Goal: Task Accomplishment & Management: Use online tool/utility

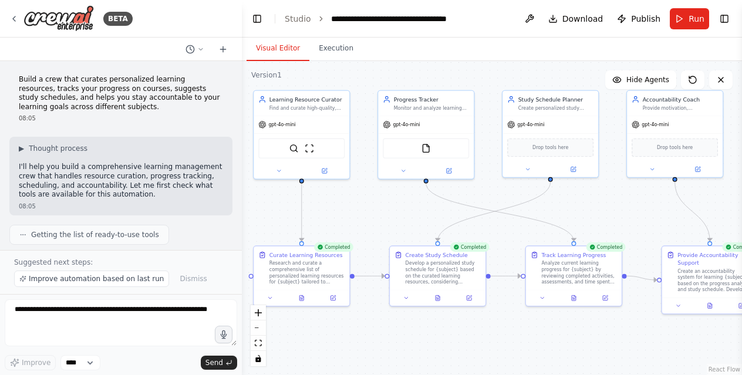
scroll to position [613, 0]
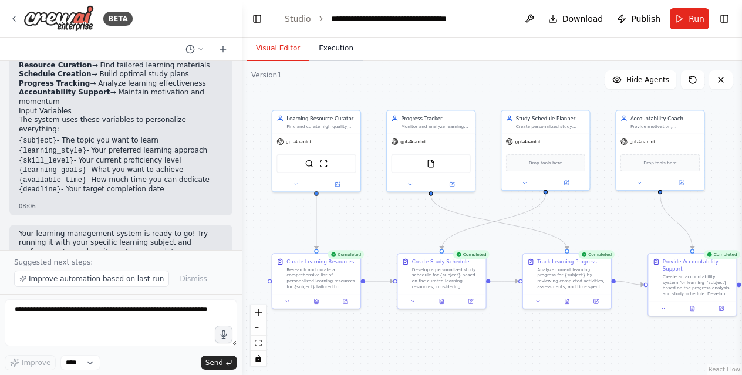
click at [331, 48] on button "Execution" at bounding box center [335, 48] width 53 height 25
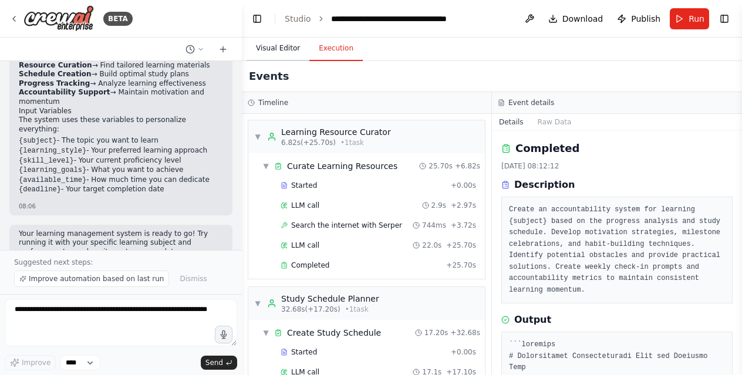
click at [273, 50] on button "Visual Editor" at bounding box center [278, 48] width 63 height 25
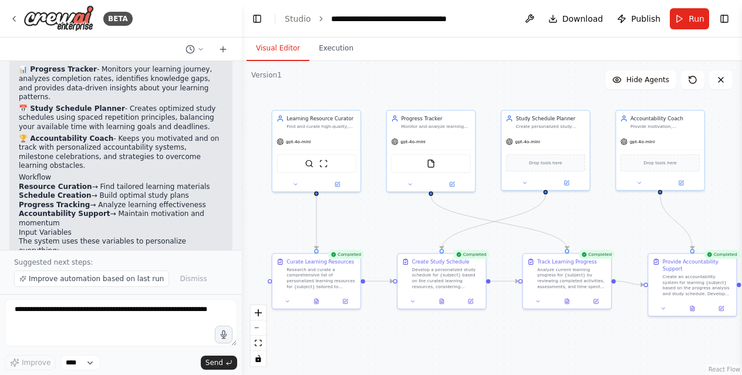
scroll to position [817, 0]
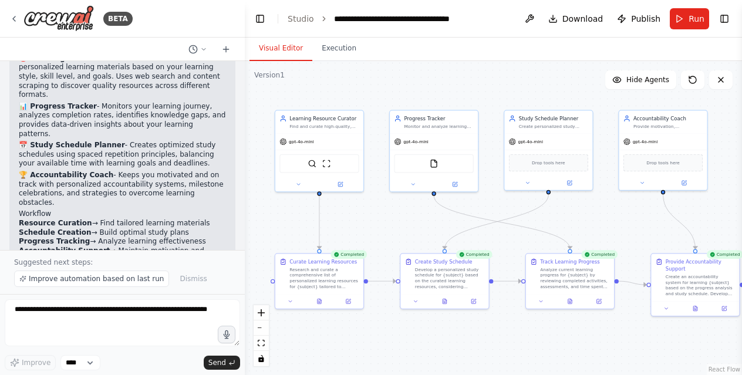
drag, startPoint x: 238, startPoint y: 204, endPoint x: 245, endPoint y: 105, distance: 98.9
click at [245, 105] on div "BETA Build a crew that curates personalized learning resources, tracks your pro…" at bounding box center [371, 187] width 742 height 375
click at [242, 77] on div at bounding box center [242, 187] width 5 height 375
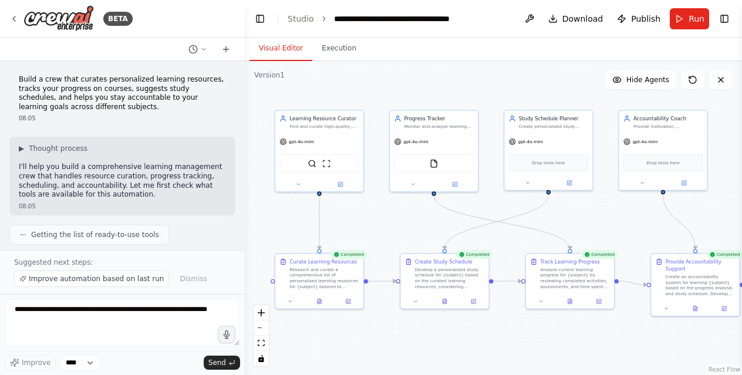
scroll to position [976, 0]
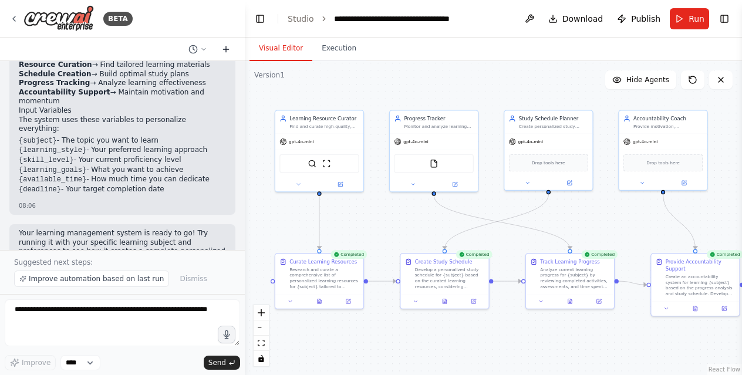
click at [226, 50] on icon at bounding box center [226, 48] width 0 height 5
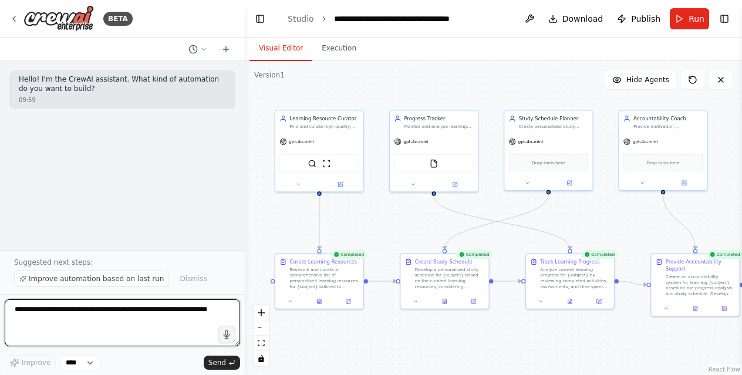
click at [32, 317] on textarea at bounding box center [122, 322] width 235 height 47
paste textarea "***"
click at [73, 318] on textarea "***" at bounding box center [122, 322] width 235 height 47
type textarea "*"
click at [41, 320] on textarea at bounding box center [122, 322] width 235 height 47
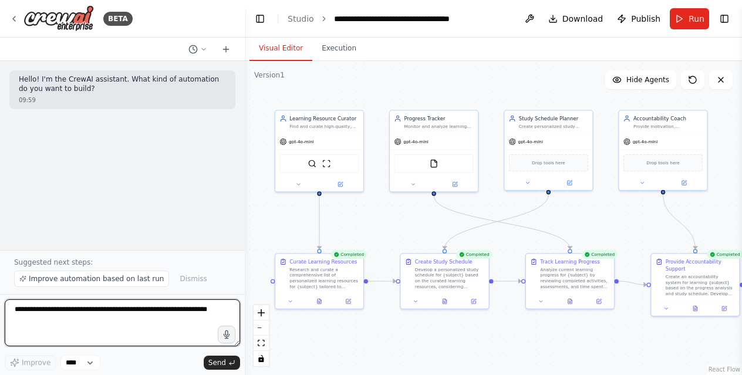
paste textarea "**********"
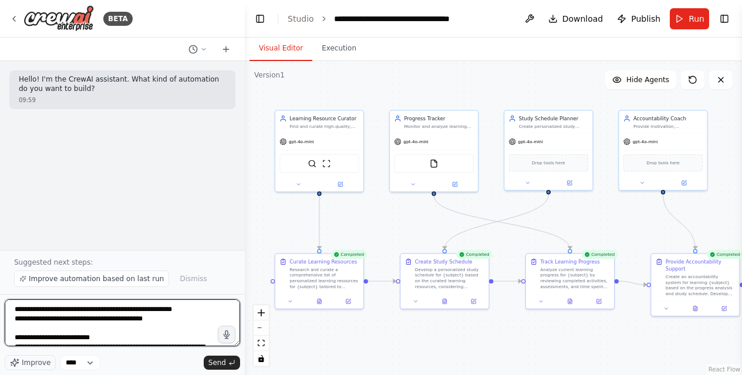
drag, startPoint x: 44, startPoint y: 318, endPoint x: -1, endPoint y: 310, distance: 46.0
click at [0, 310] on html "**********" at bounding box center [371, 187] width 742 height 375
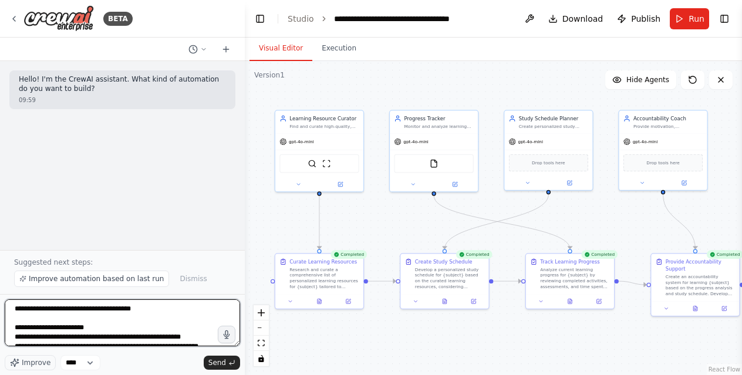
scroll to position [3665, 0]
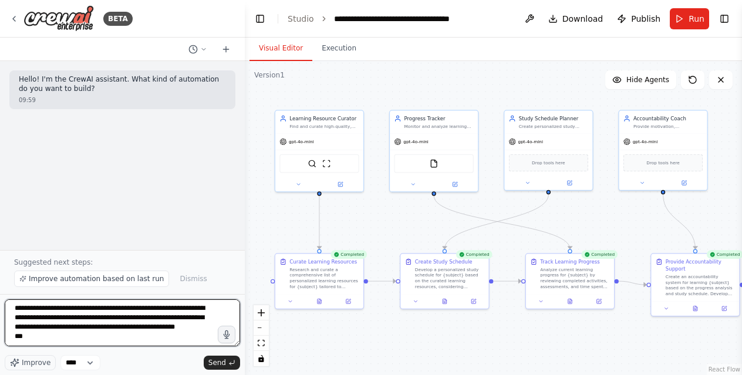
click at [31, 338] on textarea at bounding box center [122, 322] width 235 height 47
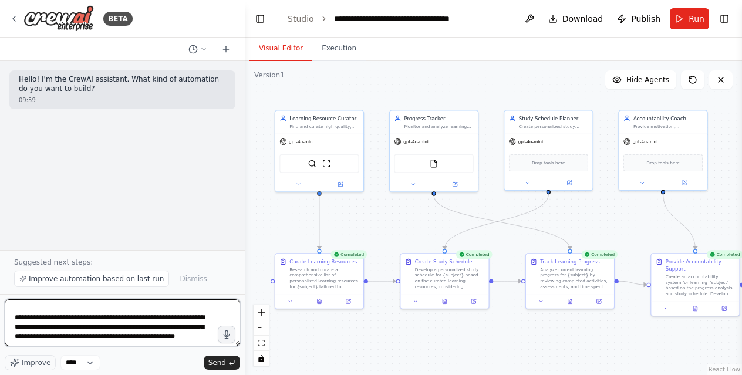
scroll to position [3656, 0]
type textarea "**********"
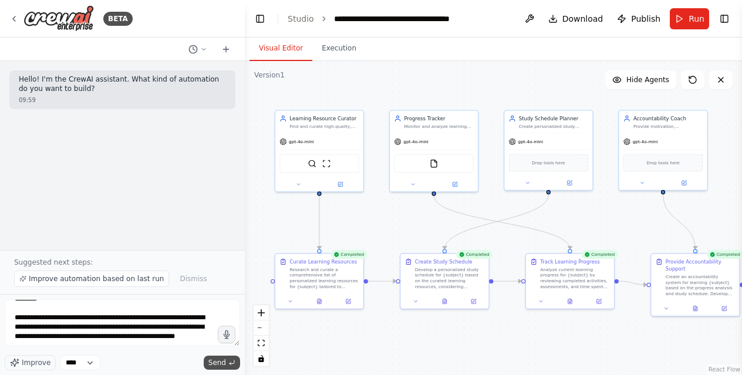
click at [219, 361] on span "Send" at bounding box center [217, 362] width 18 height 9
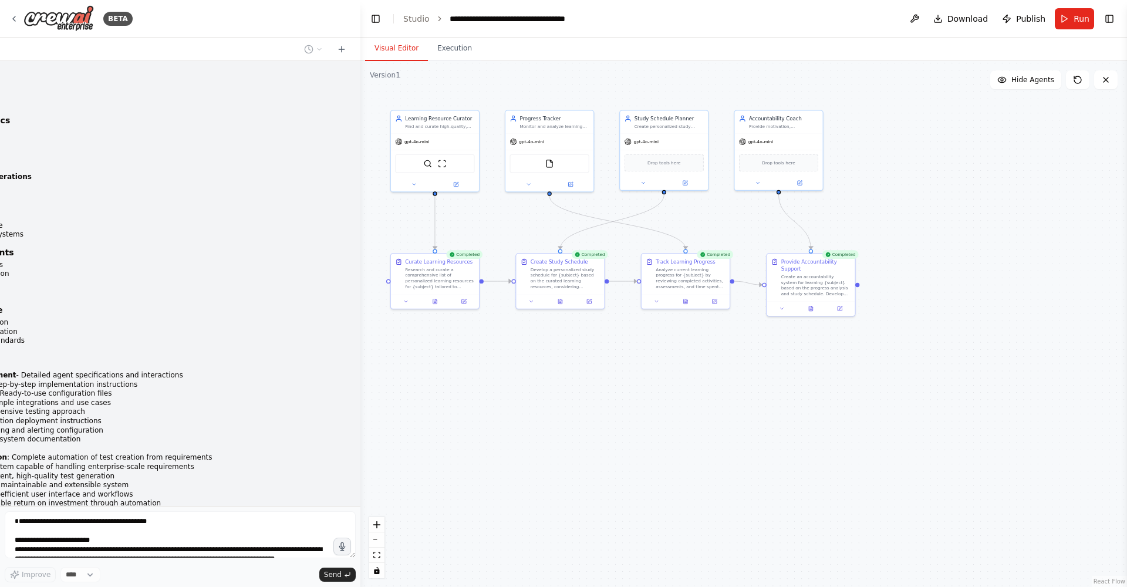
scroll to position [2431, 0]
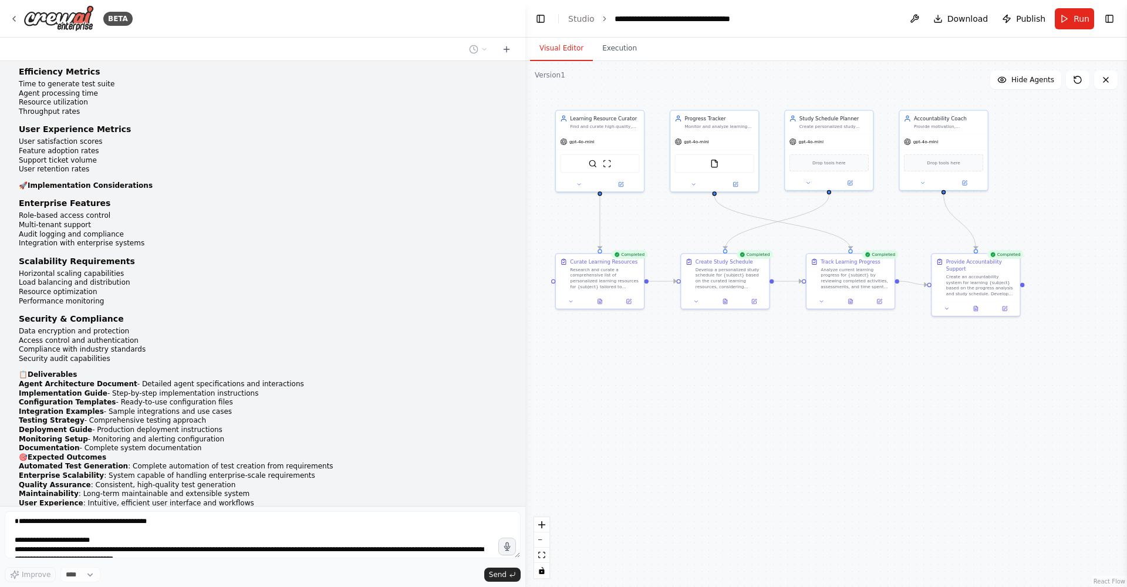
drag, startPoint x: 244, startPoint y: 169, endPoint x: 526, endPoint y: 154, distance: 282.2
click at [526, 154] on div "BETA Hello! I'm the CrewAI assistant. What kind of automation do you want to bu…" at bounding box center [563, 293] width 1127 height 587
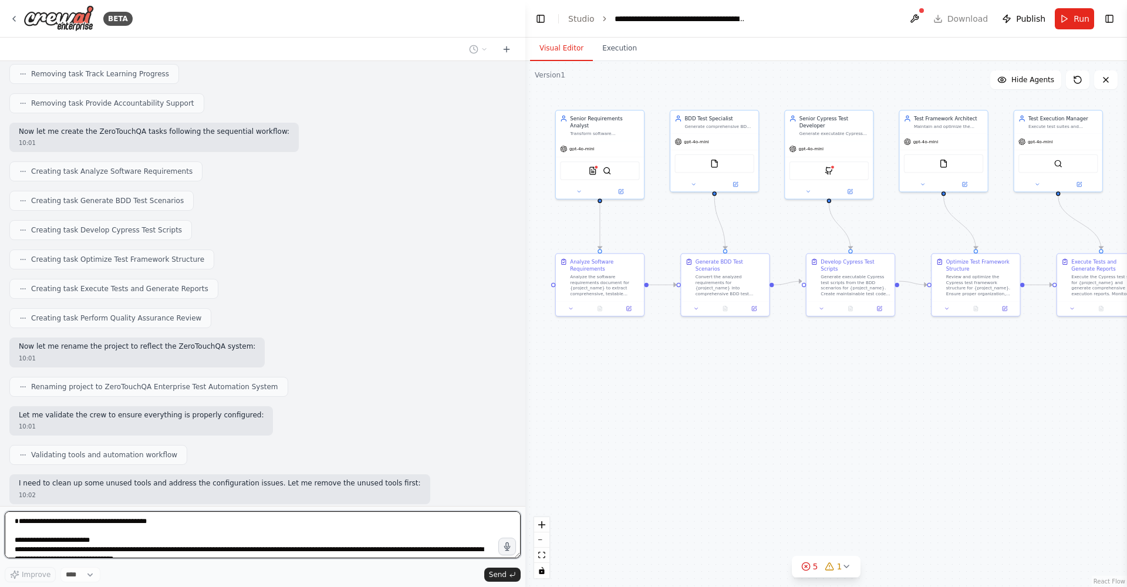
scroll to position [3784, 0]
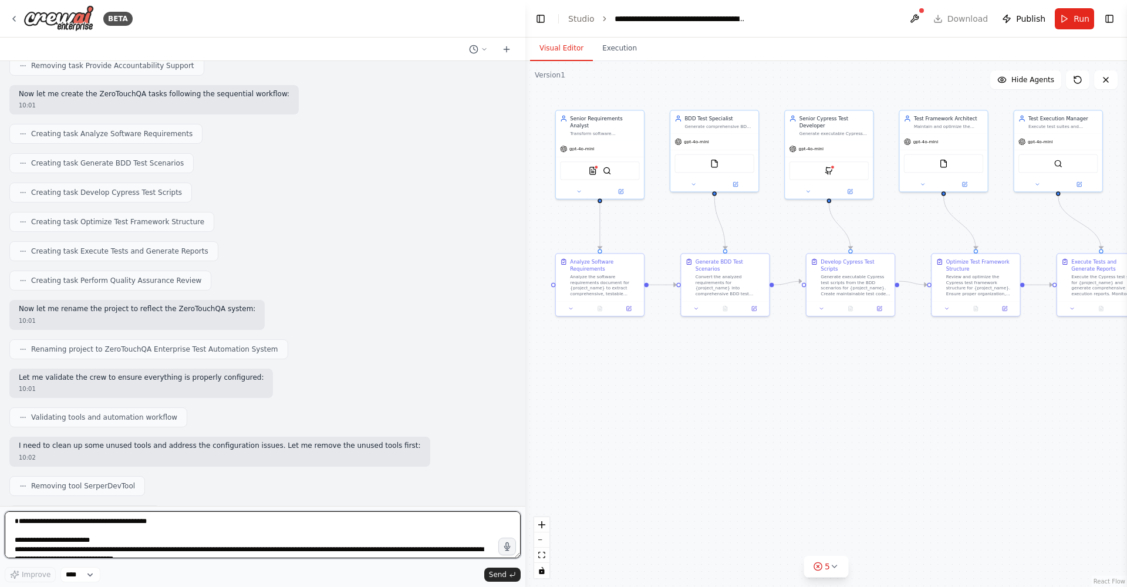
click at [140, 375] on textarea at bounding box center [263, 534] width 516 height 47
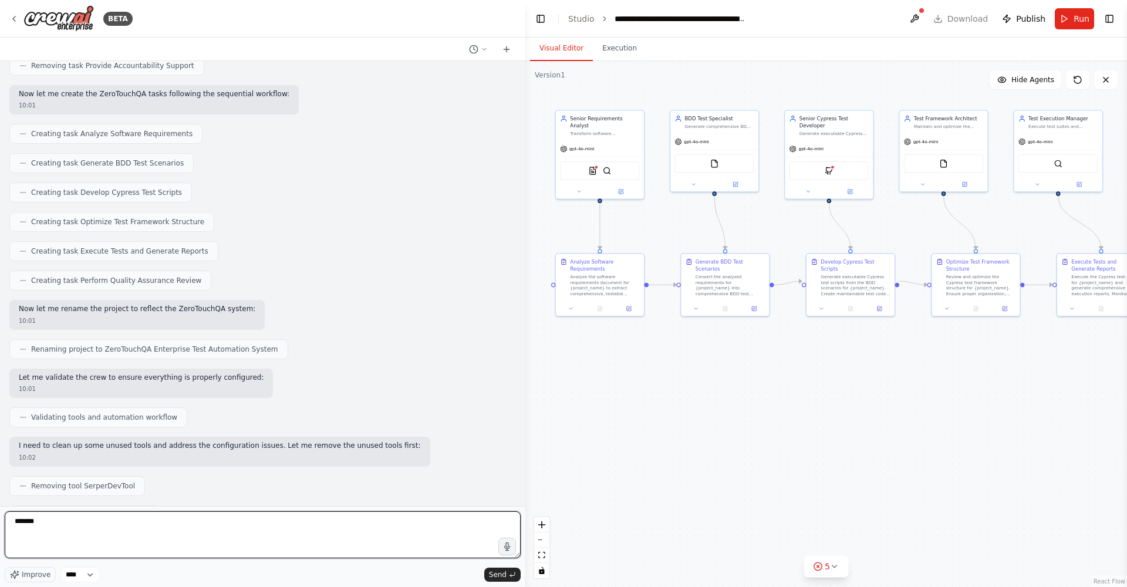
type textarea "********"
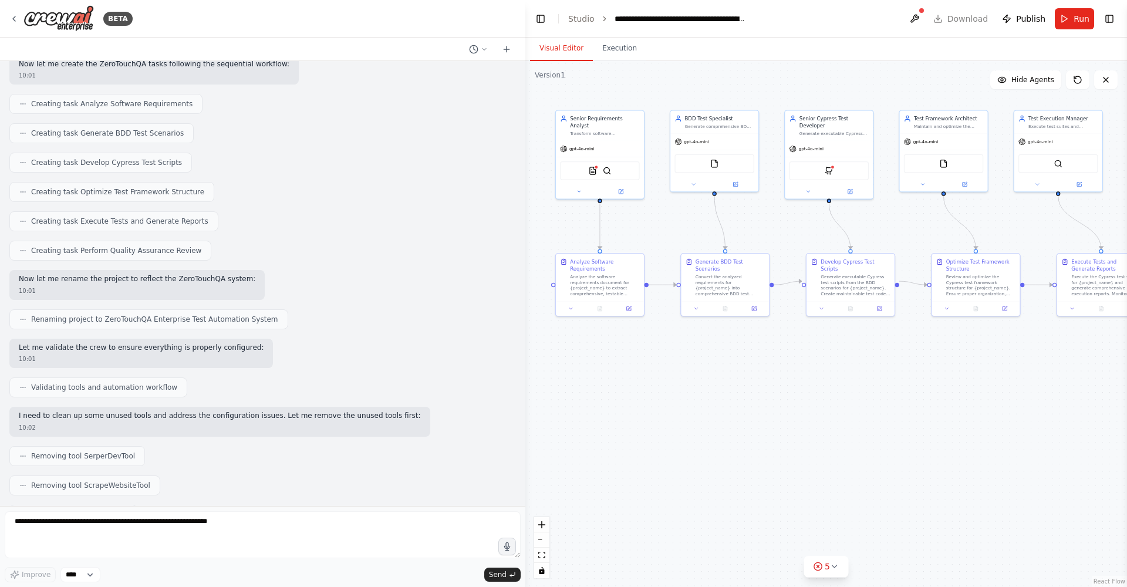
scroll to position [3854, 0]
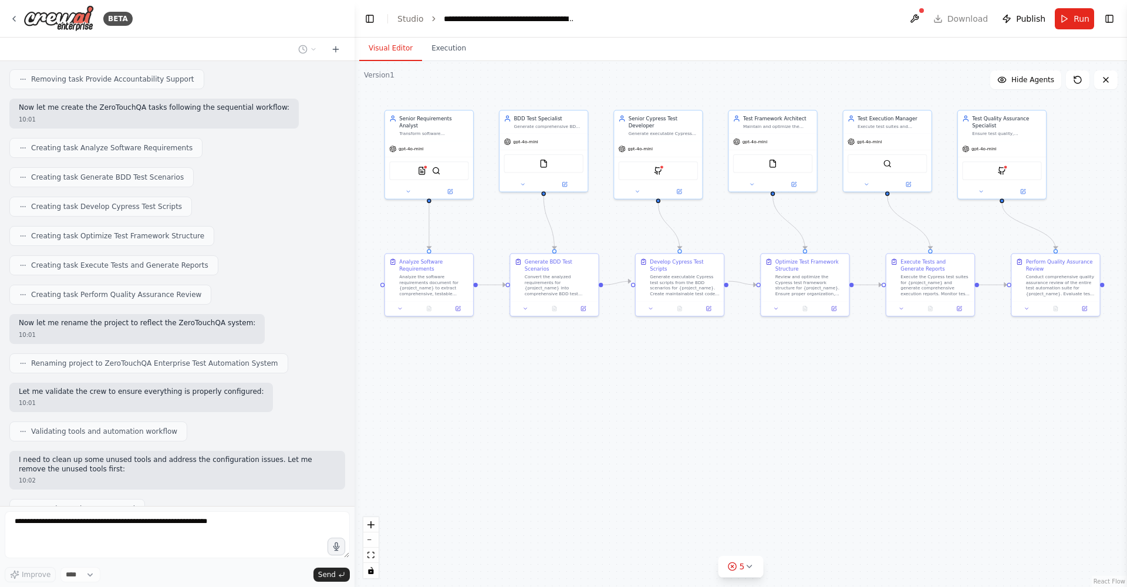
drag, startPoint x: 522, startPoint y: 275, endPoint x: 355, endPoint y: 261, distance: 167.9
click at [355, 261] on div "BETA Hello! I'm the CrewAI assistant. What kind of automation do you want to bu…" at bounding box center [563, 293] width 1127 height 587
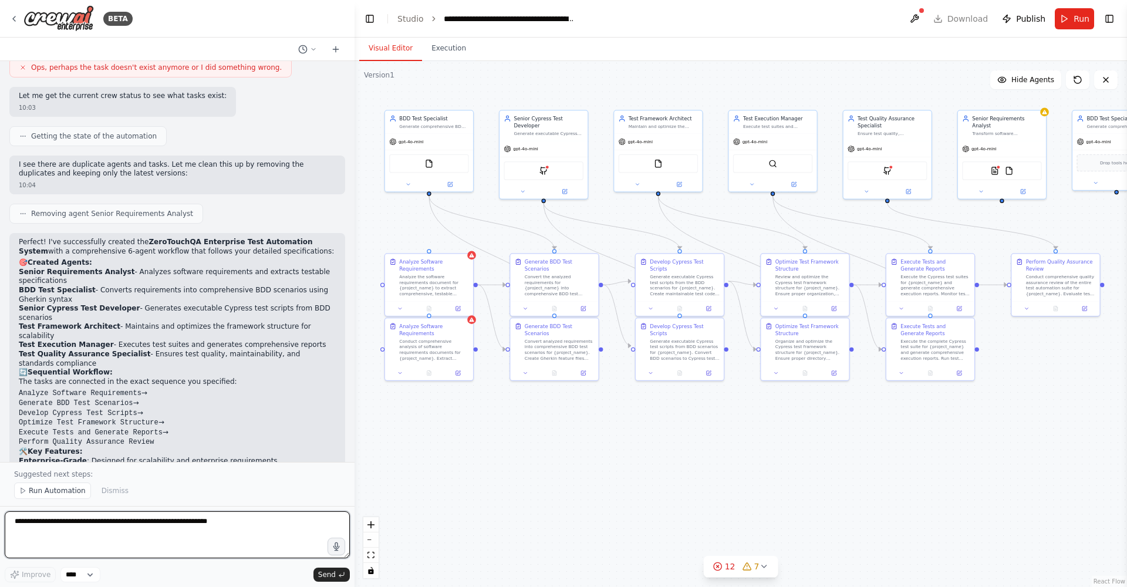
scroll to position [5144, 0]
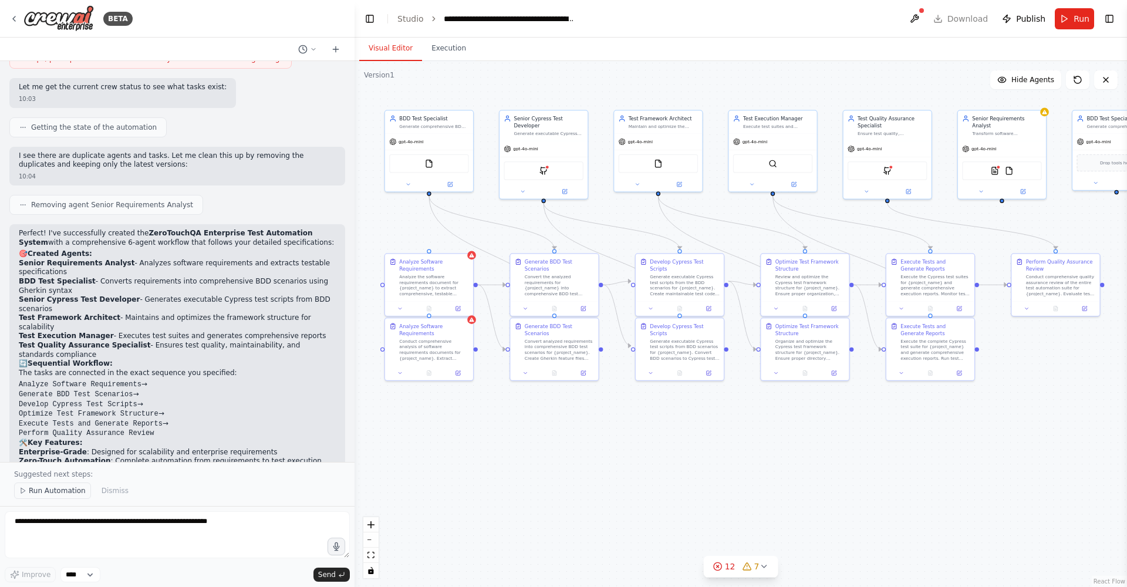
click at [59, 375] on span "Run Automation" at bounding box center [57, 490] width 57 height 9
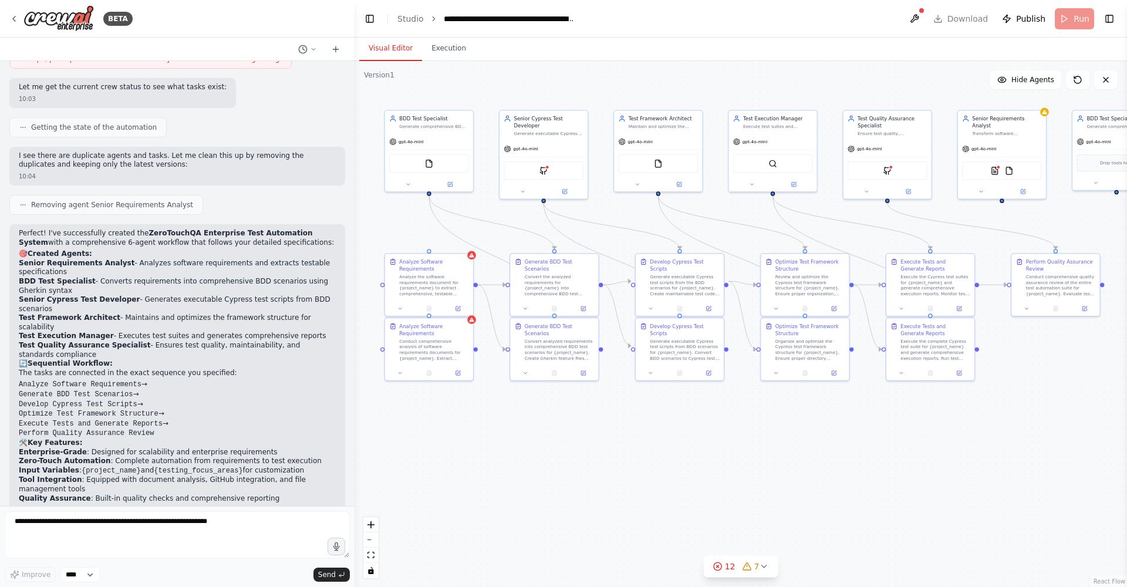
scroll to position [5100, 0]
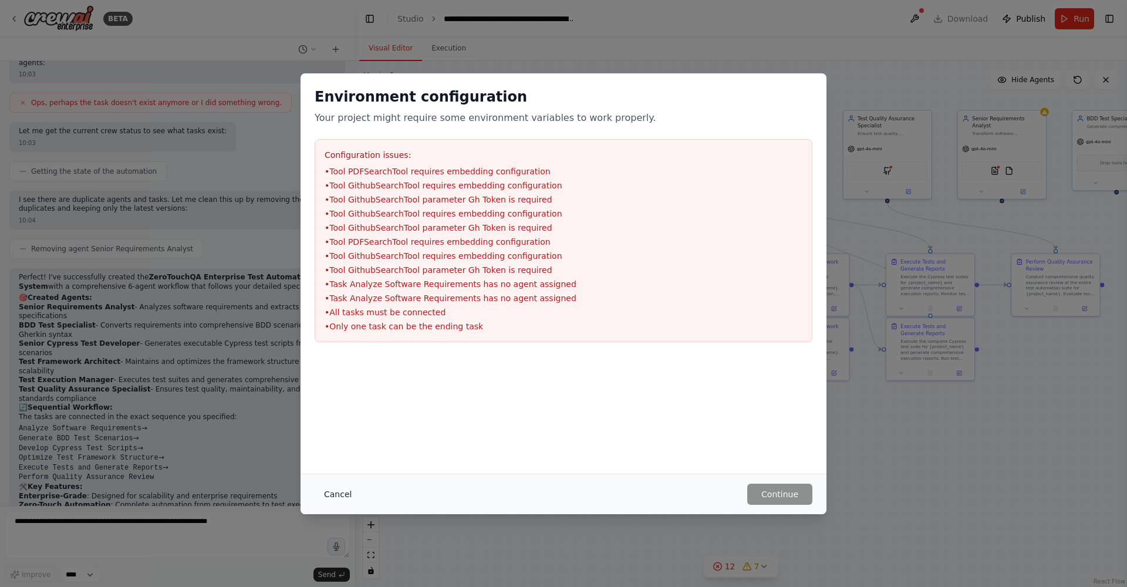
click at [341, 375] on button "Cancel" at bounding box center [338, 494] width 46 height 21
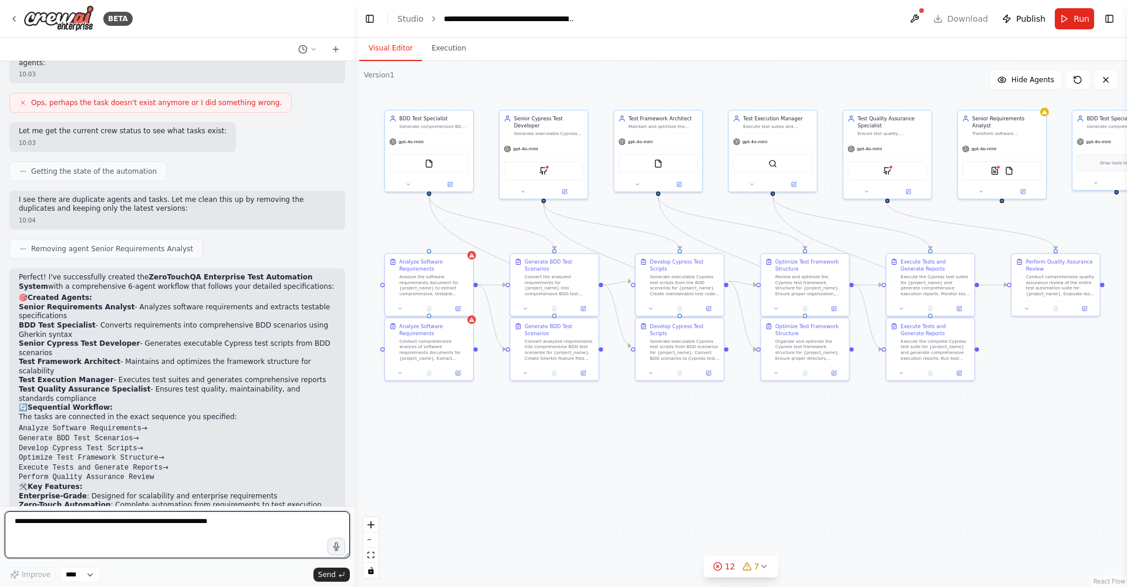
click at [68, 375] on textarea at bounding box center [177, 534] width 345 height 47
type textarea "**********"
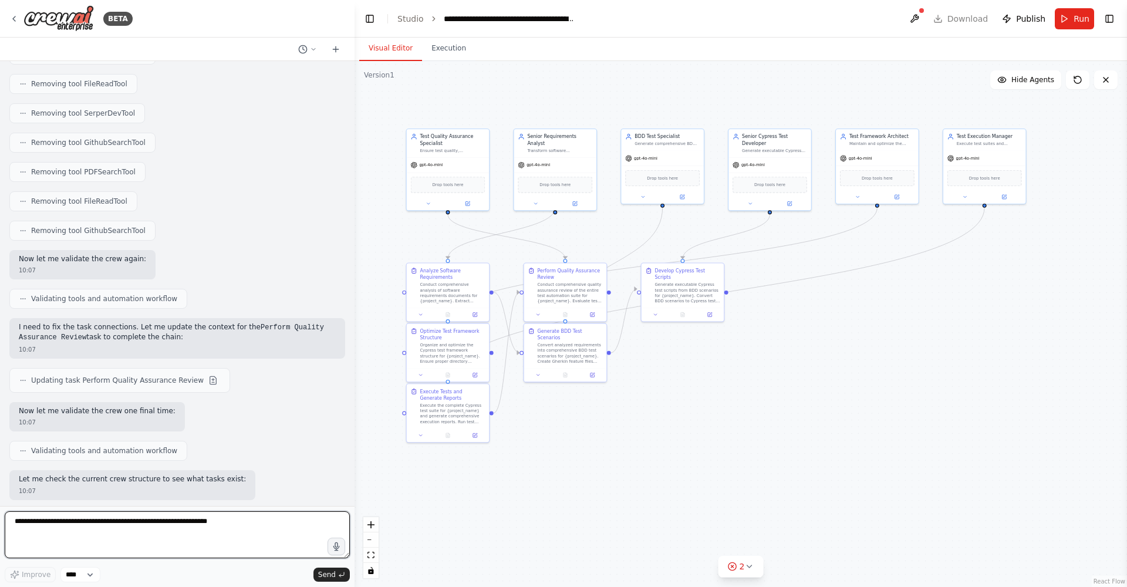
scroll to position [6573, 0]
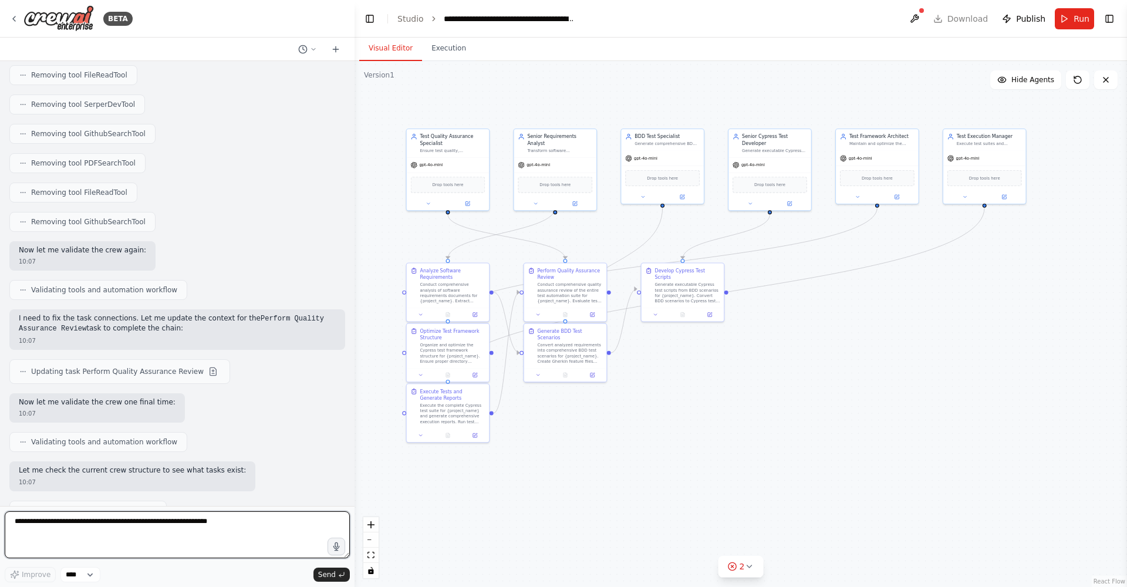
click at [171, 375] on textarea at bounding box center [177, 534] width 345 height 47
type textarea "********"
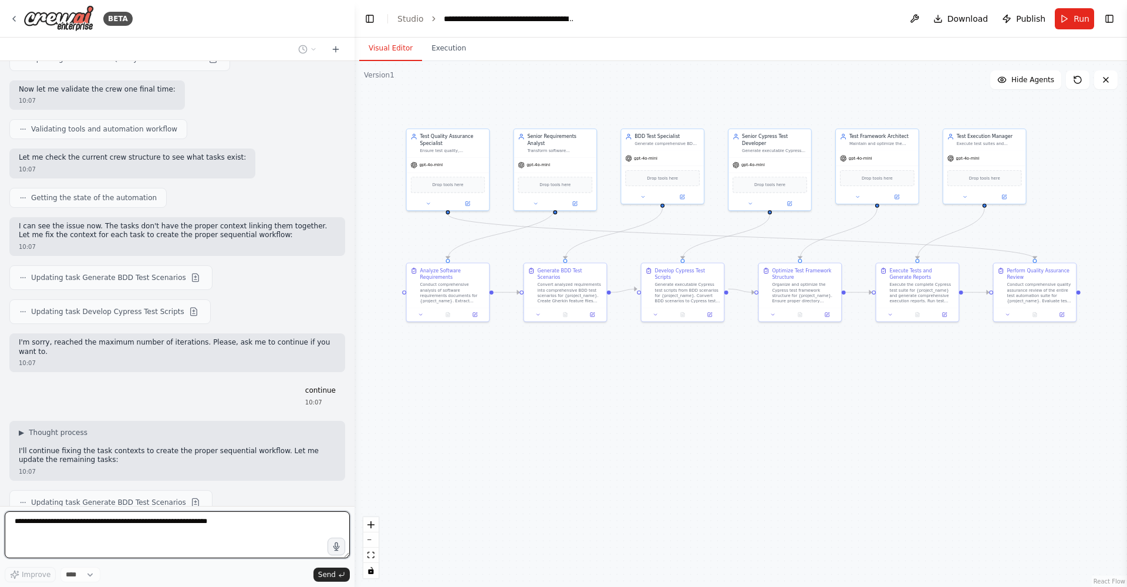
scroll to position [6938, 0]
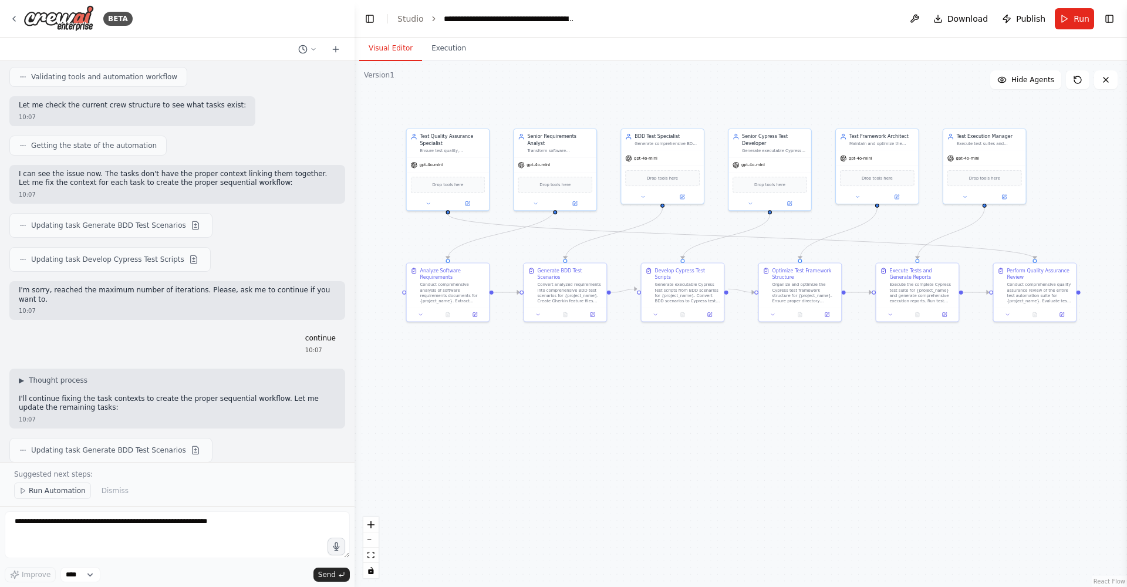
click at [56, 375] on span "Run Automation" at bounding box center [57, 490] width 57 height 9
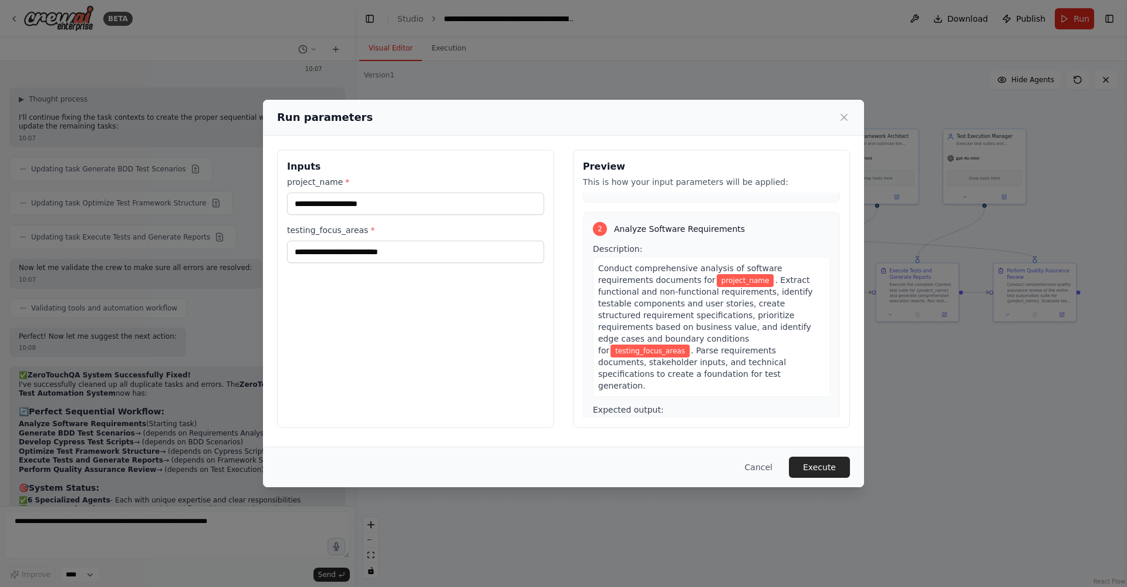
scroll to position [0, 0]
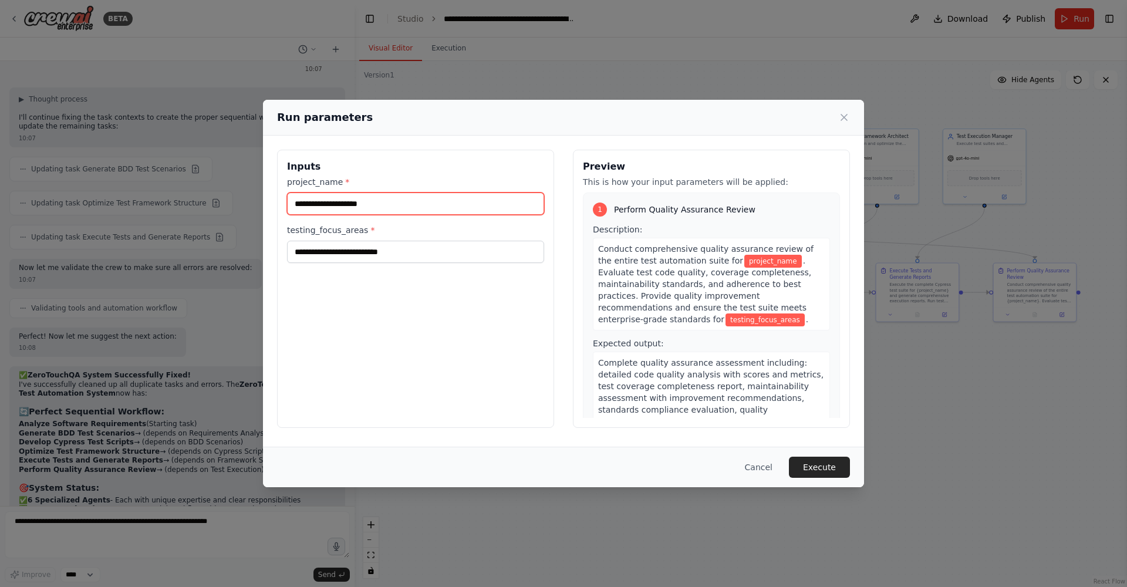
click at [371, 205] on input "project_name *" at bounding box center [415, 204] width 257 height 22
type input "******"
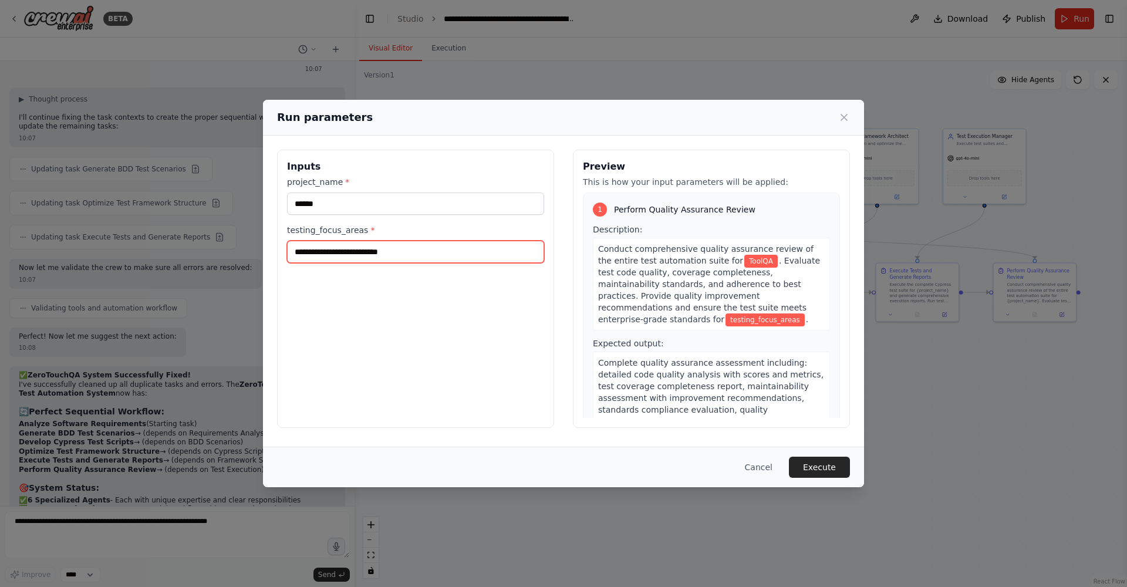
click at [336, 251] on input "testing_focus_areas *" at bounding box center [415, 252] width 257 height 22
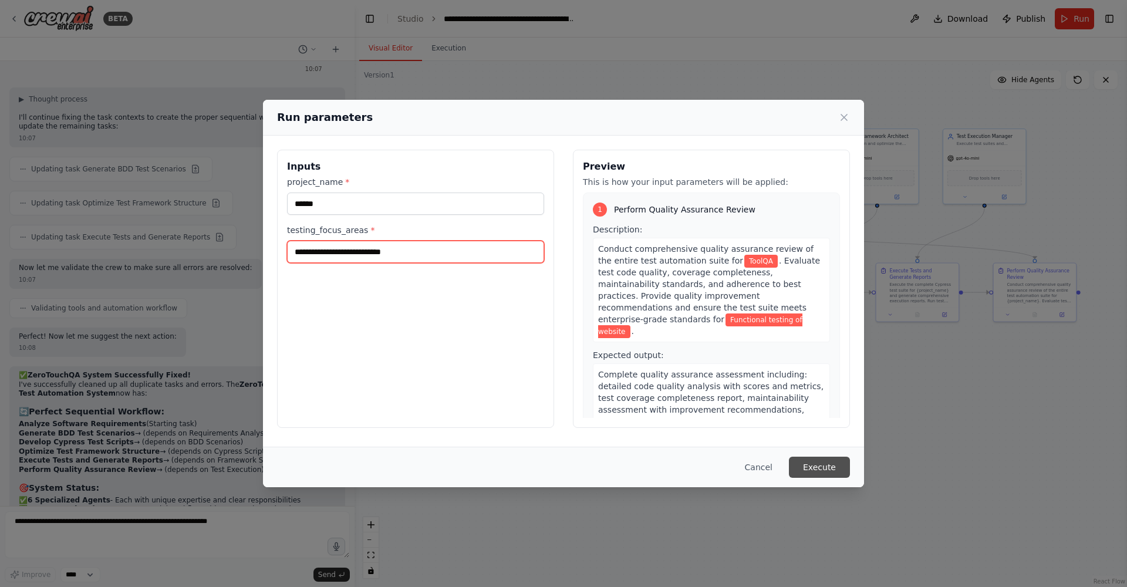
type input "**********"
click at [742, 375] on button "Execute" at bounding box center [819, 467] width 61 height 21
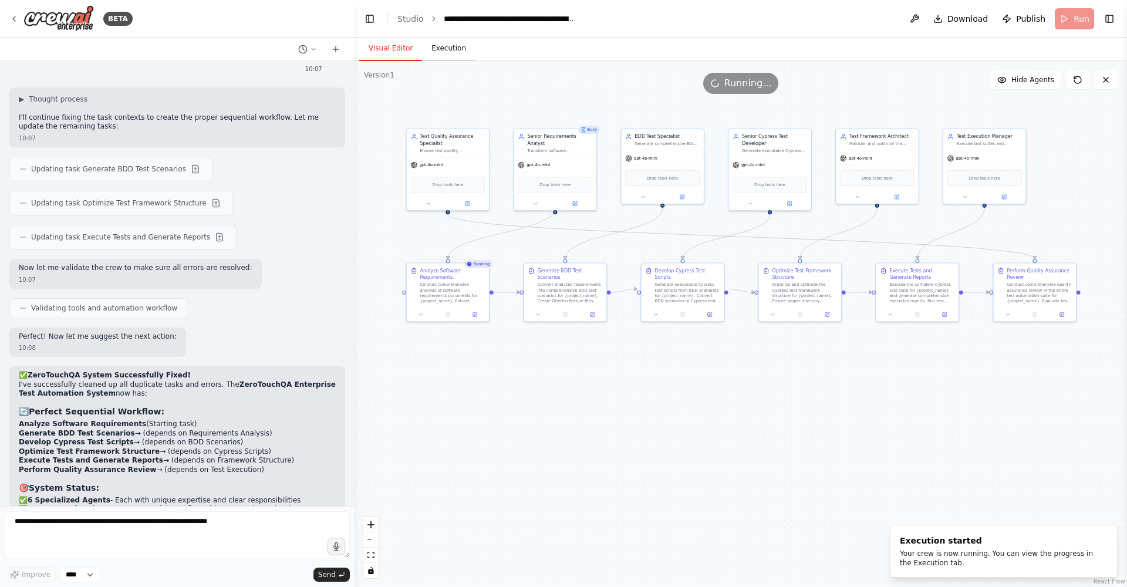
click at [450, 50] on button "Execution" at bounding box center [448, 48] width 53 height 25
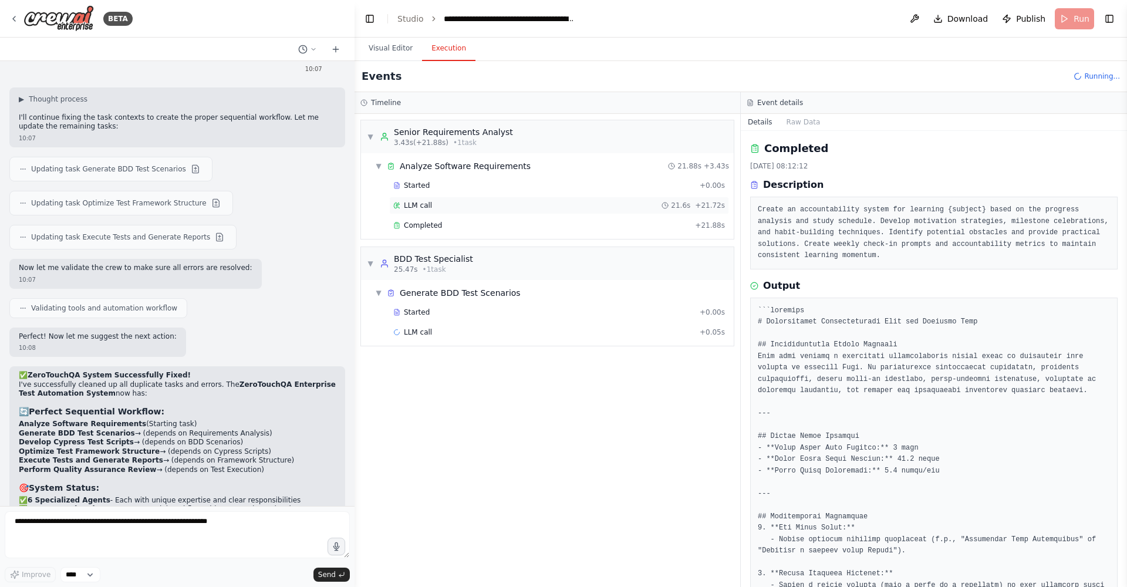
click at [425, 203] on span "LLM call" at bounding box center [418, 205] width 28 height 9
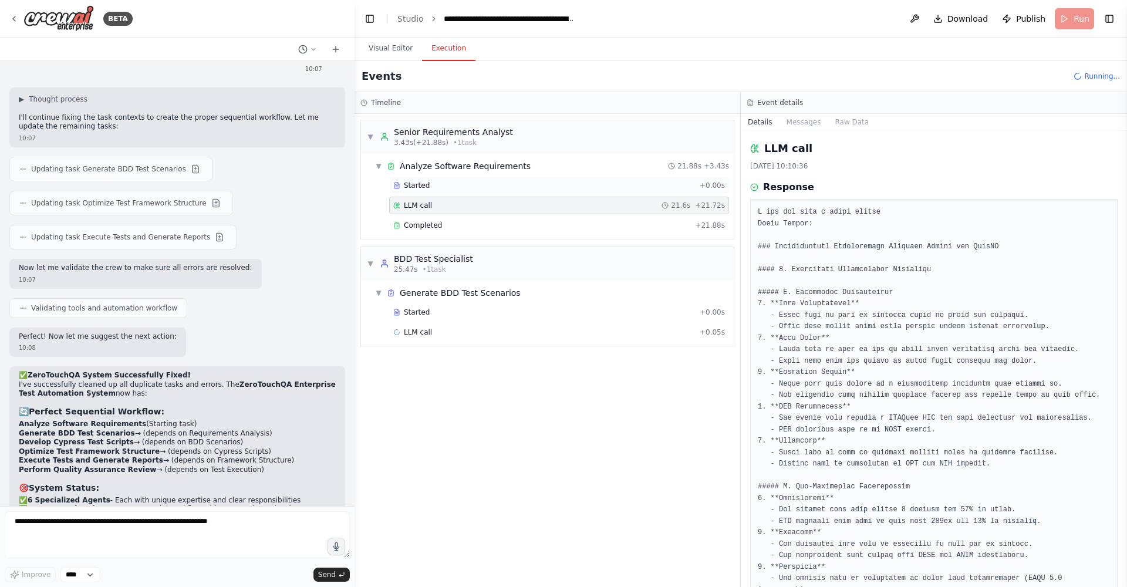
click at [427, 193] on div "Started + 0.00s" at bounding box center [559, 186] width 340 height 18
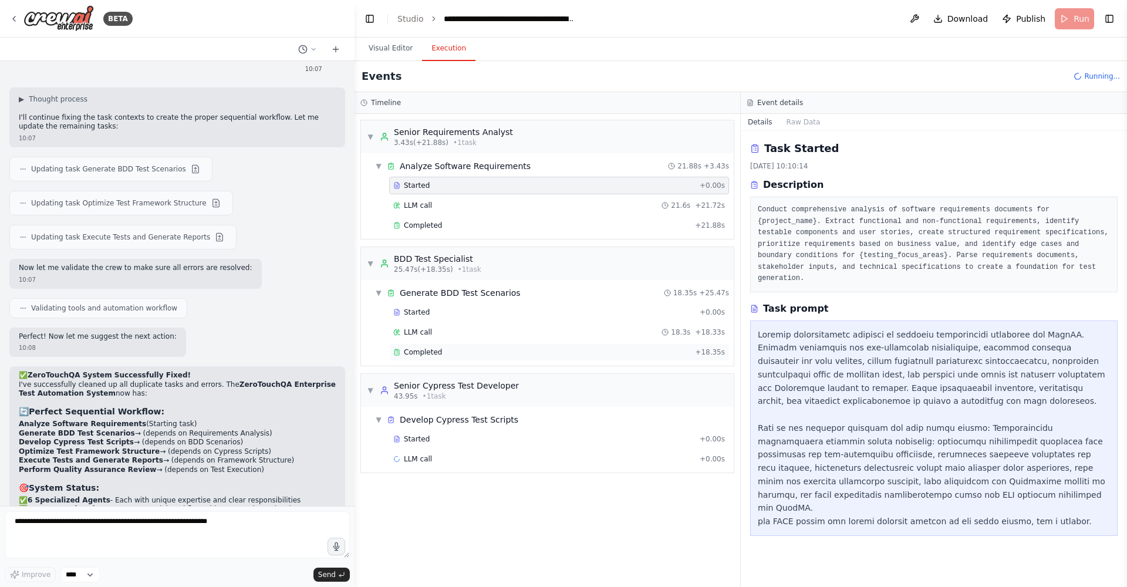
click at [422, 353] on span "Completed" at bounding box center [423, 352] width 38 height 9
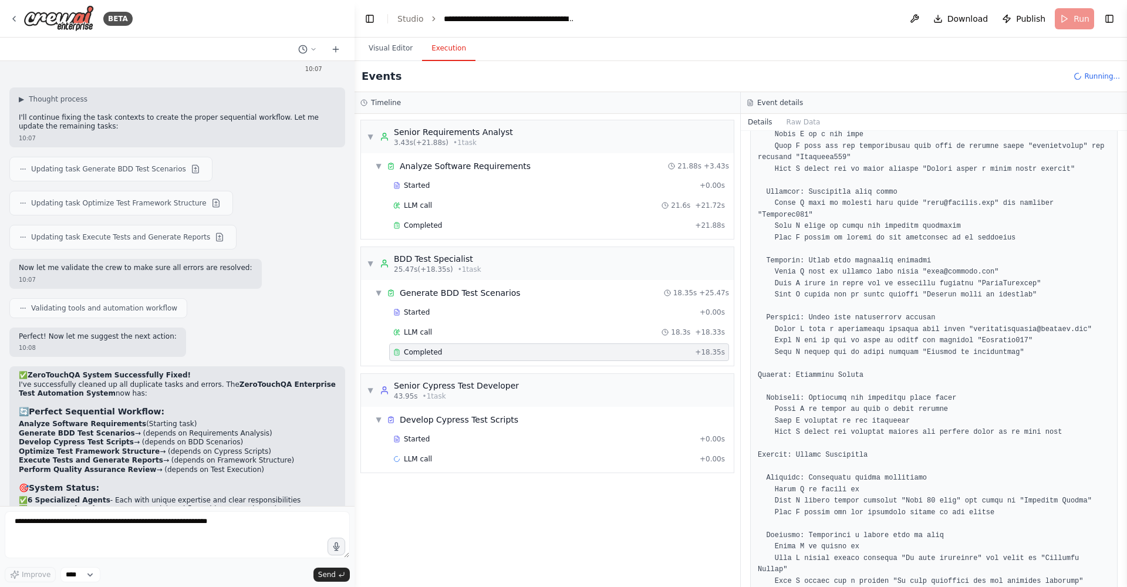
scroll to position [289, 0]
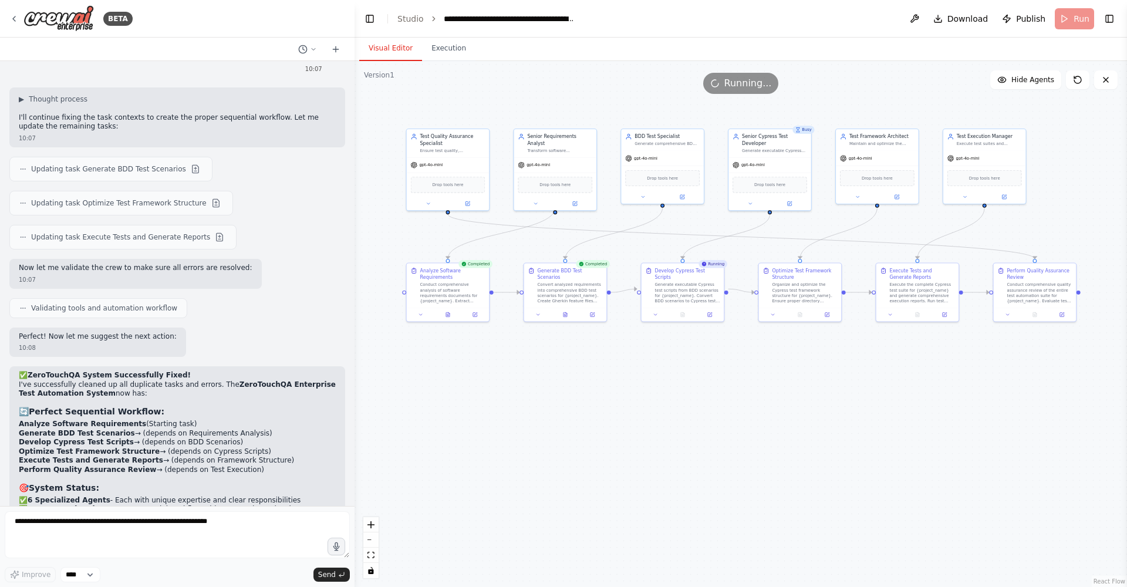
click at [408, 51] on button "Visual Editor" at bounding box center [390, 48] width 63 height 25
drag, startPoint x: 449, startPoint y: 52, endPoint x: 500, endPoint y: 59, distance: 51.6
click at [449, 52] on button "Execution" at bounding box center [448, 48] width 53 height 25
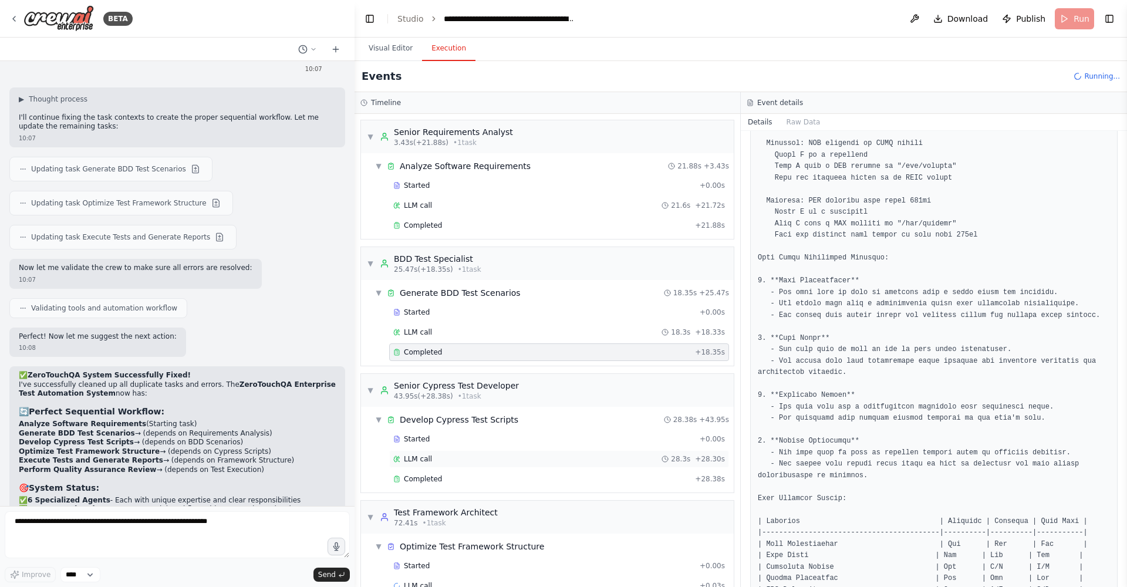
scroll to position [26, 0]
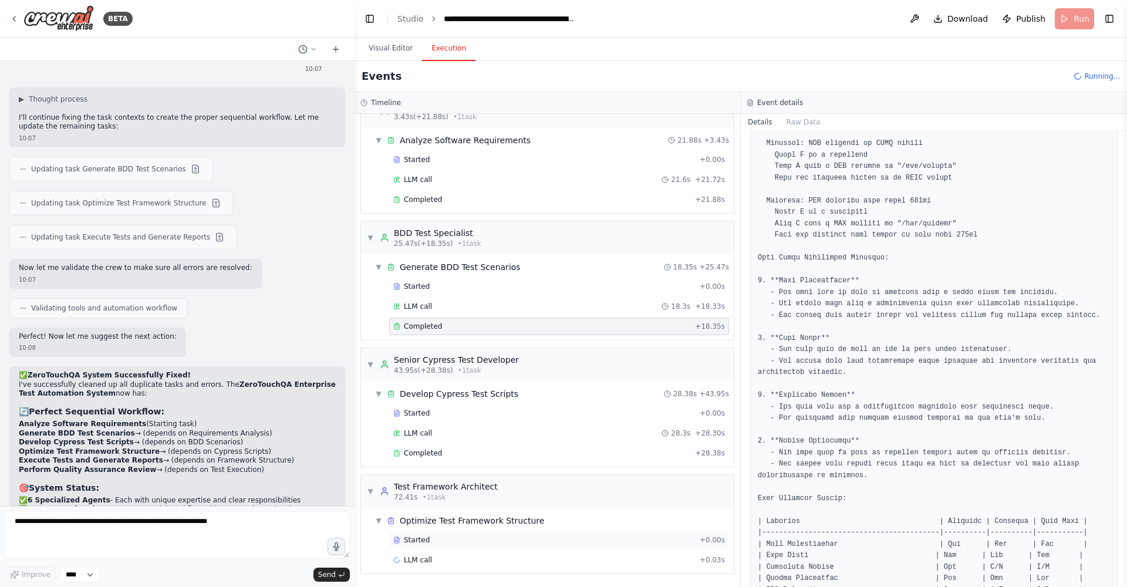
click at [461, 375] on div "Started" at bounding box center [544, 539] width 302 height 9
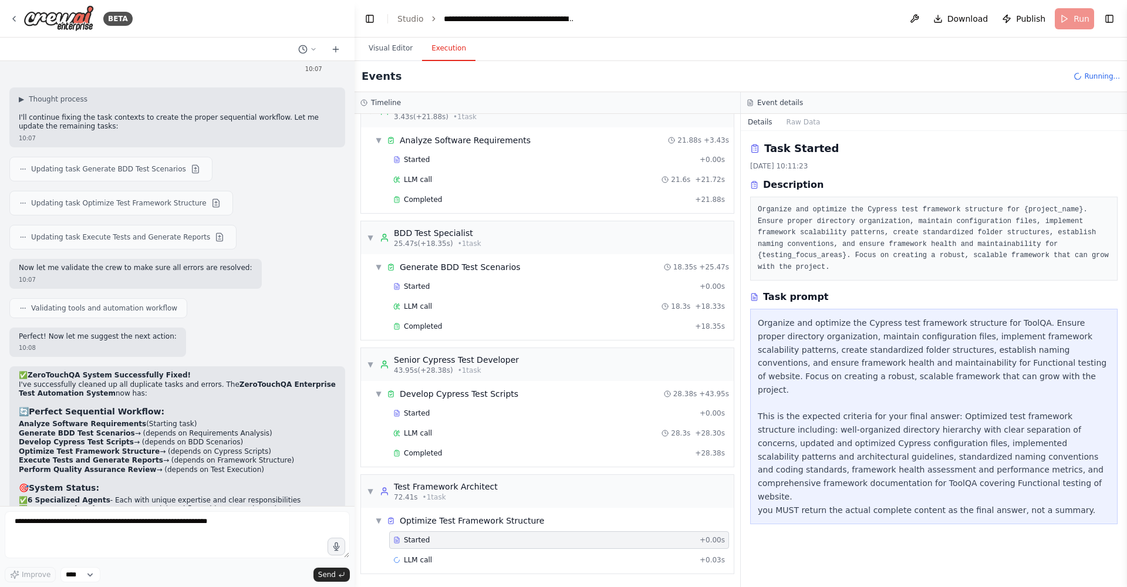
scroll to position [0, 0]
click at [454, 375] on div "Completed" at bounding box center [541, 453] width 297 height 9
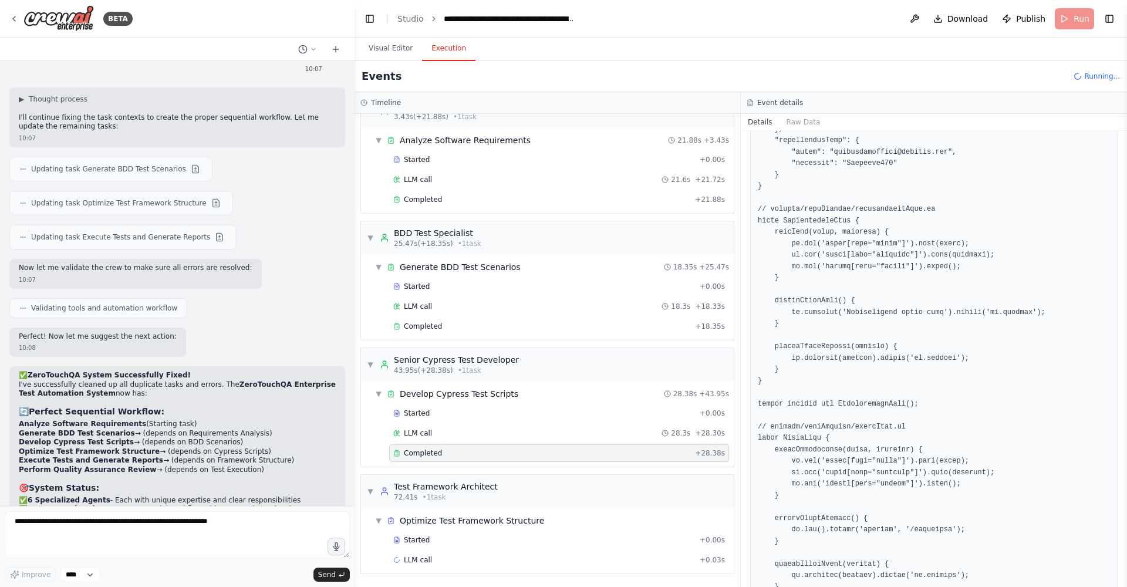
scroll to position [599, 0]
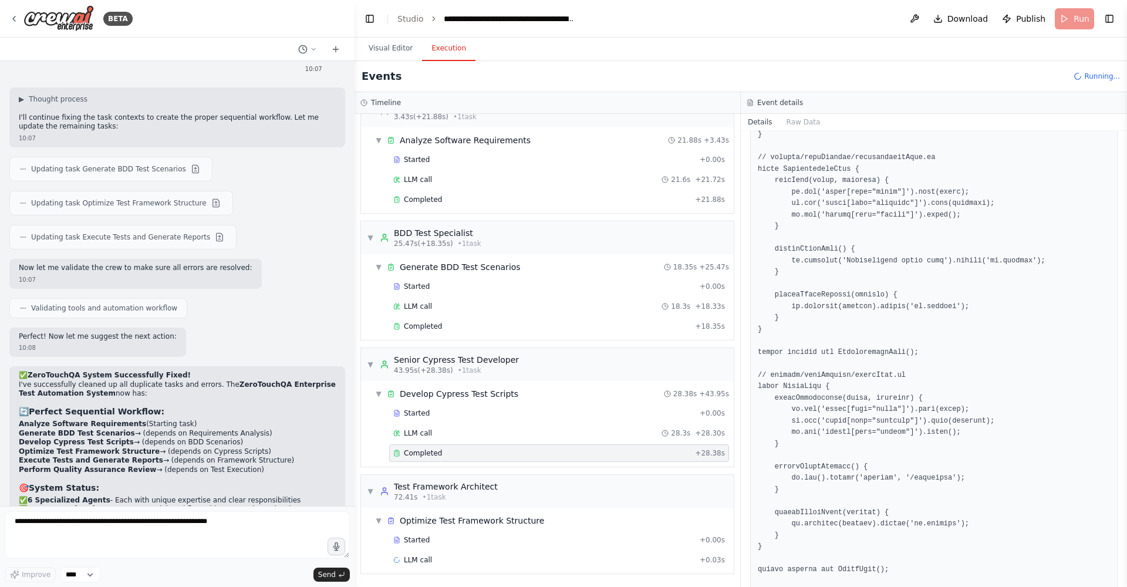
drag, startPoint x: 1124, startPoint y: 297, endPoint x: 1127, endPoint y: 393, distance: 96.9
click at [742, 375] on button "Toggle Sidebar" at bounding box center [1127, 293] width 9 height 587
drag, startPoint x: 1124, startPoint y: 298, endPoint x: 1126, endPoint y: 428, distance: 129.8
click at [742, 375] on button "Toggle Sidebar" at bounding box center [1127, 293] width 9 height 587
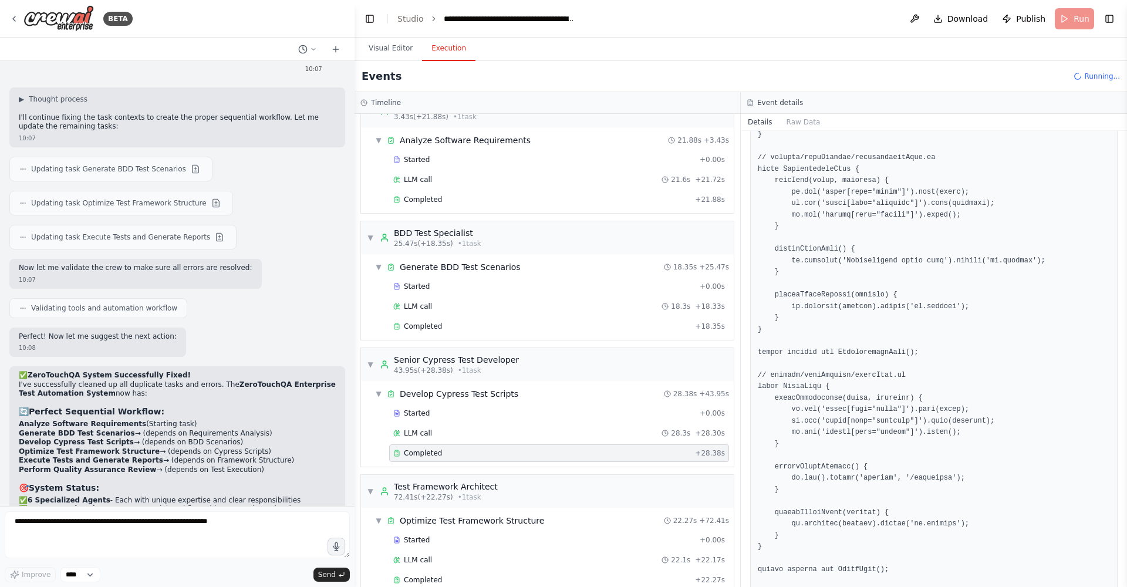
click at [742, 375] on button "Toggle Sidebar" at bounding box center [1127, 293] width 9 height 587
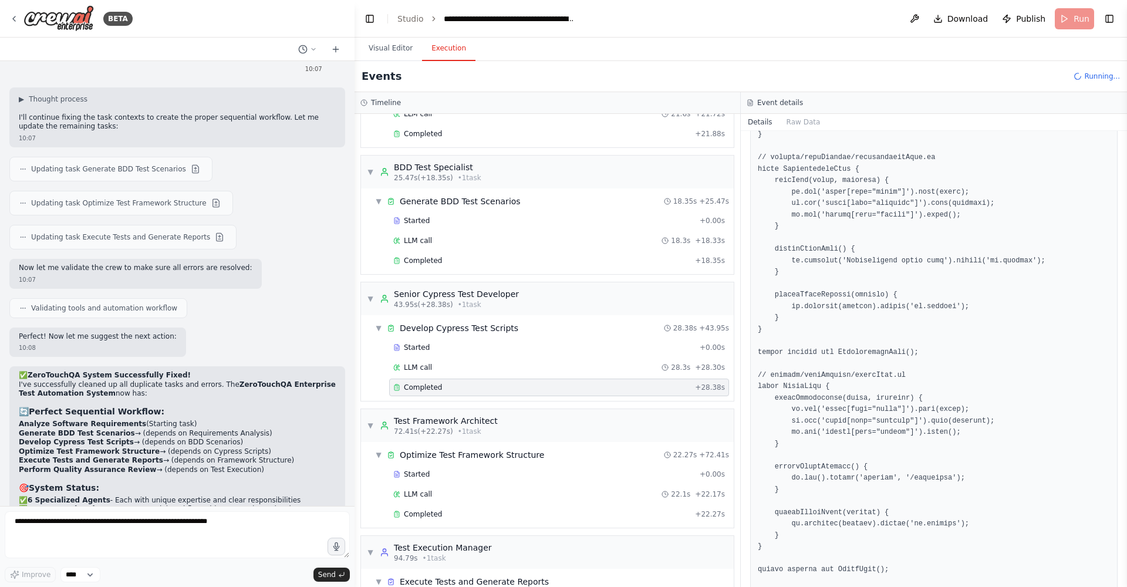
scroll to position [153, 0]
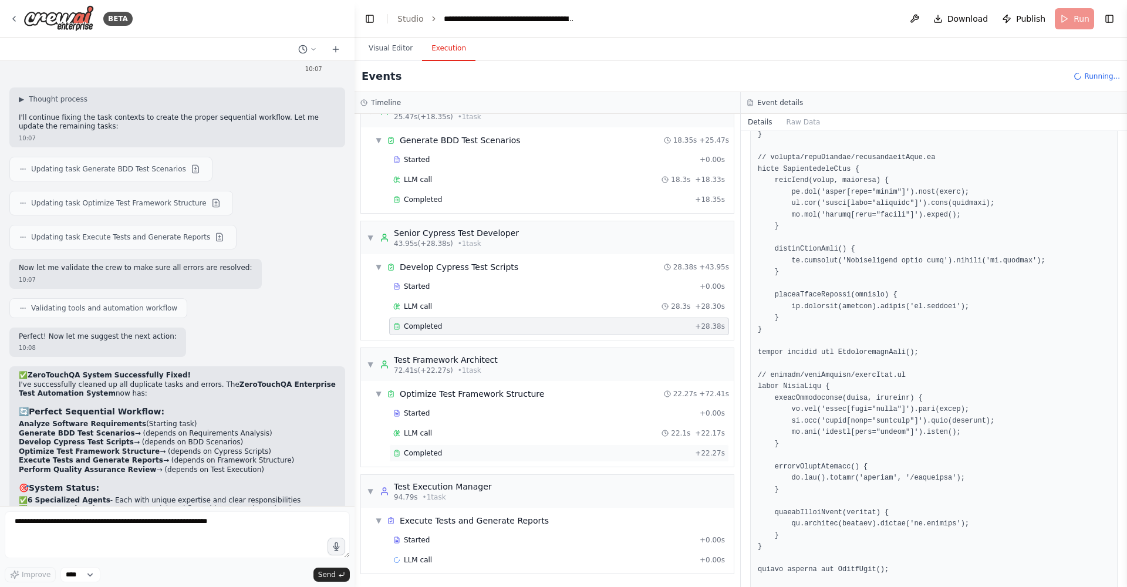
click at [421, 375] on span "Completed" at bounding box center [423, 453] width 38 height 9
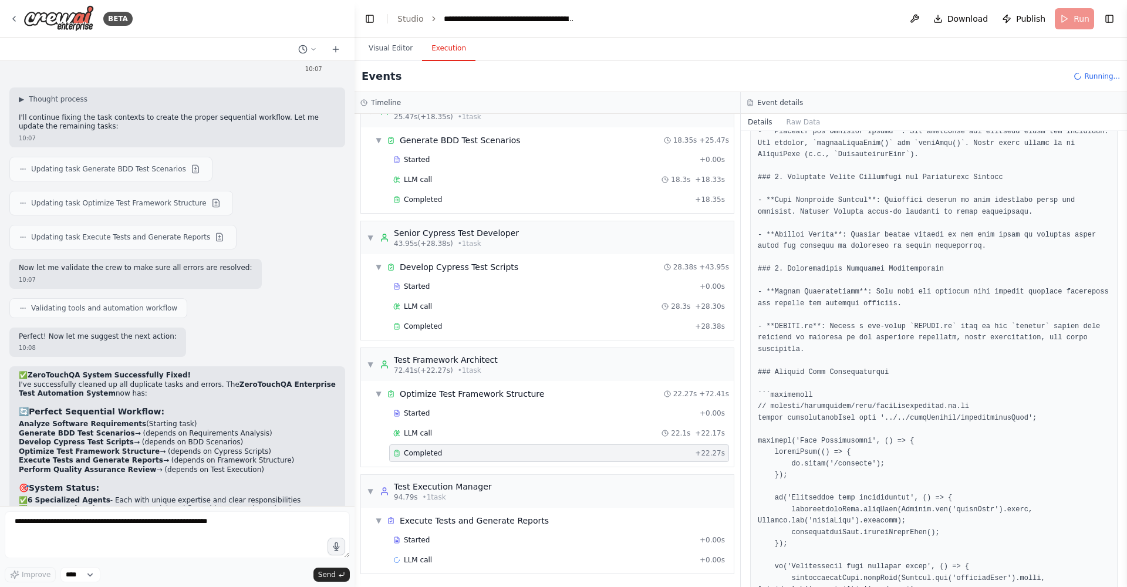
scroll to position [1338, 0]
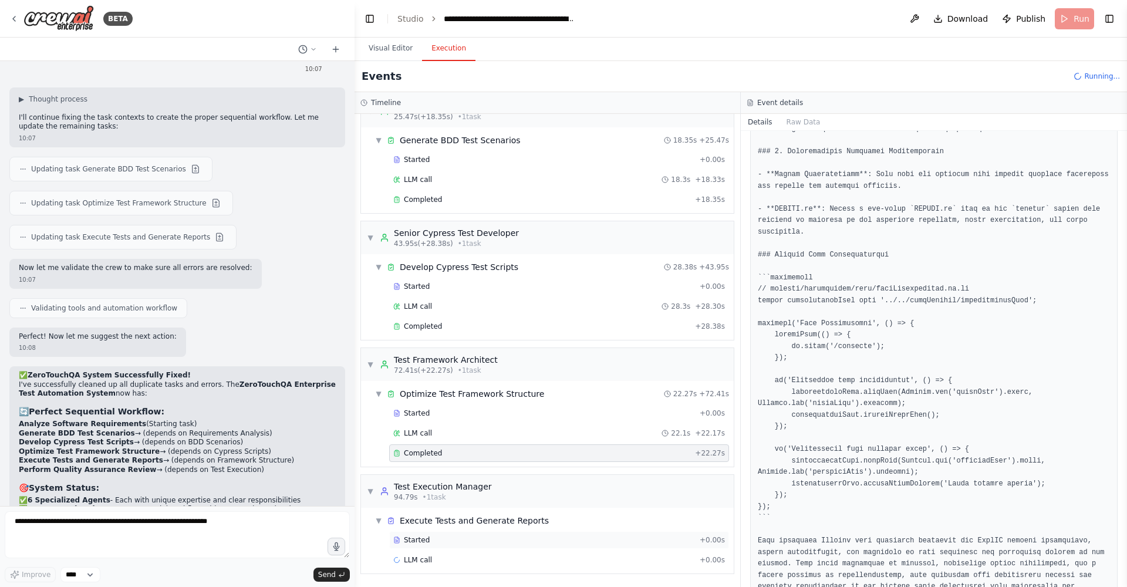
click at [426, 375] on span "Started" at bounding box center [417, 539] width 26 height 9
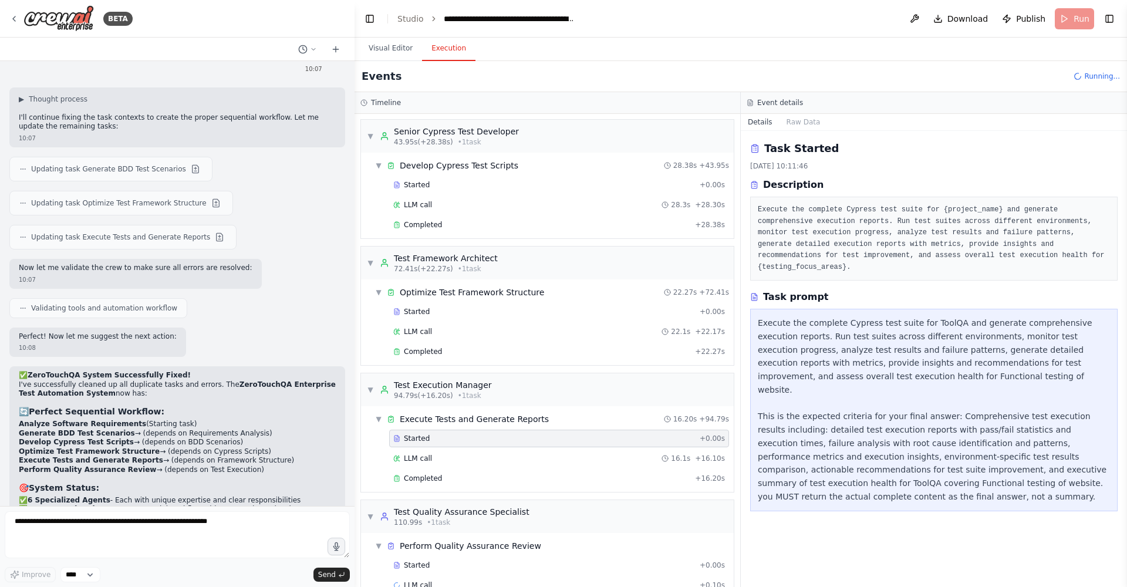
scroll to position [279, 0]
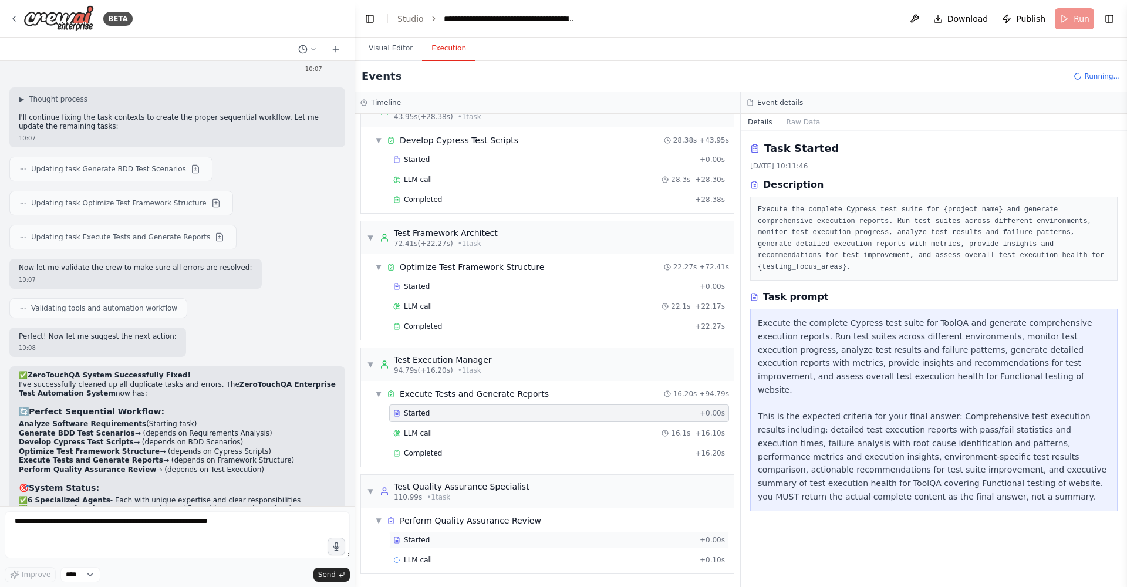
click at [447, 375] on div "Started" at bounding box center [544, 539] width 302 height 9
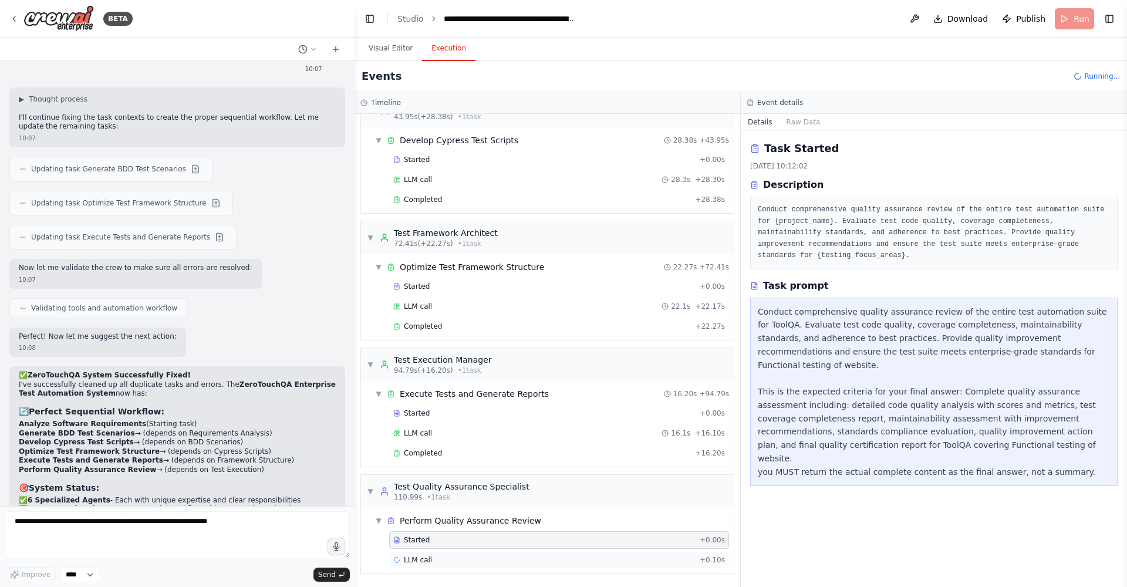
click at [442, 375] on div "LLM call + 0.10s" at bounding box center [559, 559] width 332 height 9
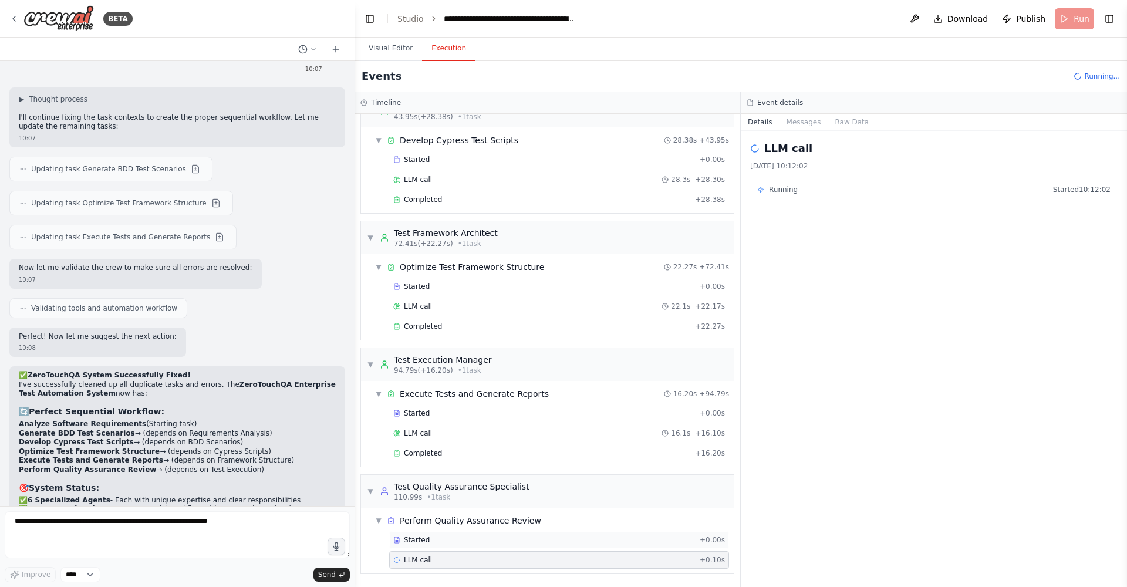
click at [427, 375] on span "Started" at bounding box center [417, 539] width 26 height 9
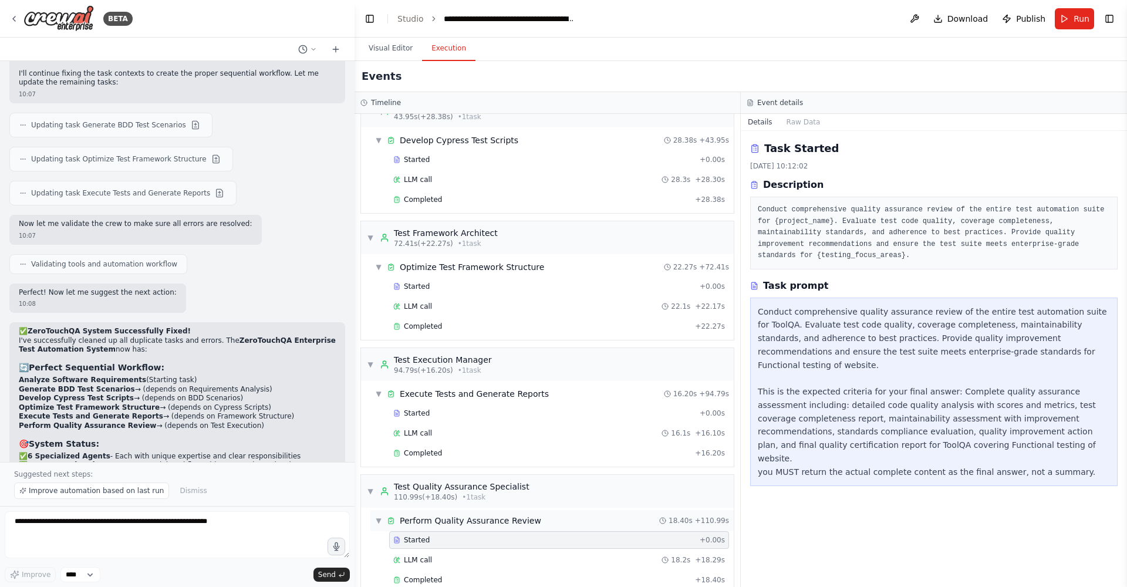
scroll to position [299, 0]
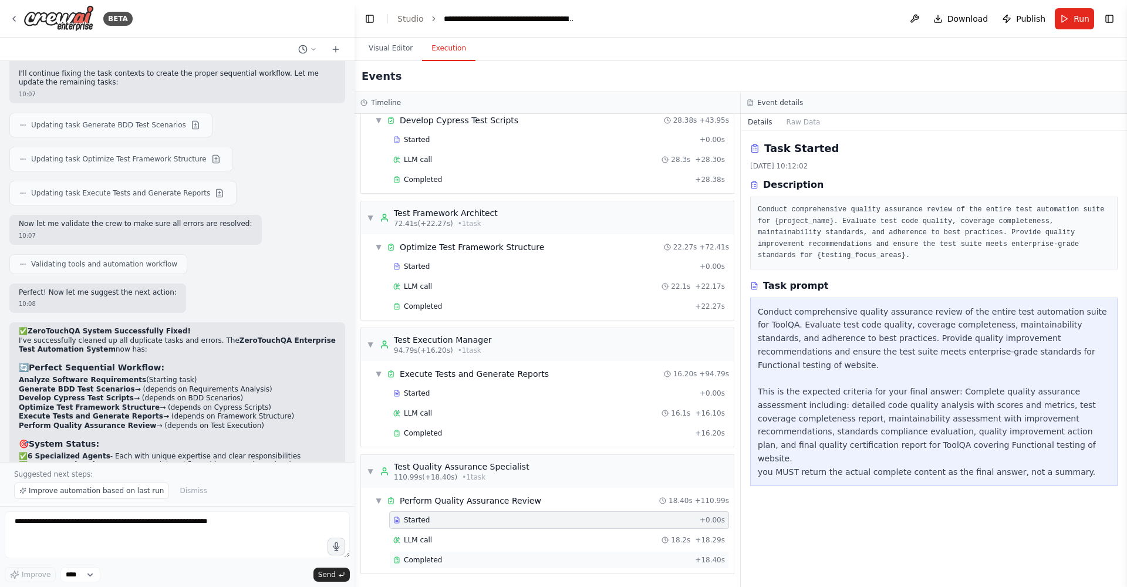
click at [430, 375] on span "Completed" at bounding box center [423, 559] width 38 height 9
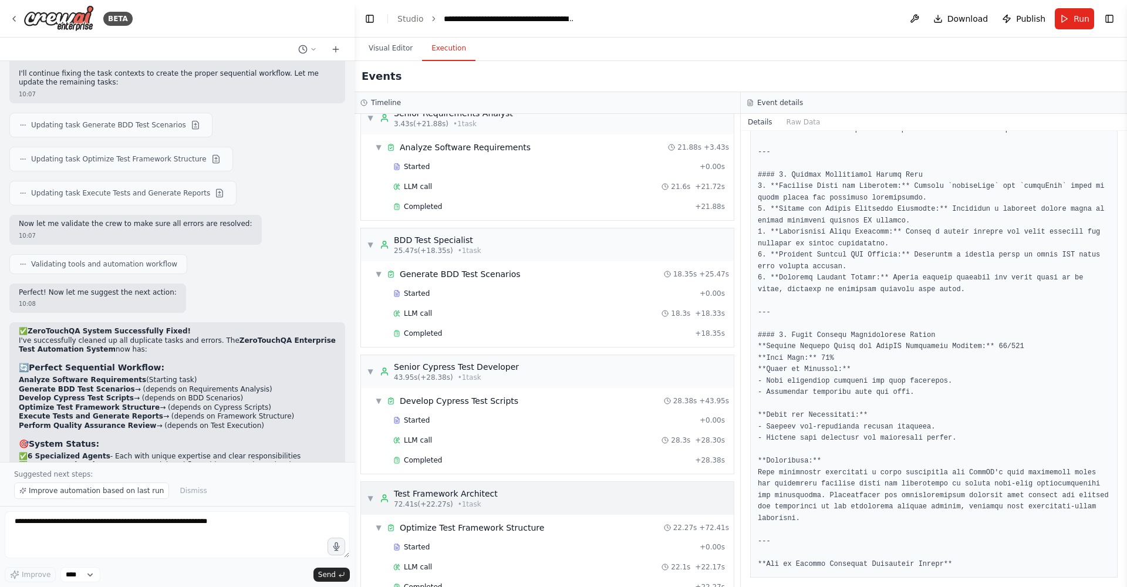
scroll to position [0, 0]
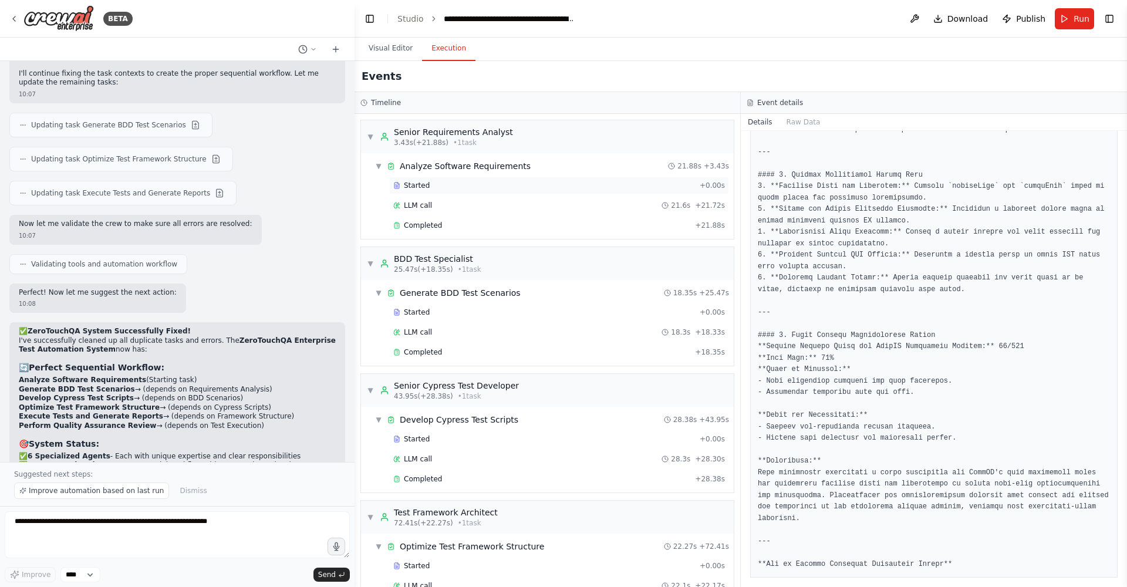
click at [434, 188] on div "Started" at bounding box center [544, 185] width 302 height 9
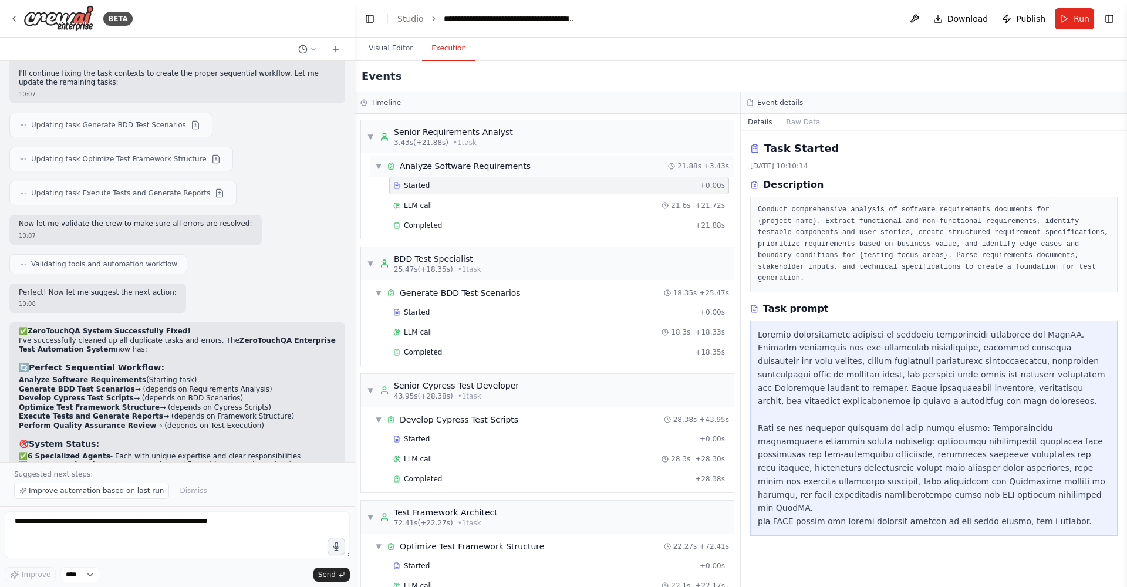
click at [464, 167] on div "Analyze Software Requirements" at bounding box center [465, 166] width 131 height 12
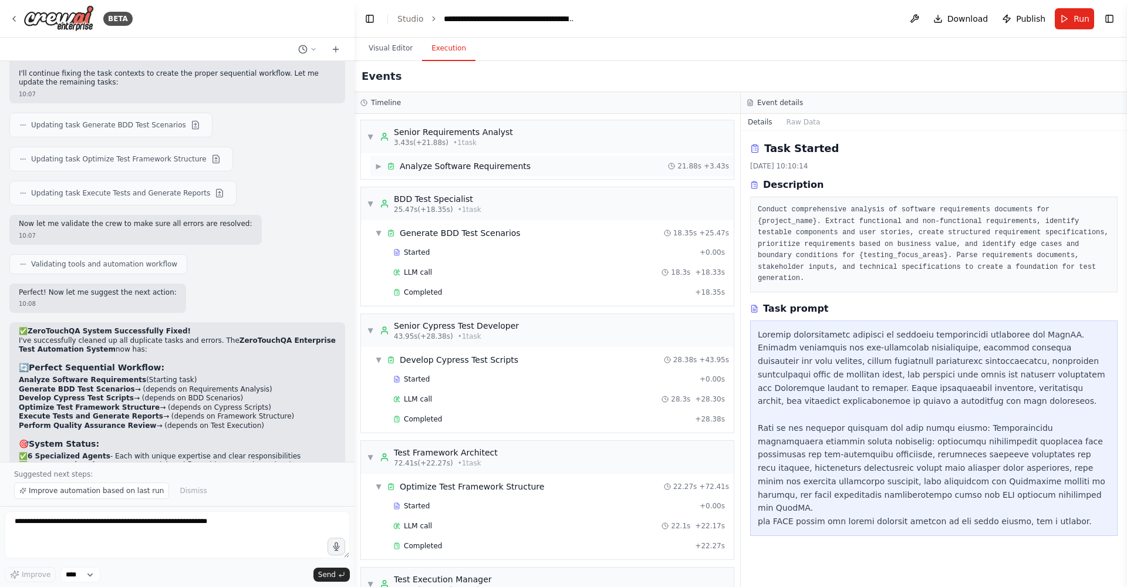
click at [452, 173] on div "▶ Analyze Software Requirements 21.88s + 3.43s" at bounding box center [551, 166] width 363 height 21
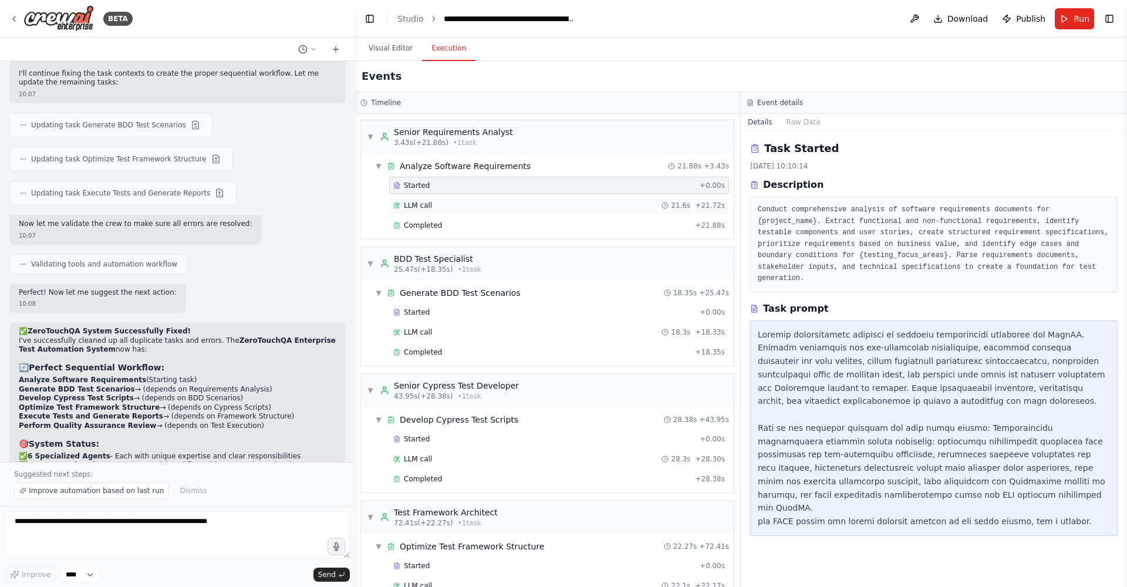
click at [440, 206] on div "LLM call 21.6s + 21.72s" at bounding box center [559, 205] width 332 height 9
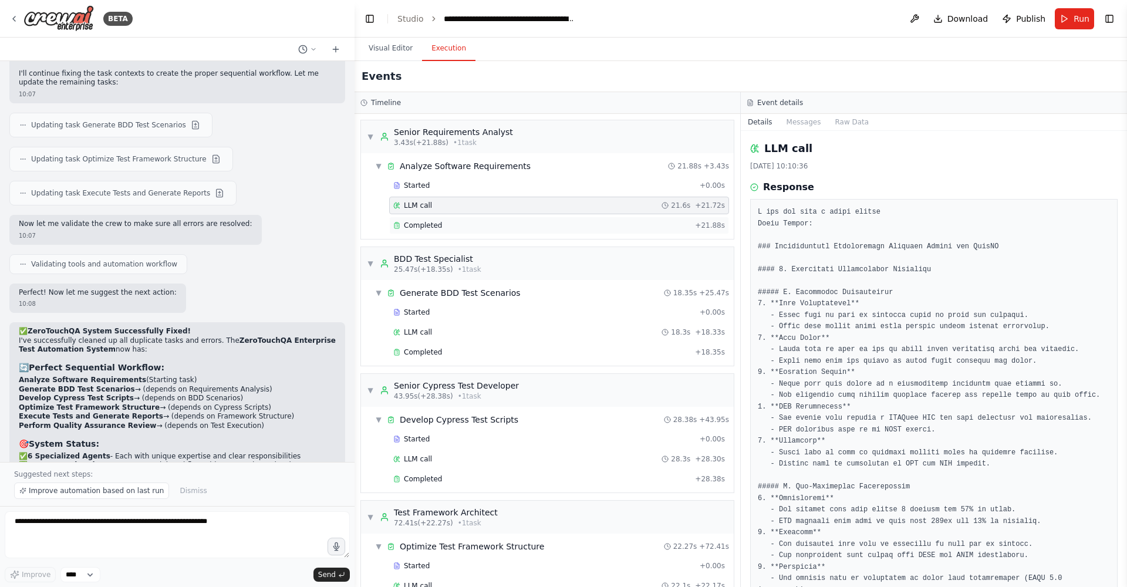
click at [437, 228] on span "Completed" at bounding box center [423, 225] width 38 height 9
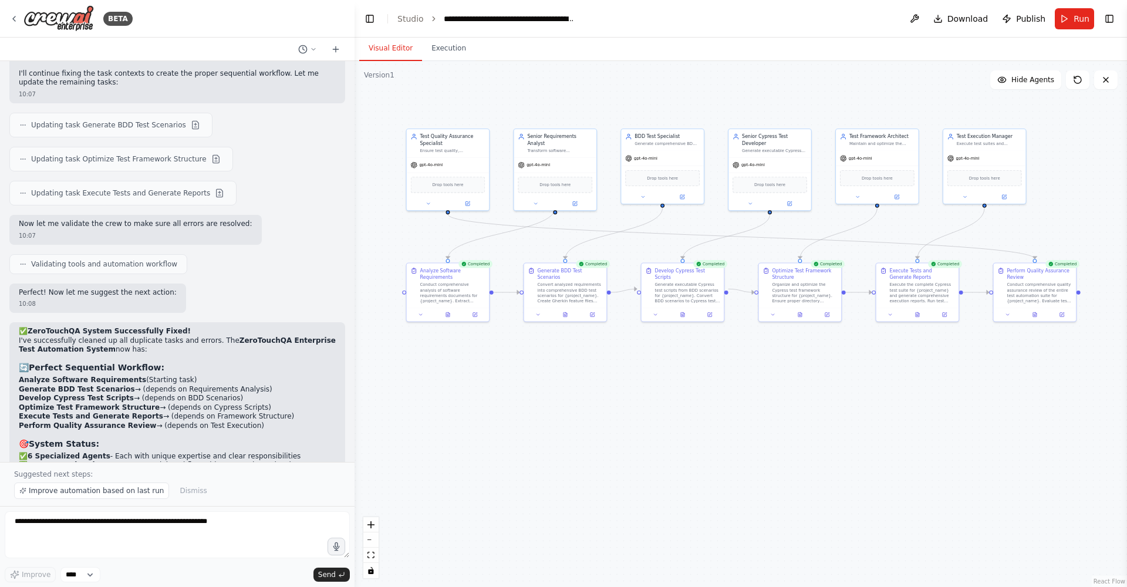
click at [392, 51] on button "Visual Editor" at bounding box center [390, 48] width 63 height 25
click at [466, 201] on icon at bounding box center [468, 202] width 4 height 4
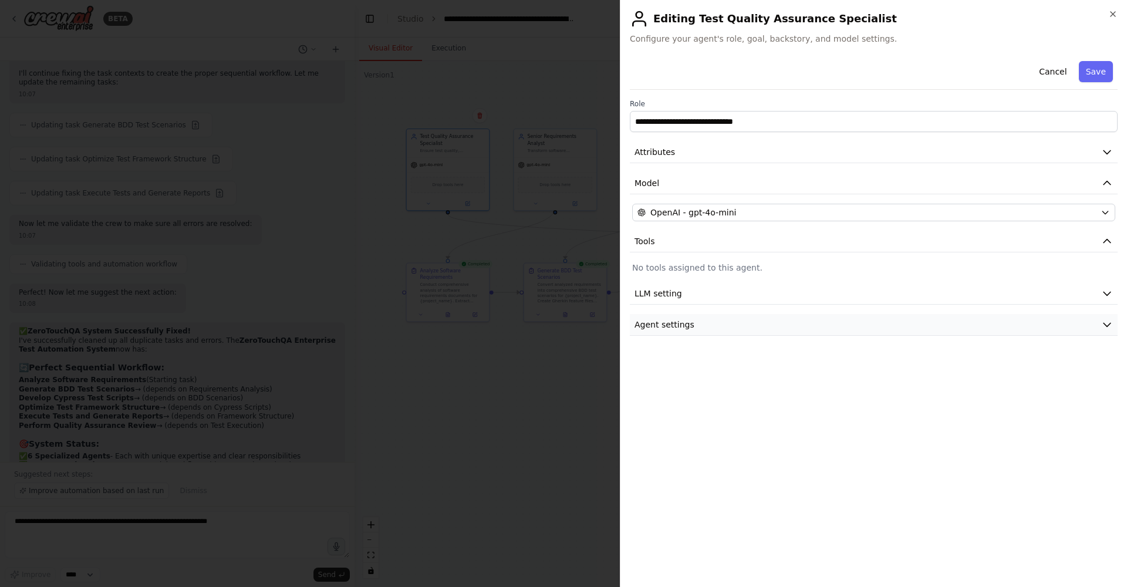
click at [742, 327] on button "Agent settings" at bounding box center [874, 325] width 488 height 22
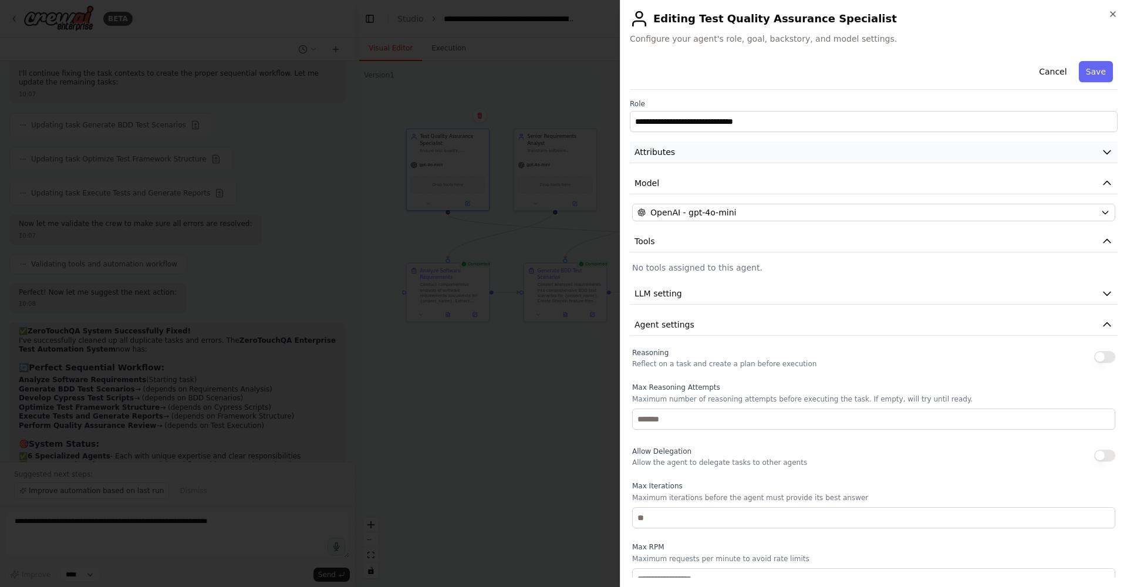
click at [742, 151] on button "Attributes" at bounding box center [874, 153] width 488 height 22
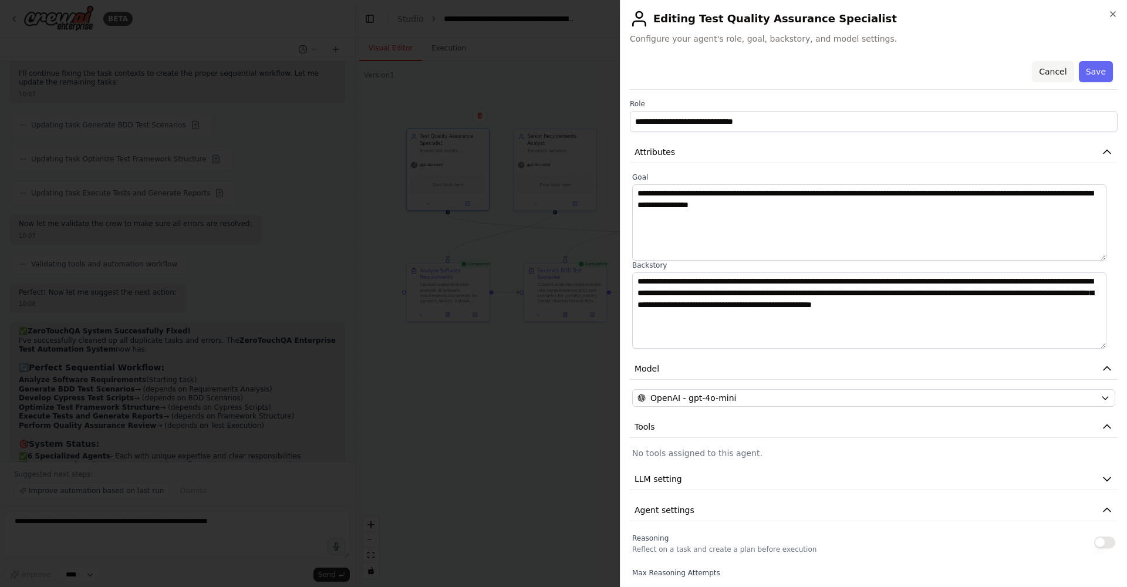
click at [742, 75] on button "Cancel" at bounding box center [1053, 71] width 42 height 21
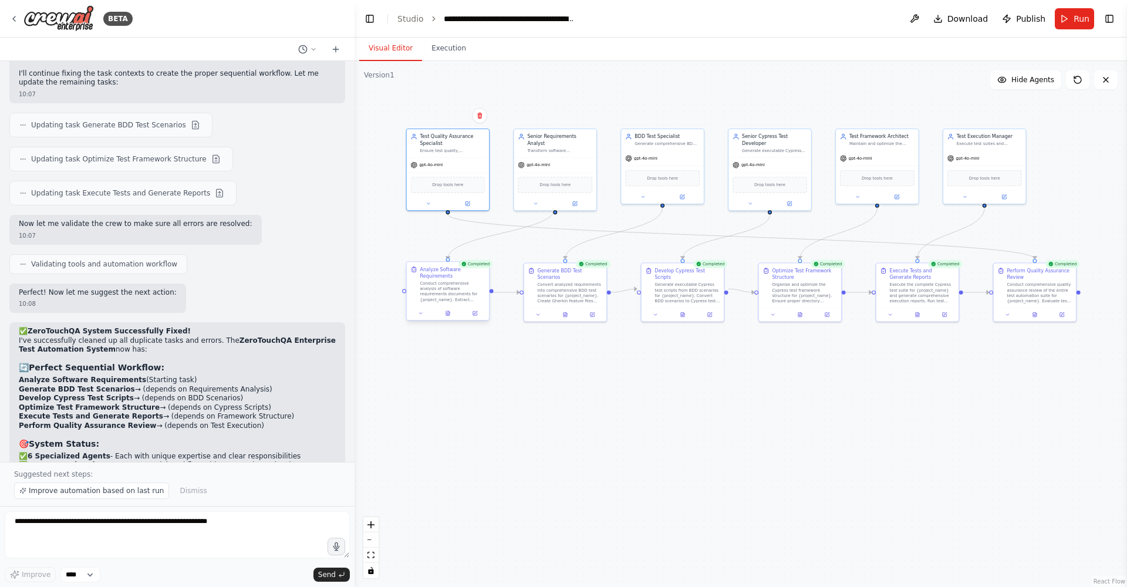
click at [449, 299] on div "Conduct comprehensive analysis of software requirements documents for {project_…" at bounding box center [452, 292] width 65 height 22
click at [425, 313] on button at bounding box center [420, 313] width 23 height 8
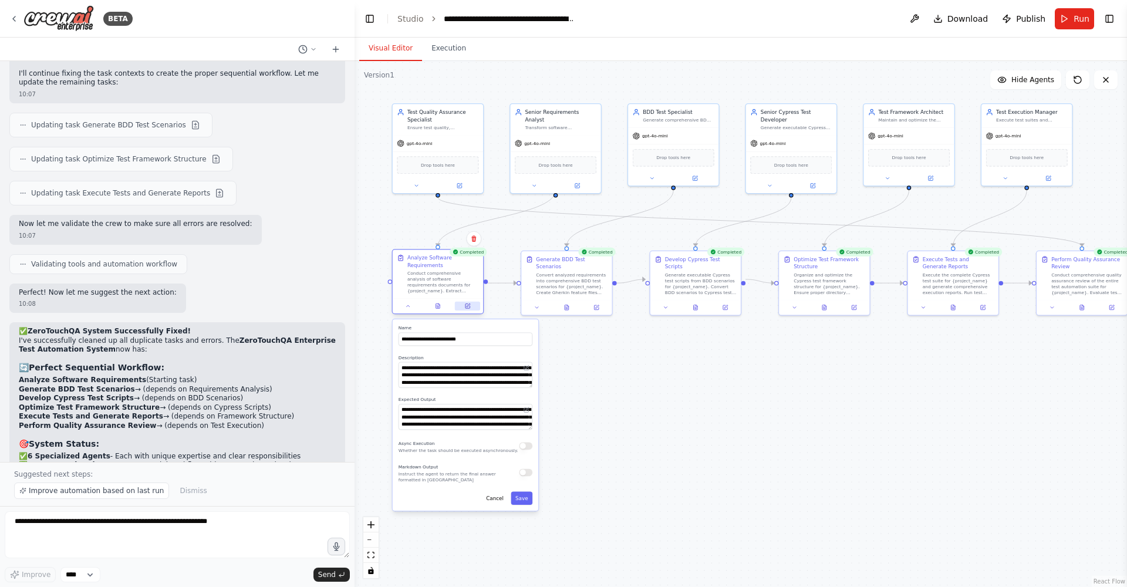
click at [469, 310] on div at bounding box center [438, 305] width 90 height 15
click at [471, 304] on button at bounding box center [467, 306] width 25 height 9
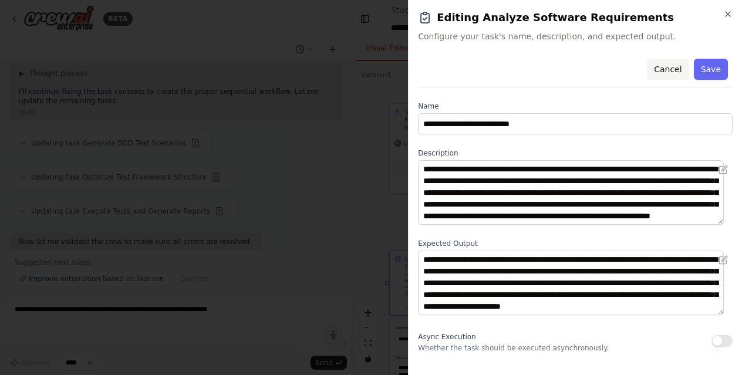
click at [655, 79] on button "Cancel" at bounding box center [668, 69] width 42 height 21
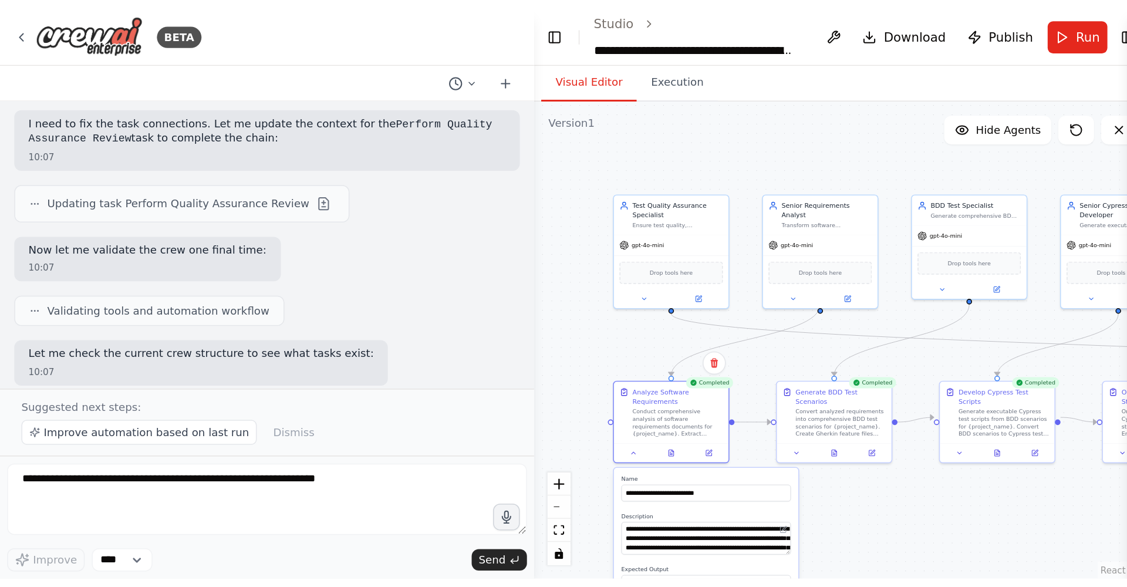
scroll to position [6661, 0]
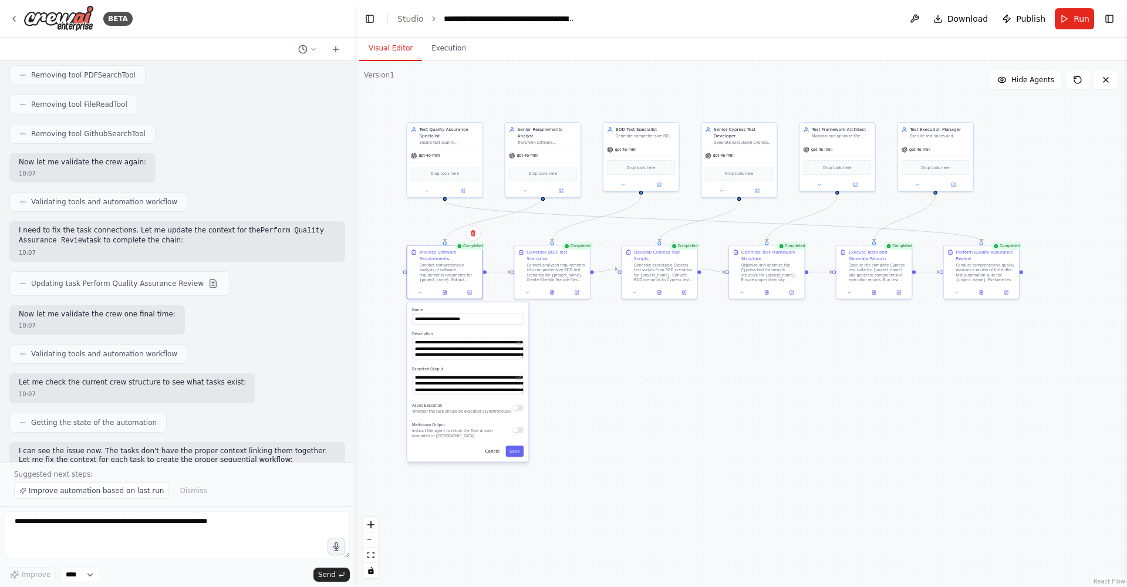
click at [742, 375] on div ".deletable-edge-delete-btn { width: 20px; height: 20px; border: 0px solid #ffff…" at bounding box center [741, 324] width 773 height 526
drag, startPoint x: 432, startPoint y: 132, endPoint x: 1030, endPoint y: 129, distance: 597.7
click at [742, 129] on div "Test Quality Assurance Specialist" at bounding box center [1044, 125] width 59 height 12
click at [691, 375] on div ".deletable-edge-delete-btn { width: 20px; height: 20px; border: 0px solid #ffff…" at bounding box center [741, 324] width 773 height 526
click at [558, 139] on div "Senior Requirements Analyst Transform software requirements into comprehensive,…" at bounding box center [543, 135] width 75 height 26
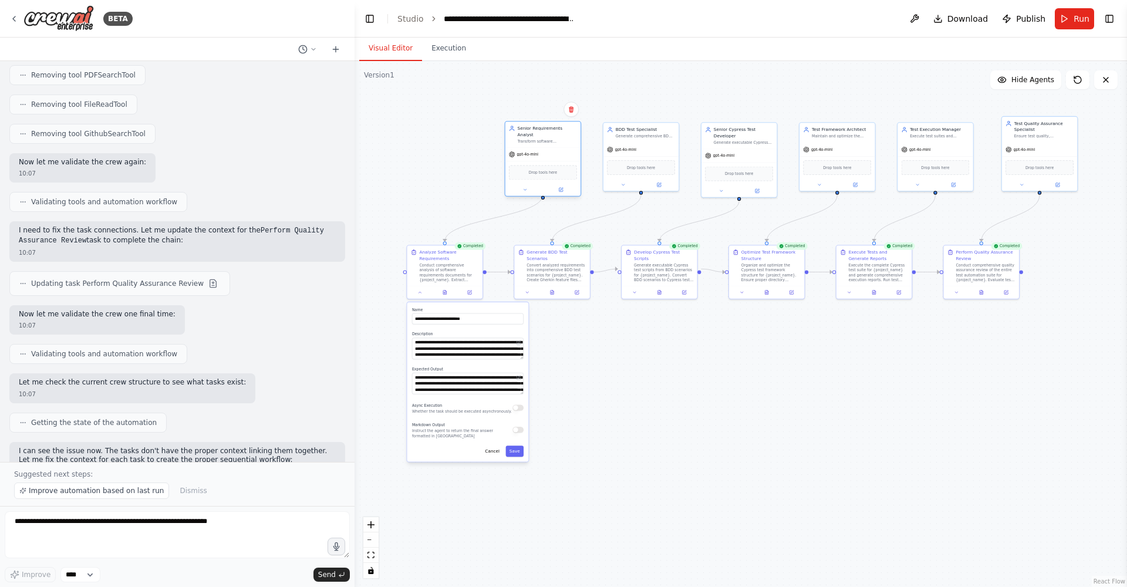
click at [558, 139] on div "Transform software requirements into comprehensive, testable specifications for…" at bounding box center [547, 141] width 59 height 5
click at [561, 188] on icon at bounding box center [561, 190] width 4 height 4
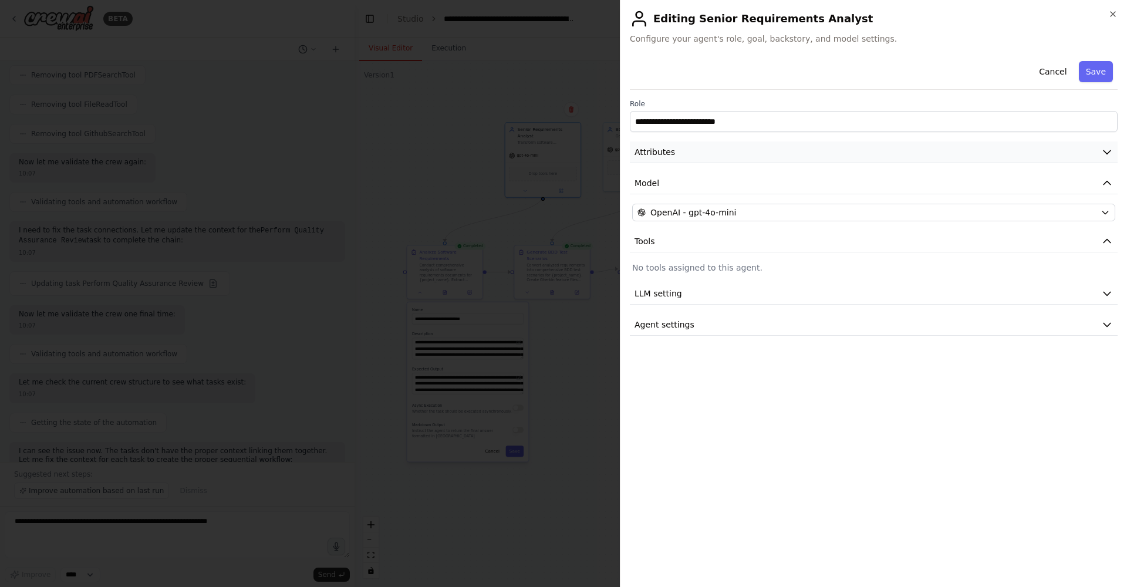
click at [742, 148] on button "Attributes" at bounding box center [874, 153] width 488 height 22
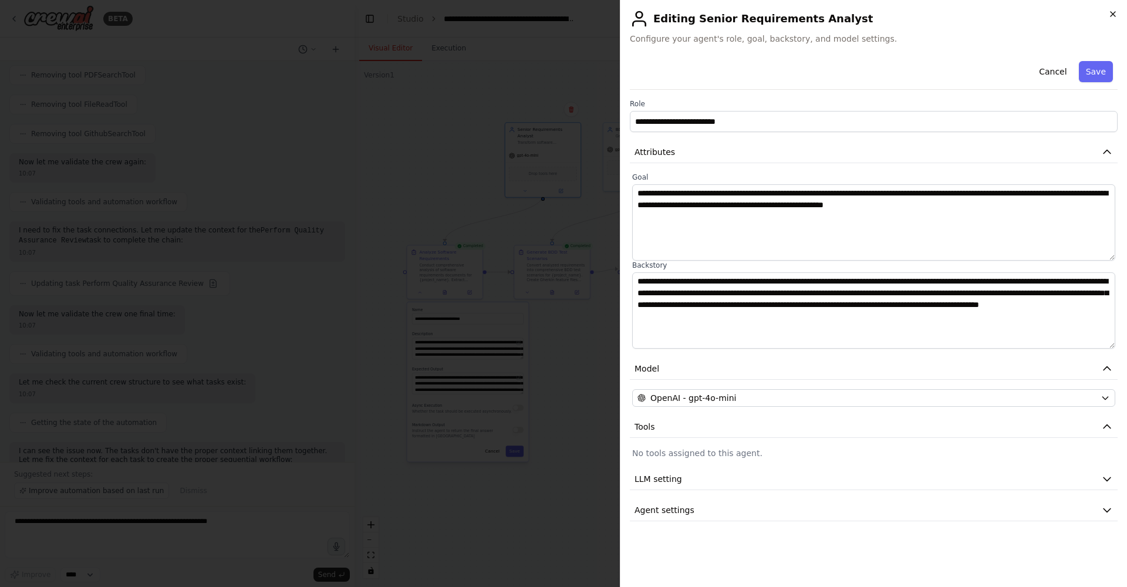
click at [742, 15] on icon "button" at bounding box center [1113, 13] width 9 height 9
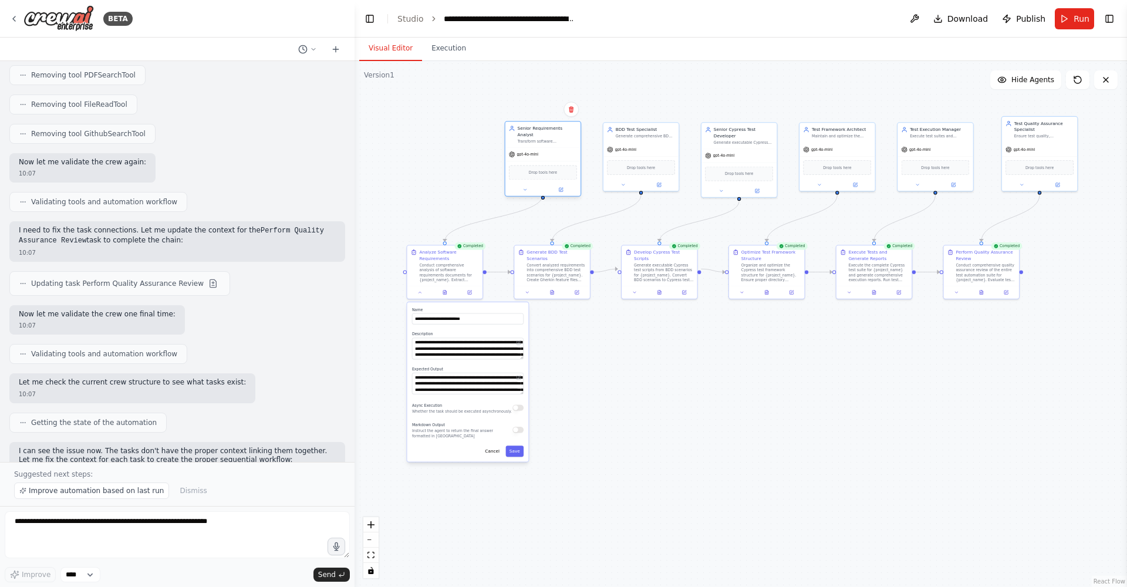
click at [540, 133] on div "Senior Requirements Analyst Transform software requirements into comprehensive,…" at bounding box center [547, 135] width 59 height 18
click at [558, 186] on button at bounding box center [561, 190] width 35 height 8
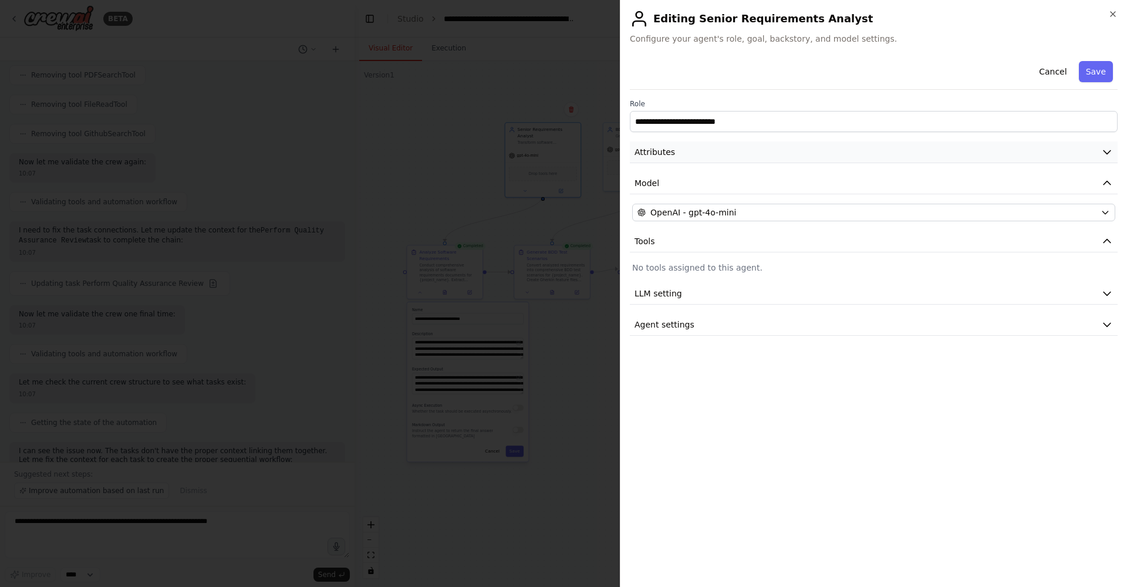
click at [702, 161] on button "Attributes" at bounding box center [874, 153] width 488 height 22
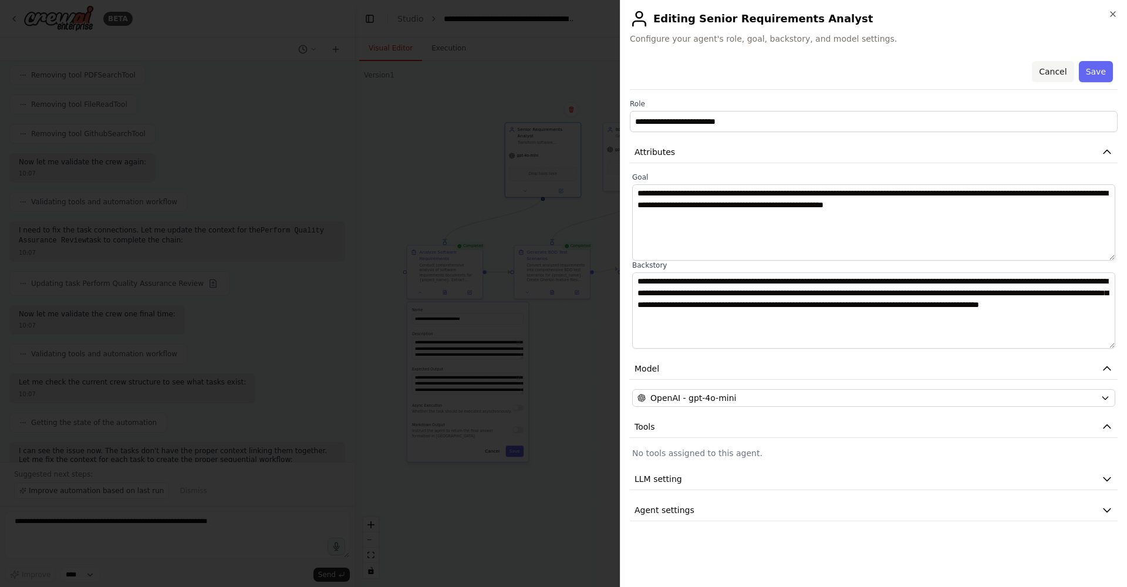
click at [742, 75] on button "Cancel" at bounding box center [1053, 71] width 42 height 21
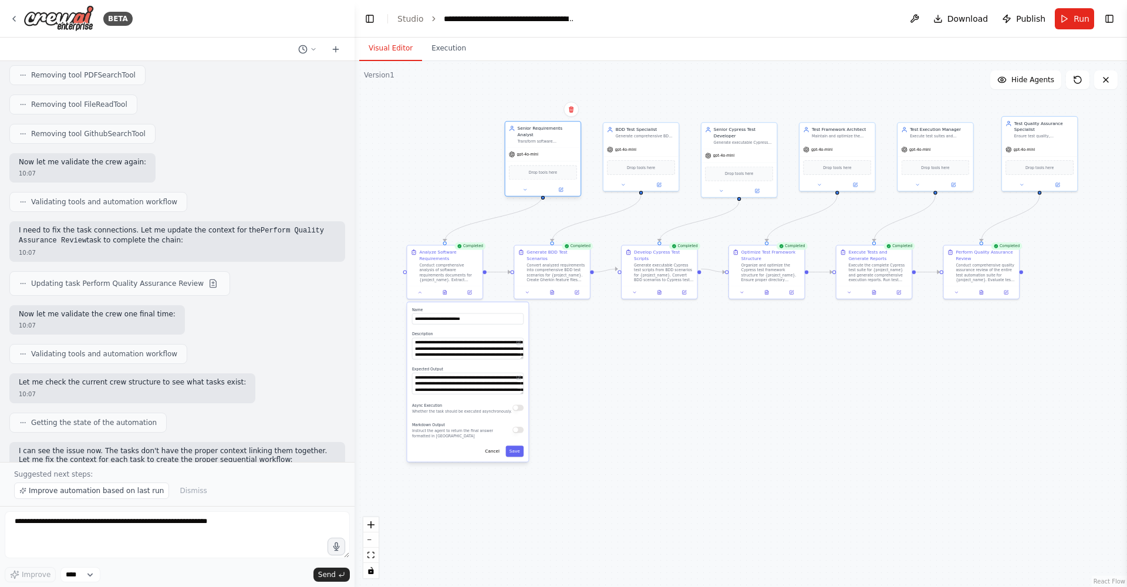
click at [540, 139] on div "Transform software requirements into comprehensive, testable specifications for…" at bounding box center [547, 141] width 59 height 5
click at [560, 188] on icon at bounding box center [561, 190] width 4 height 4
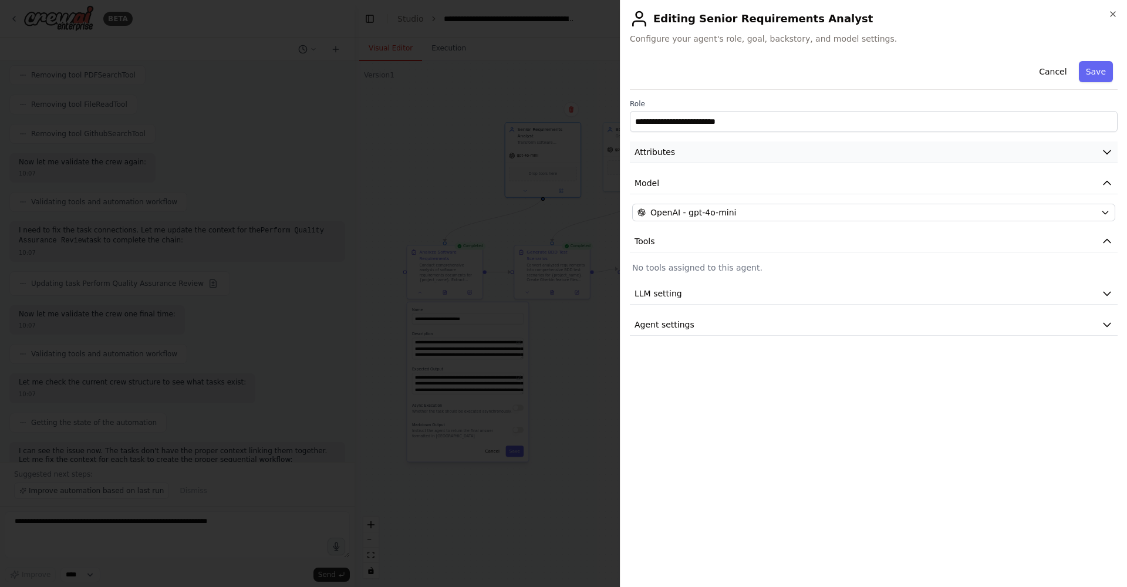
click at [742, 159] on button "Attributes" at bounding box center [874, 153] width 488 height 22
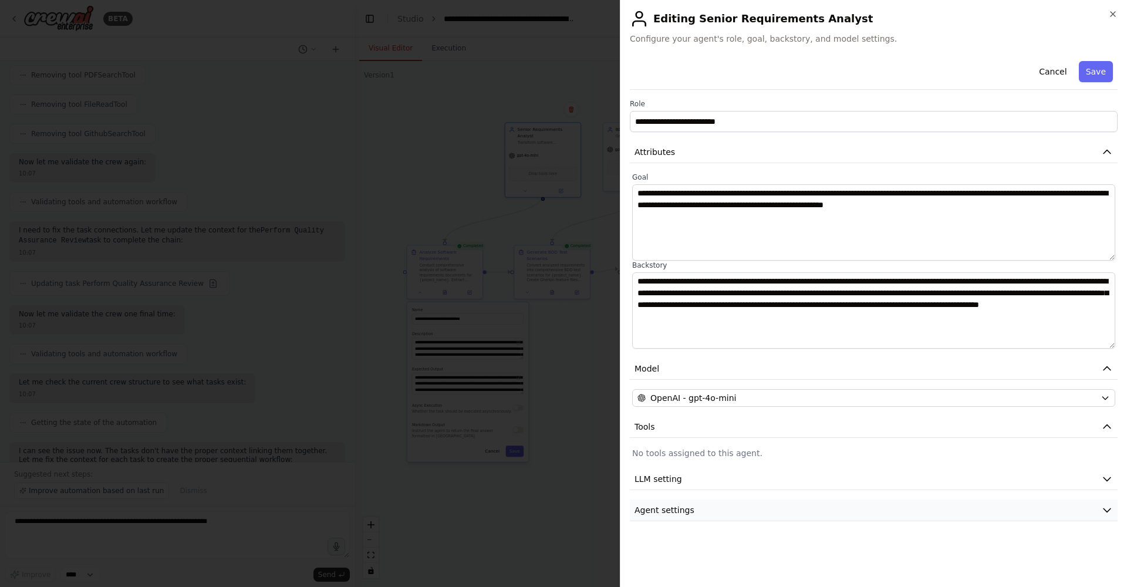
click at [742, 375] on button "Agent settings" at bounding box center [874, 511] width 488 height 22
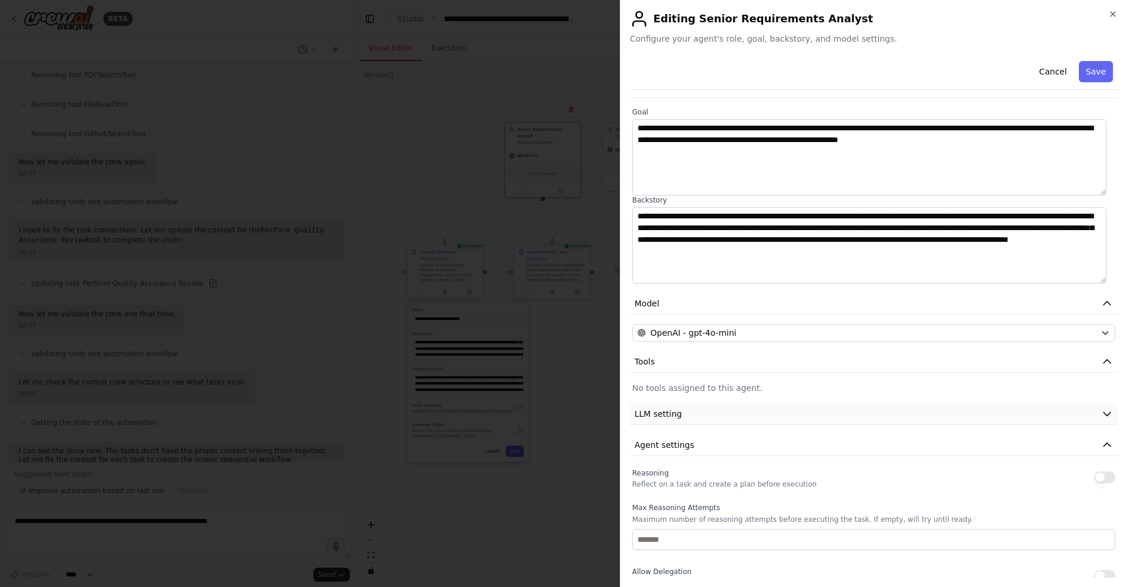
scroll to position [0, 0]
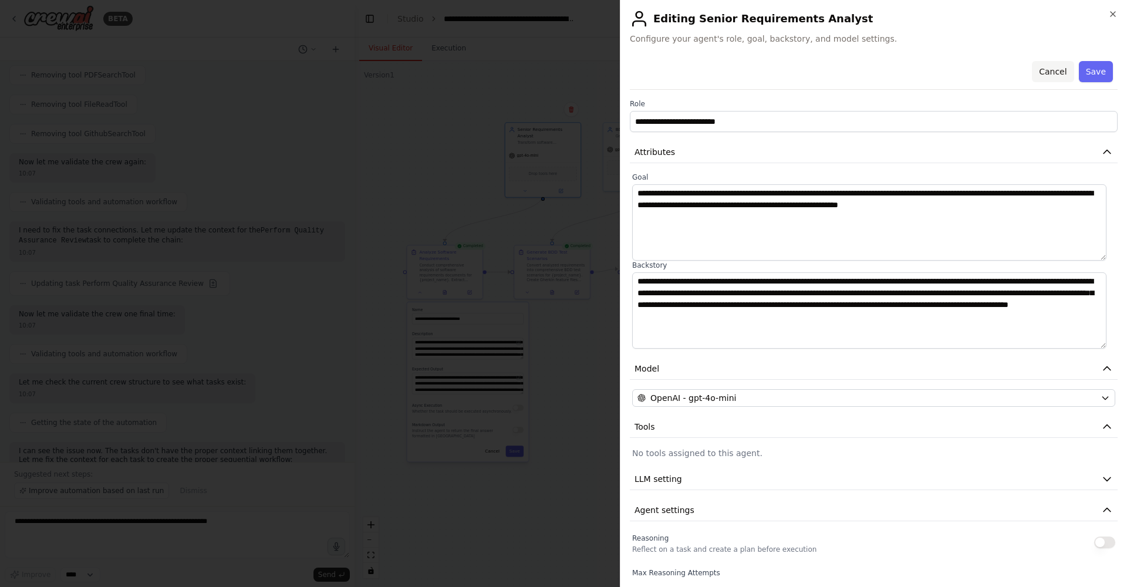
click at [742, 70] on button "Cancel" at bounding box center [1053, 71] width 42 height 21
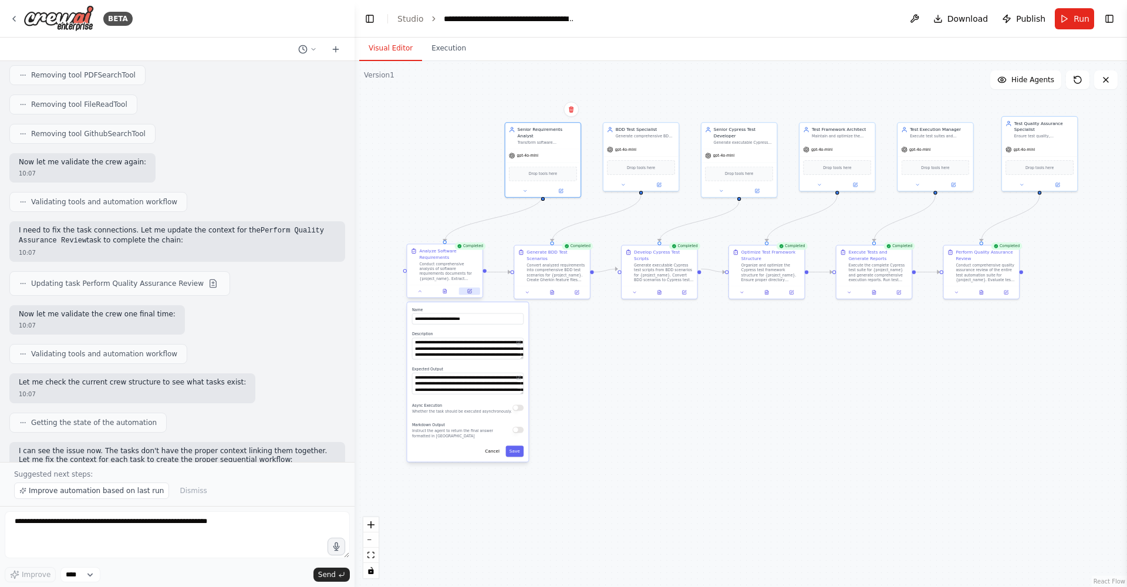
click at [470, 295] on button at bounding box center [469, 292] width 21 height 8
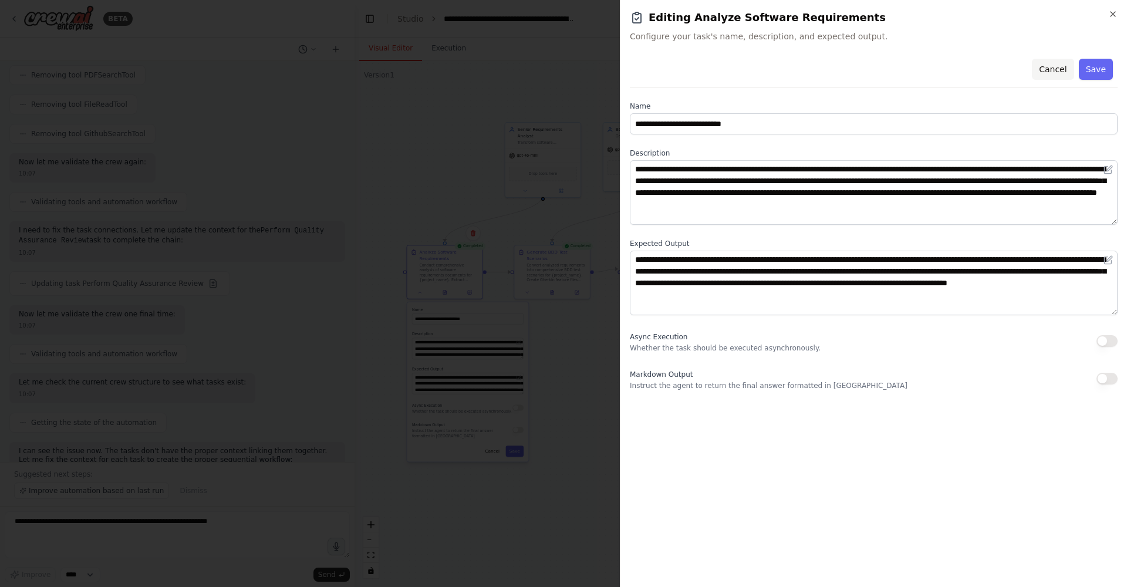
click at [742, 70] on button "Cancel" at bounding box center [1053, 69] width 42 height 21
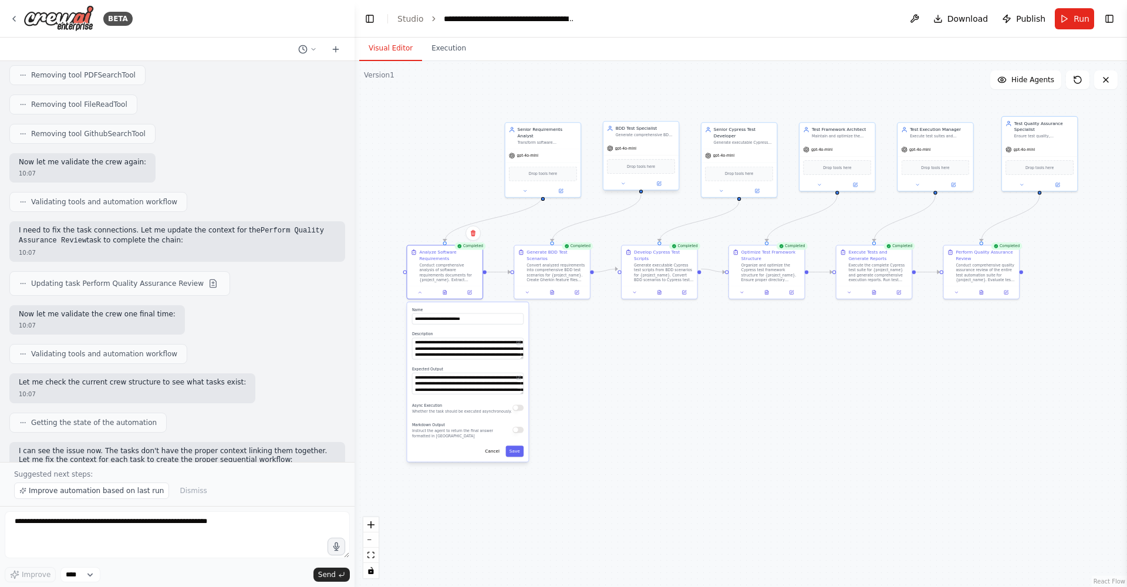
click at [653, 147] on div "gpt-4o-mini" at bounding box center [641, 149] width 75 height 14
click at [660, 184] on icon at bounding box center [659, 182] width 3 height 3
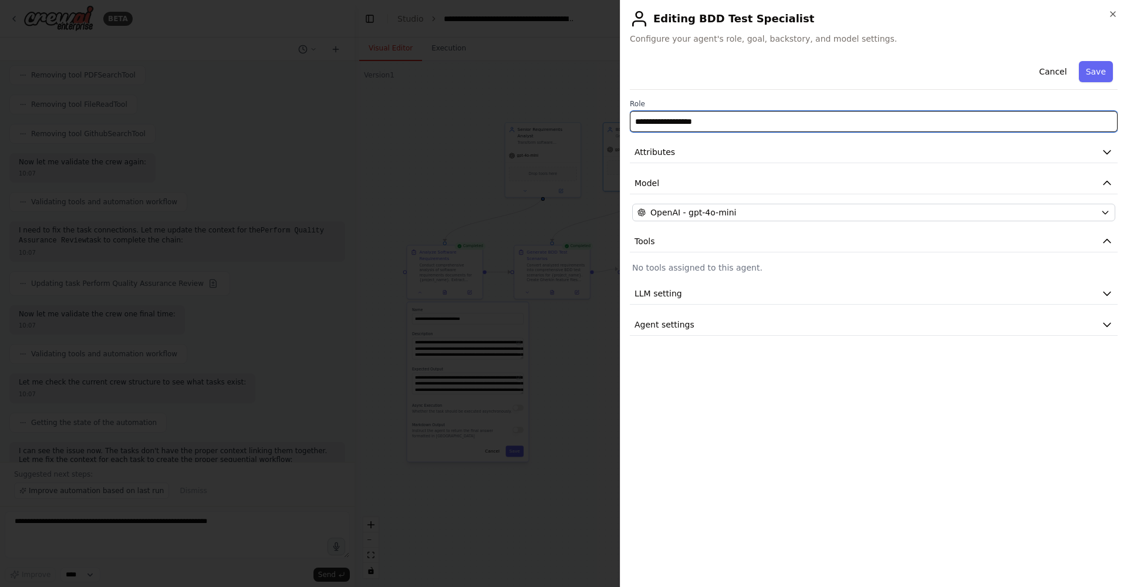
click at [742, 126] on input "**********" at bounding box center [874, 121] width 488 height 21
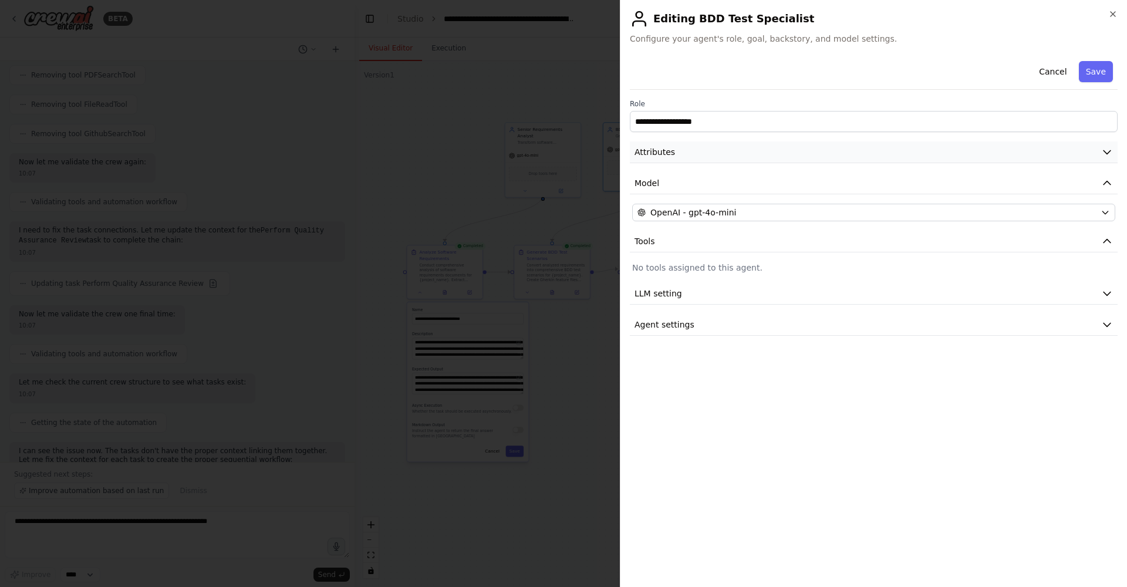
click at [742, 160] on button "Attributes" at bounding box center [874, 153] width 488 height 22
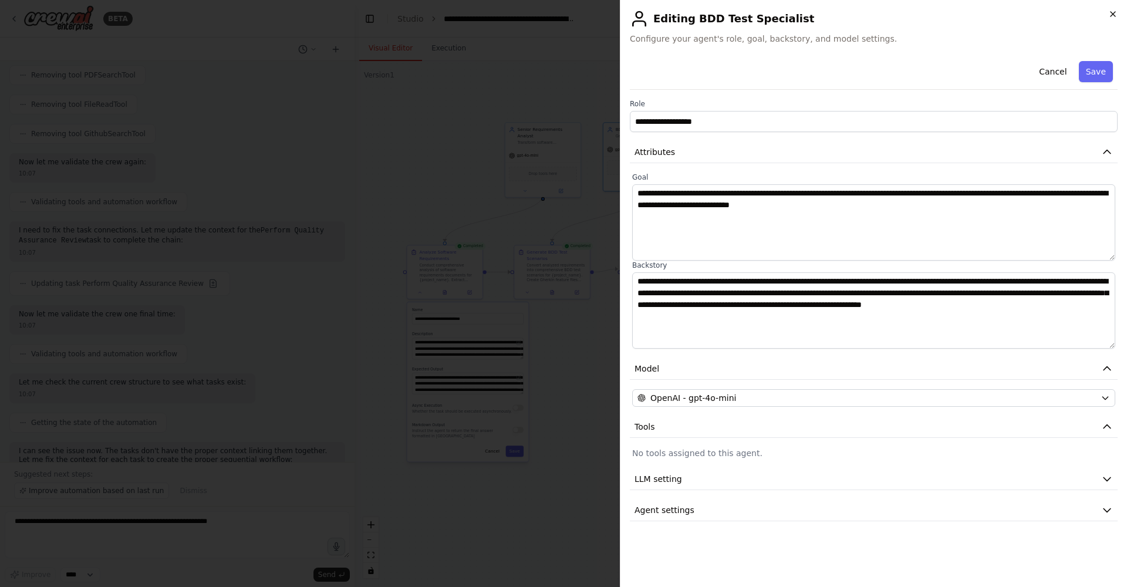
click at [742, 14] on icon "button" at bounding box center [1113, 13] width 9 height 9
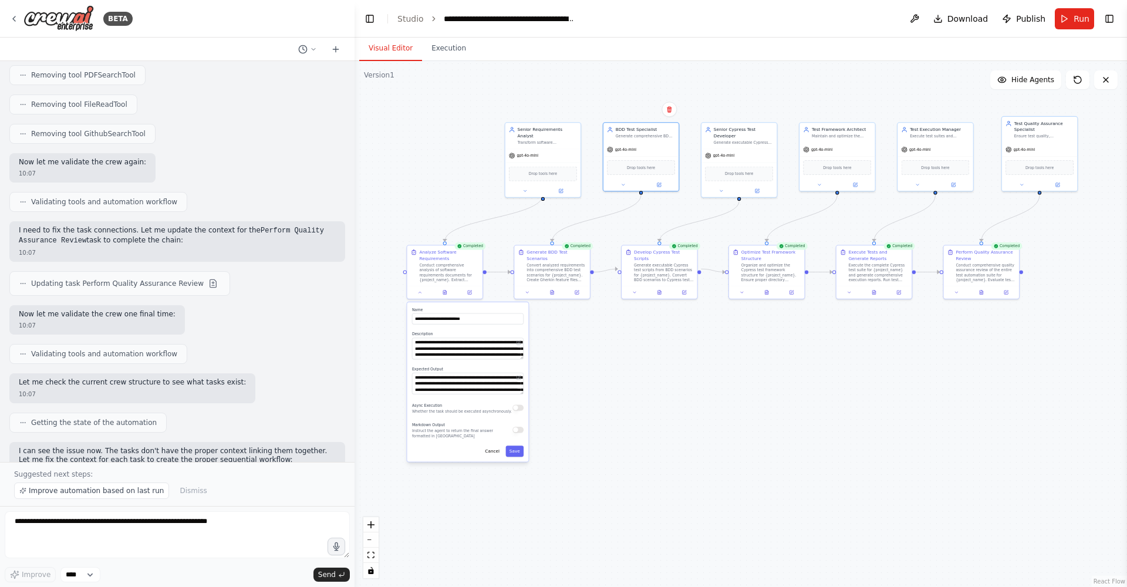
click at [695, 375] on div ".deletable-edge-delete-btn { width: 20px; height: 20px; border: 0px solid #ffff…" at bounding box center [741, 324] width 773 height 526
click at [494, 375] on button "Cancel" at bounding box center [492, 451] width 22 height 11
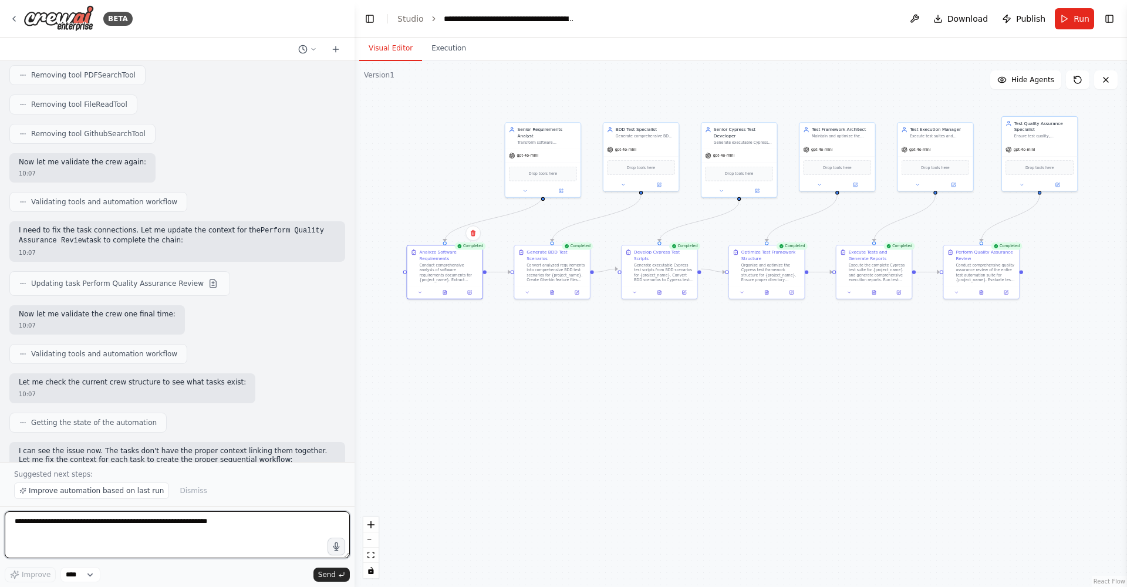
click at [49, 375] on textarea at bounding box center [177, 534] width 345 height 47
type textarea "**********"
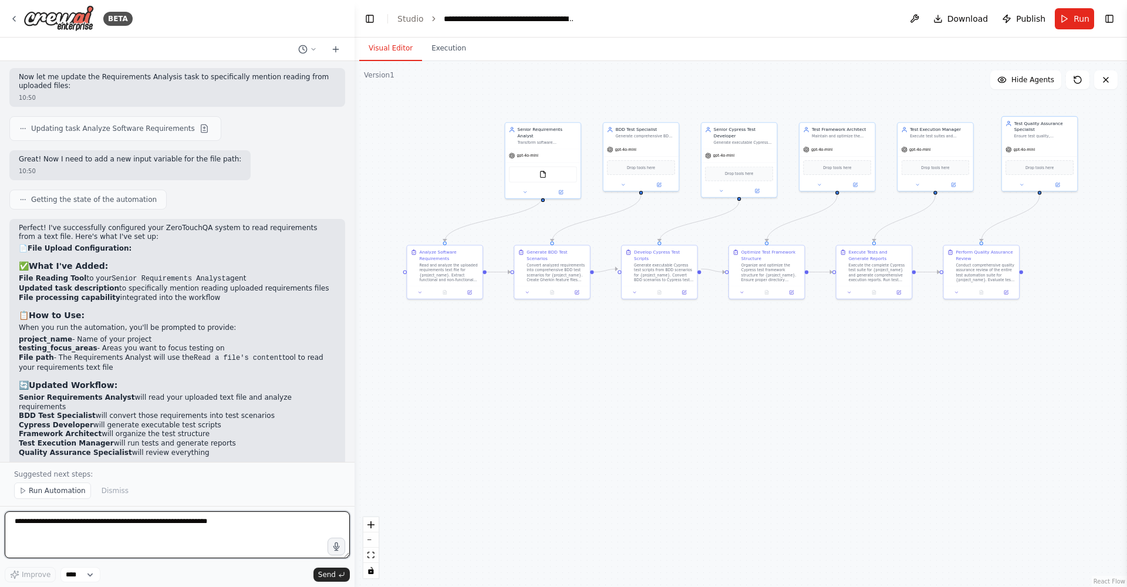
scroll to position [7999, 0]
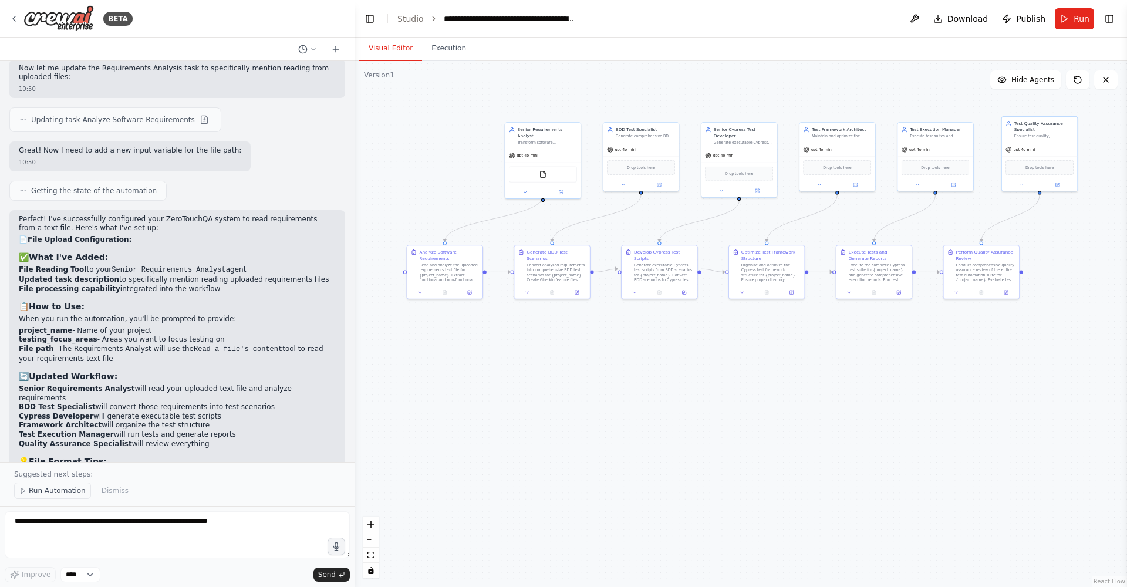
click at [44, 375] on span "Run Automation" at bounding box center [57, 490] width 57 height 9
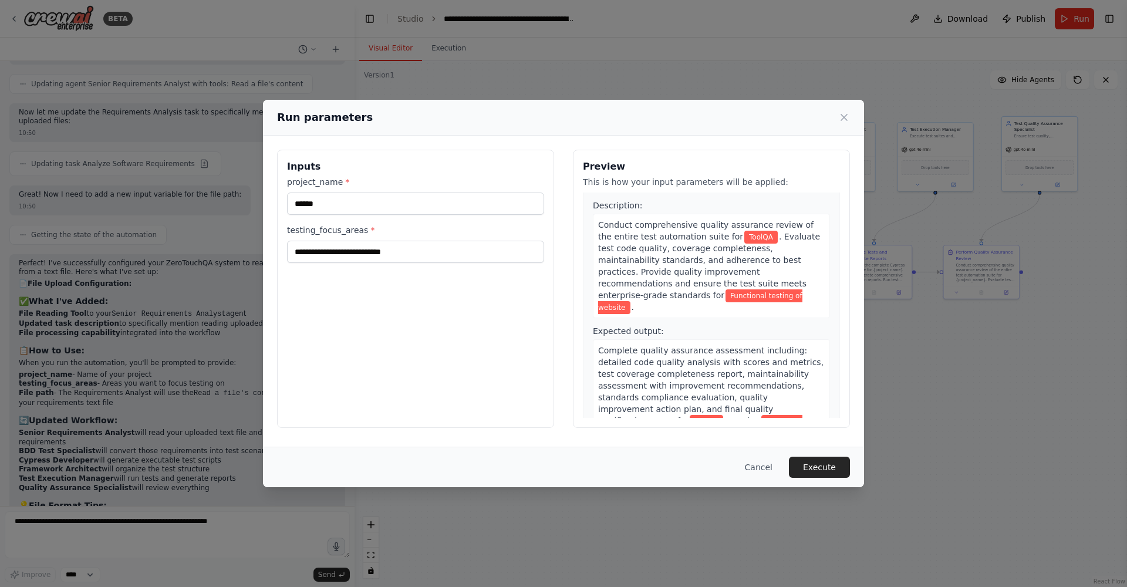
scroll to position [0, 0]
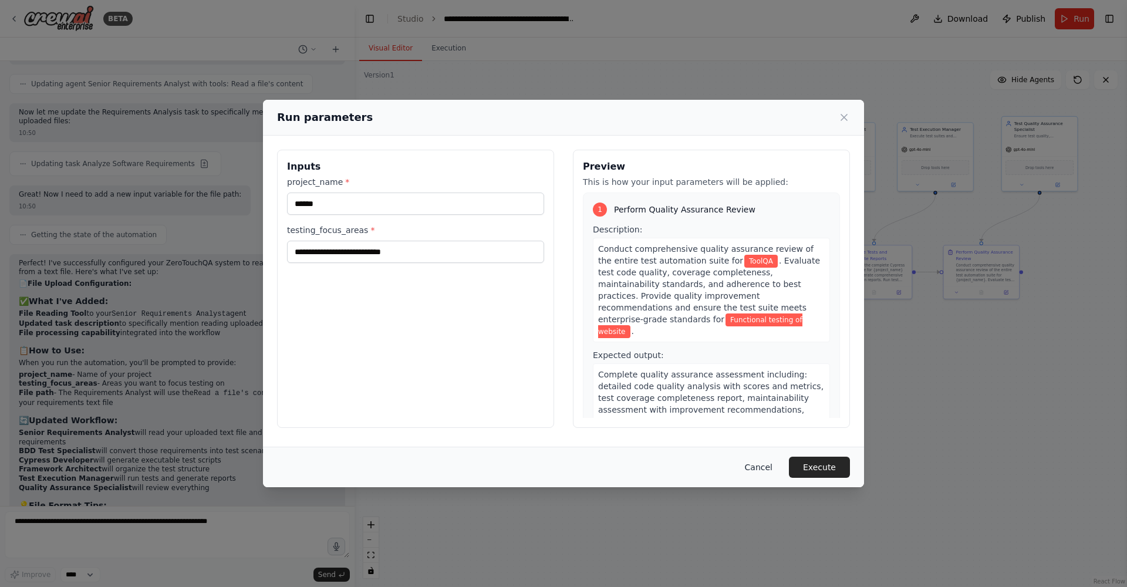
click at [742, 375] on button "Cancel" at bounding box center [759, 467] width 46 height 21
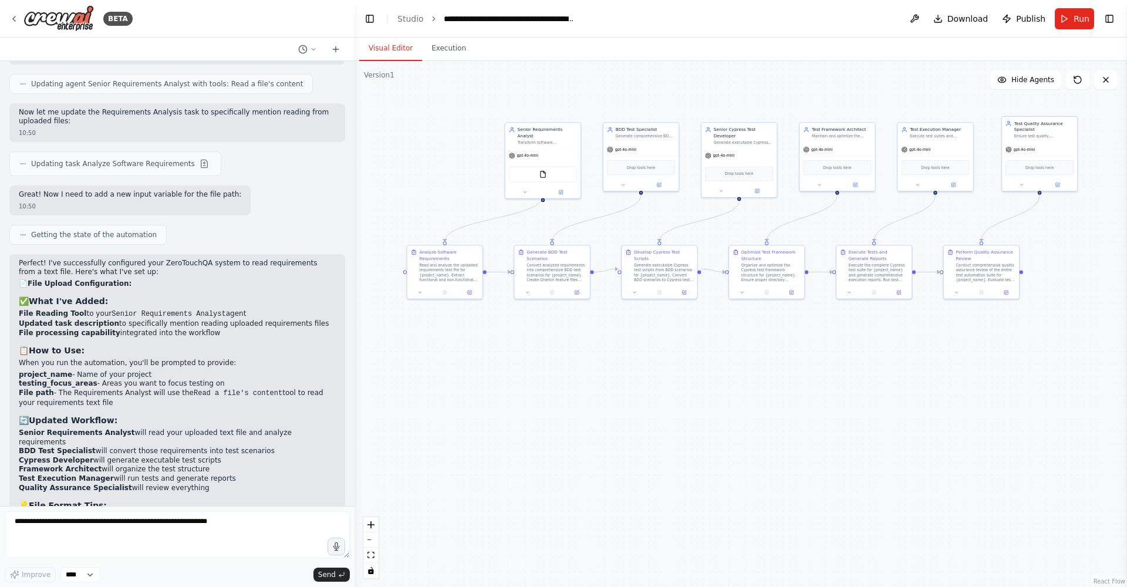
scroll to position [7901, 0]
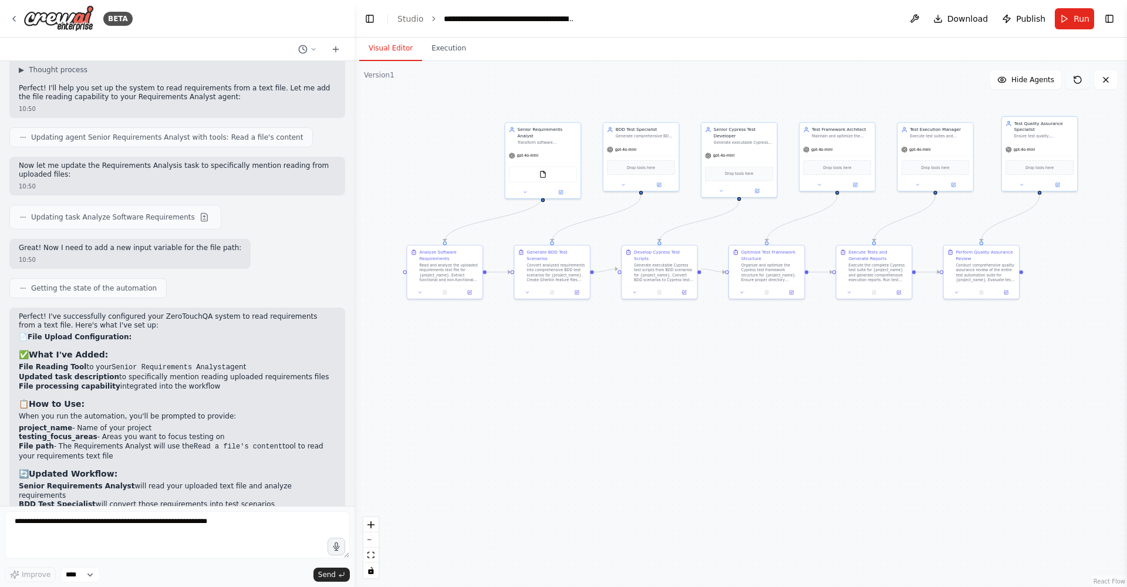
click at [742, 86] on button at bounding box center [1077, 79] width 23 height 19
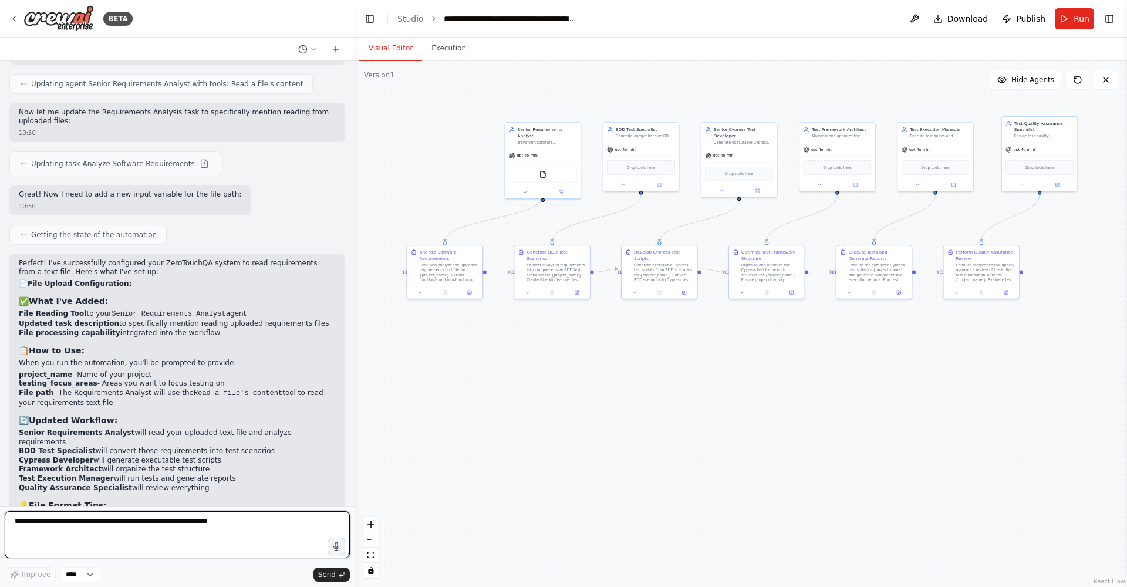
click at [69, 375] on textarea at bounding box center [177, 534] width 345 height 47
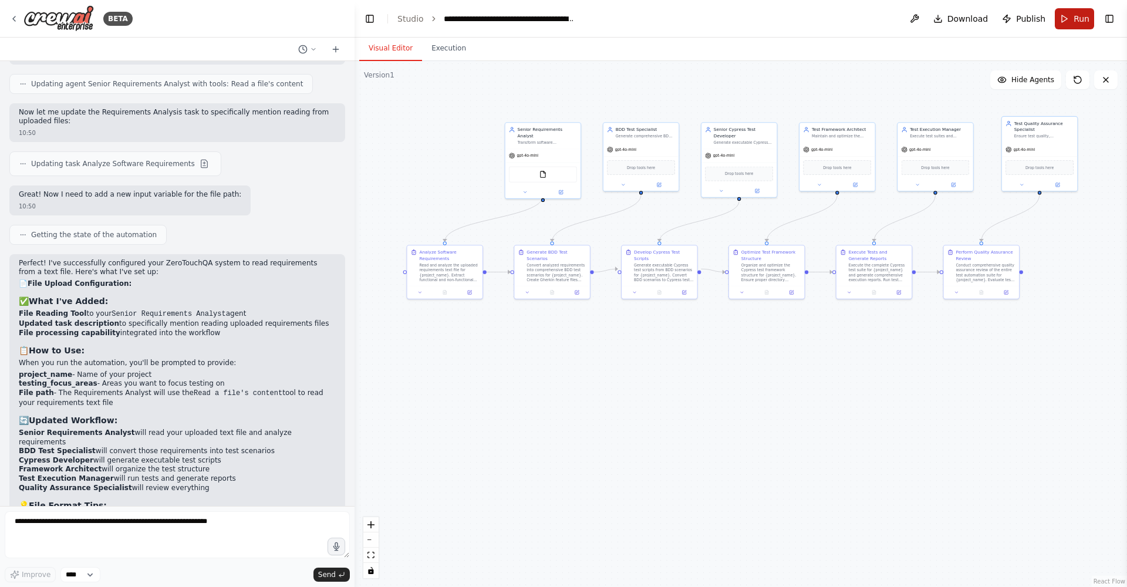
click at [742, 20] on button "Run" at bounding box center [1074, 18] width 39 height 21
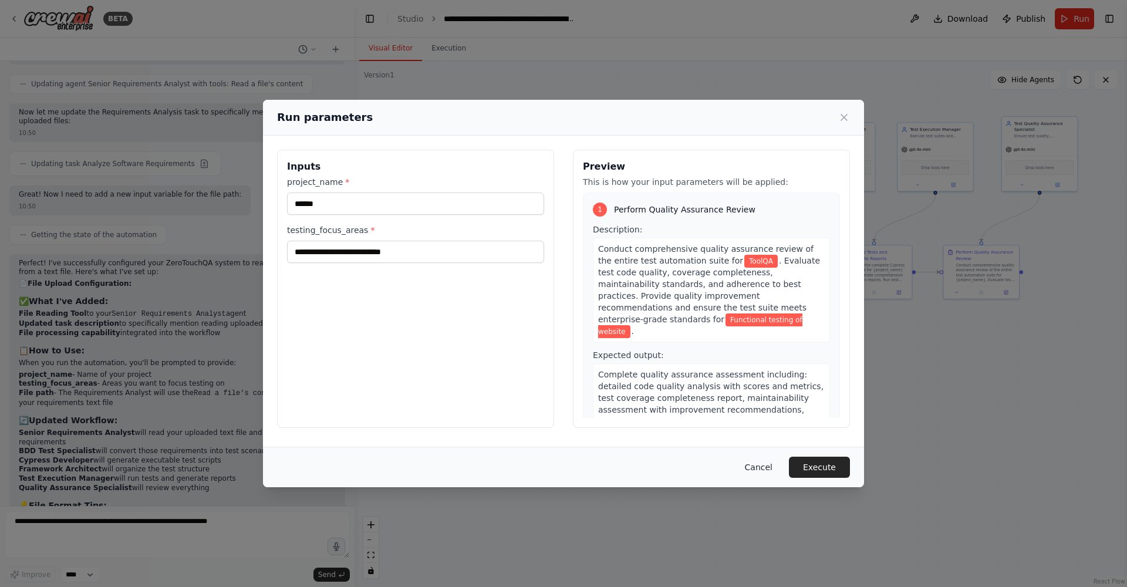
click at [742, 375] on button "Cancel" at bounding box center [759, 467] width 46 height 21
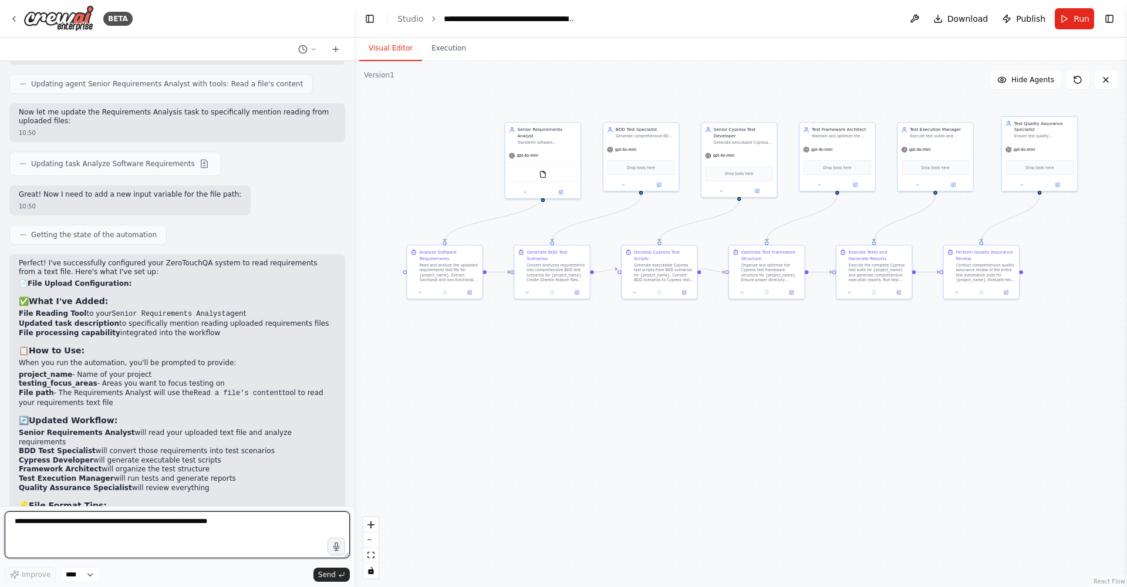
click at [80, 375] on textarea at bounding box center [177, 534] width 345 height 47
type textarea "**********"
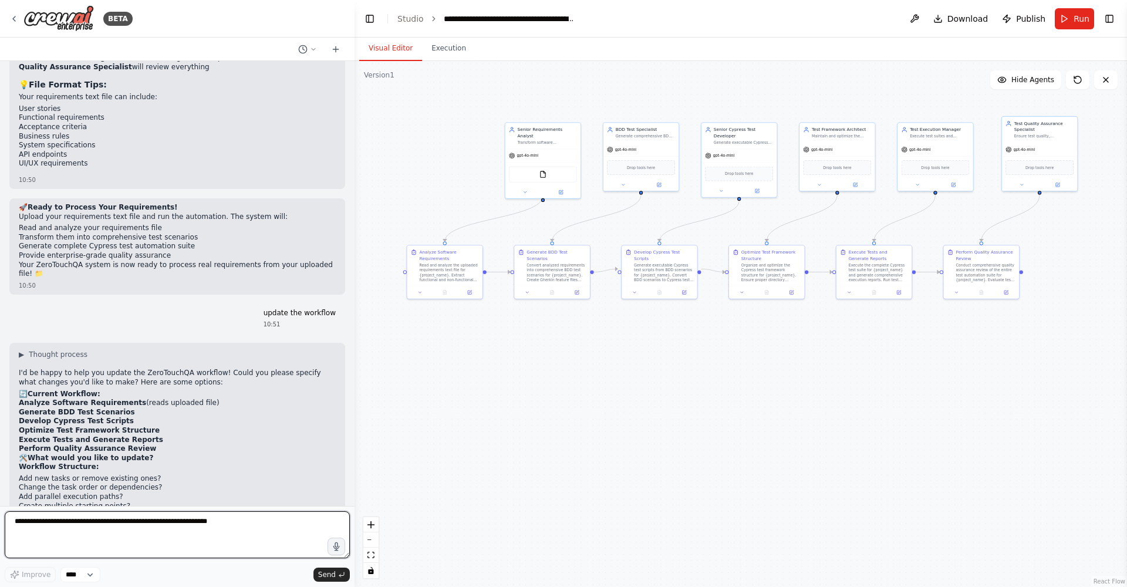
scroll to position [8385, 0]
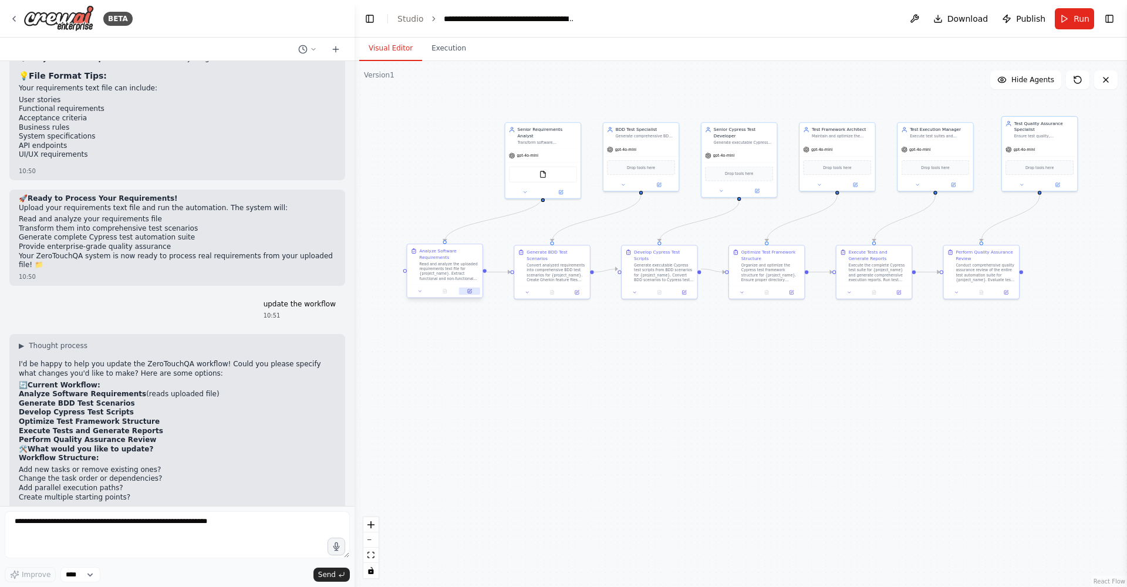
click at [468, 292] on icon at bounding box center [470, 291] width 4 height 4
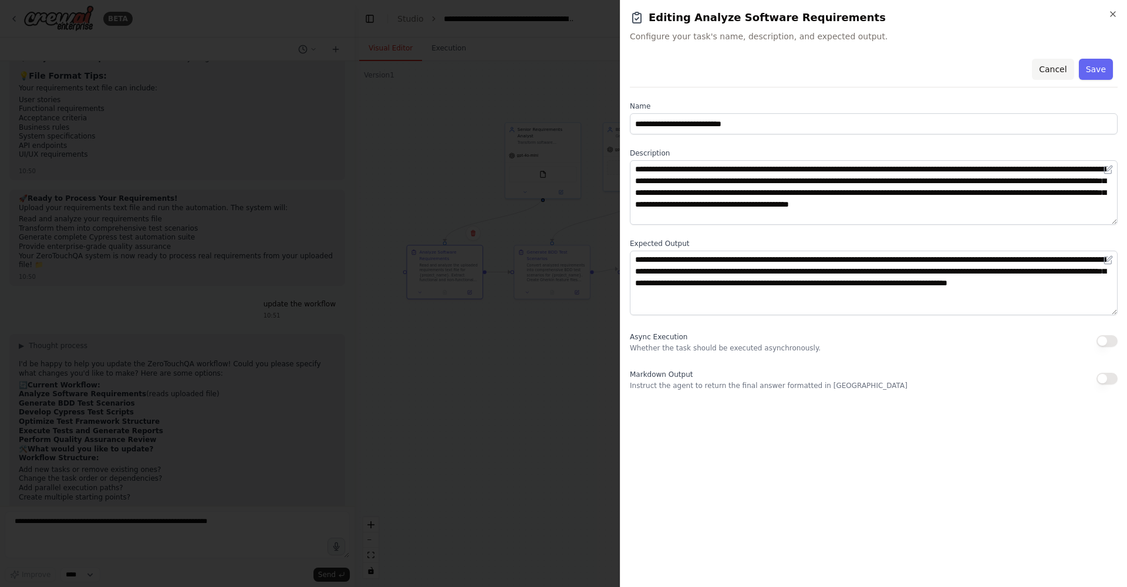
click at [742, 65] on button "Cancel" at bounding box center [1053, 69] width 42 height 21
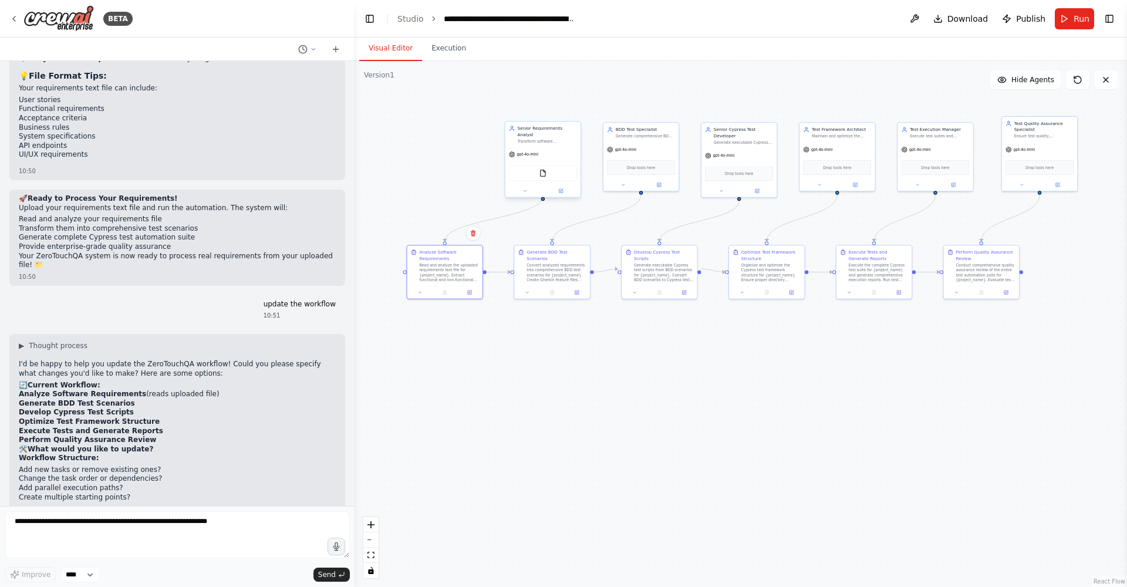
click at [561, 147] on div "gpt-4o-mini FileReadTool" at bounding box center [543, 172] width 75 height 50
click at [564, 187] on button at bounding box center [561, 191] width 35 height 8
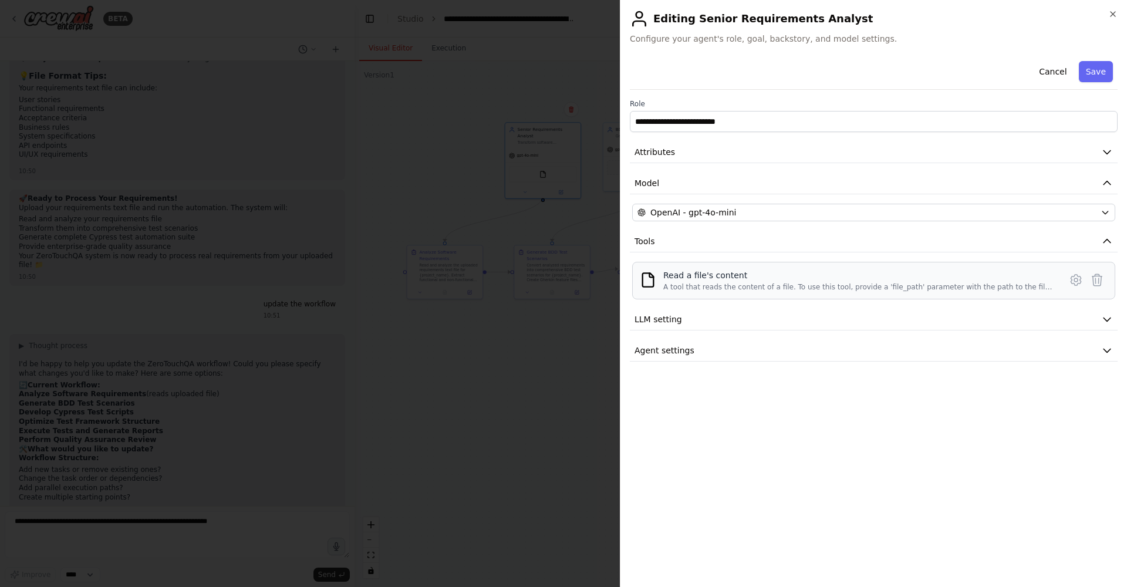
click at [742, 282] on div "Read a file's content A tool that reads the content of a file. To use this tool…" at bounding box center [858, 281] width 390 height 22
click at [742, 153] on button "Attributes" at bounding box center [874, 153] width 488 height 22
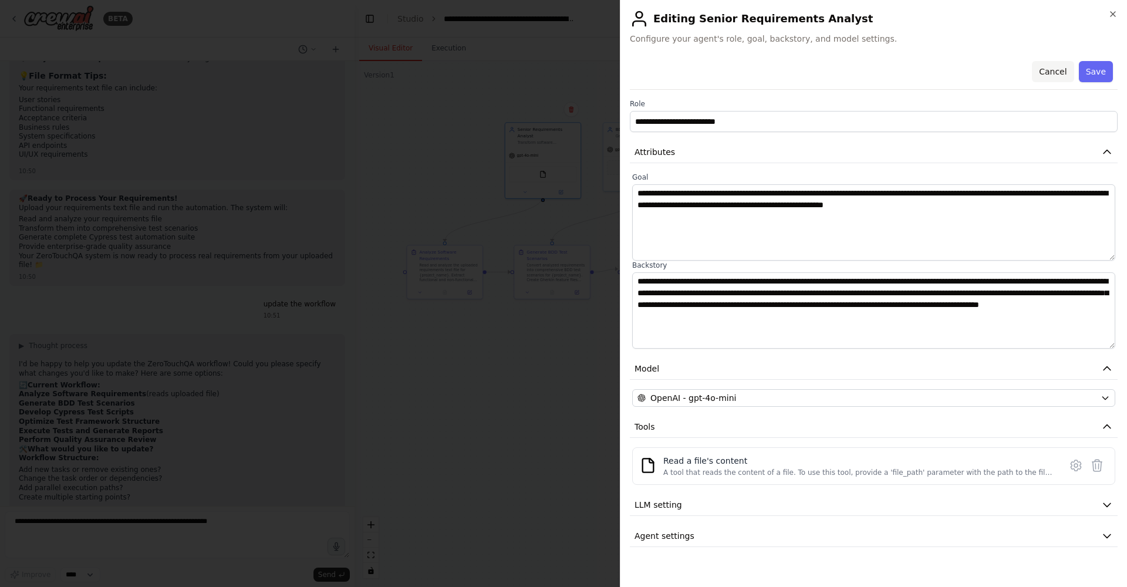
click at [742, 72] on button "Cancel" at bounding box center [1053, 71] width 42 height 21
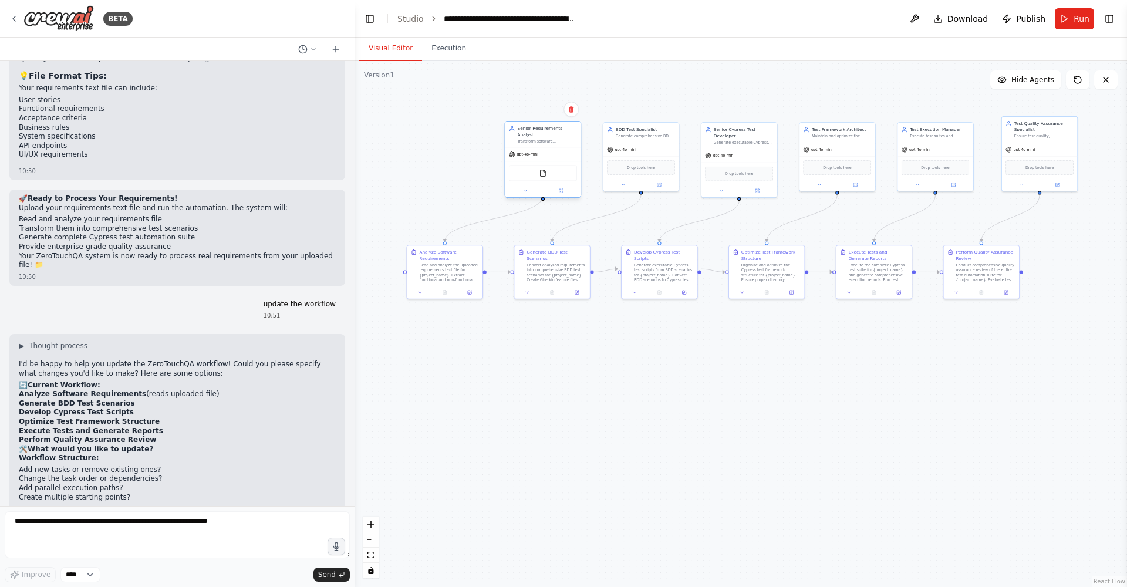
click at [531, 139] on div "Senior Requirements Analyst Transform software requirements into comprehensive,…" at bounding box center [543, 135] width 75 height 26
click at [570, 187] on button at bounding box center [561, 191] width 35 height 8
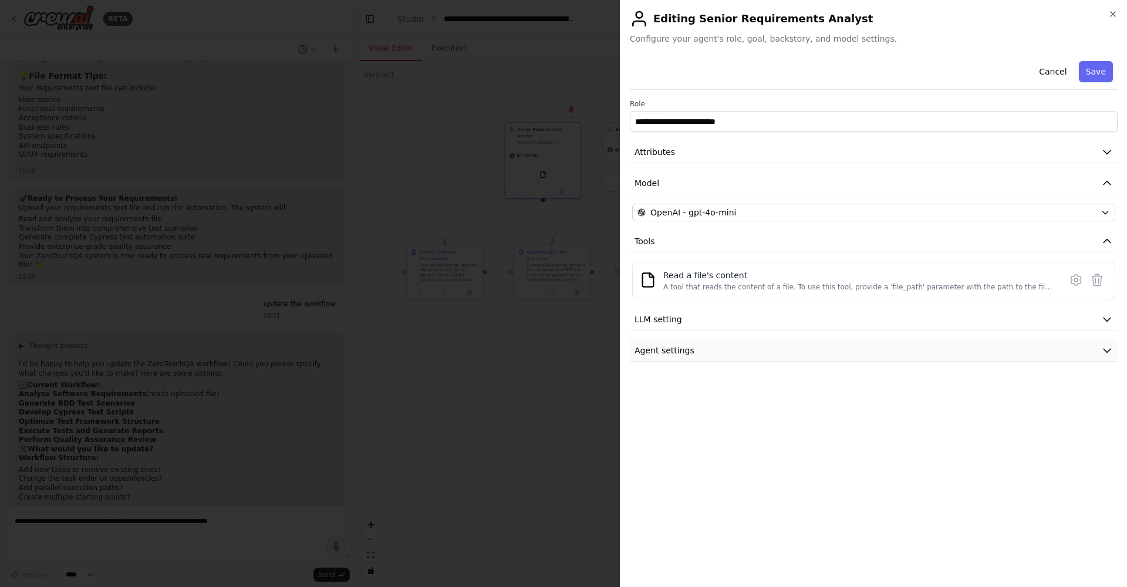
click at [742, 348] on button "Agent settings" at bounding box center [874, 351] width 488 height 22
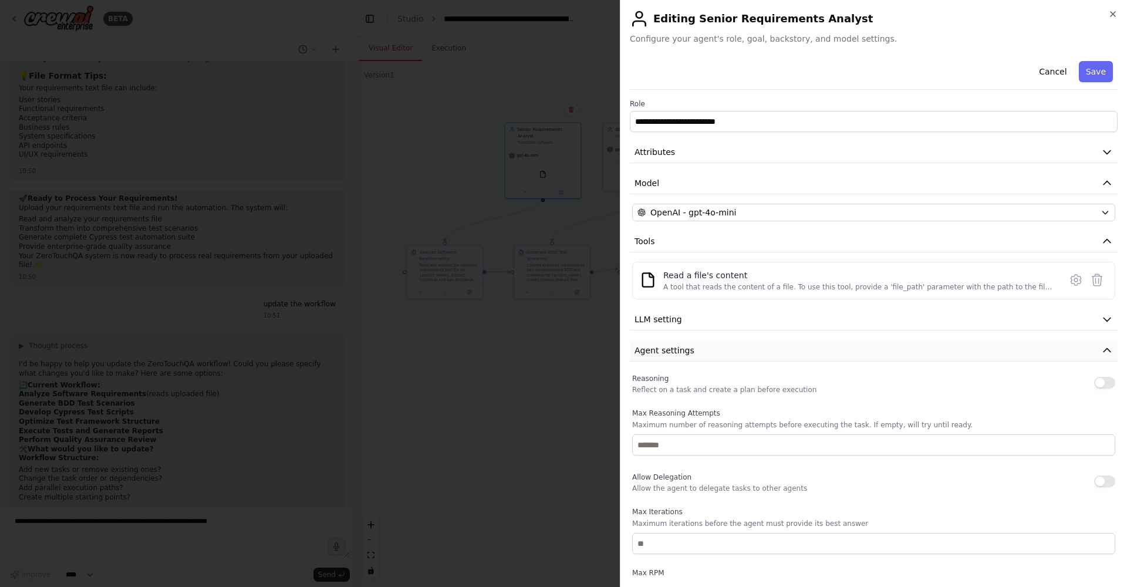
click at [742, 348] on button "Agent settings" at bounding box center [874, 351] width 488 height 22
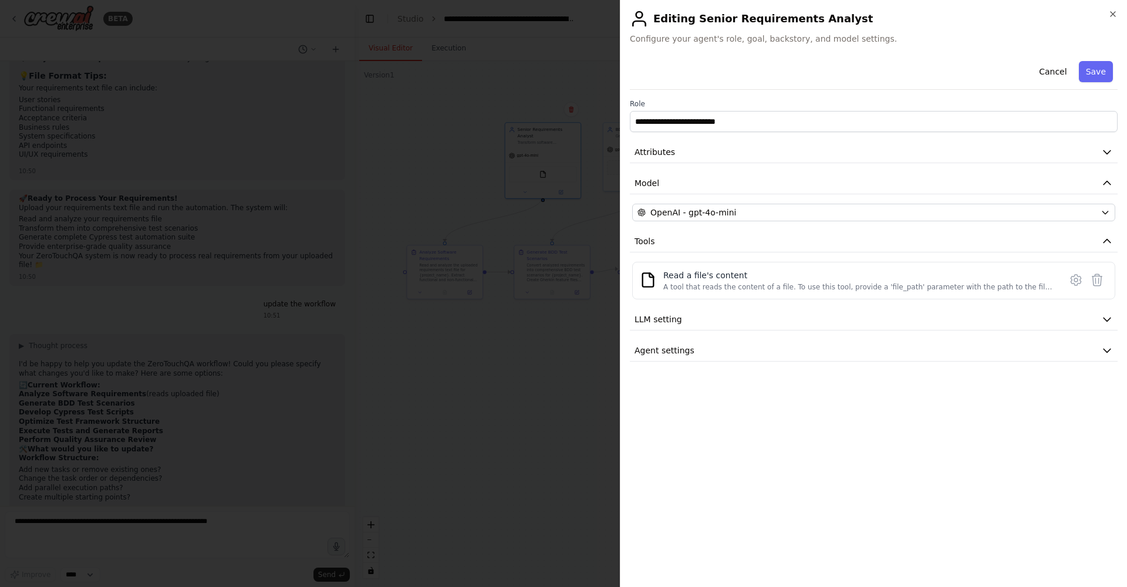
click at [742, 331] on div "**********" at bounding box center [874, 208] width 488 height 305
click at [742, 327] on button "LLM setting" at bounding box center [874, 320] width 488 height 22
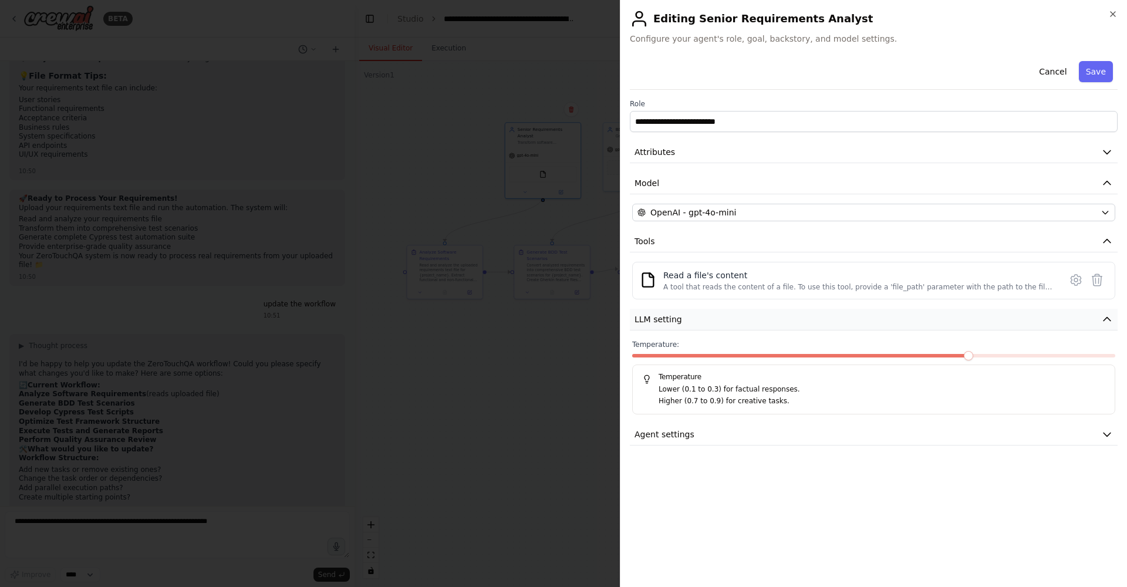
click at [742, 327] on button "LLM setting" at bounding box center [874, 320] width 488 height 22
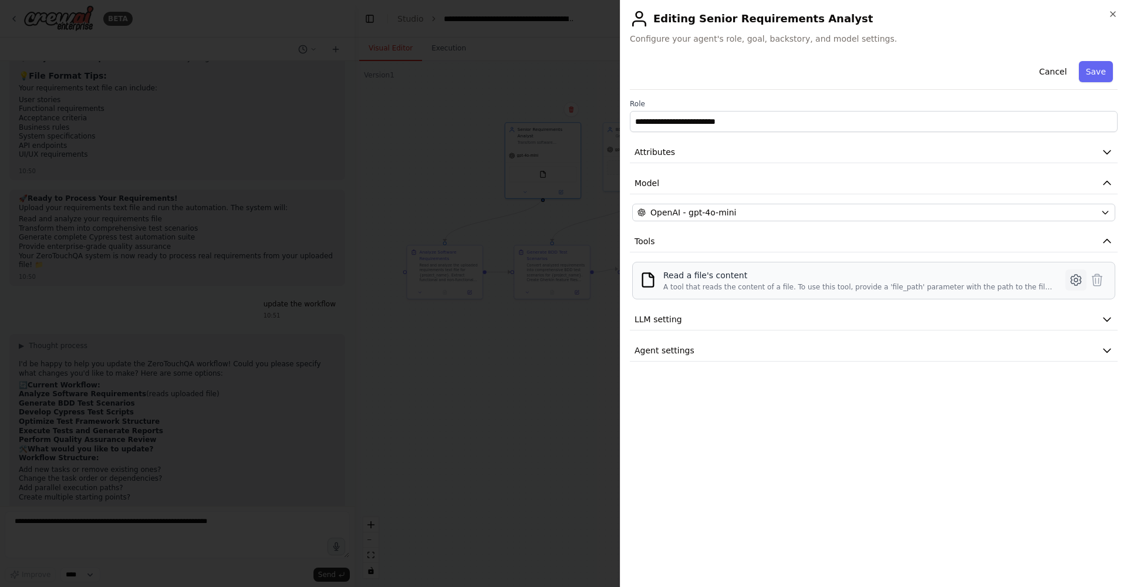
click at [742, 277] on icon at bounding box center [1076, 280] width 14 height 14
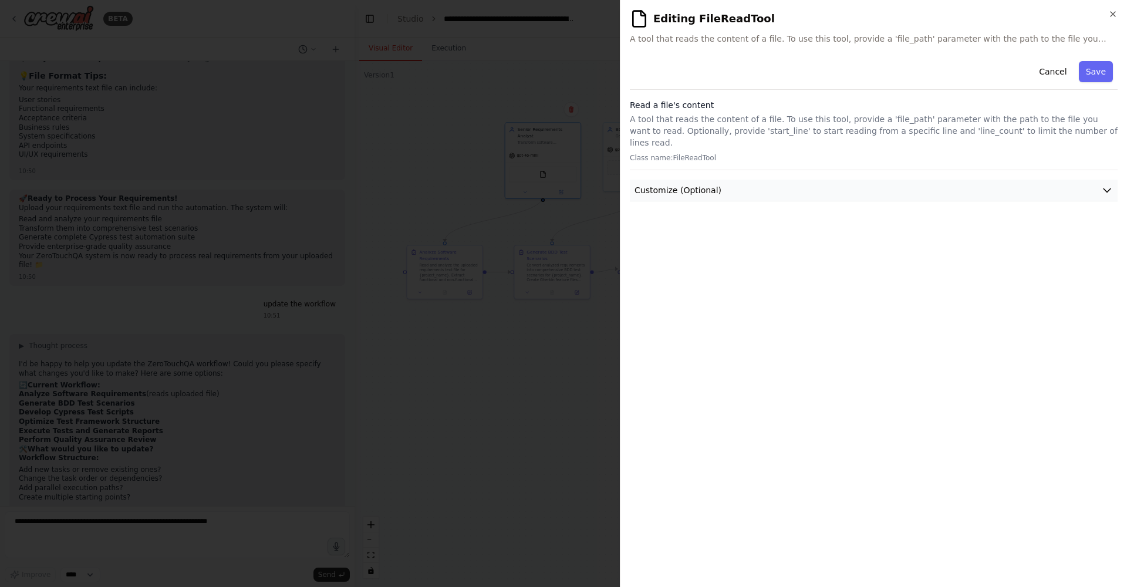
click at [742, 180] on button "Customize (Optional)" at bounding box center [874, 191] width 488 height 22
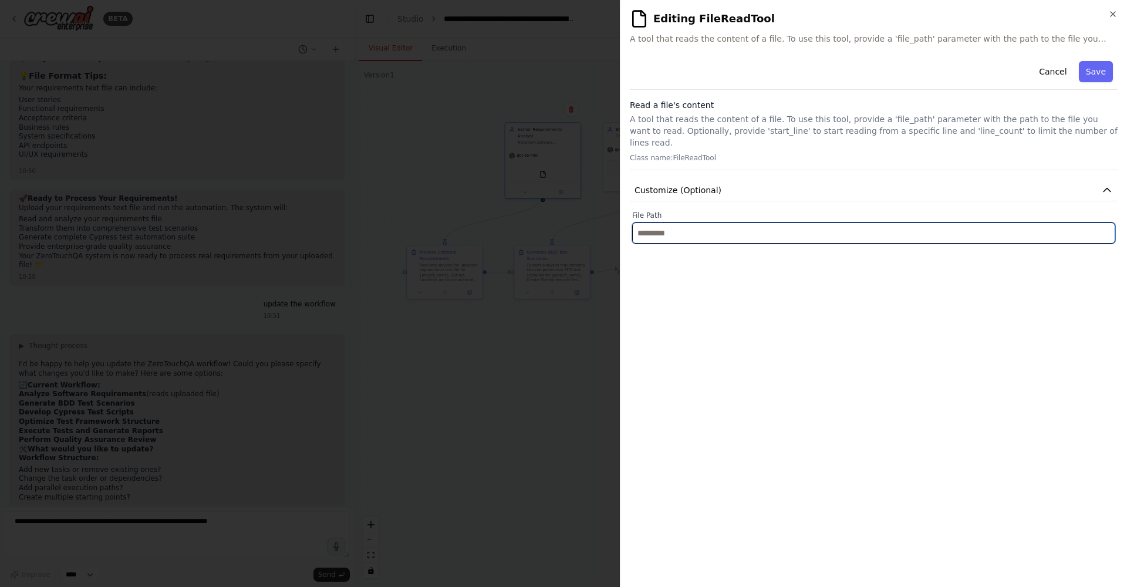
click at [742, 223] on input "text" at bounding box center [873, 233] width 483 height 21
click at [742, 227] on input "text" at bounding box center [873, 233] width 483 height 21
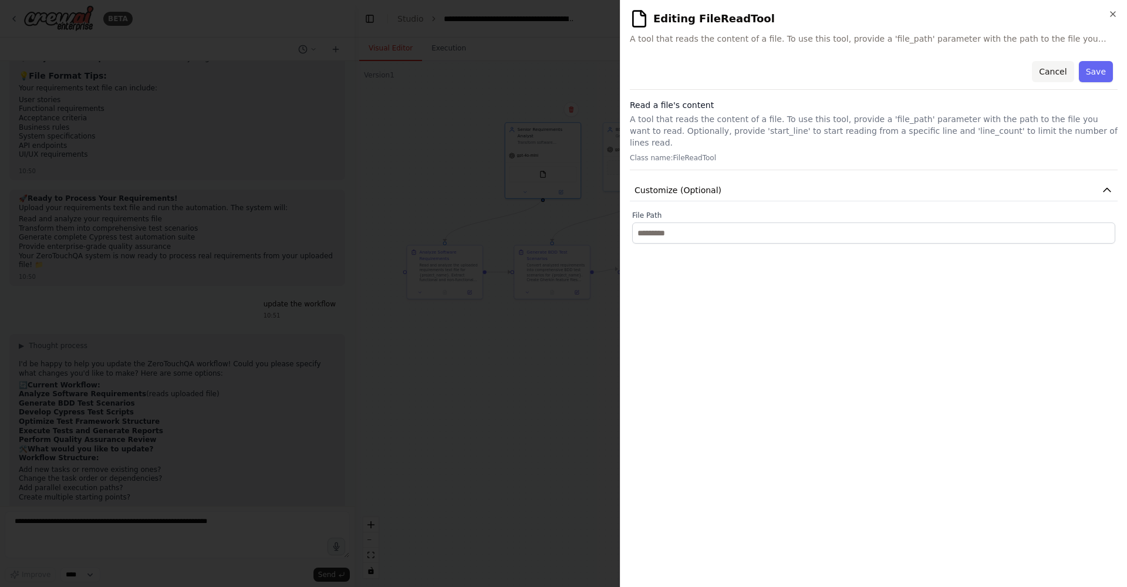
click at [742, 72] on button "Cancel" at bounding box center [1053, 71] width 42 height 21
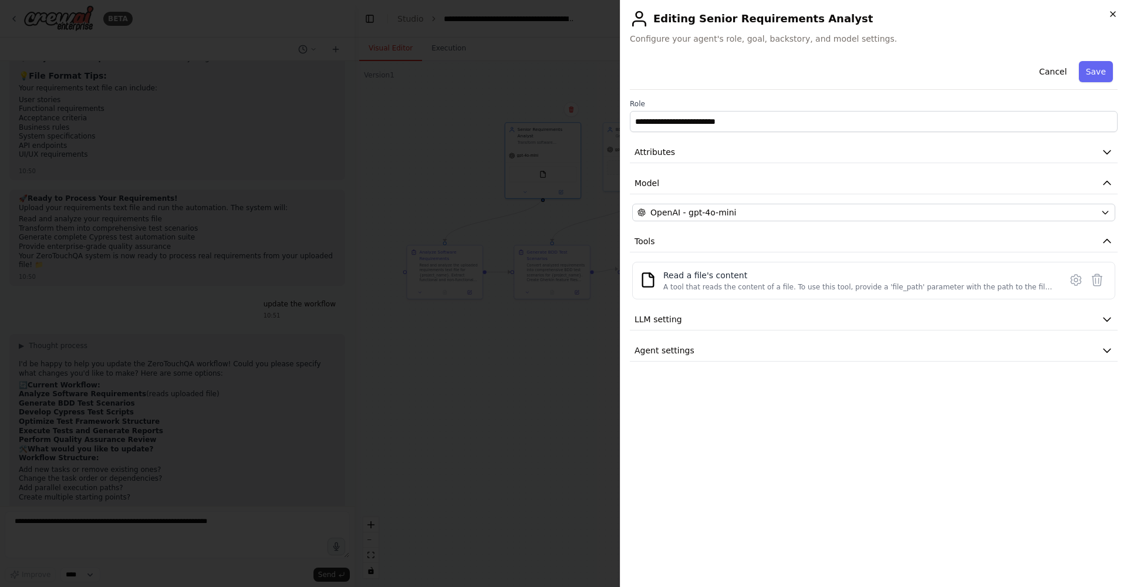
click at [742, 14] on icon "button" at bounding box center [1113, 13] width 9 height 9
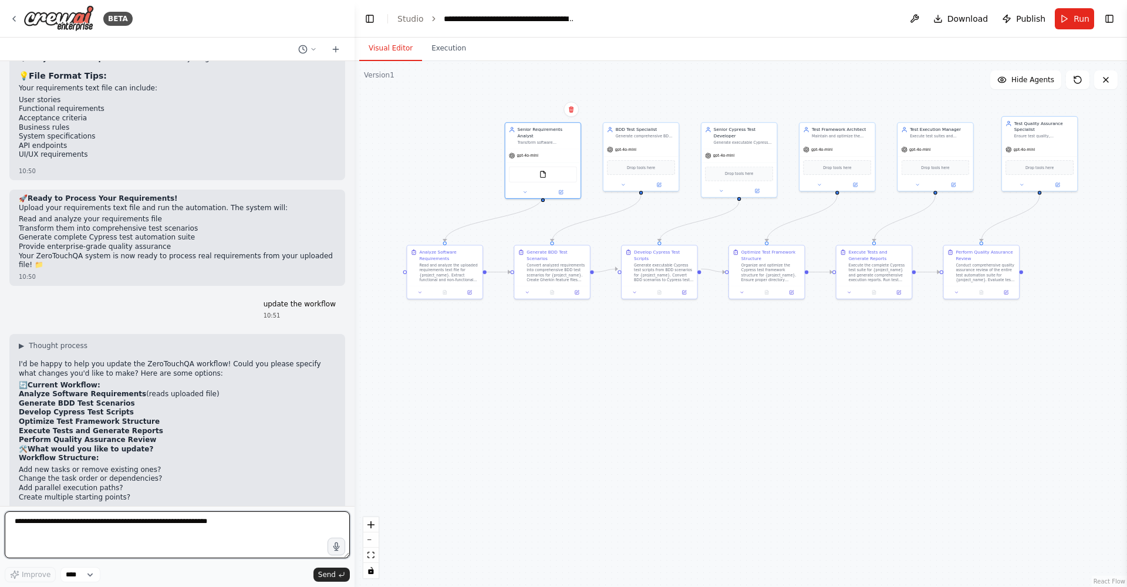
click at [60, 375] on textarea at bounding box center [177, 534] width 345 height 47
type textarea "*"
type textarea "**********"
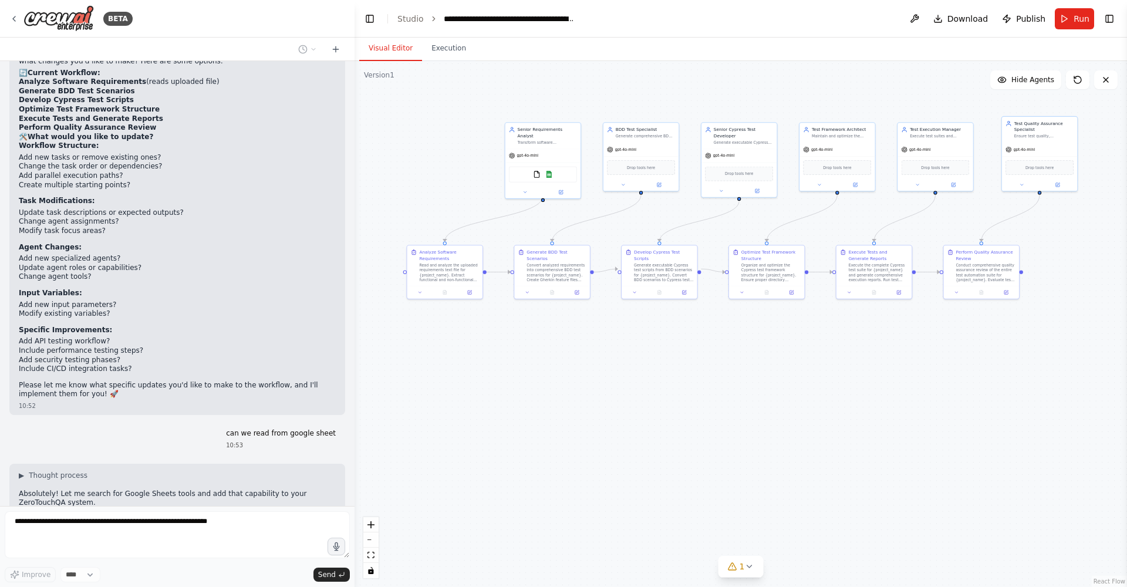
scroll to position [8688, 0]
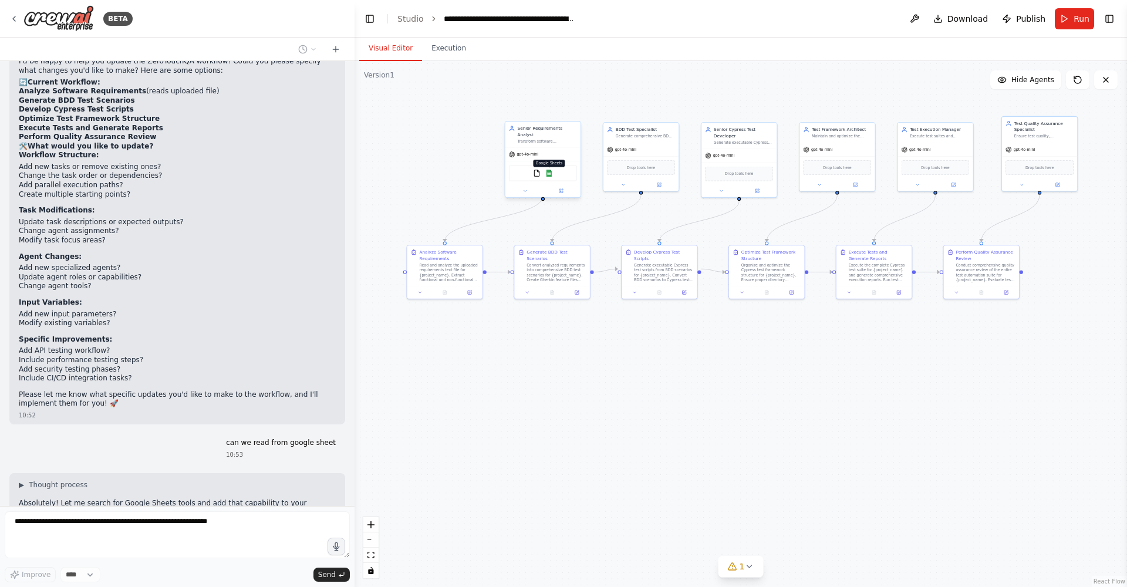
click at [553, 170] on img at bounding box center [549, 174] width 8 height 8
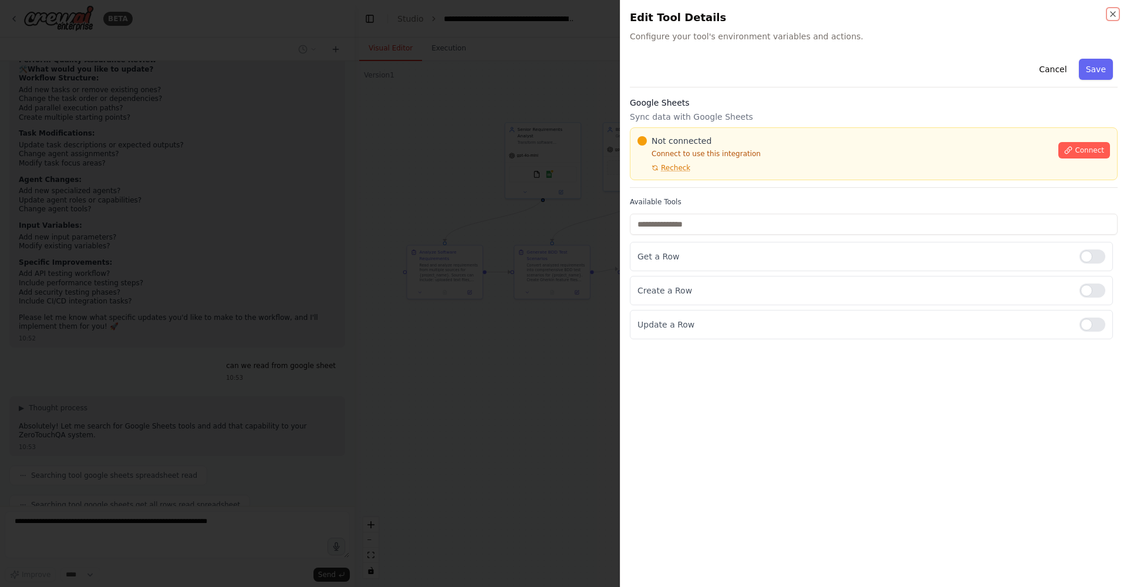
scroll to position [8837, 0]
click at [742, 154] on span "Connect" at bounding box center [1089, 150] width 29 height 9
click at [684, 169] on span "Recheck" at bounding box center [675, 167] width 29 height 9
click at [669, 203] on label "Available Tools" at bounding box center [874, 201] width 488 height 9
click at [672, 200] on label "Available Tools" at bounding box center [874, 201] width 488 height 9
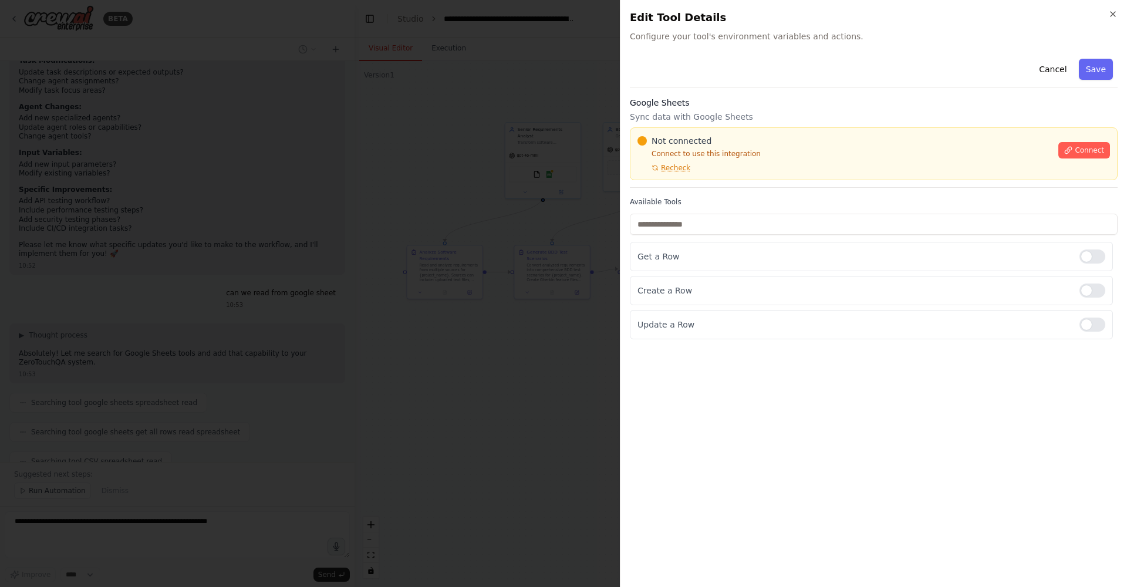
click at [484, 254] on div at bounding box center [563, 293] width 1127 height 587
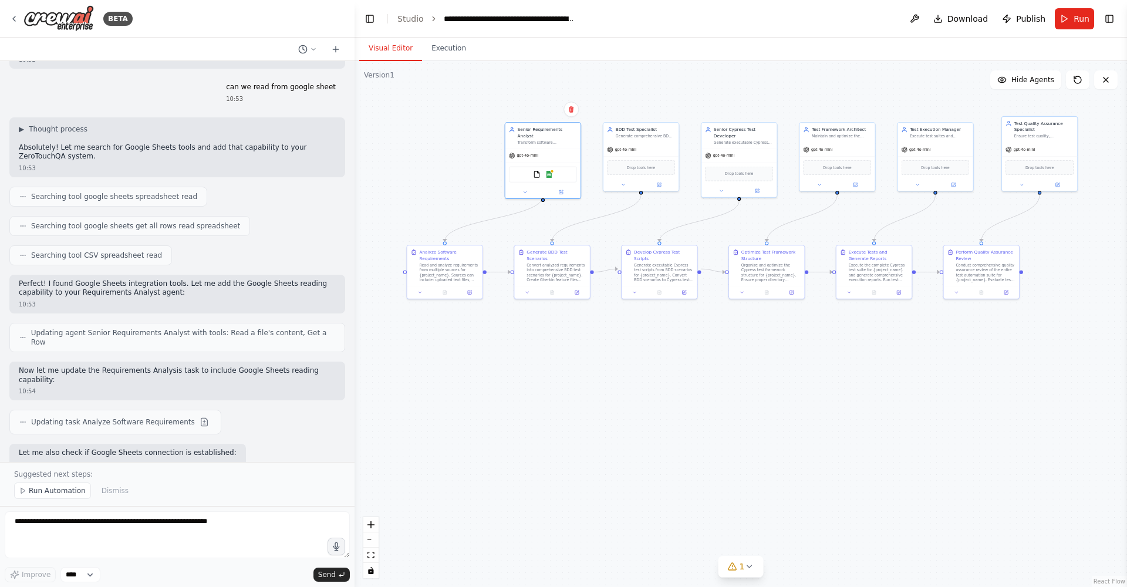
scroll to position [9214, 0]
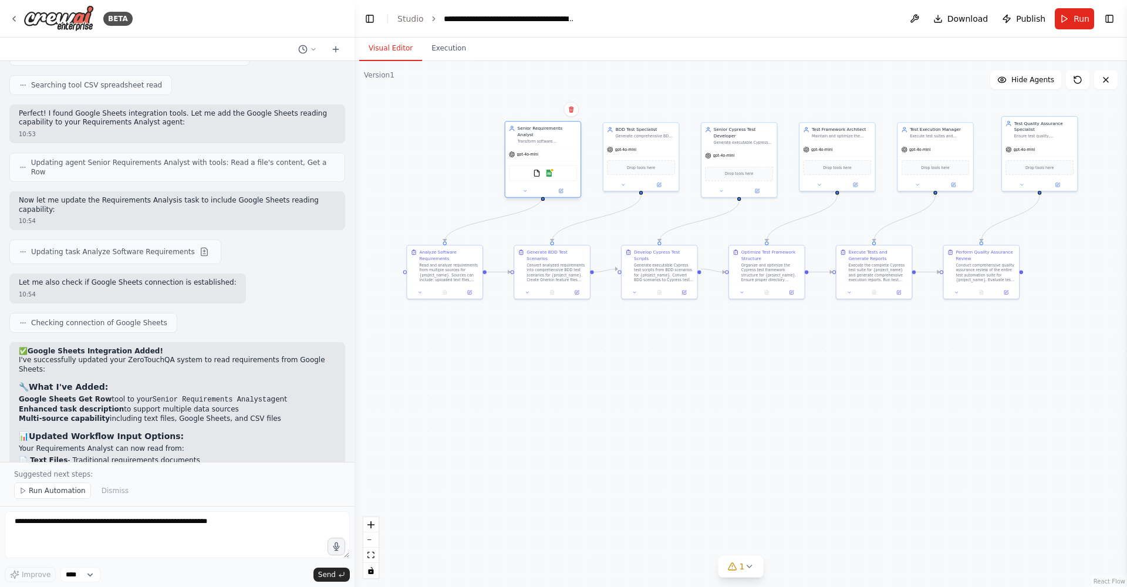
click at [564, 190] on div at bounding box center [543, 191] width 75 height 12
click at [565, 187] on button at bounding box center [561, 191] width 35 height 8
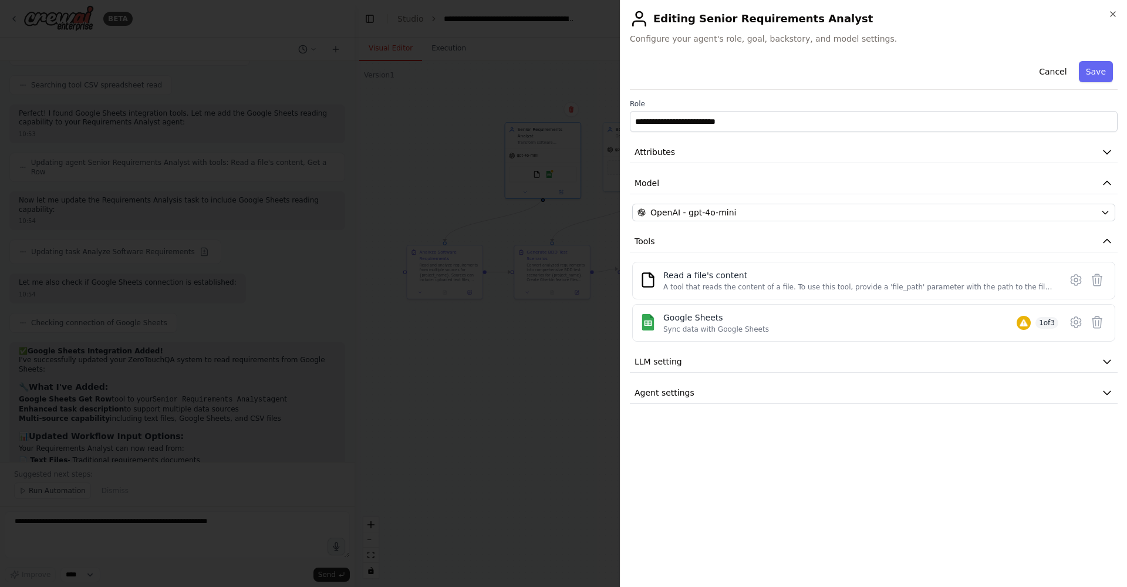
click at [742, 321] on icon at bounding box center [1077, 323] width 4 height 4
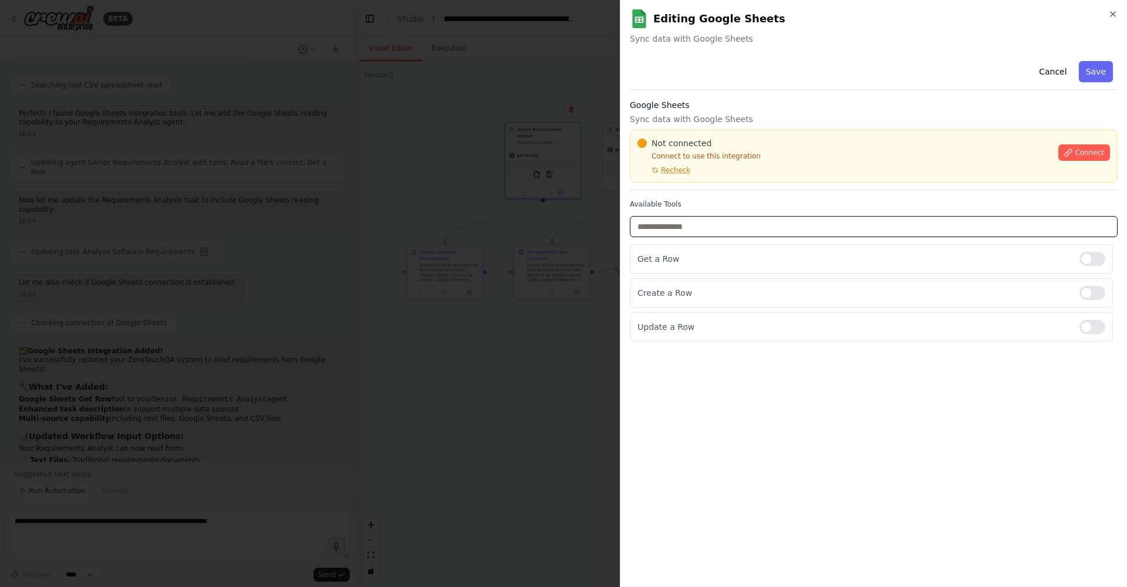
click at [742, 224] on input "text" at bounding box center [874, 226] width 488 height 21
click at [742, 70] on button "Cancel" at bounding box center [1053, 71] width 42 height 21
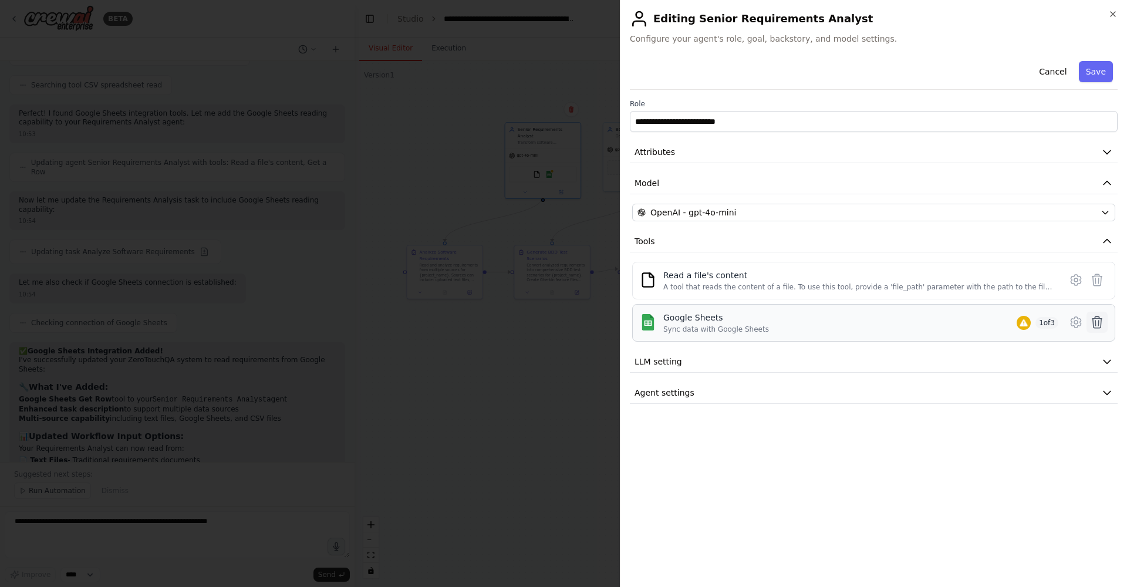
click at [742, 321] on icon at bounding box center [1097, 322] width 14 height 14
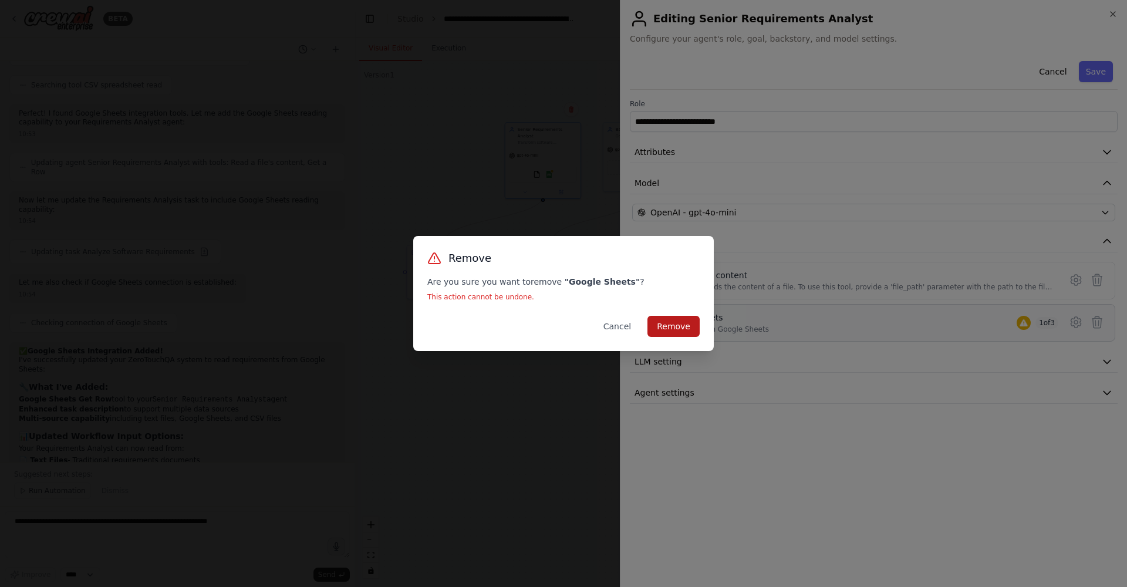
click at [693, 325] on button "Remove" at bounding box center [674, 326] width 52 height 21
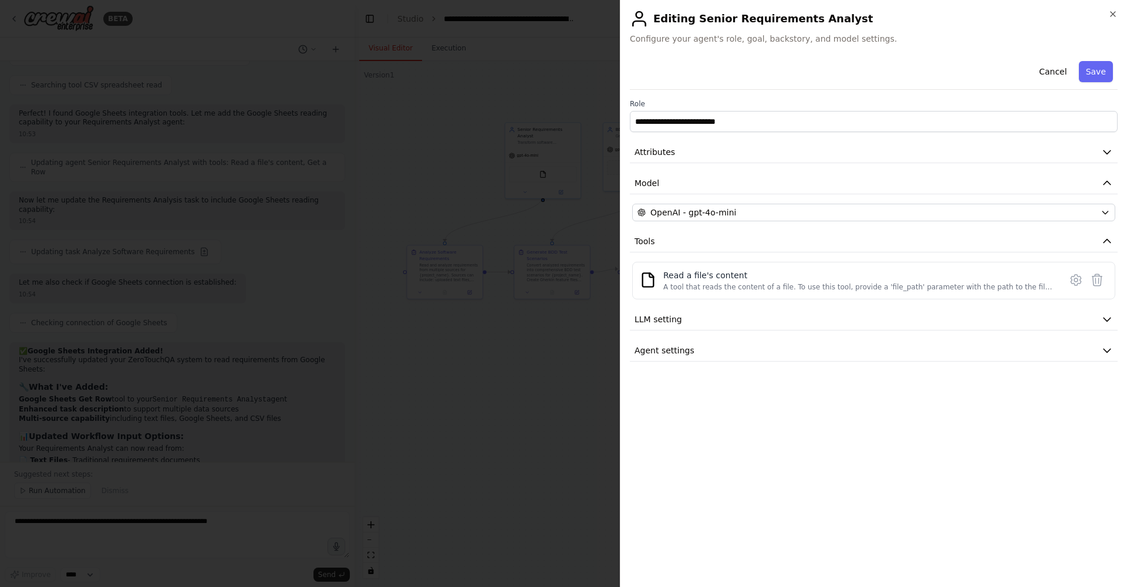
click at [571, 375] on div at bounding box center [563, 293] width 1127 height 587
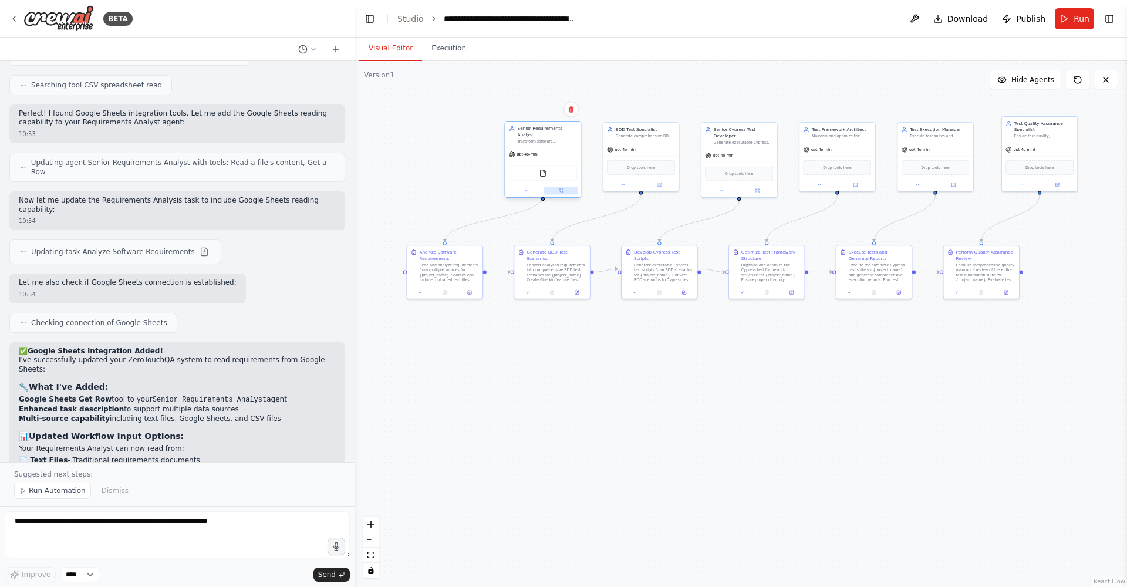
click at [560, 189] on icon at bounding box center [561, 191] width 4 height 4
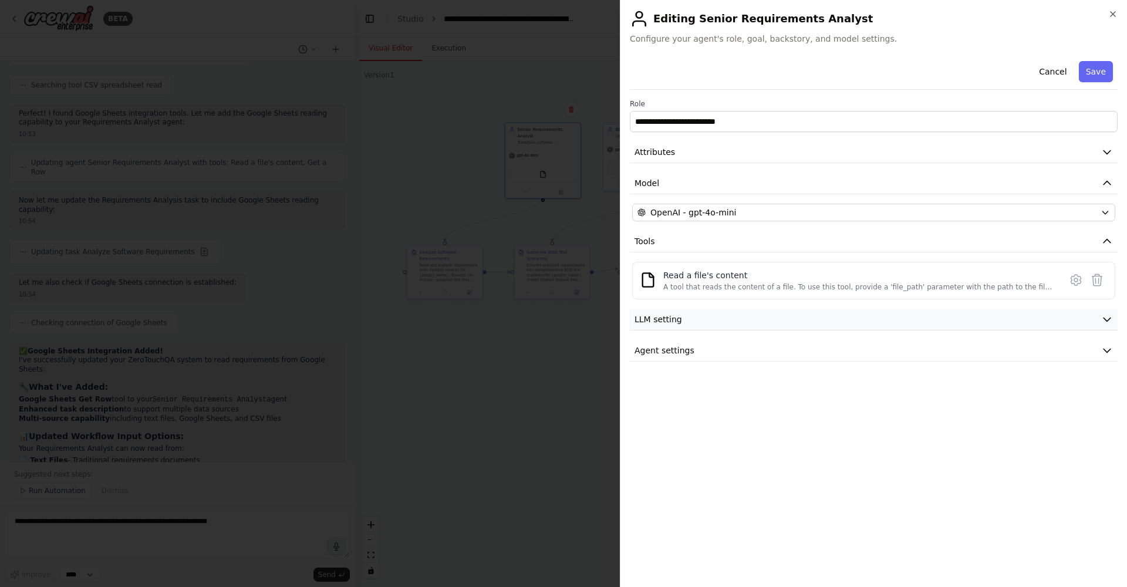
click at [656, 315] on span "LLM setting" at bounding box center [659, 320] width 48 height 12
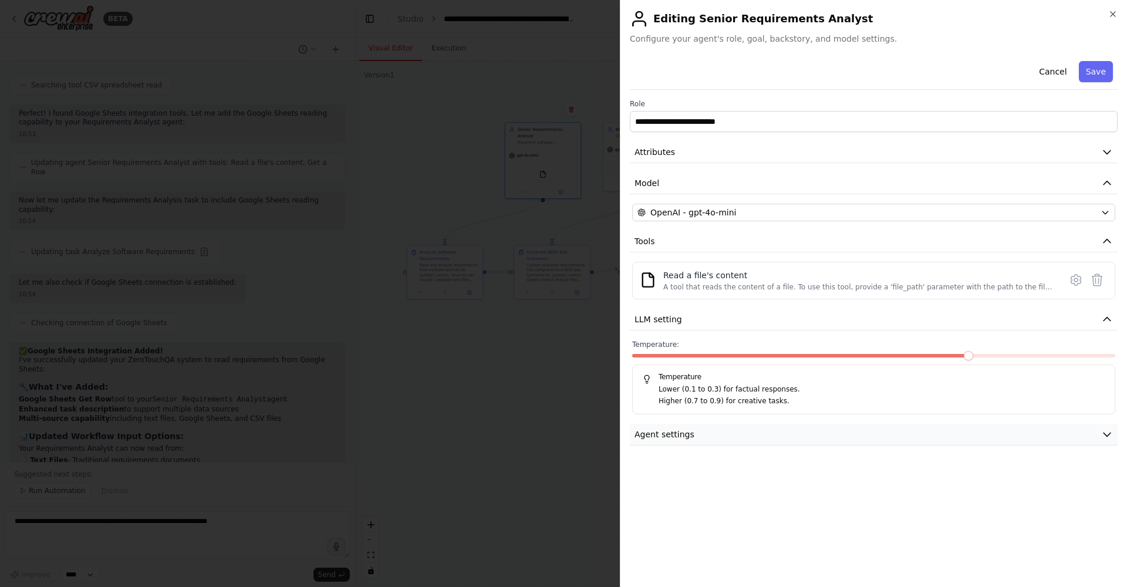
click at [656, 375] on span "Agent settings" at bounding box center [665, 435] width 60 height 12
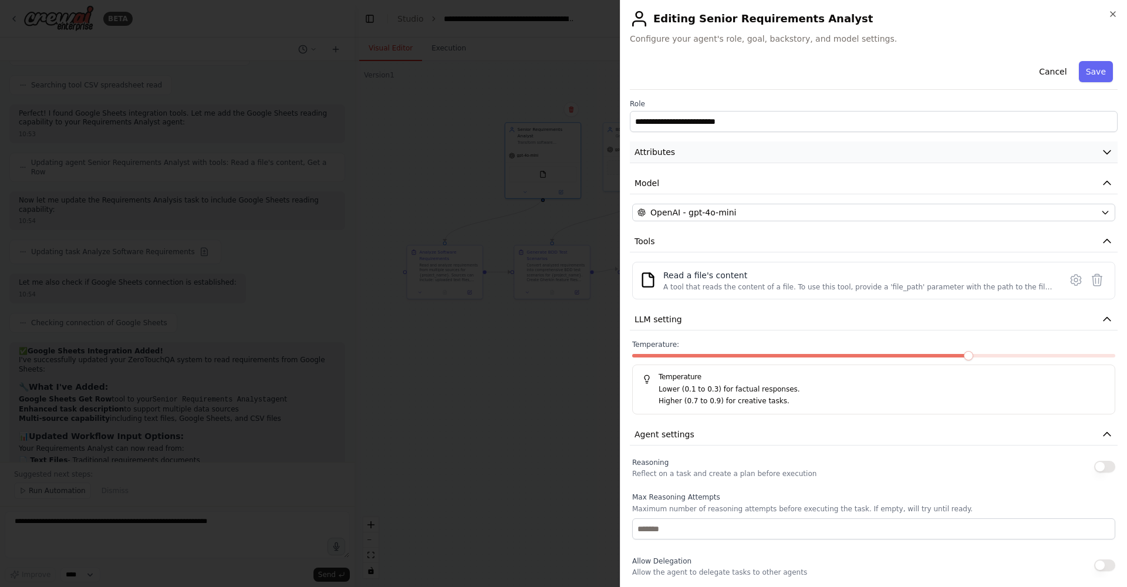
click at [689, 157] on button "Attributes" at bounding box center [874, 153] width 488 height 22
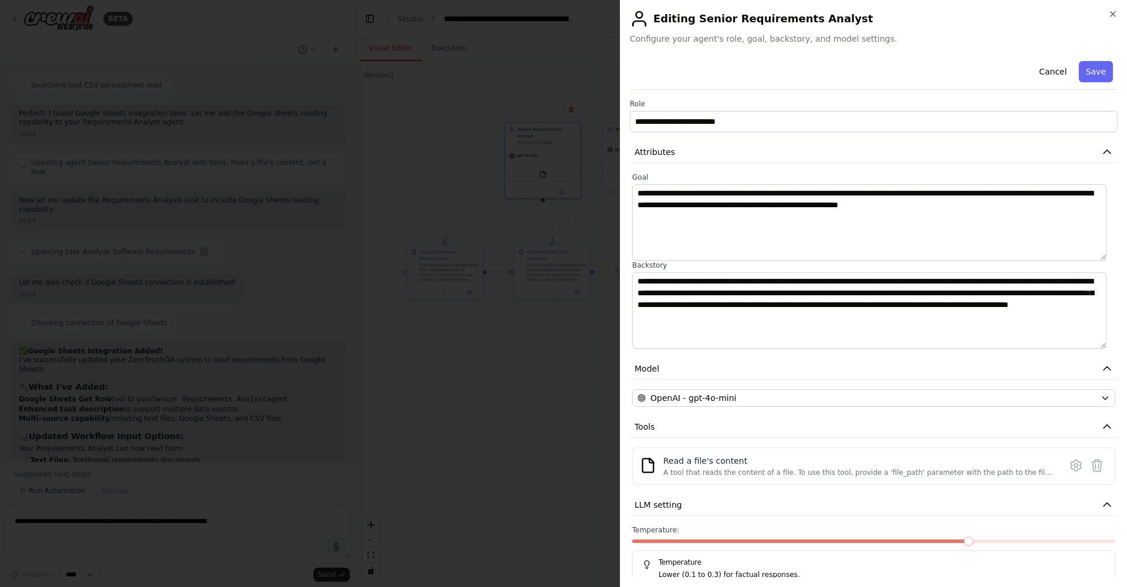
scroll to position [0, 0]
click at [742, 68] on button "Cancel" at bounding box center [1053, 71] width 42 height 21
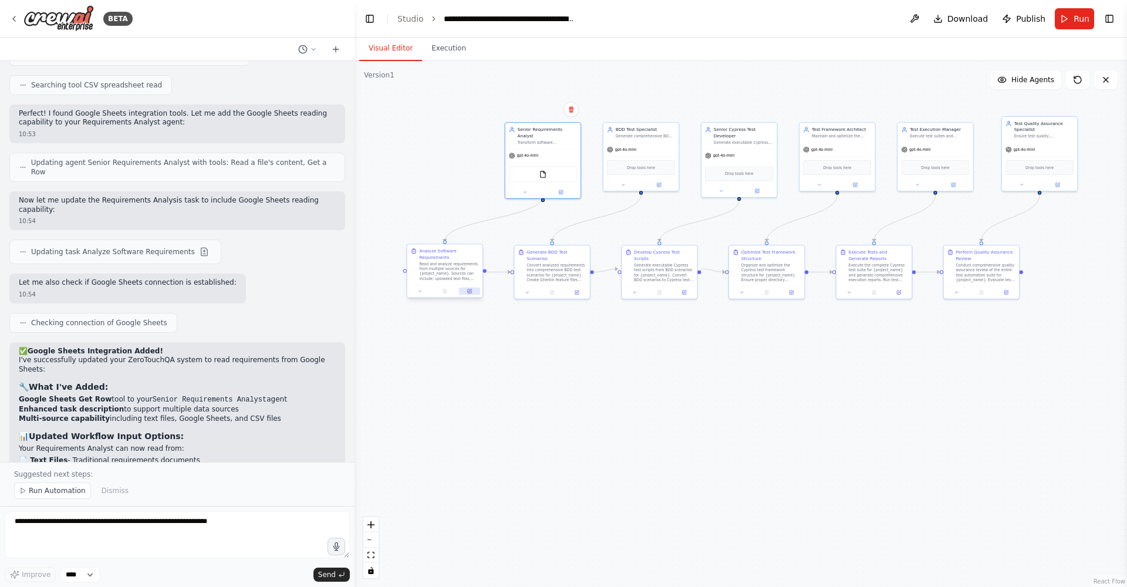
click at [469, 290] on icon at bounding box center [470, 291] width 4 height 4
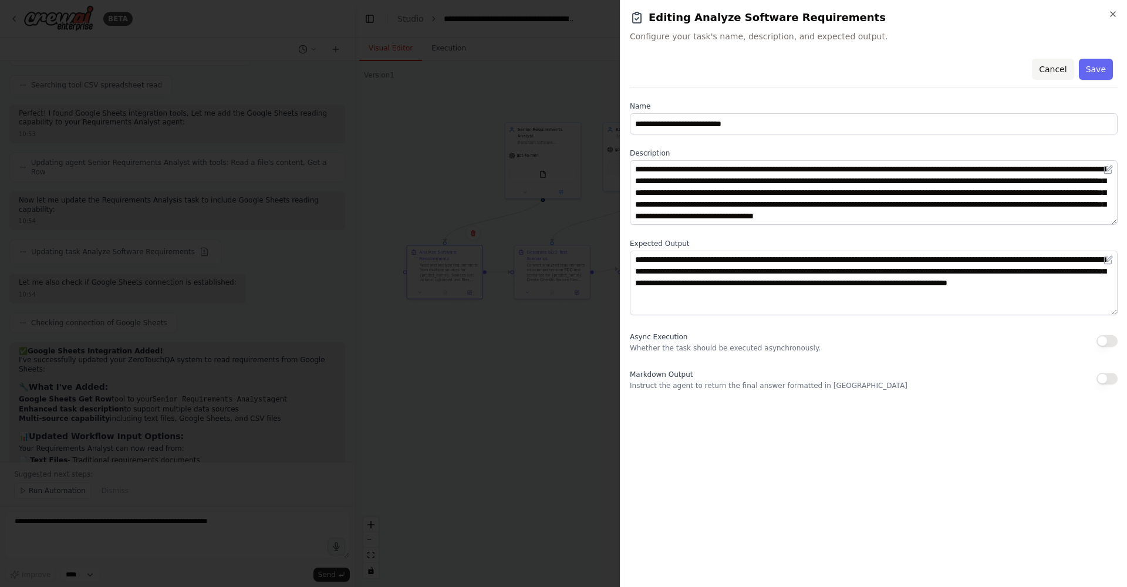
click at [742, 68] on button "Cancel" at bounding box center [1053, 69] width 42 height 21
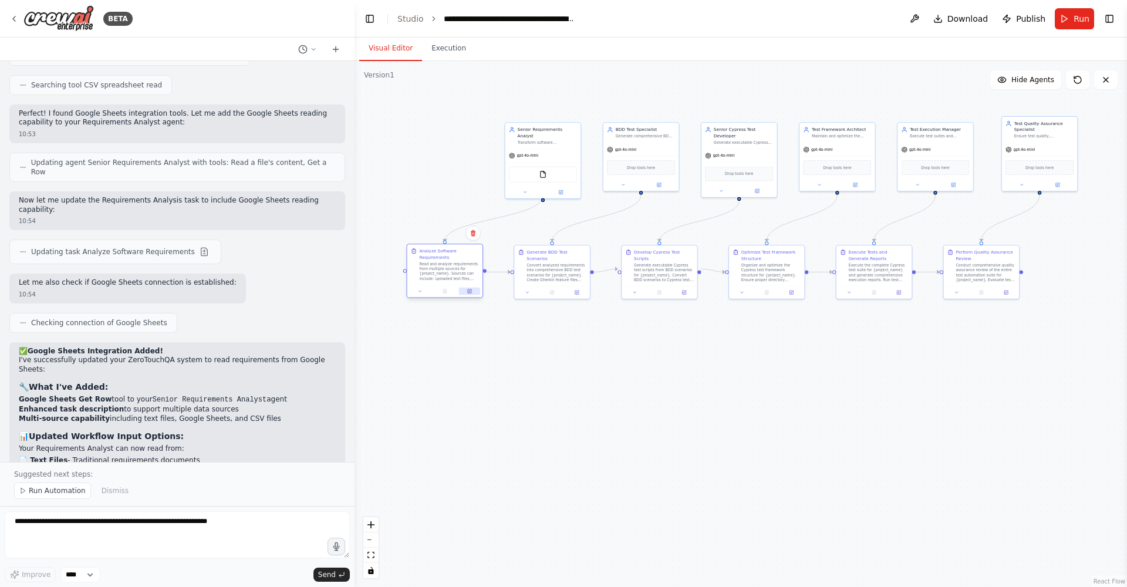
click at [468, 292] on icon at bounding box center [470, 291] width 4 height 4
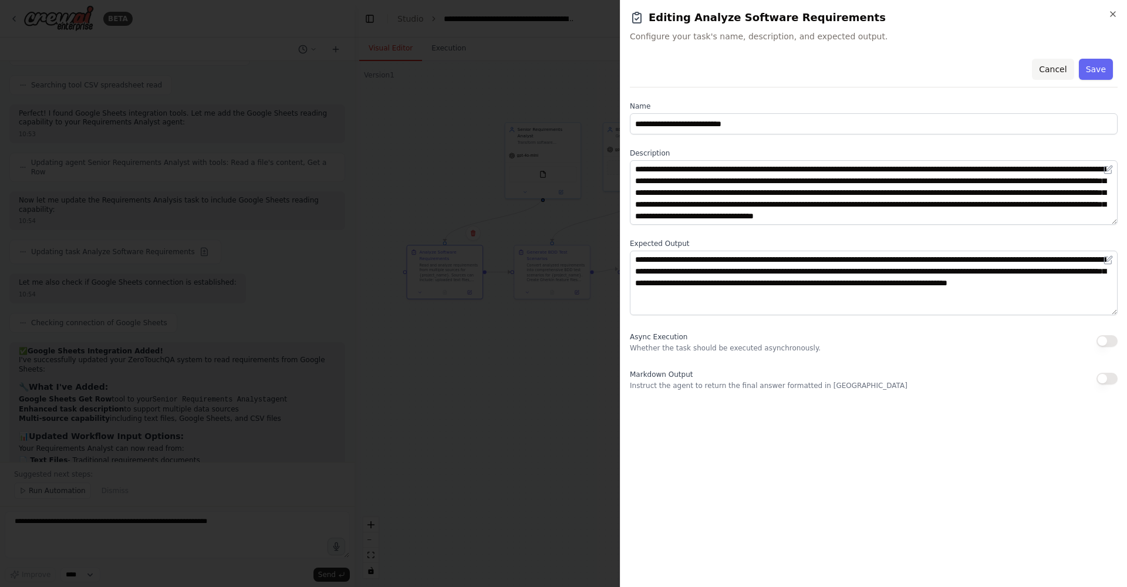
click at [742, 67] on button "Cancel" at bounding box center [1053, 69] width 42 height 21
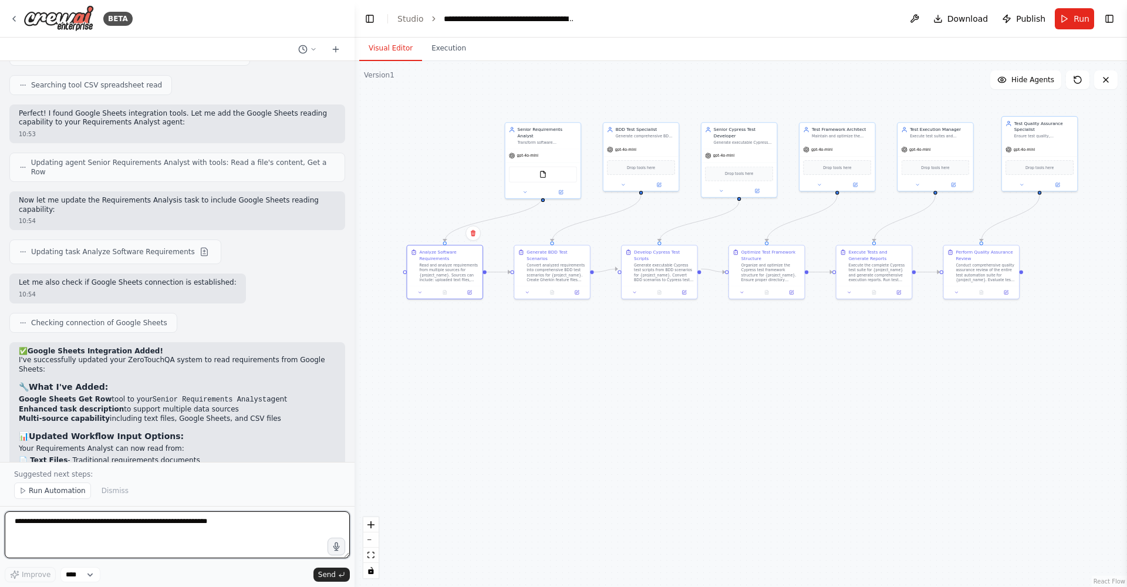
click at [65, 375] on textarea at bounding box center [177, 534] width 345 height 47
type textarea "**********"
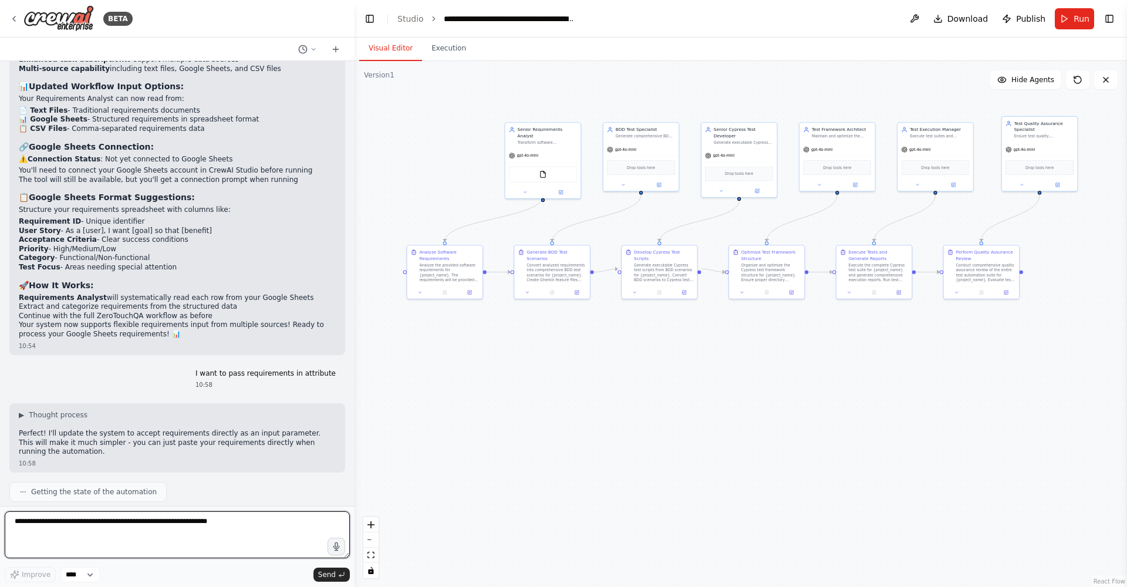
scroll to position [9616, 0]
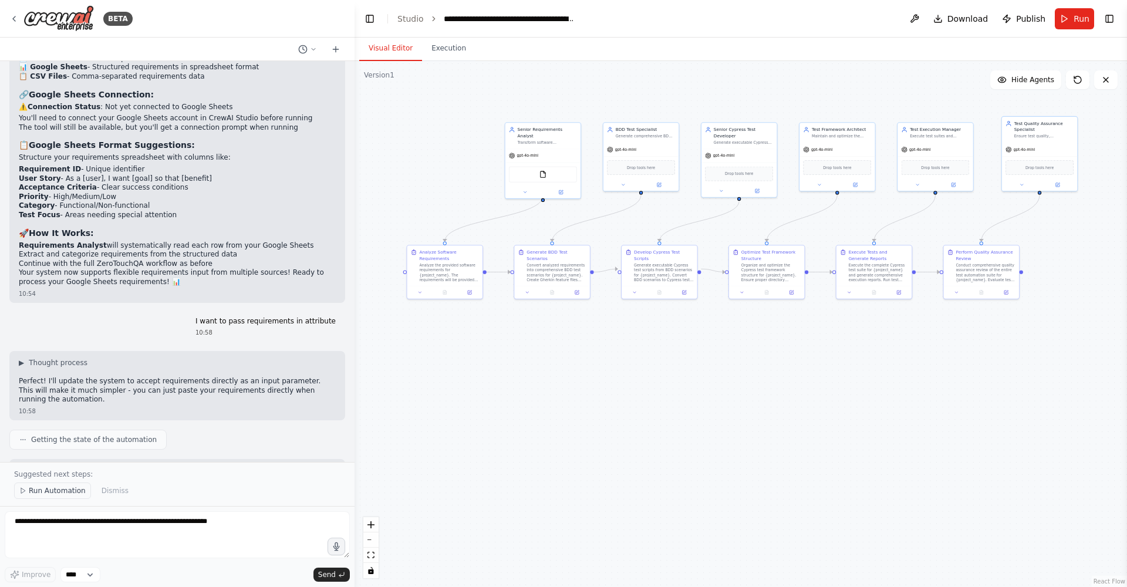
click at [54, 375] on span "Run Automation" at bounding box center [57, 490] width 57 height 9
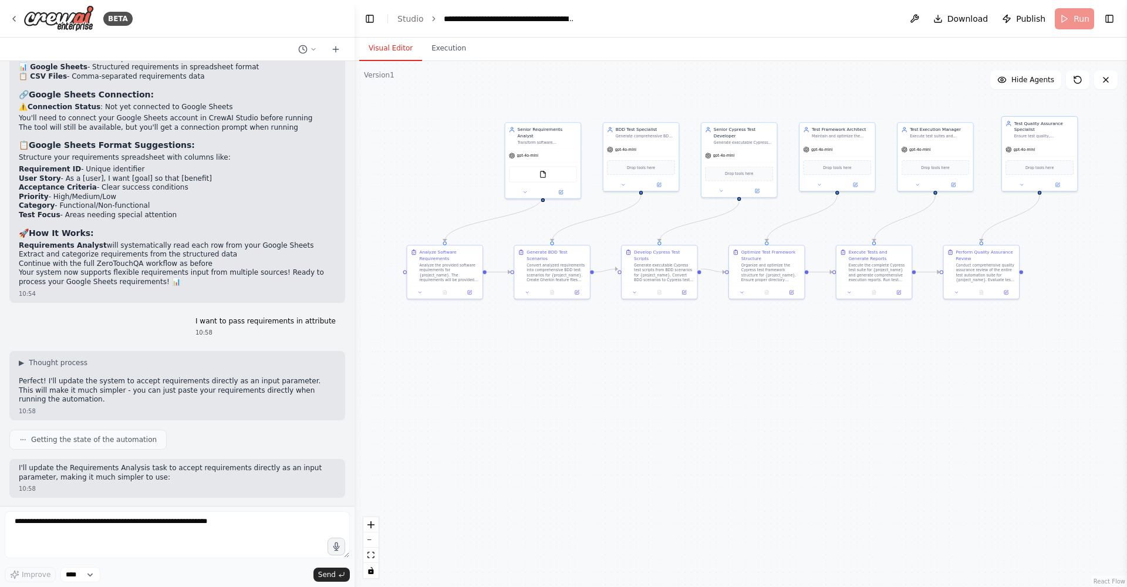
scroll to position [9572, 0]
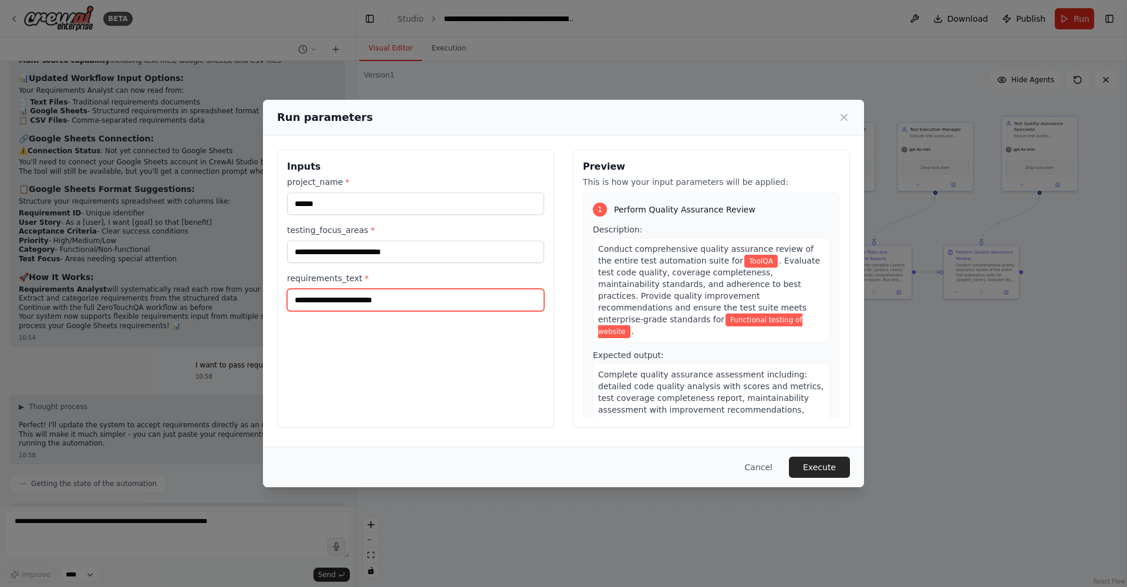
click at [382, 306] on input "requirements_text *" at bounding box center [415, 300] width 257 height 22
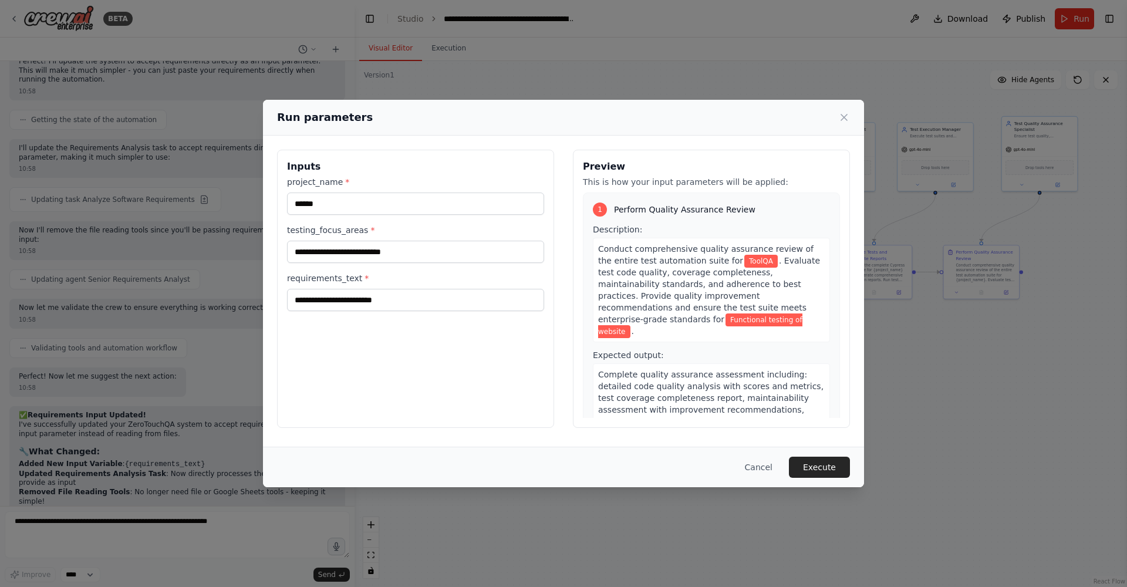
scroll to position [9945, 0]
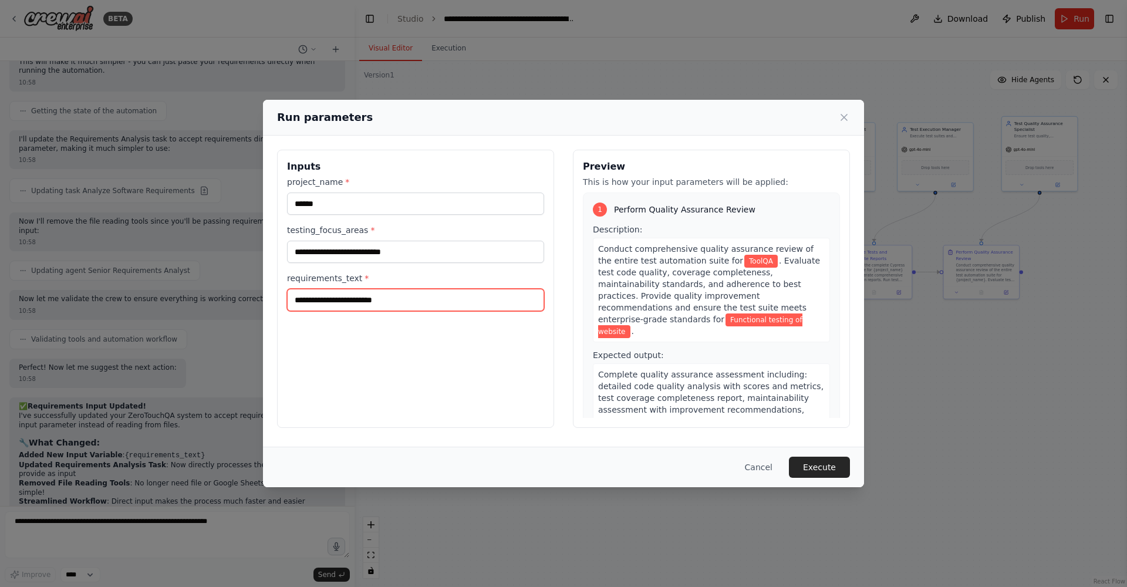
click at [334, 303] on input "requirements_text *" at bounding box center [415, 300] width 257 height 22
paste input "**********"
type input "**********"
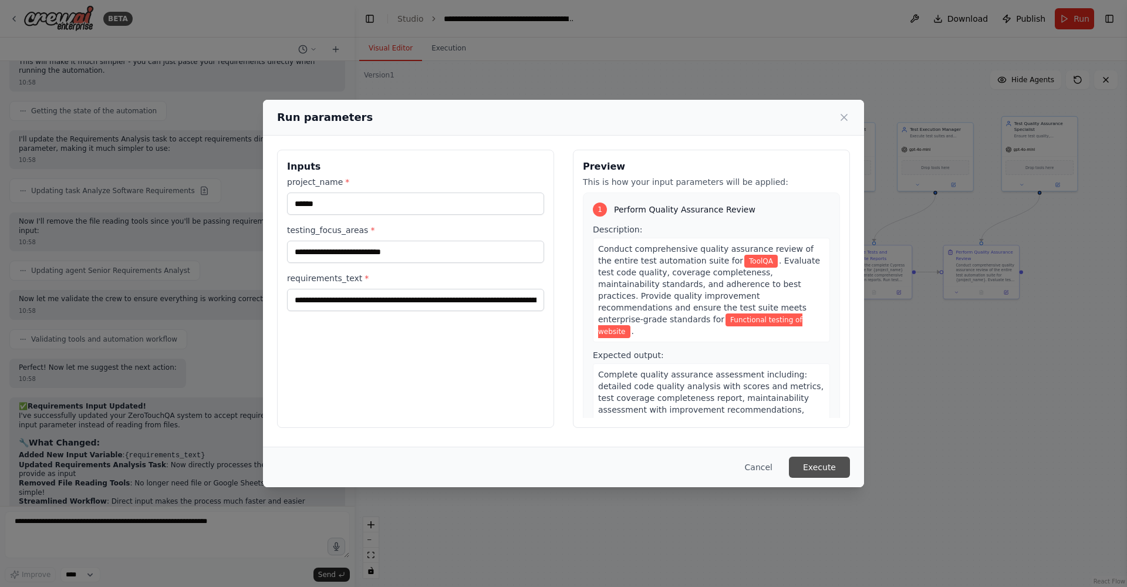
click at [742, 375] on button "Execute" at bounding box center [819, 467] width 61 height 21
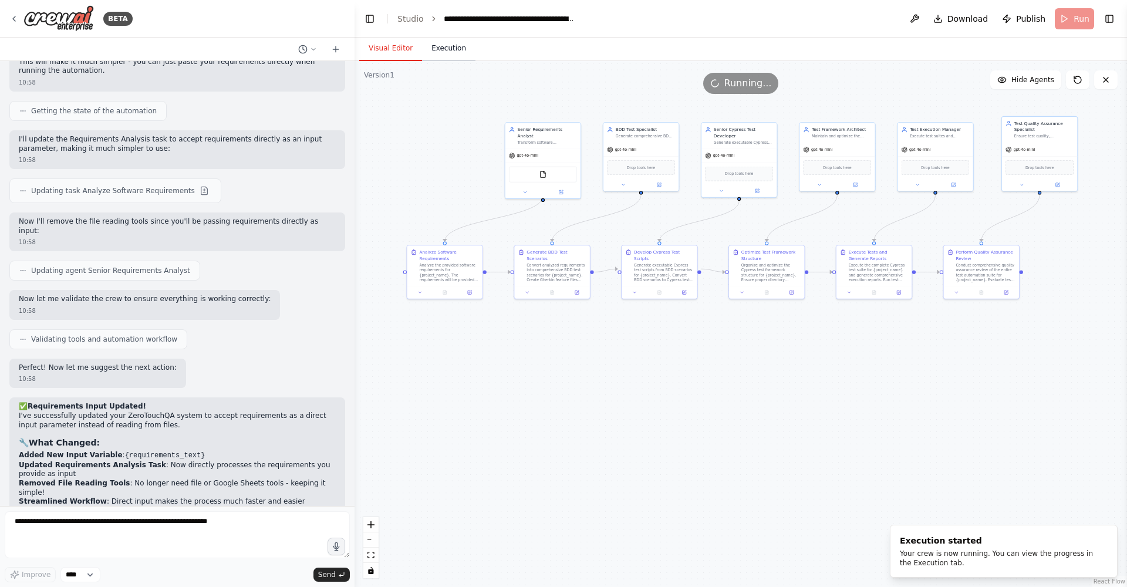
click at [460, 51] on button "Execution" at bounding box center [448, 48] width 53 height 25
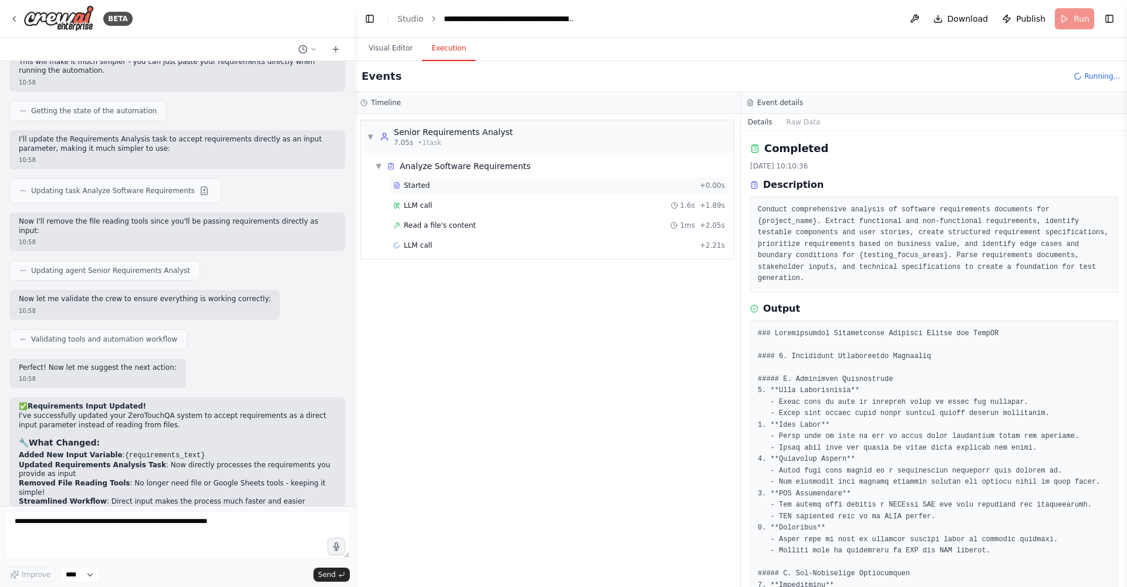
click at [440, 188] on div "Started" at bounding box center [544, 185] width 302 height 9
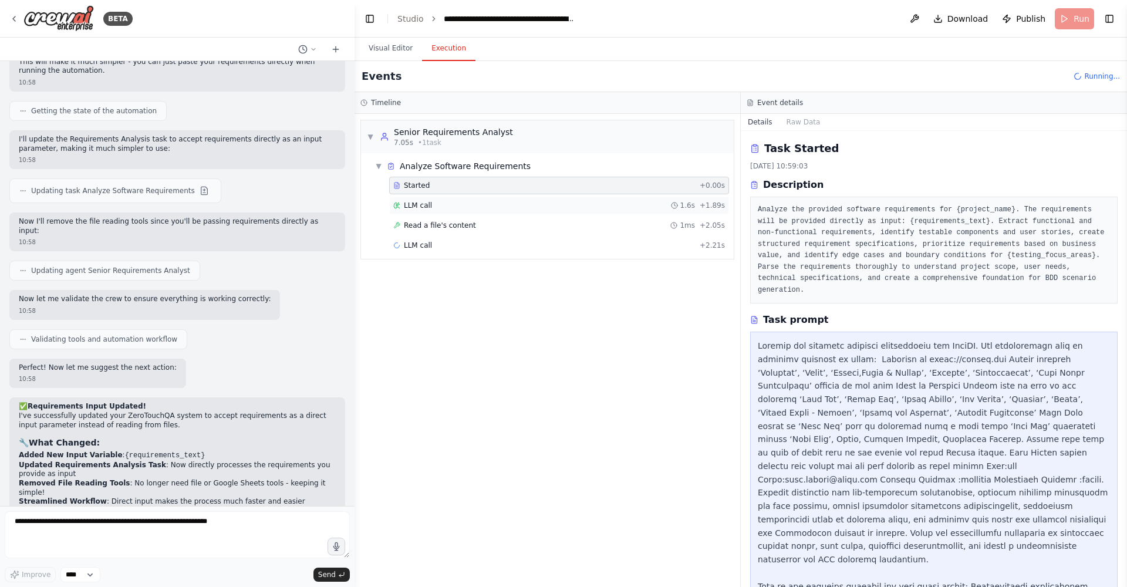
click at [443, 206] on div "LLM call 1.6s + 1.89s" at bounding box center [559, 205] width 332 height 9
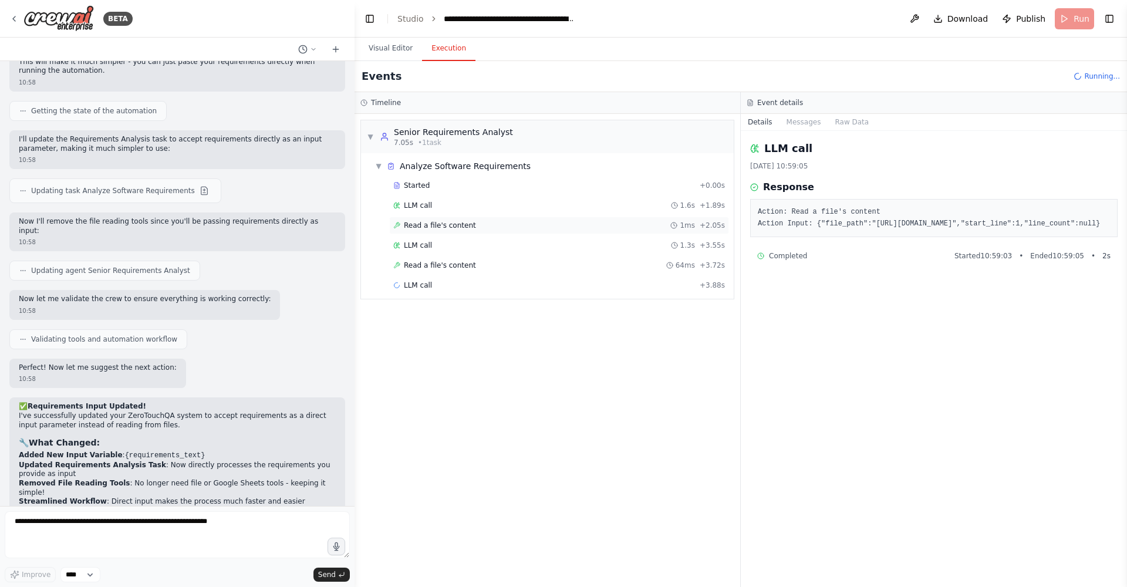
click at [450, 224] on span "Read a file's content" at bounding box center [440, 225] width 72 height 9
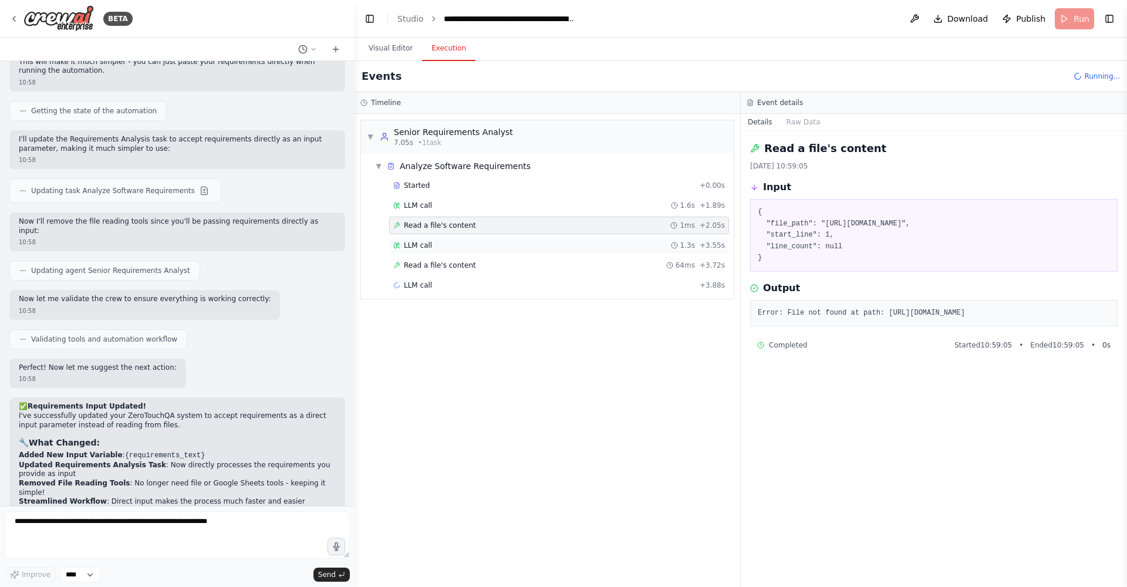
click at [442, 241] on div "LLM call 1.3s + 3.55s" at bounding box center [559, 245] width 332 height 9
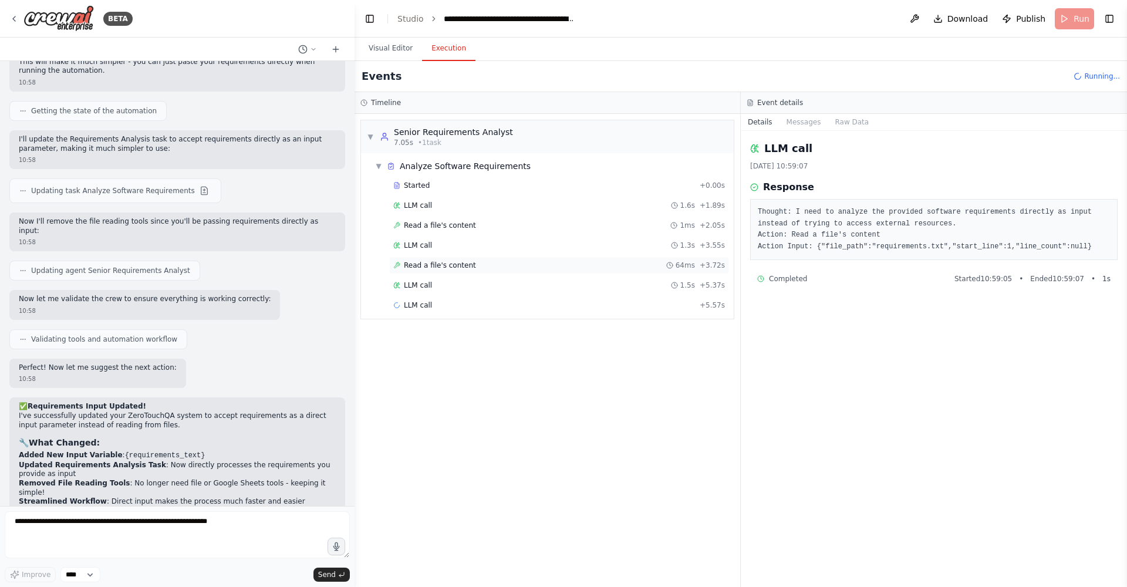
click at [441, 262] on span "Read a file's content" at bounding box center [440, 265] width 72 height 9
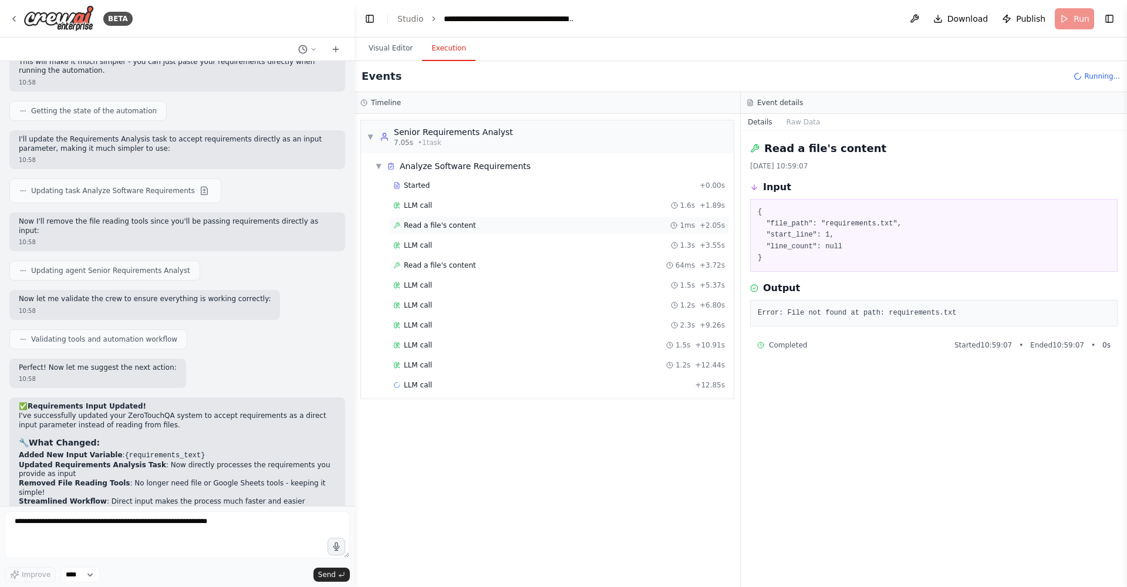
click at [459, 227] on span "Read a file's content" at bounding box center [440, 225] width 72 height 9
click at [452, 267] on span "Read a file's content" at bounding box center [440, 265] width 72 height 9
click at [444, 225] on span "Read a file's content" at bounding box center [440, 225] width 72 height 9
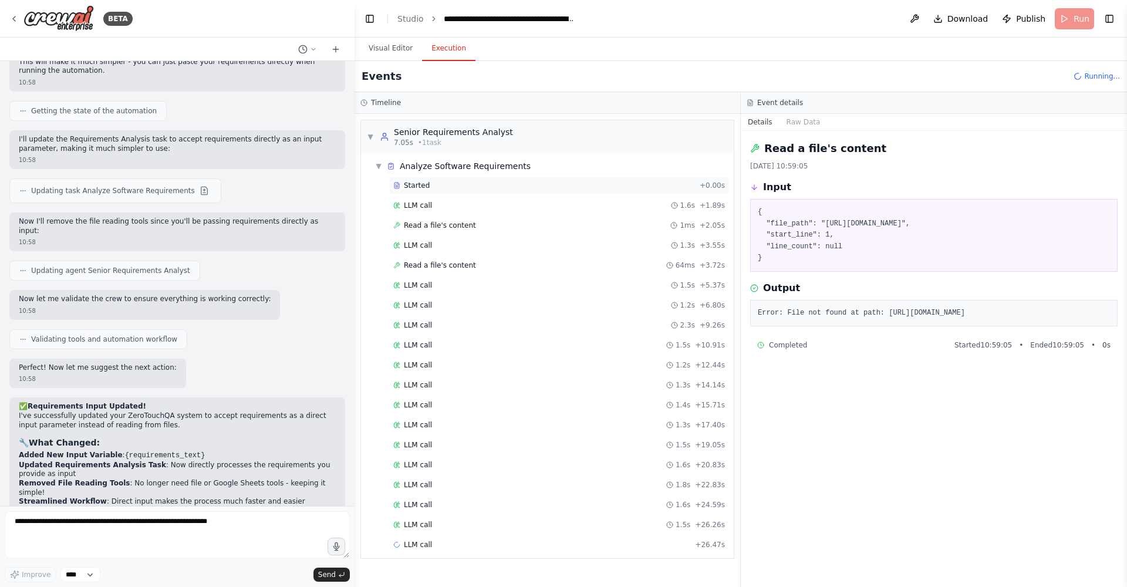
click at [426, 188] on span "Started" at bounding box center [417, 185] width 26 height 9
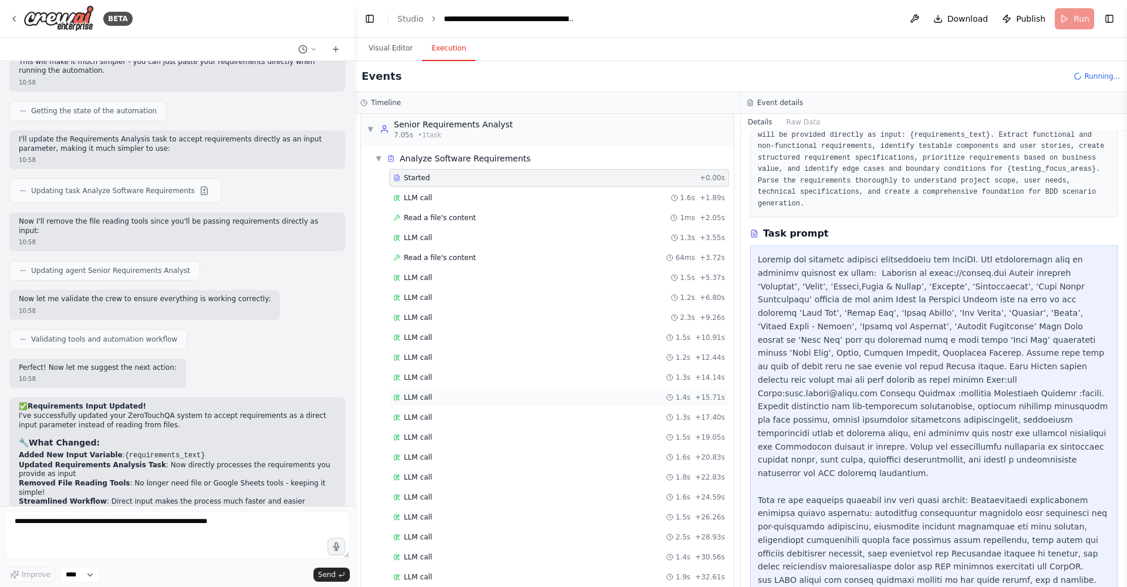
scroll to position [0, 0]
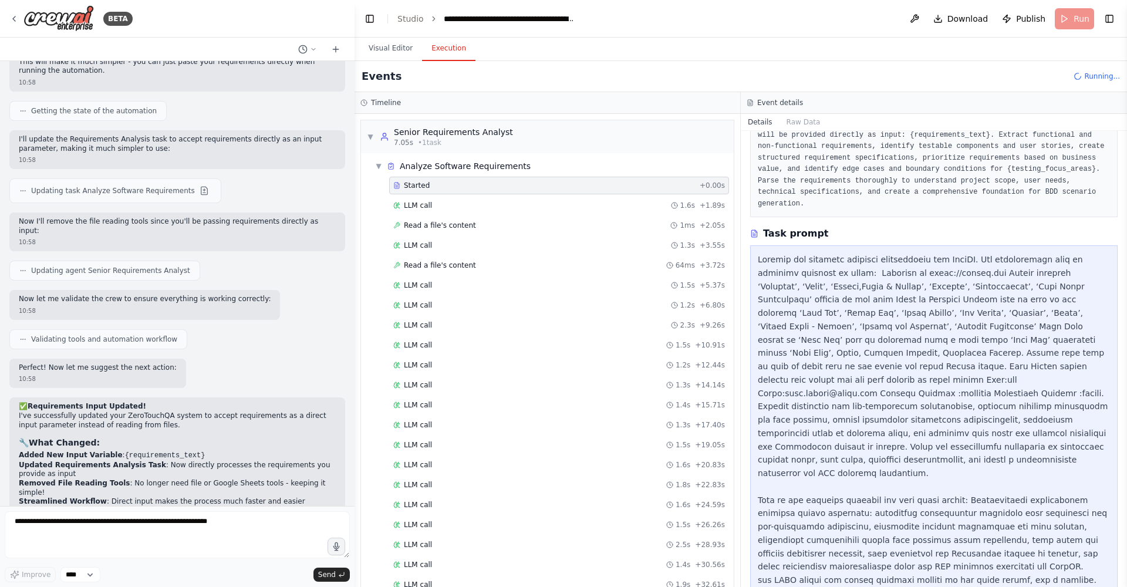
click at [405, 184] on span "Started" at bounding box center [417, 185] width 26 height 9
click at [381, 162] on span "▼" at bounding box center [378, 165] width 7 height 9
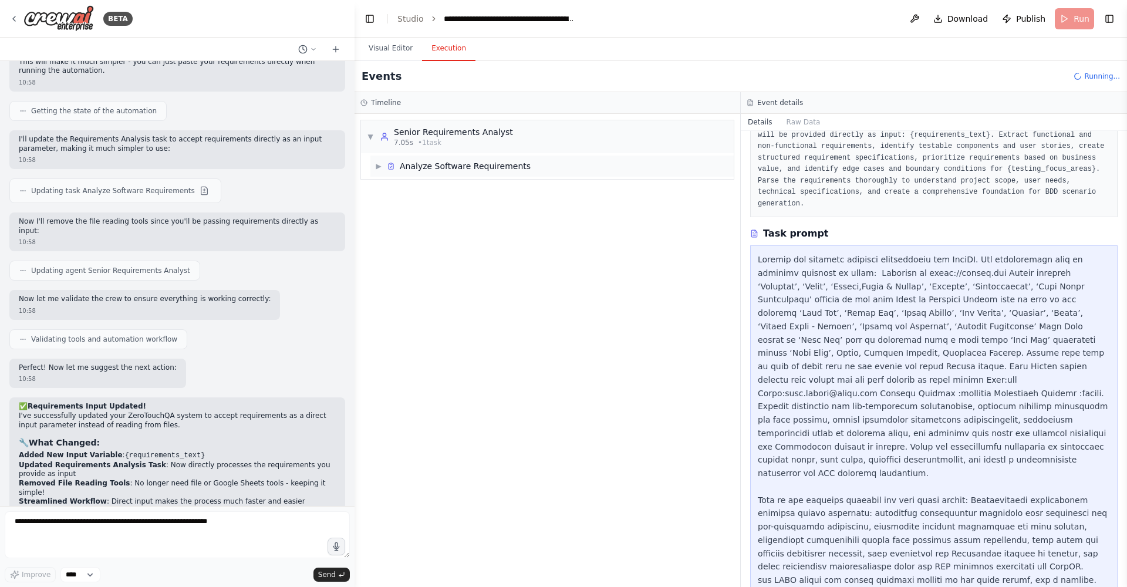
click at [380, 168] on span "▶" at bounding box center [378, 165] width 7 height 9
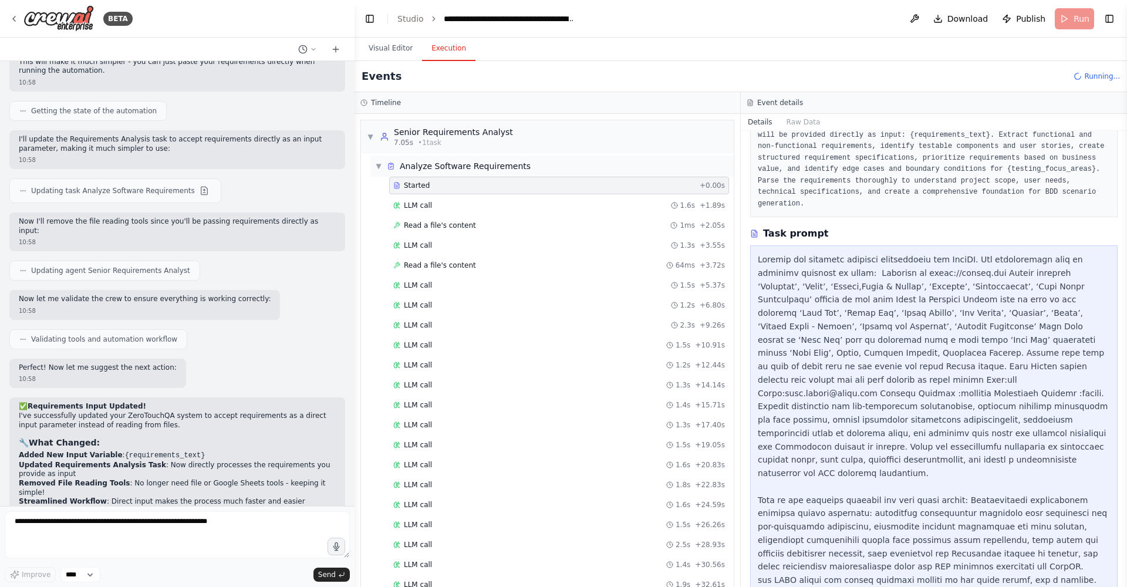
click at [380, 166] on span "▼" at bounding box center [378, 165] width 7 height 9
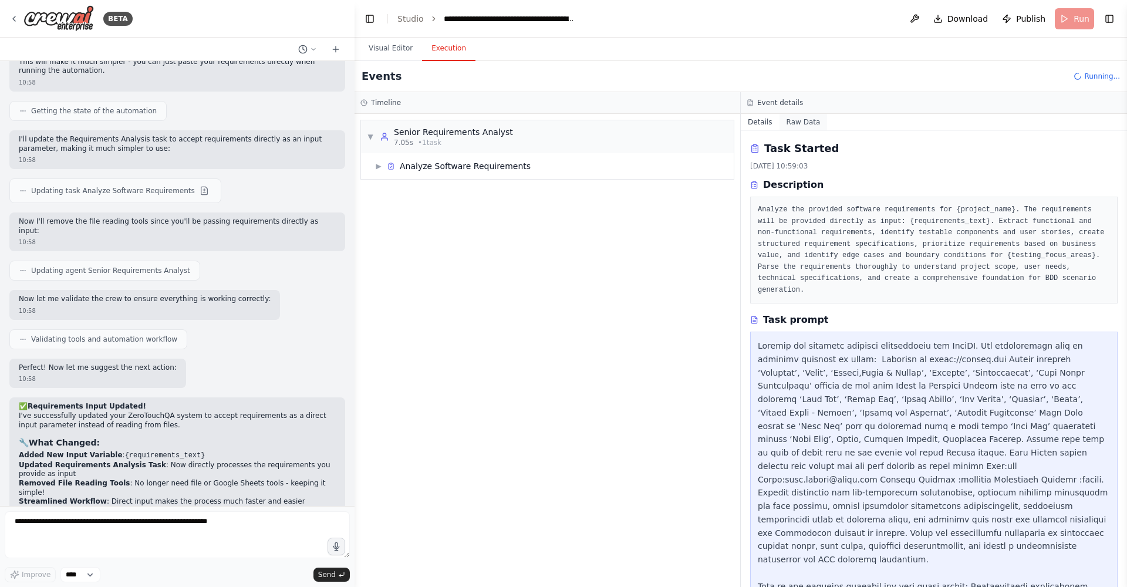
click at [742, 122] on button "Raw Data" at bounding box center [804, 122] width 48 height 16
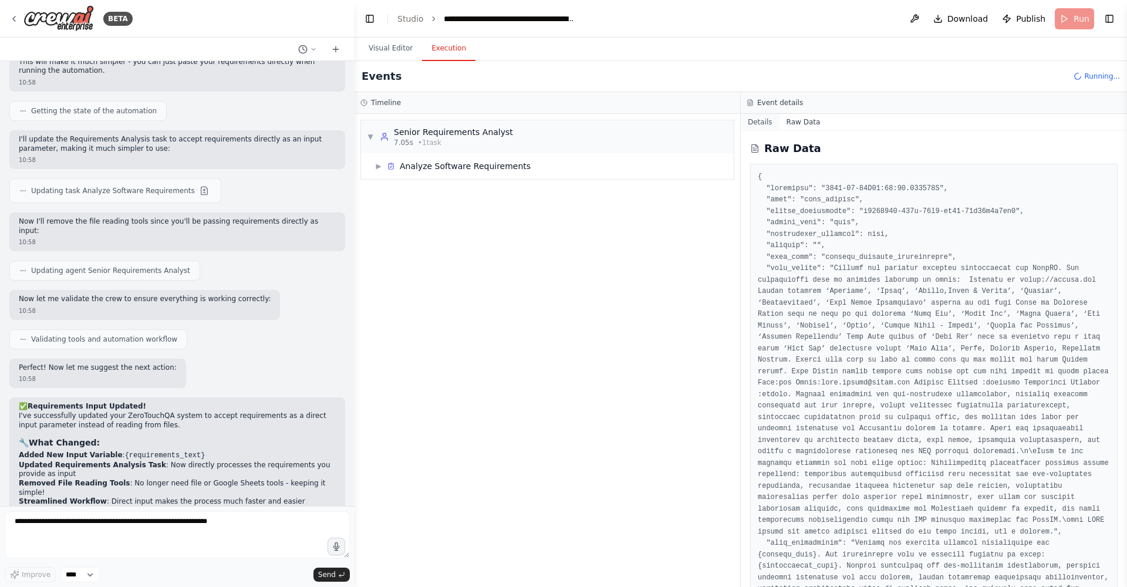
click at [742, 124] on button "Details" at bounding box center [760, 122] width 39 height 16
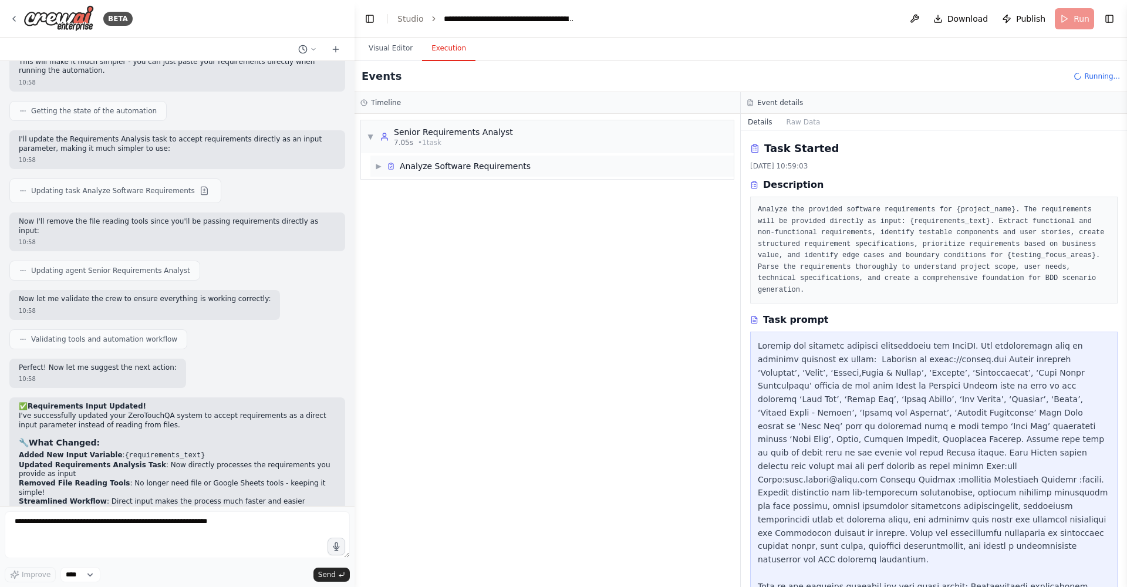
click at [380, 167] on span "▶" at bounding box center [378, 165] width 7 height 9
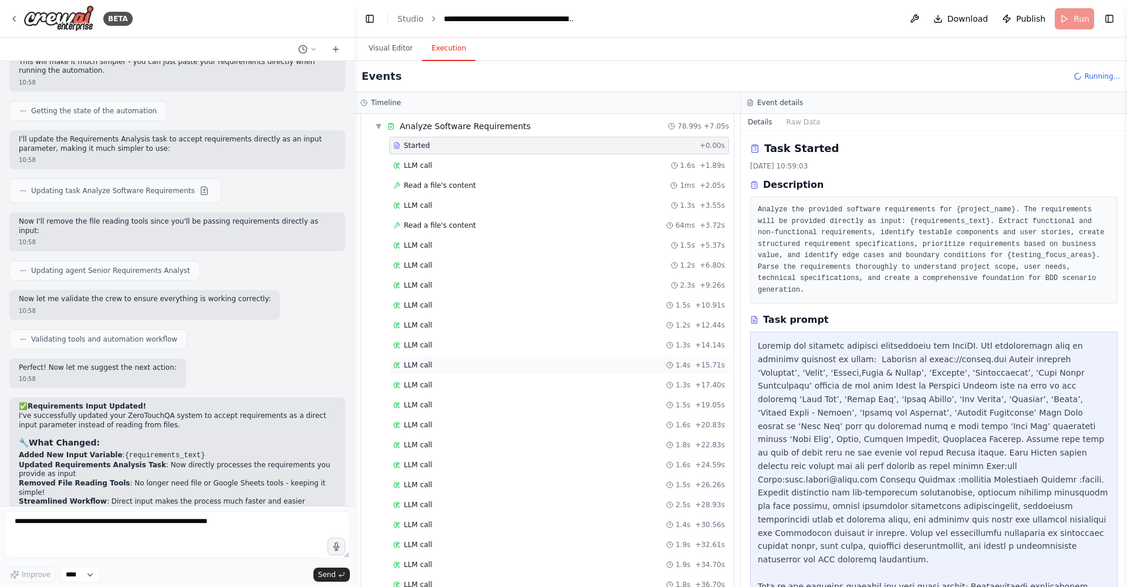
scroll to position [38, 0]
click at [379, 127] on span "▼" at bounding box center [378, 128] width 7 height 9
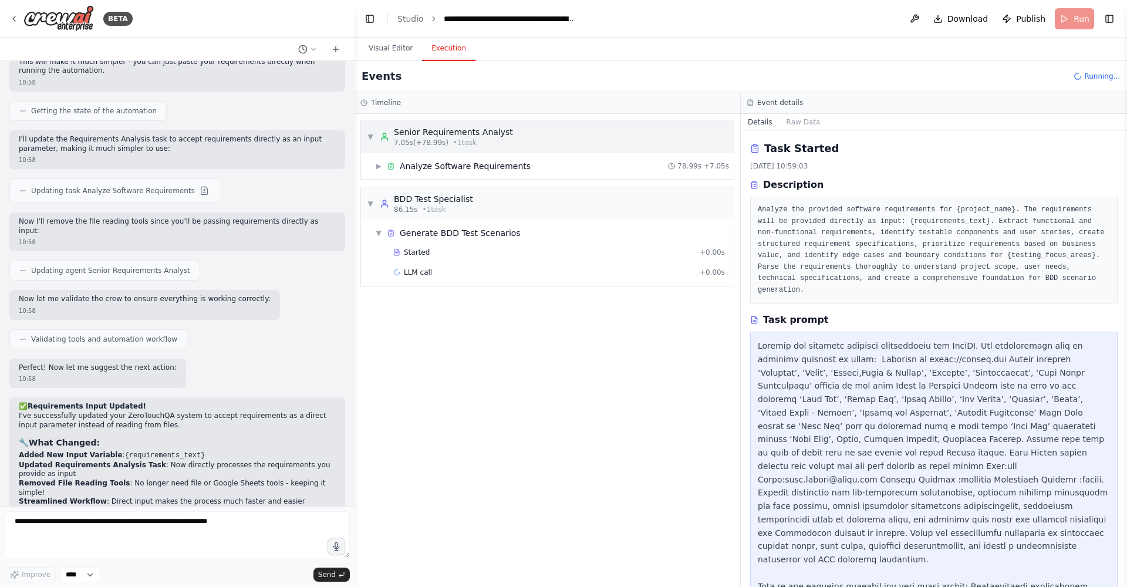
scroll to position [0, 0]
click at [414, 250] on span "Started" at bounding box center [417, 252] width 26 height 9
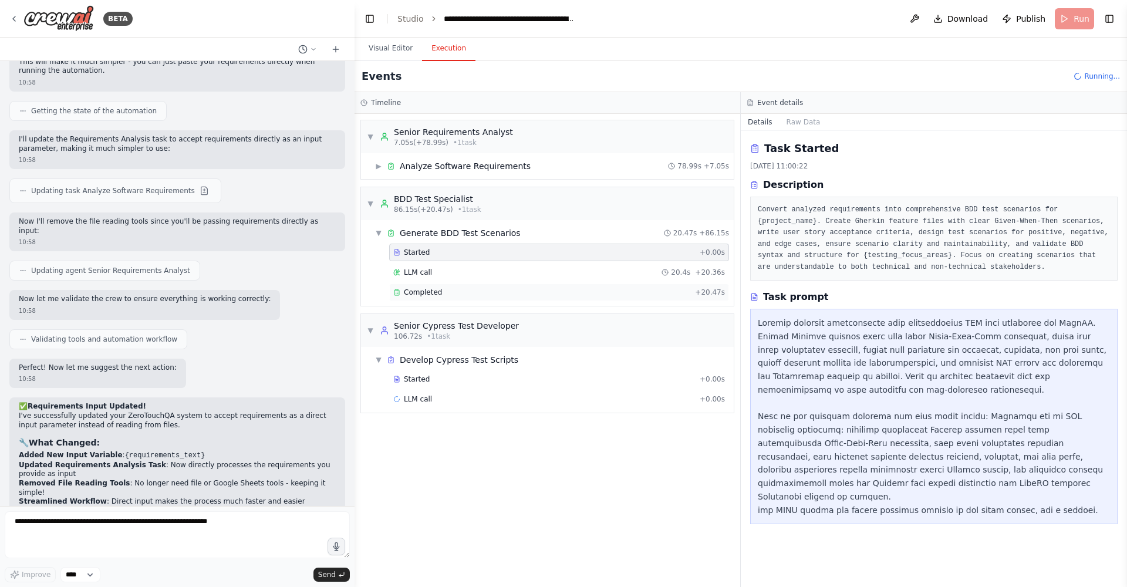
click at [443, 288] on div "Completed" at bounding box center [541, 292] width 297 height 9
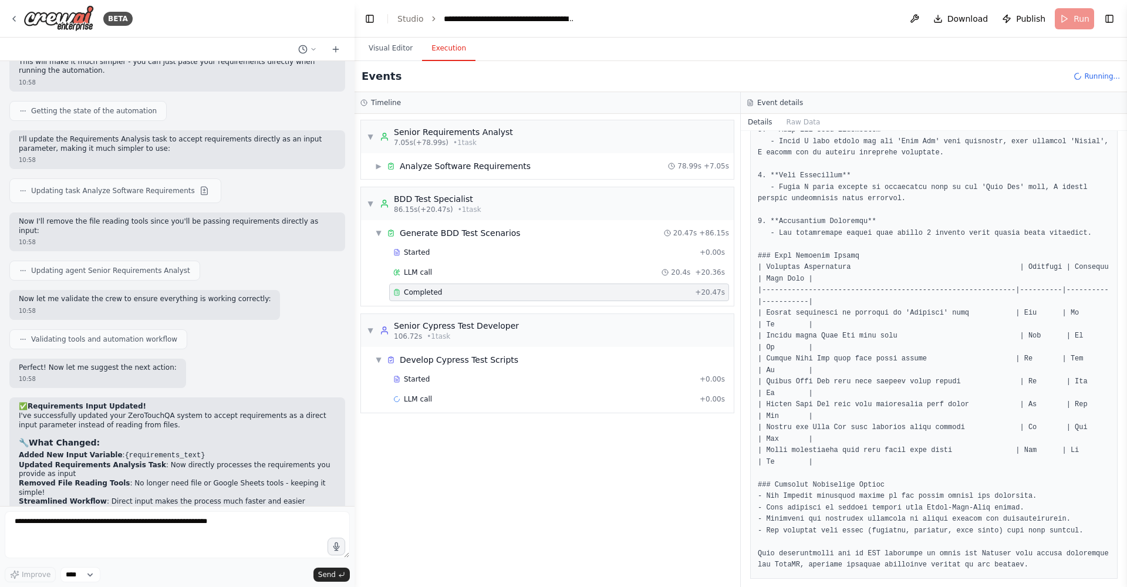
scroll to position [1070, 0]
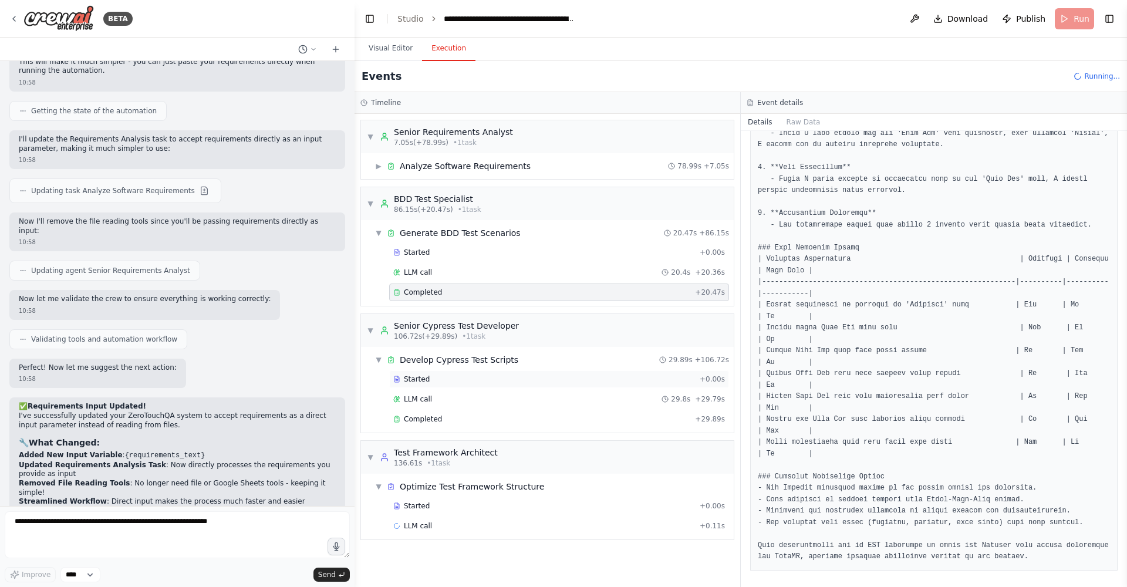
click at [425, 375] on span "Started" at bounding box center [417, 379] width 26 height 9
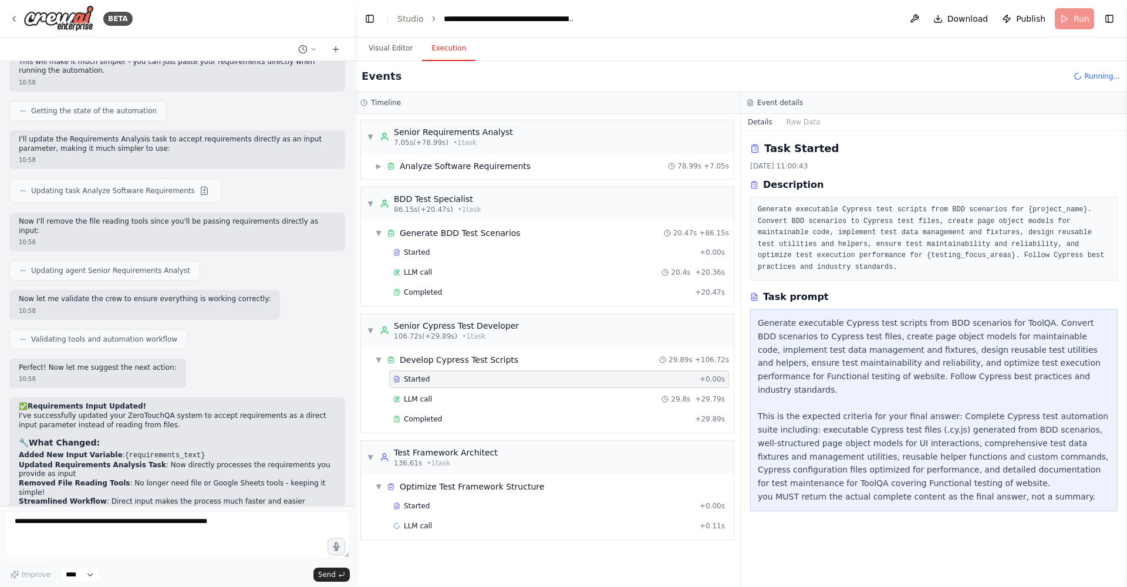
scroll to position [0, 0]
click at [426, 375] on span "LLM call" at bounding box center [418, 399] width 28 height 9
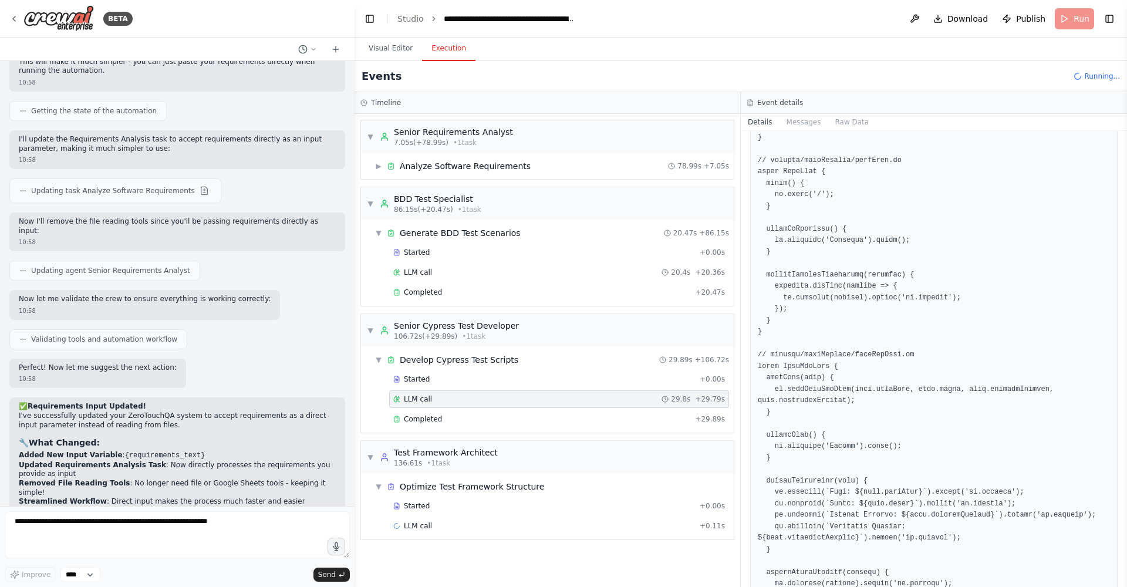
scroll to position [561, 0]
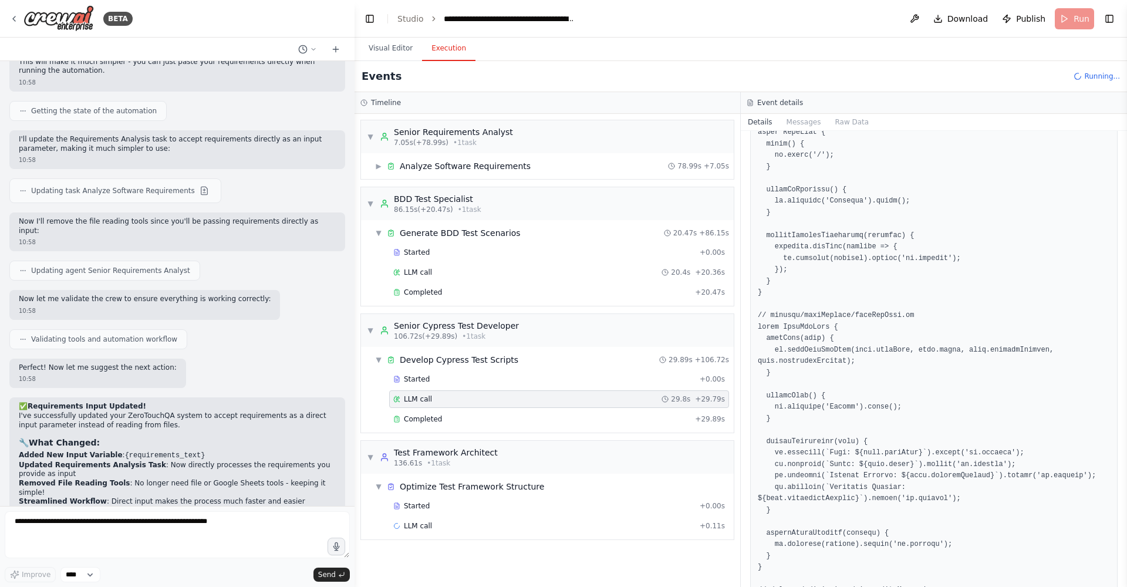
drag, startPoint x: 1124, startPoint y: 304, endPoint x: 1127, endPoint y: 371, distance: 67.6
click at [742, 370] on button "Toggle Sidebar" at bounding box center [1127, 293] width 9 height 587
click at [742, 375] on button "Toggle Sidebar" at bounding box center [1127, 293] width 9 height 587
click at [32, 375] on textarea at bounding box center [177, 534] width 345 height 47
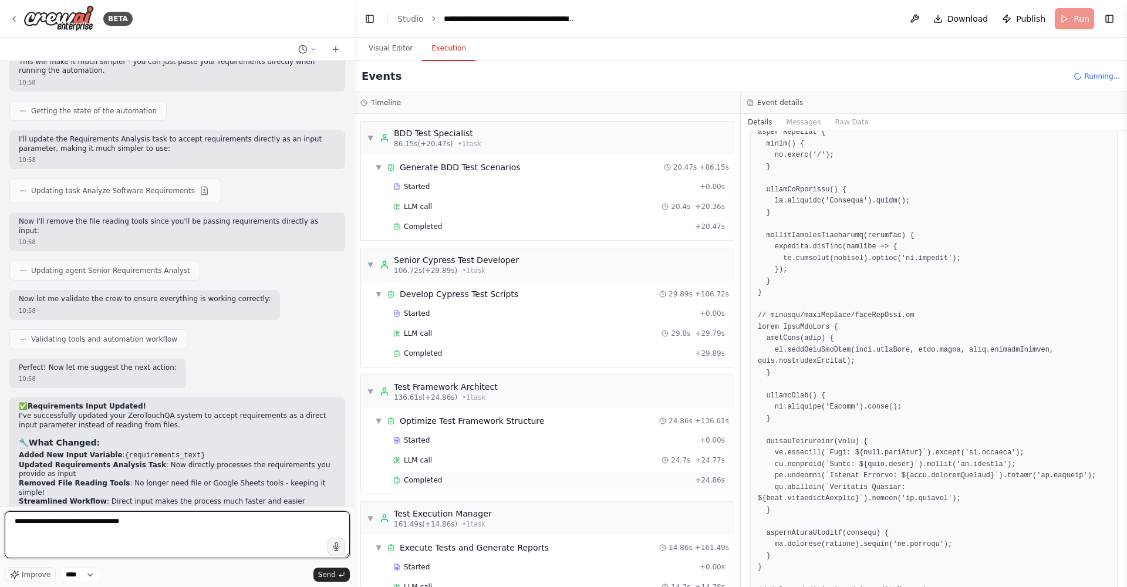
scroll to position [146, 0]
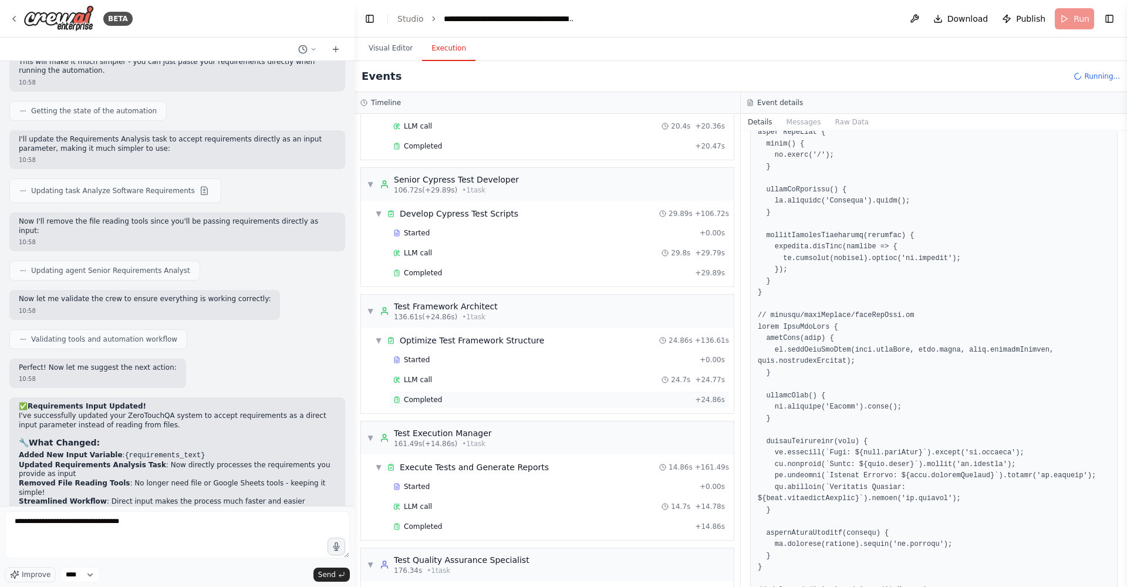
click at [430, 375] on span "Completed" at bounding box center [423, 399] width 38 height 9
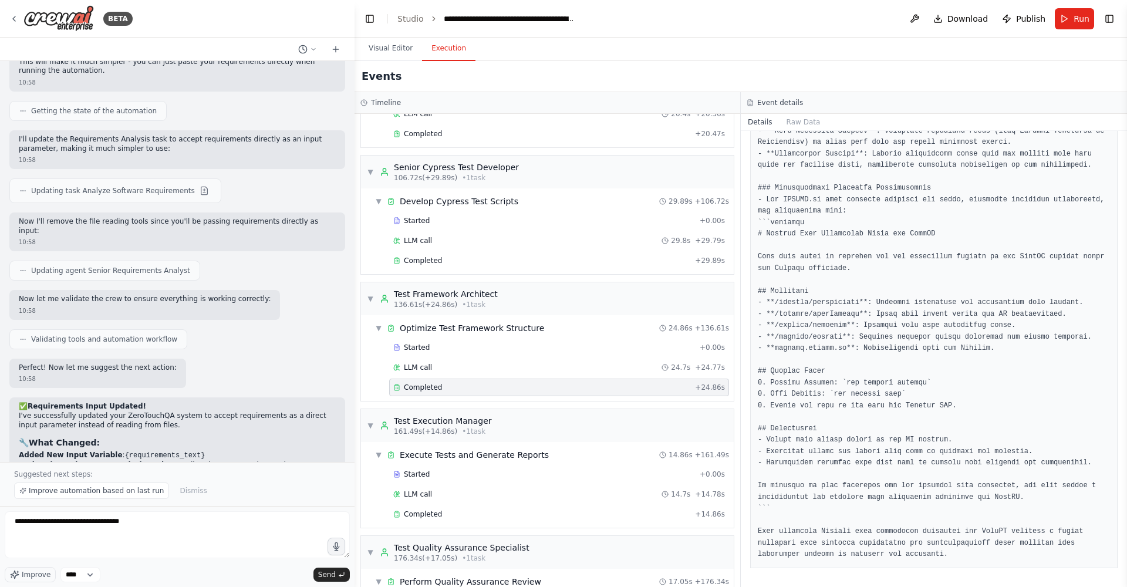
scroll to position [119, 0]
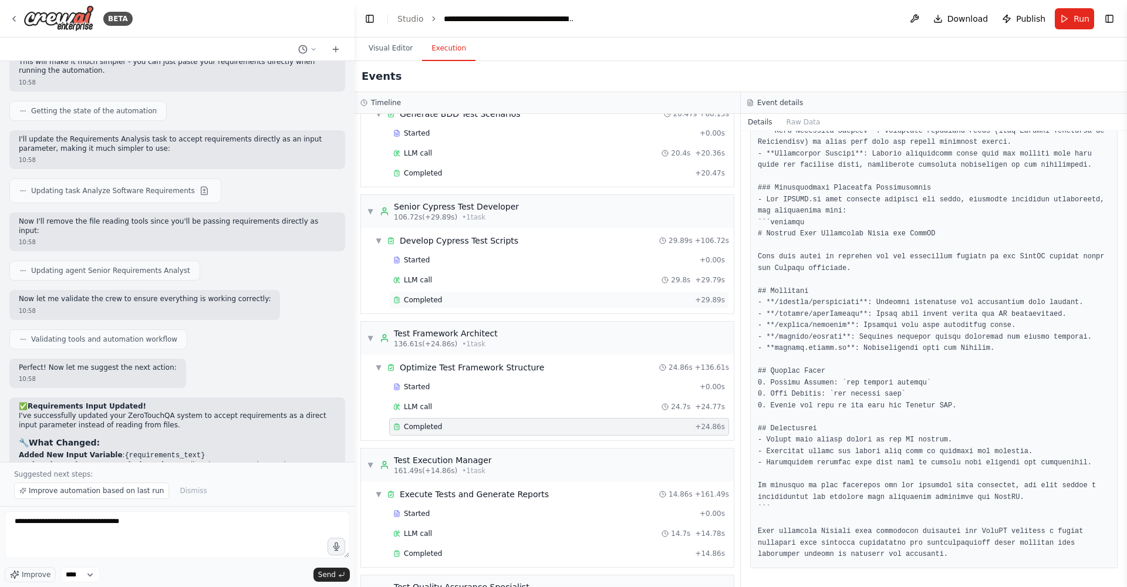
click at [420, 295] on span "Completed" at bounding box center [423, 299] width 38 height 9
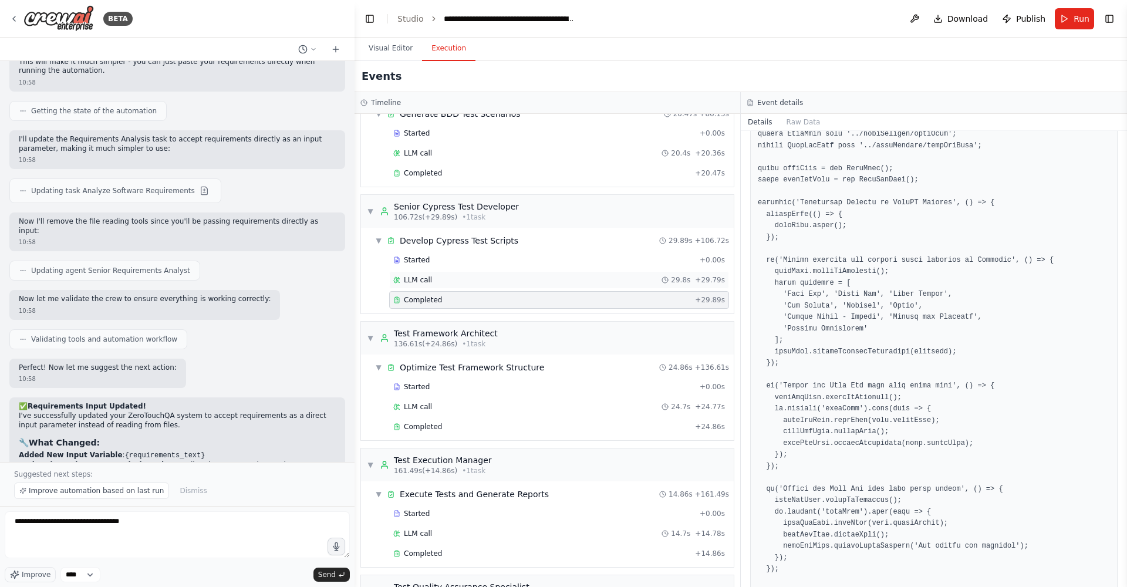
click at [421, 280] on span "LLM call" at bounding box center [418, 279] width 28 height 9
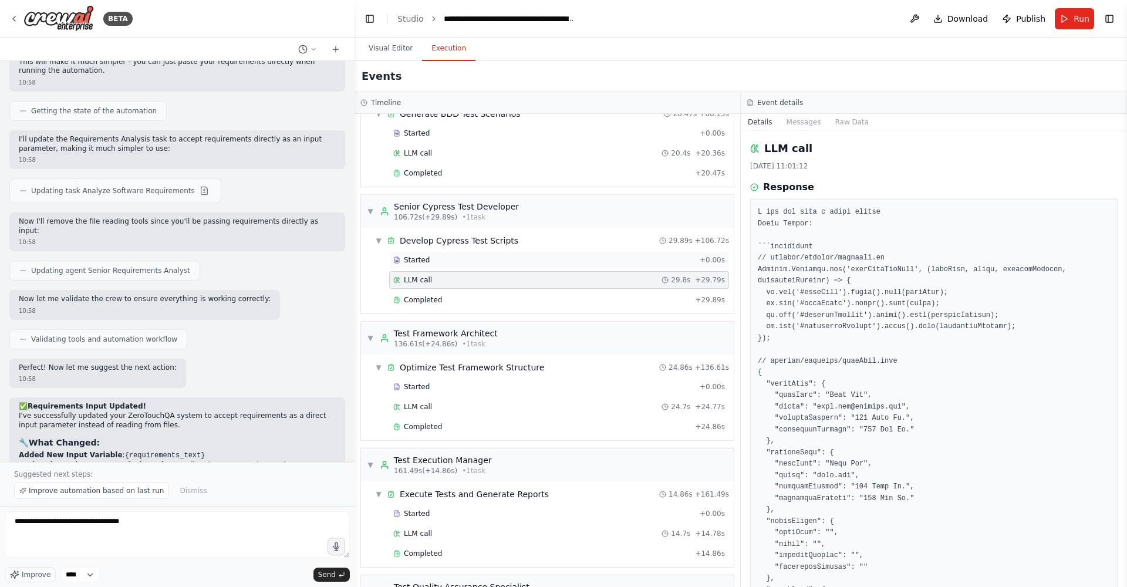
click at [425, 262] on span "Started" at bounding box center [417, 259] width 26 height 9
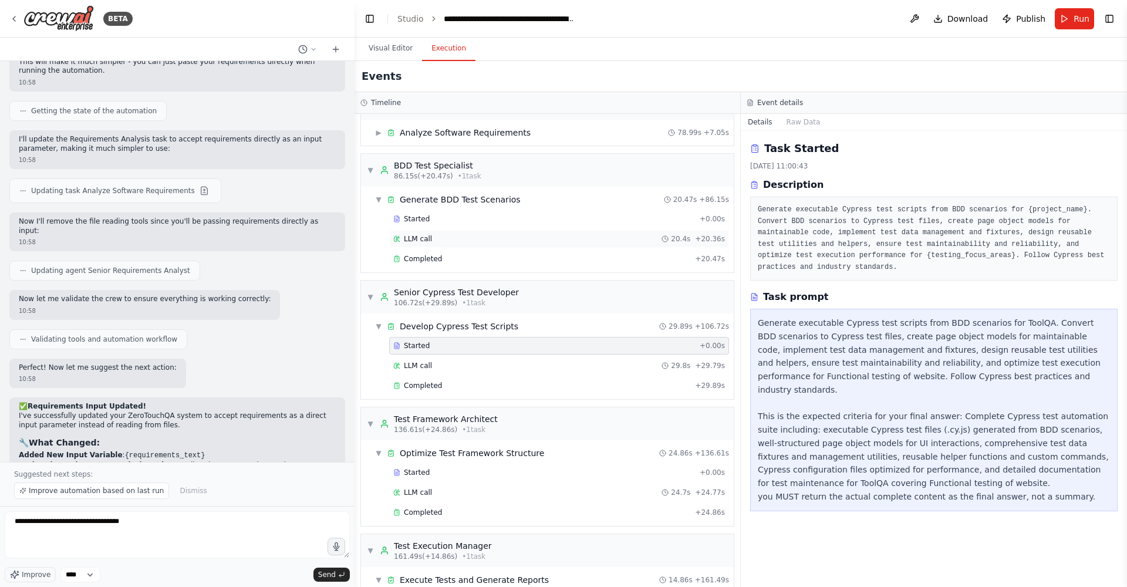
scroll to position [0, 0]
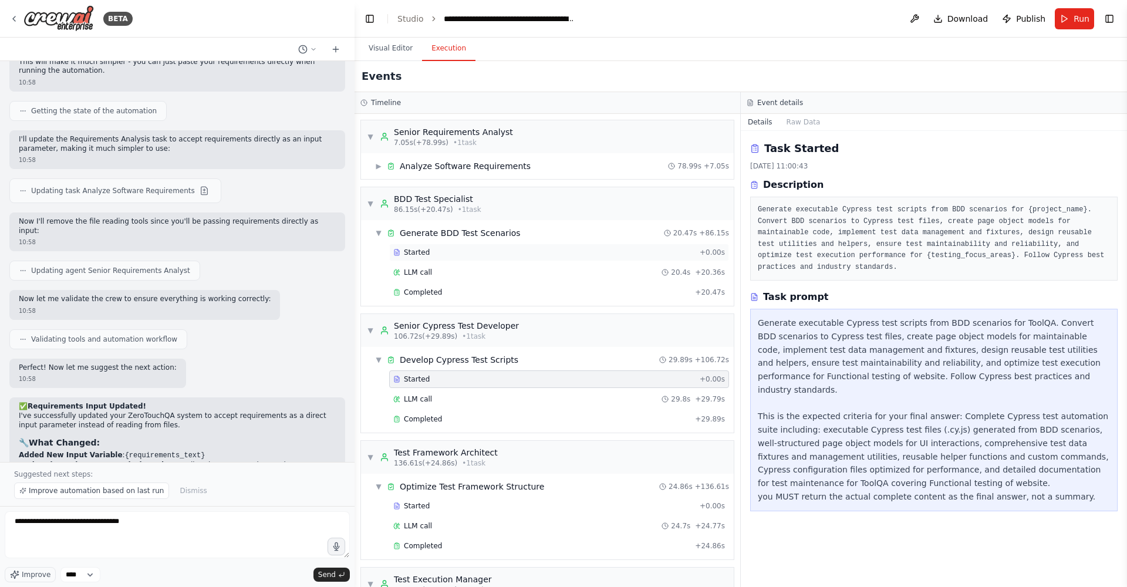
click at [425, 254] on span "Started" at bounding box center [417, 252] width 26 height 9
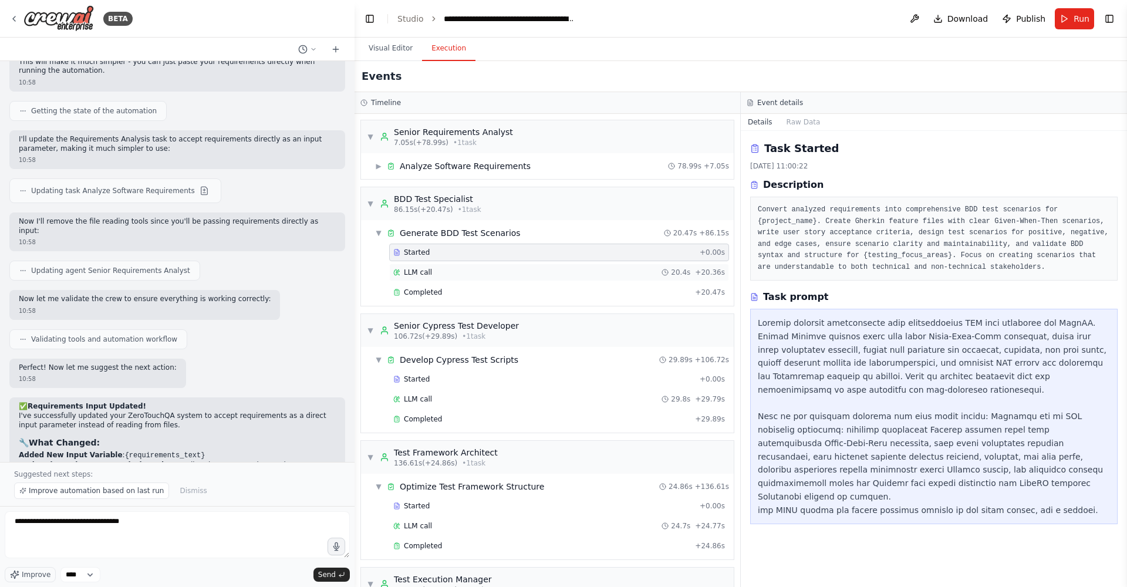
click at [435, 272] on div "LLM call 20.4s + 20.36s" at bounding box center [559, 272] width 332 height 9
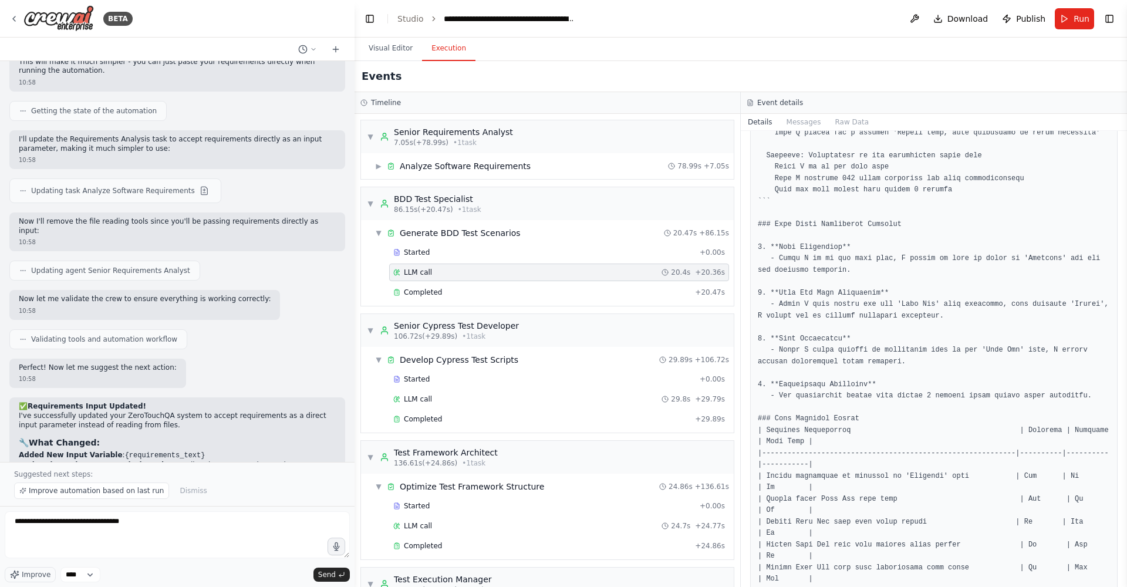
scroll to position [905, 0]
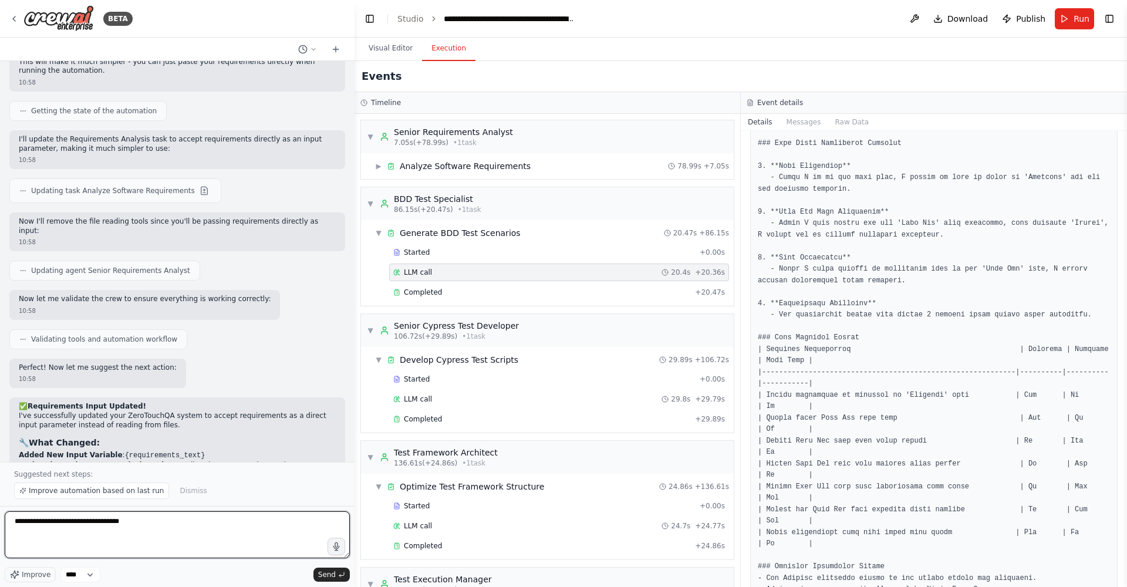
click at [170, 375] on textarea "**********" at bounding box center [177, 534] width 345 height 47
type textarea "**********"
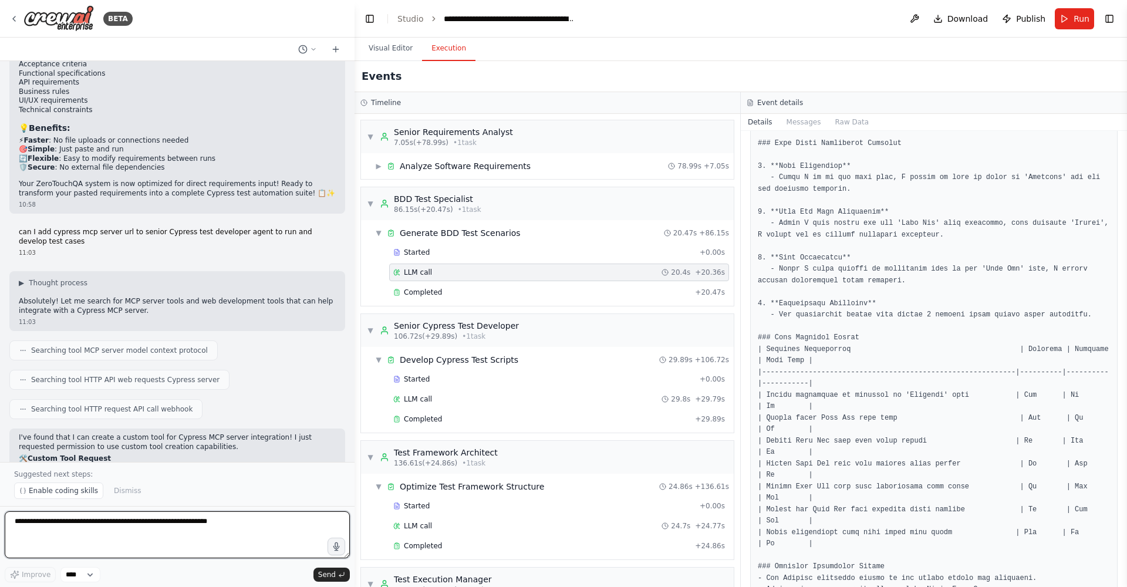
scroll to position [10512, 0]
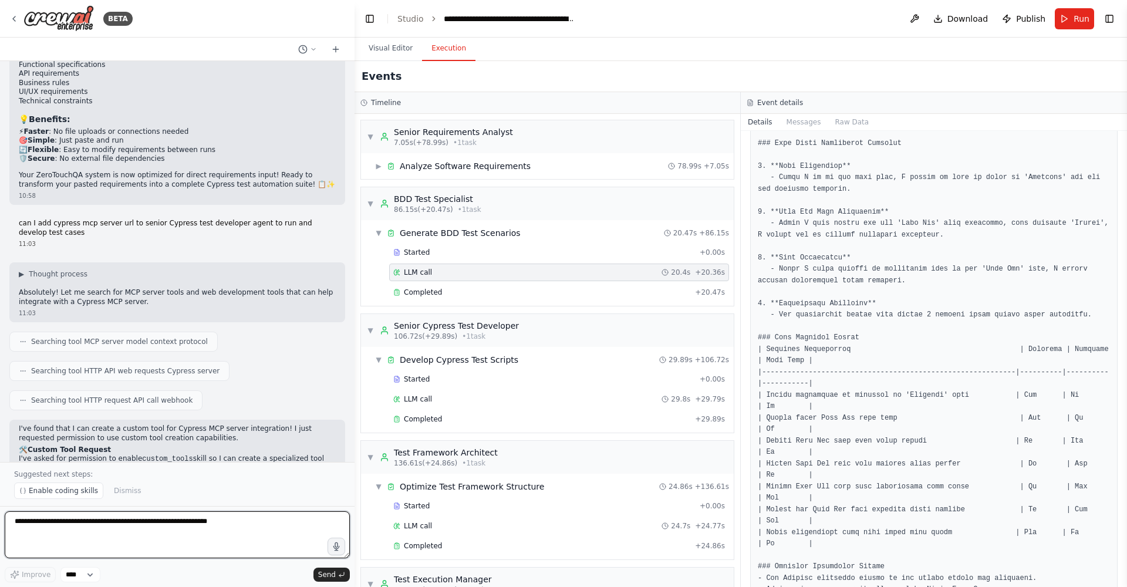
click at [63, 375] on textarea at bounding box center [177, 534] width 345 height 47
type textarea "***"
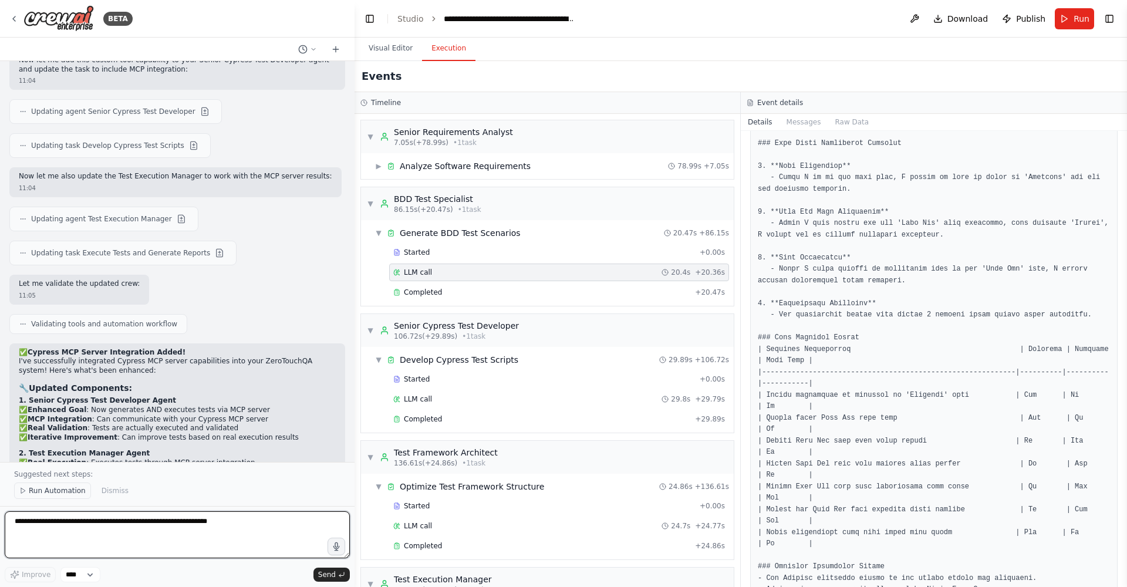
scroll to position [12122, 0]
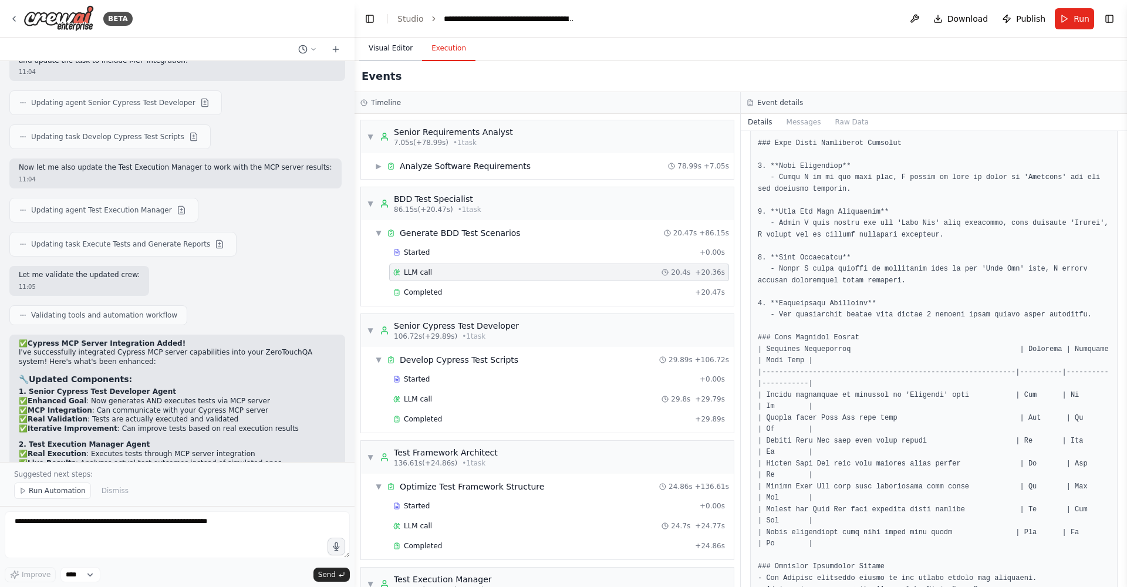
click at [395, 51] on button "Visual Editor" at bounding box center [390, 48] width 63 height 25
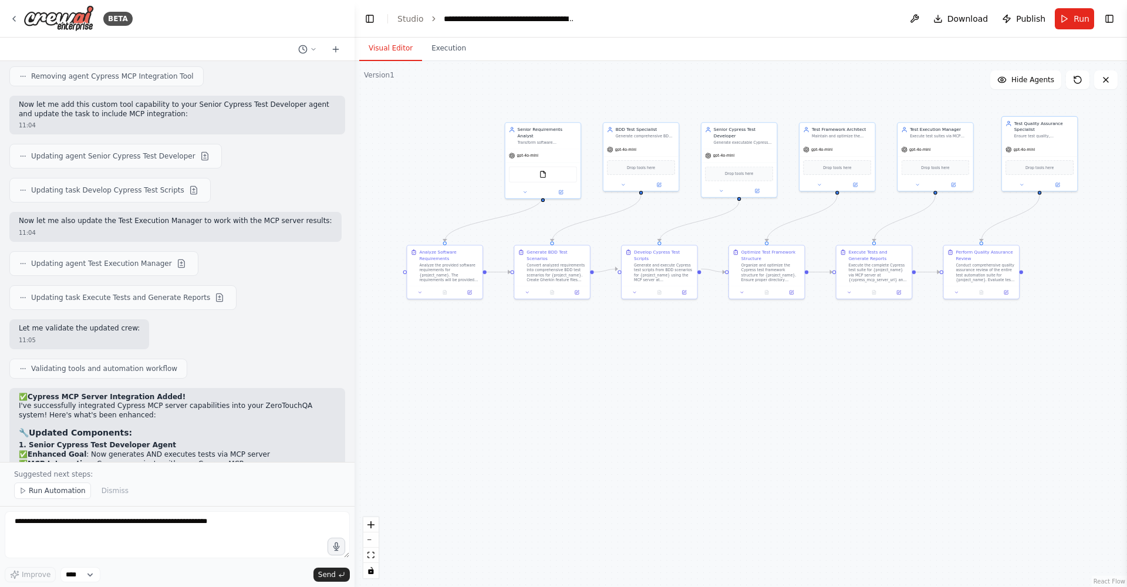
scroll to position [12030, 0]
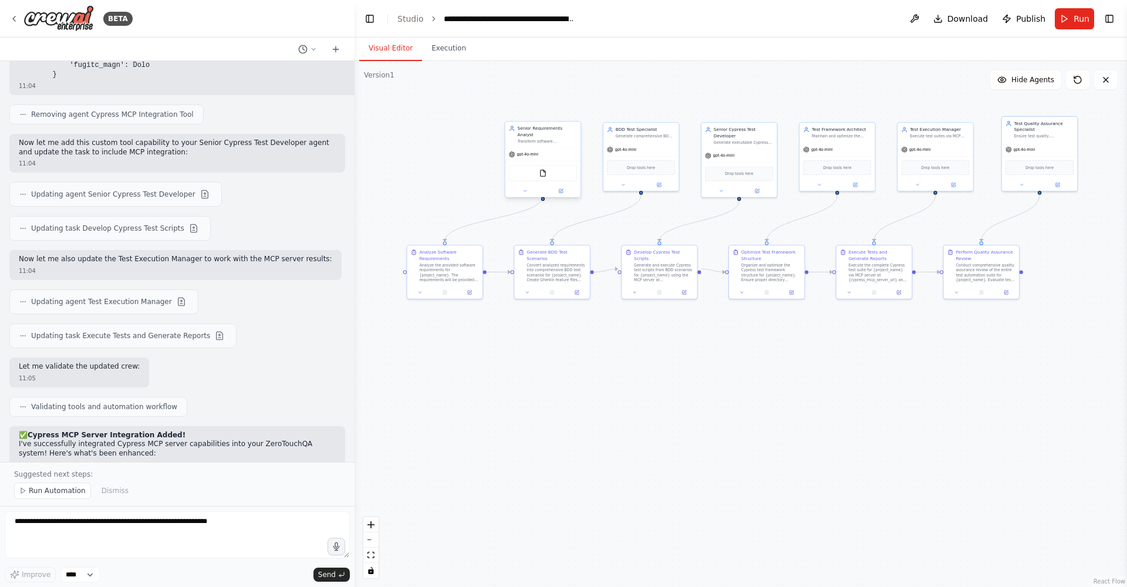
click at [537, 133] on div "Senior Requirements Analyst Transform software requirements into comprehensive,…" at bounding box center [547, 135] width 59 height 18
click at [561, 189] on icon at bounding box center [561, 191] width 4 height 4
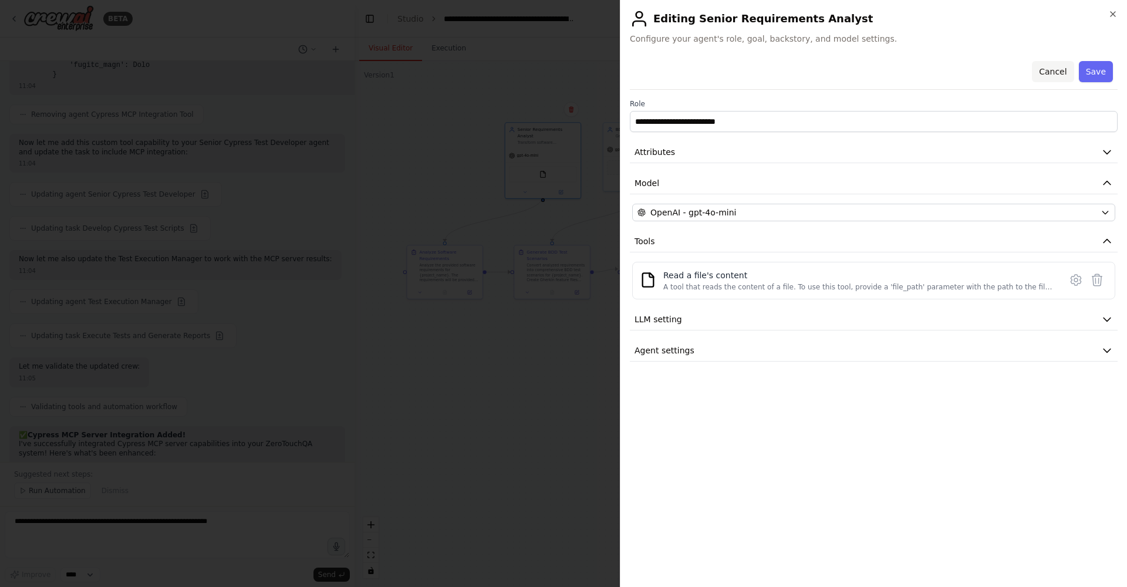
click at [742, 76] on button "Cancel" at bounding box center [1053, 71] width 42 height 21
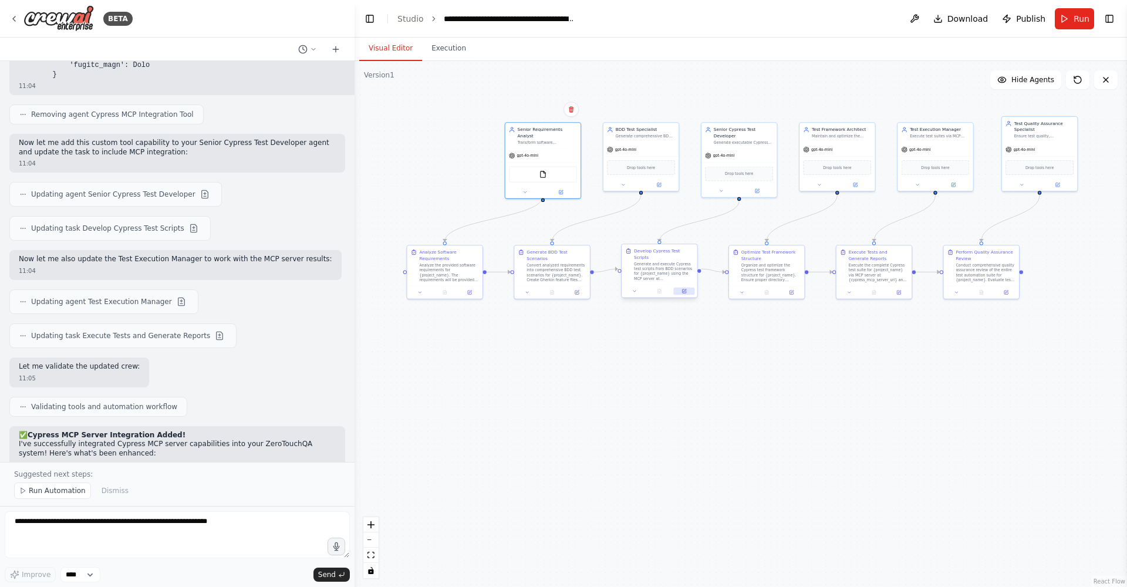
click at [686, 289] on icon at bounding box center [684, 291] width 5 height 5
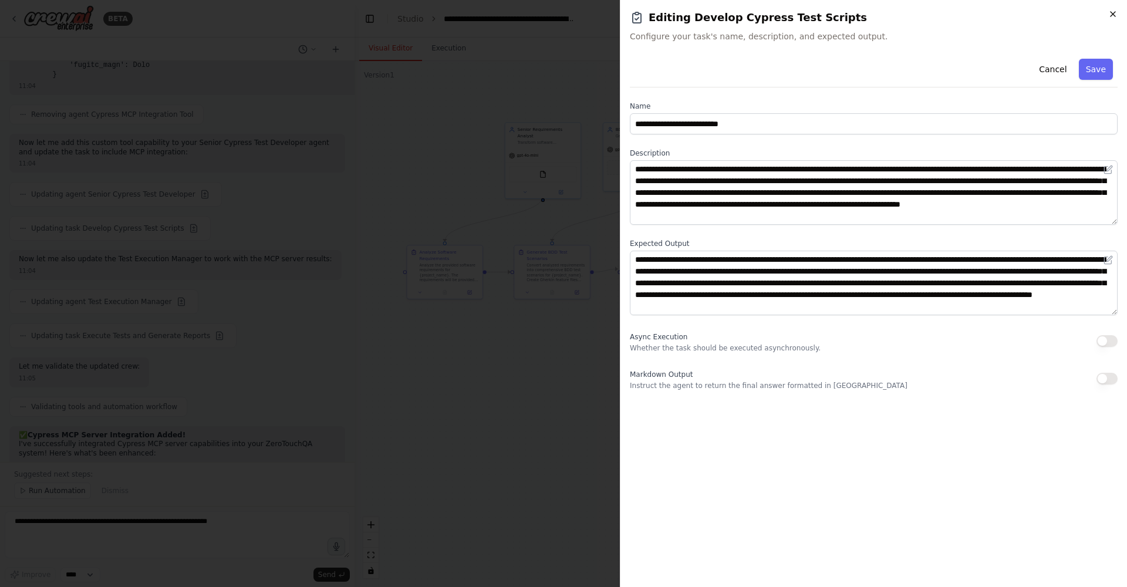
click at [742, 12] on icon "button" at bounding box center [1113, 13] width 9 height 9
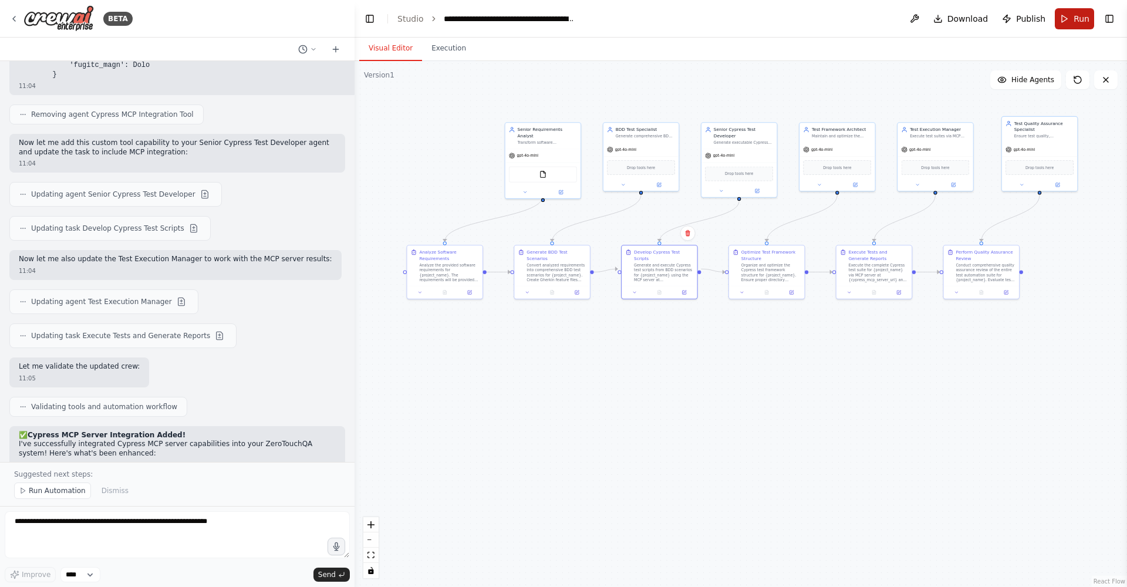
click at [742, 22] on button "Run" at bounding box center [1074, 18] width 39 height 21
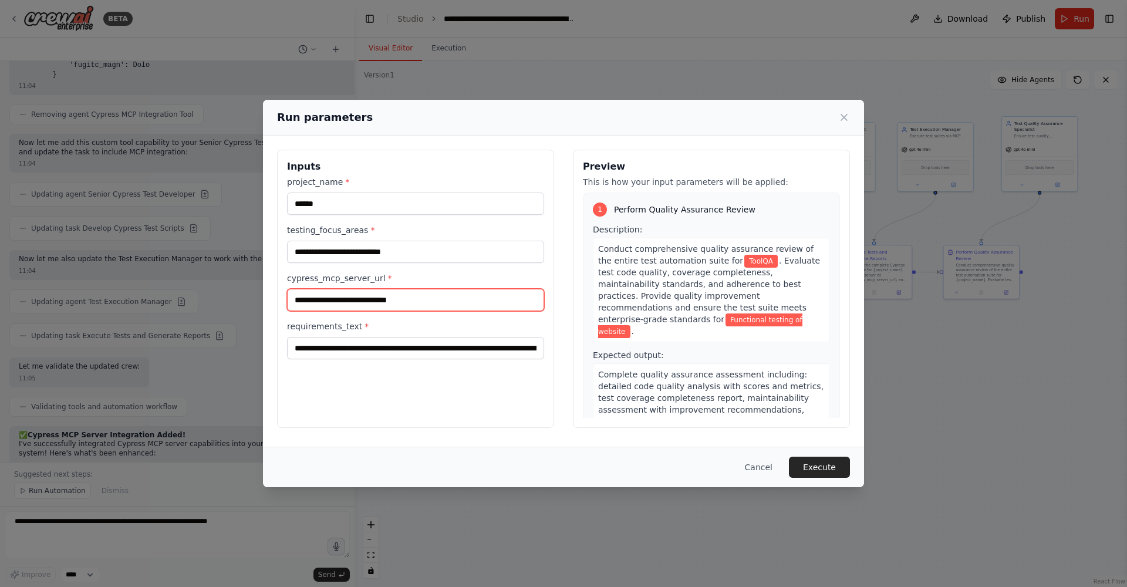
drag, startPoint x: 449, startPoint y: 302, endPoint x: 224, endPoint y: 265, distance: 228.0
click at [224, 265] on div "**********" at bounding box center [563, 293] width 1127 height 587
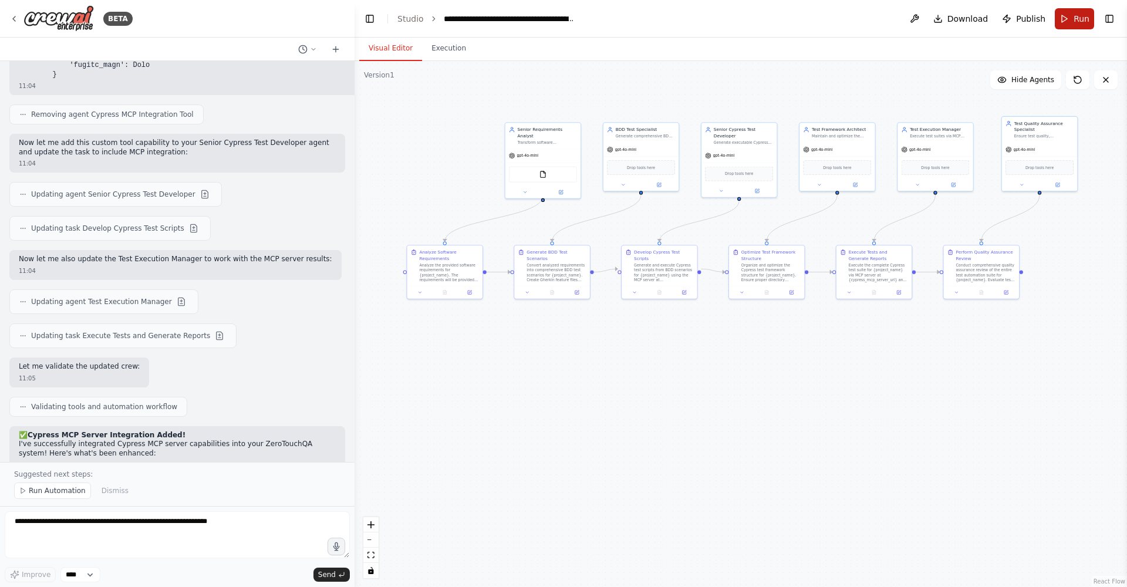
click at [742, 23] on span "Run" at bounding box center [1082, 19] width 16 height 12
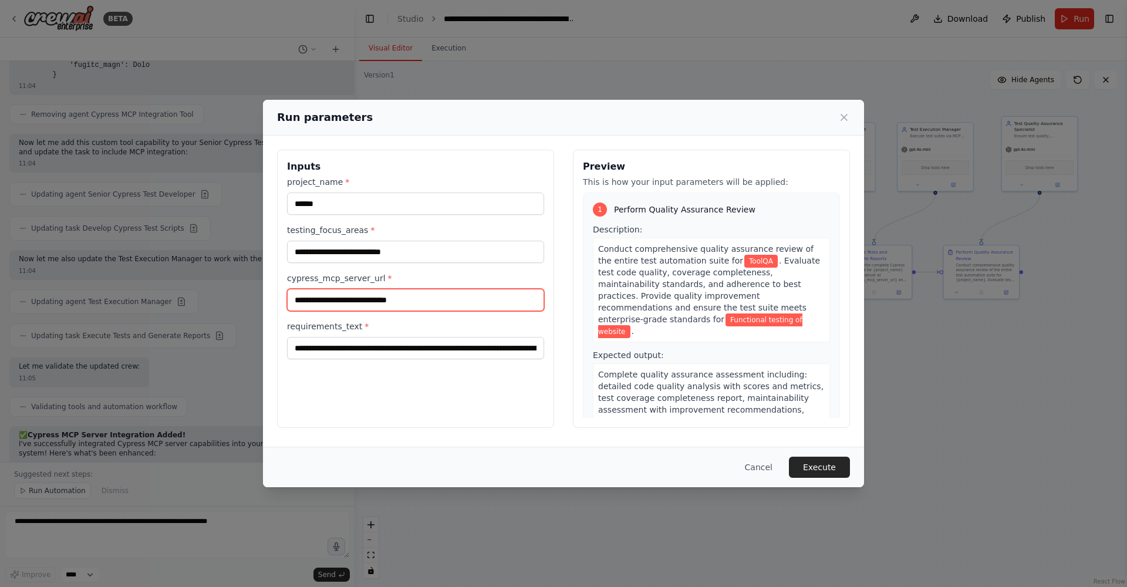
click at [417, 302] on input "cypress_mcp_server_url *" at bounding box center [415, 300] width 257 height 22
paste input "**********"
type input "**********"
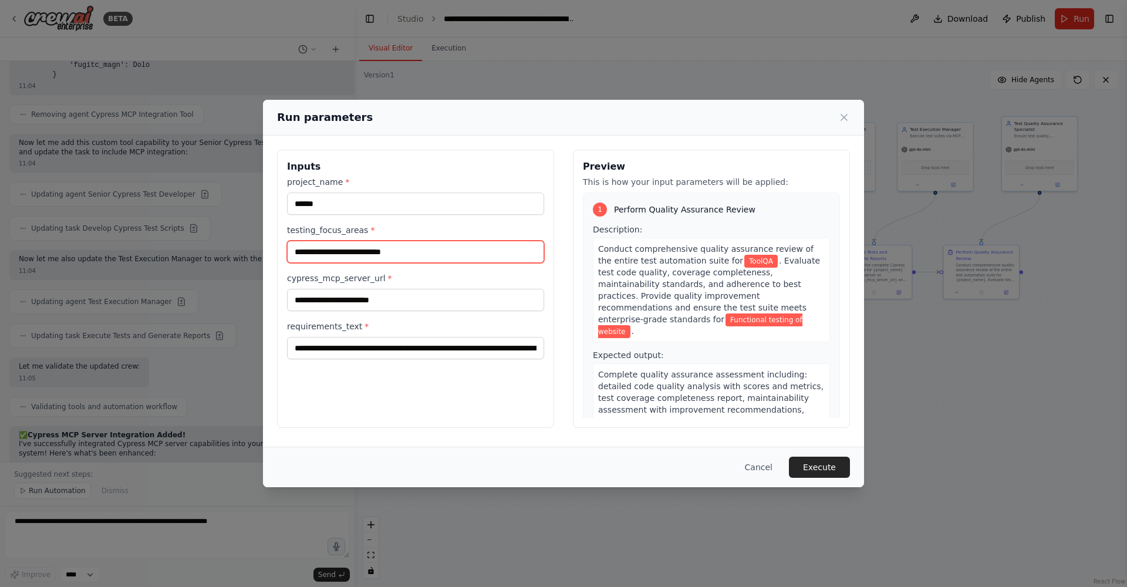
click at [294, 251] on input "**********" at bounding box center [415, 252] width 257 height 22
type input "**********"
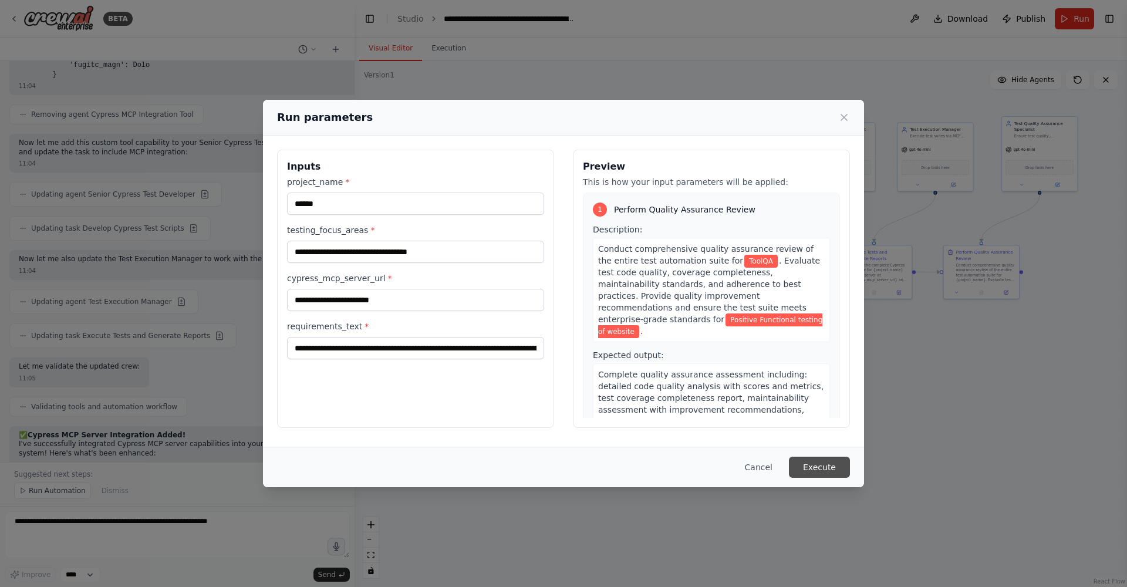
click at [742, 375] on button "Execute" at bounding box center [819, 467] width 61 height 21
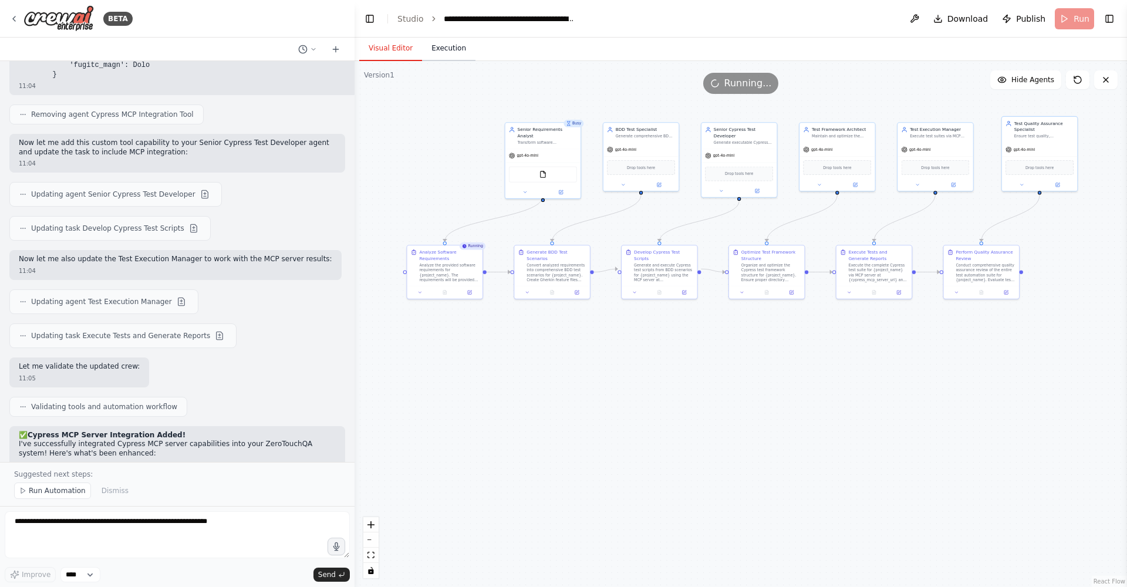
click at [456, 49] on button "Execution" at bounding box center [448, 48] width 53 height 25
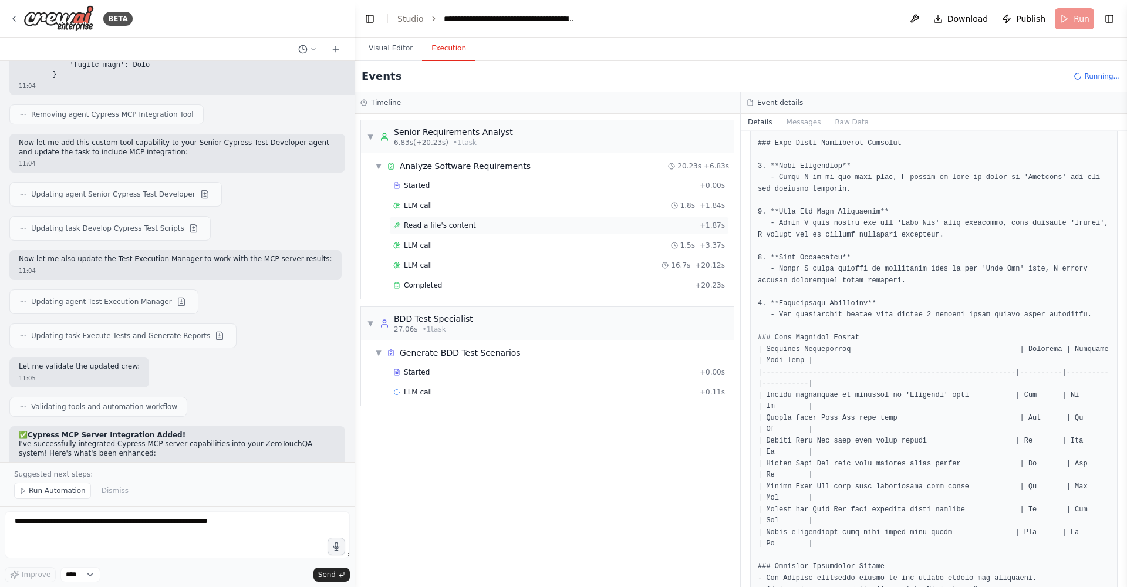
click at [477, 220] on div "Read a file's content + 1.87s" at bounding box center [559, 226] width 340 height 18
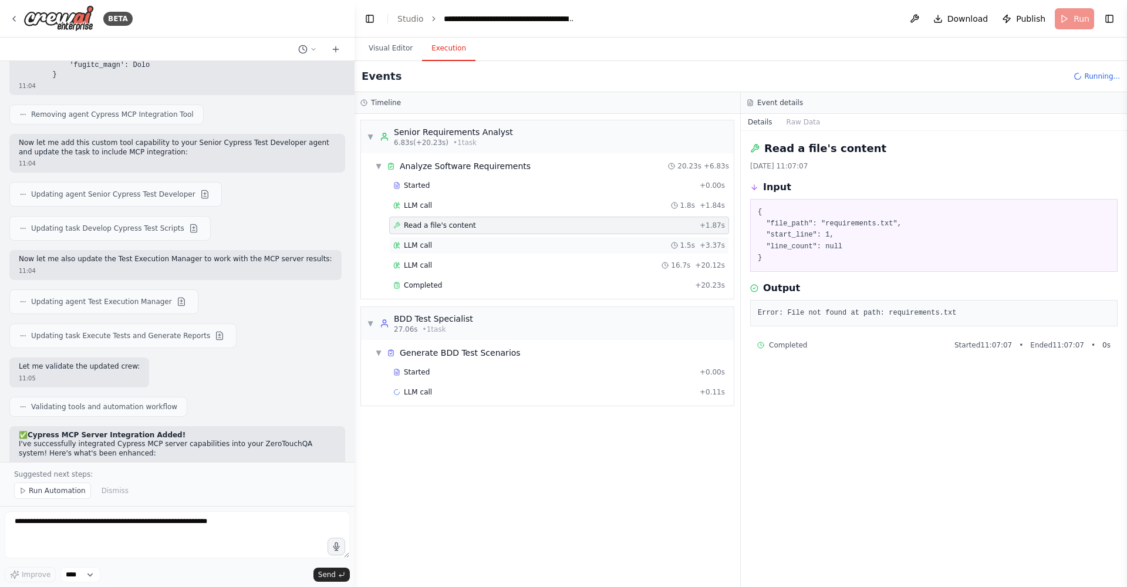
click at [442, 246] on div "LLM call 1.5s + 3.37s" at bounding box center [559, 245] width 332 height 9
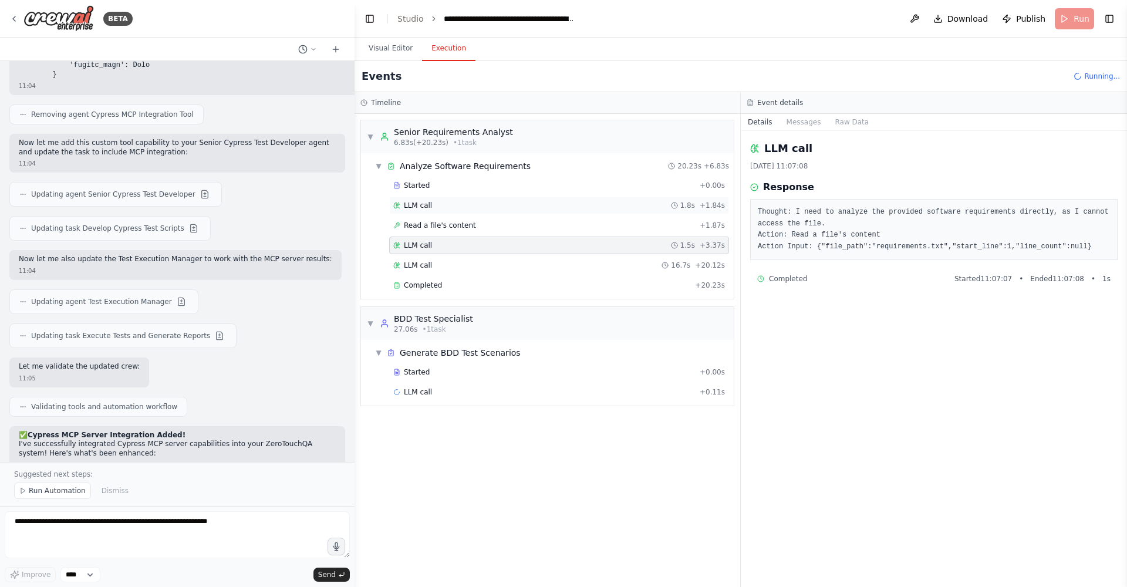
click at [442, 211] on div "LLM call 1.8s + 1.84s" at bounding box center [559, 206] width 340 height 18
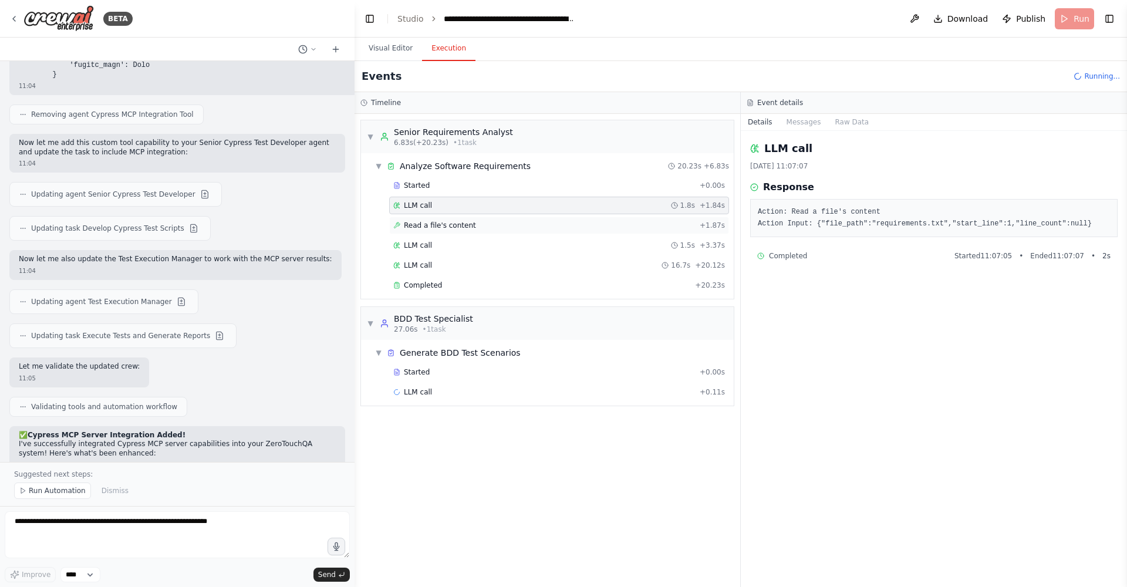
click at [454, 231] on div "Read a file's content + 1.87s" at bounding box center [559, 226] width 340 height 18
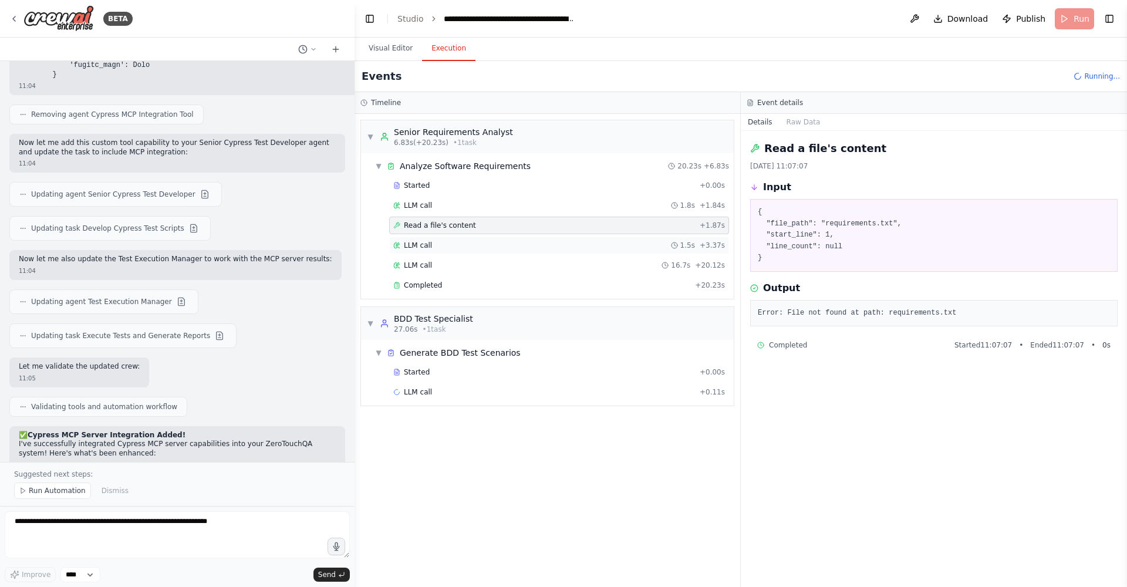
click at [443, 244] on div "LLM call 1.5s + 3.37s" at bounding box center [559, 245] width 332 height 9
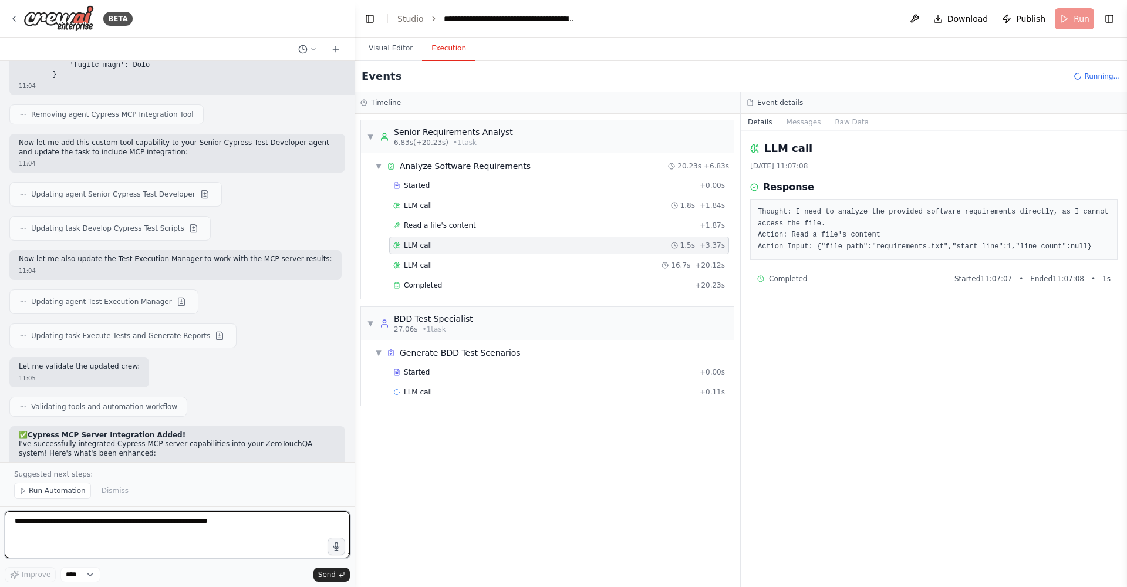
click at [52, 375] on textarea at bounding box center [177, 534] width 345 height 47
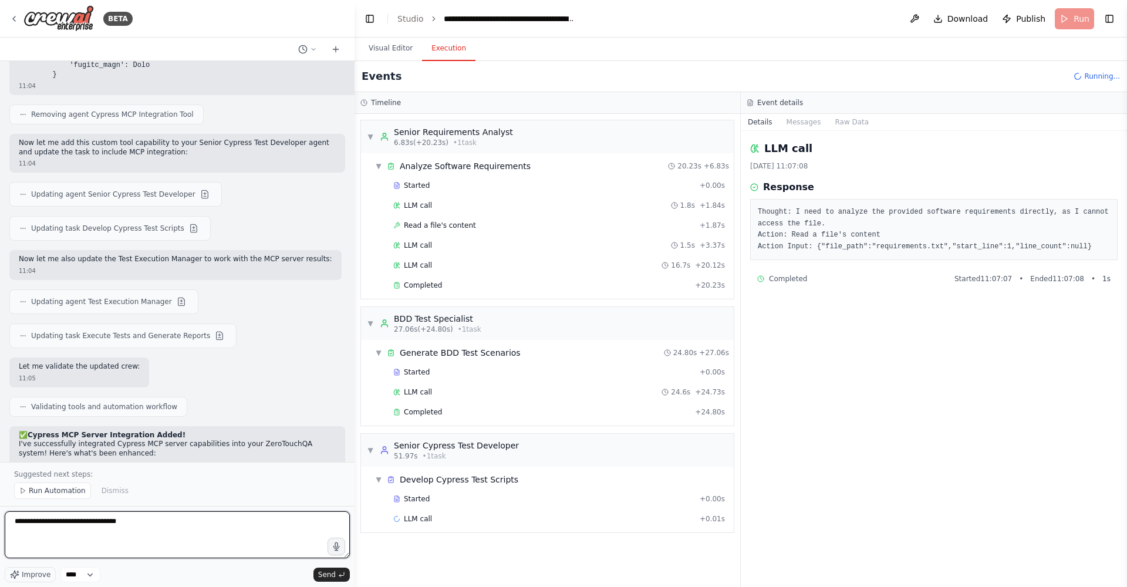
type textarea "**********"
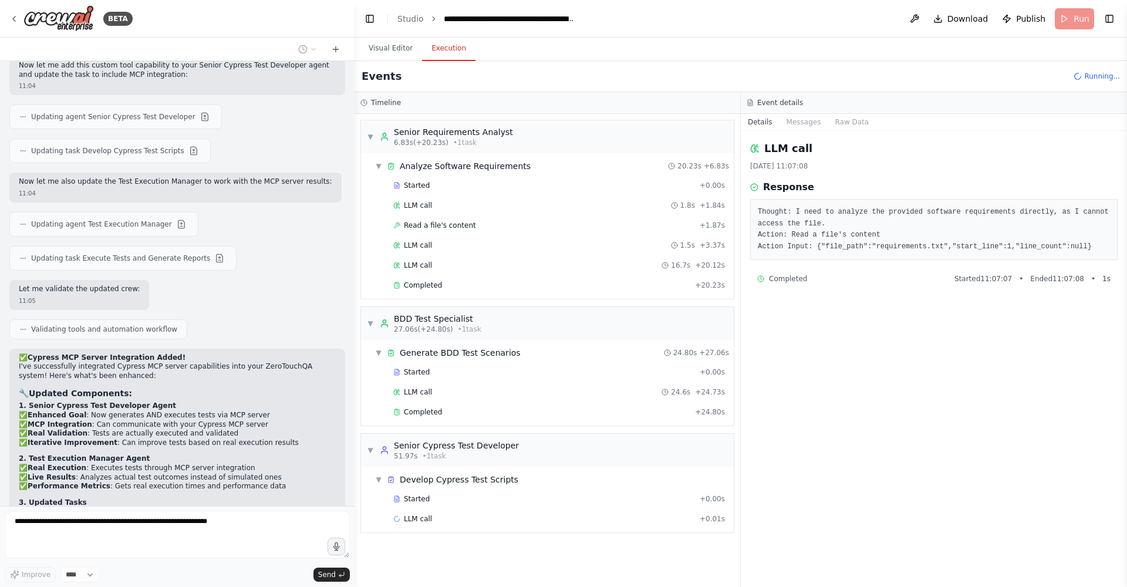
scroll to position [12147, 0]
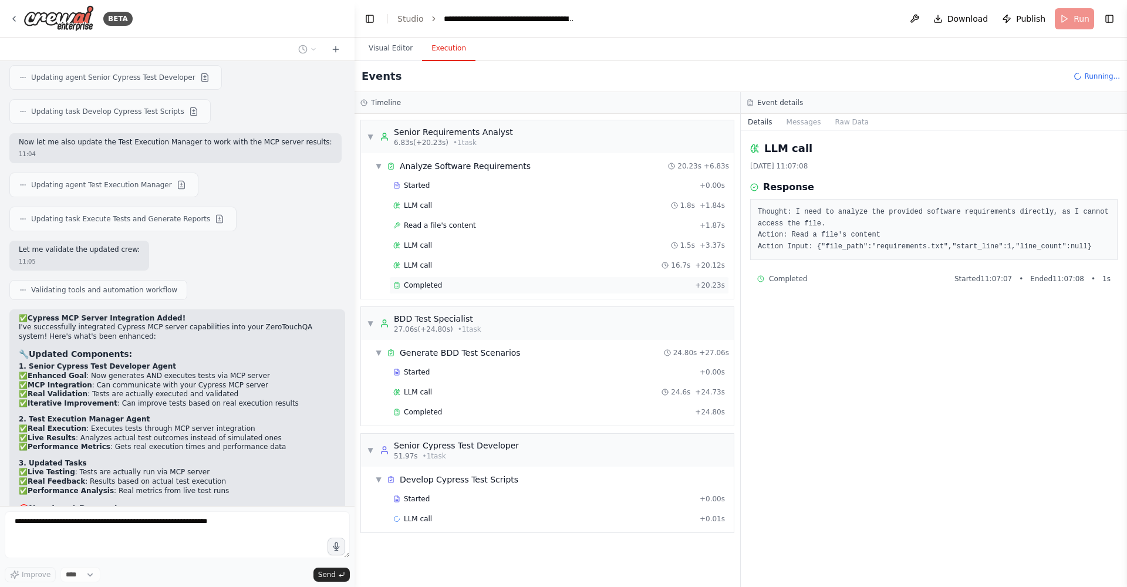
click at [416, 291] on div "Completed + 20.23s" at bounding box center [559, 286] width 340 height 18
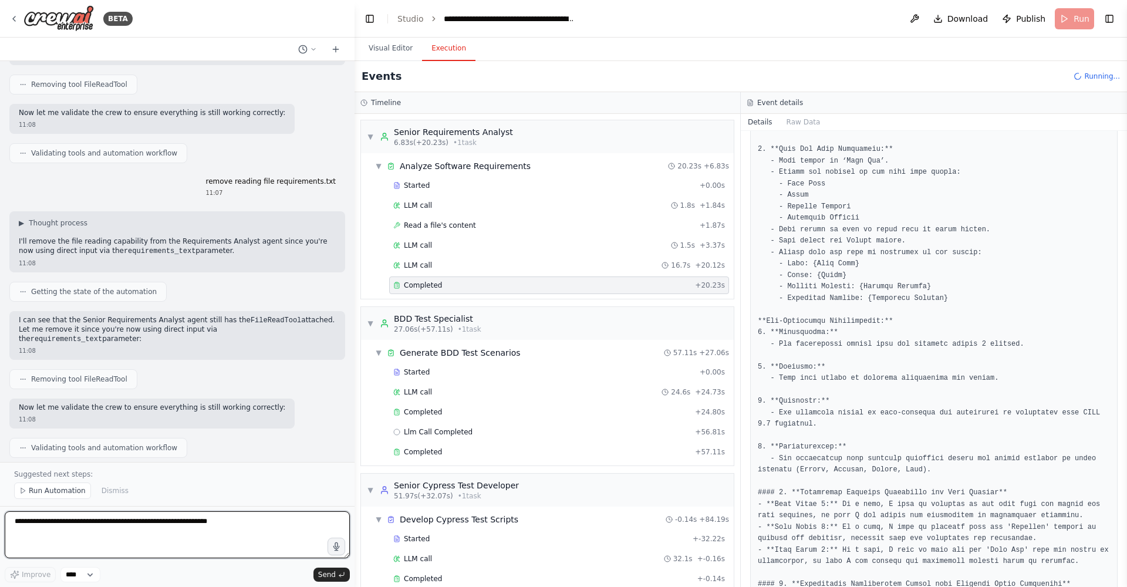
scroll to position [13003, 0]
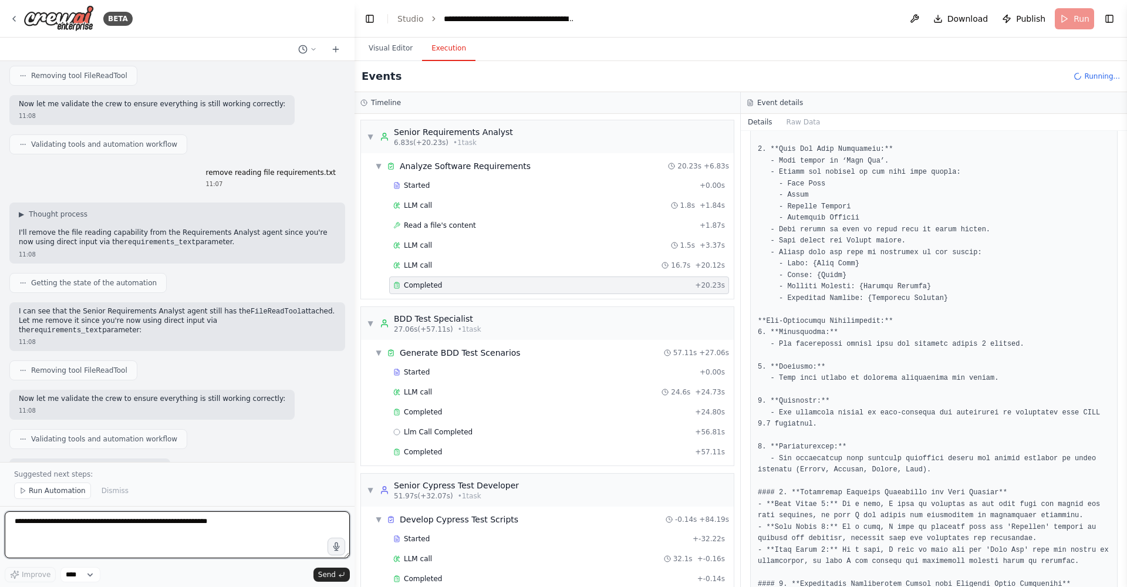
click at [106, 375] on textarea at bounding box center [177, 534] width 345 height 47
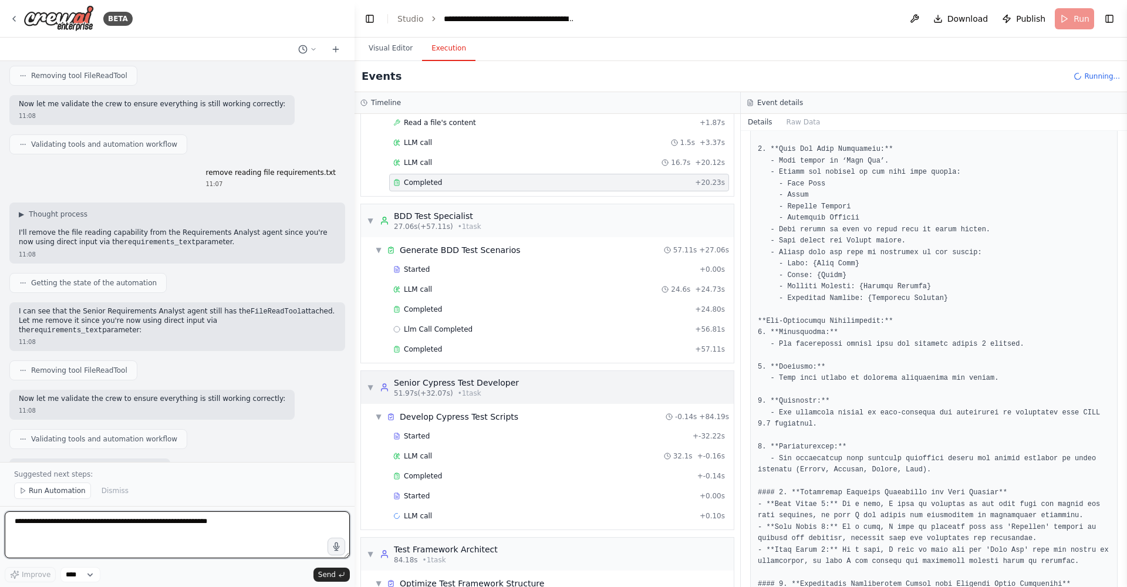
scroll to position [166, 0]
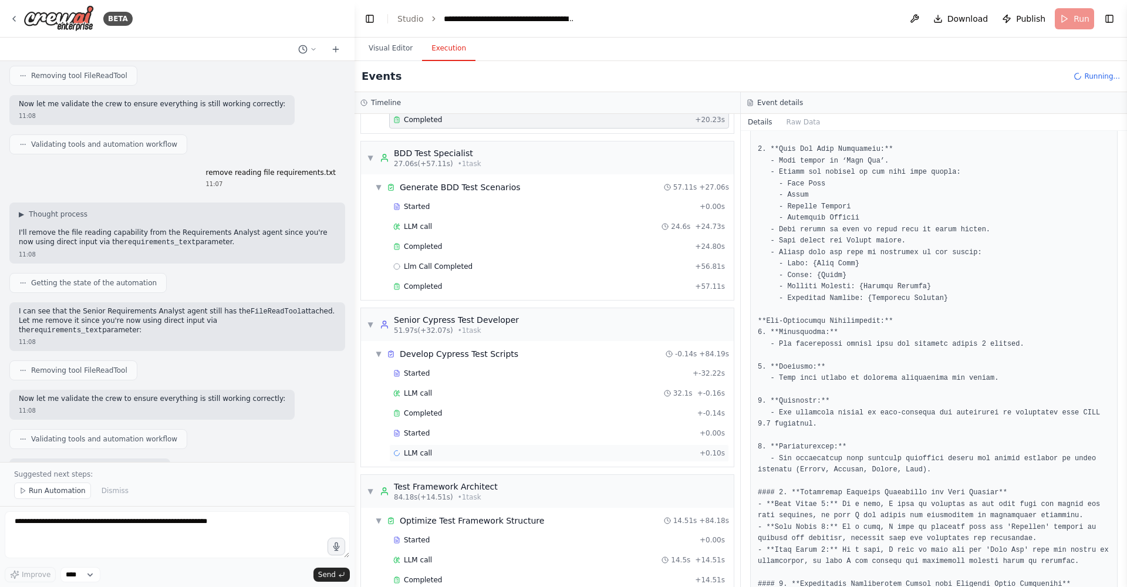
click at [430, 375] on span "LLM call" at bounding box center [418, 453] width 28 height 9
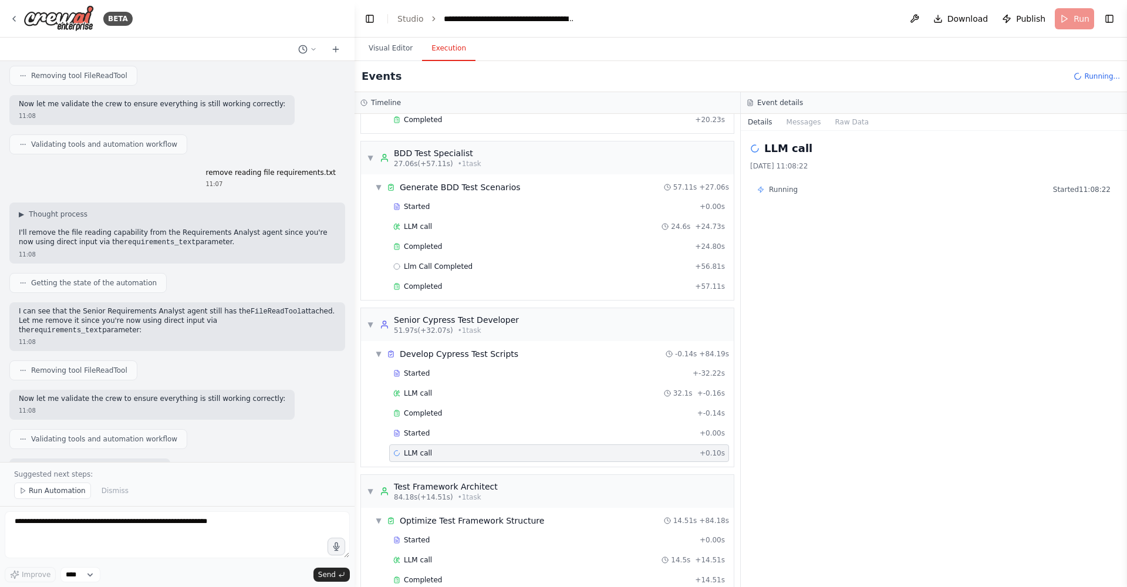
scroll to position [168, 0]
click at [462, 375] on div "Started + 0.00s" at bounding box center [559, 431] width 340 height 18
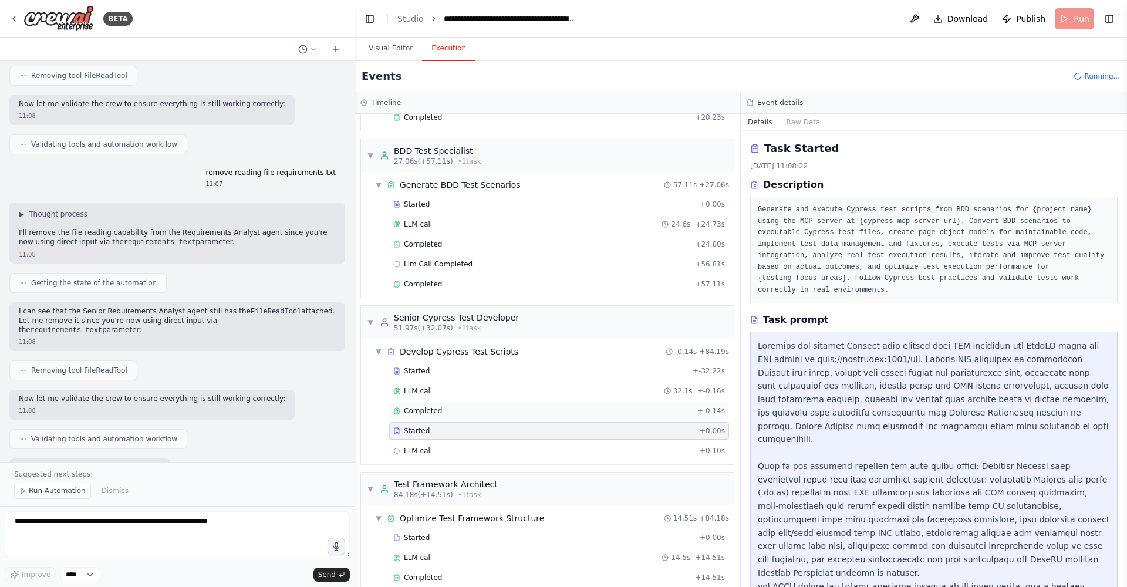
click at [435, 375] on div "Completed + -0.14s" at bounding box center [559, 411] width 340 height 18
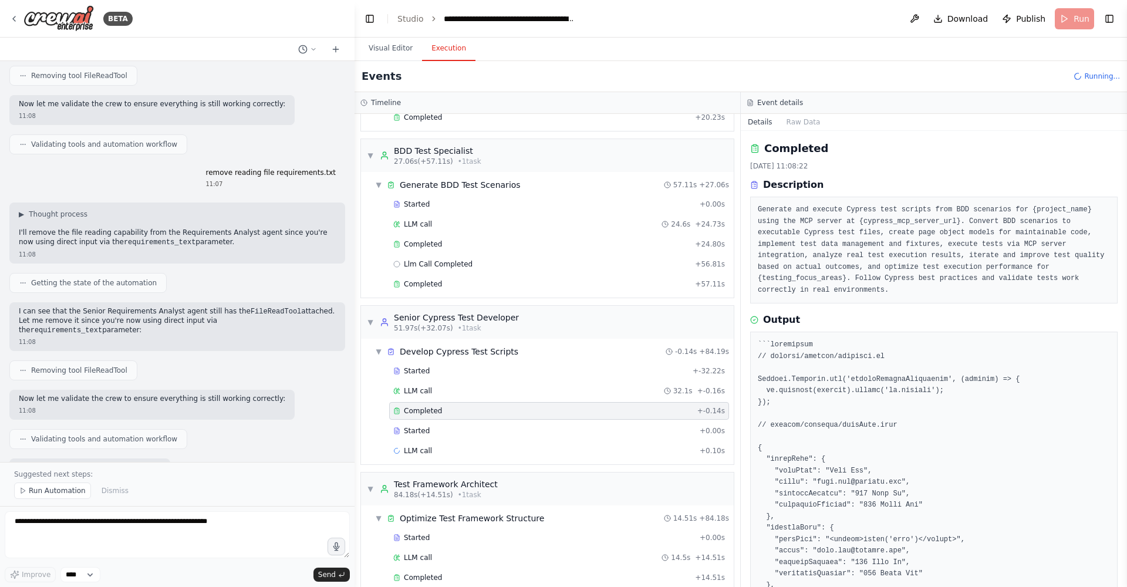
click at [432, 375] on div "Completed + -0.14s" at bounding box center [559, 411] width 340 height 18
click at [432, 375] on div "LLM call 32.1s + -0.16s" at bounding box center [559, 391] width 340 height 18
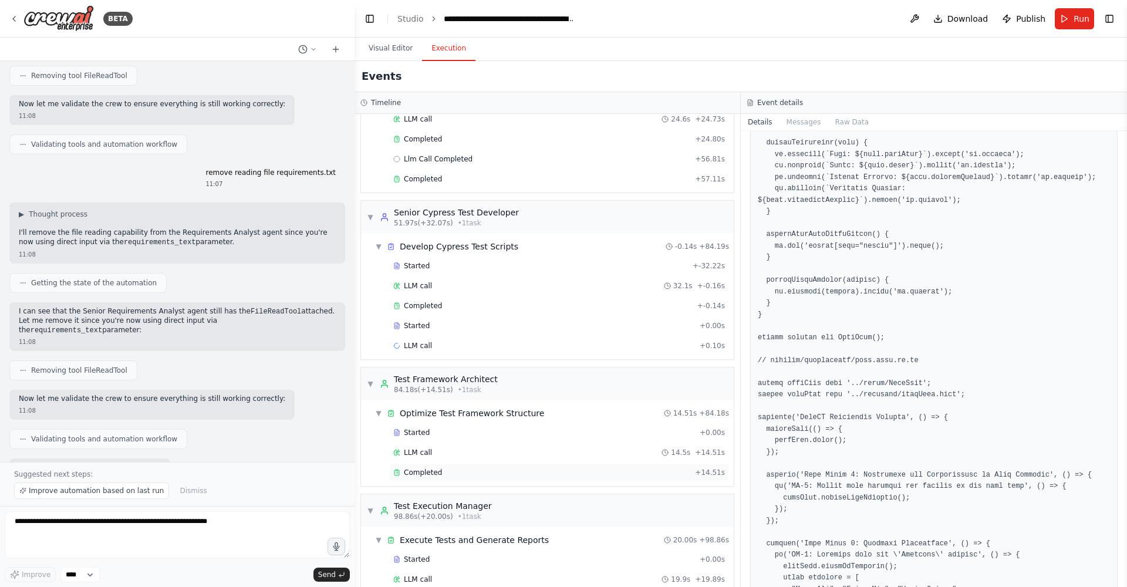
scroll to position [233, 0]
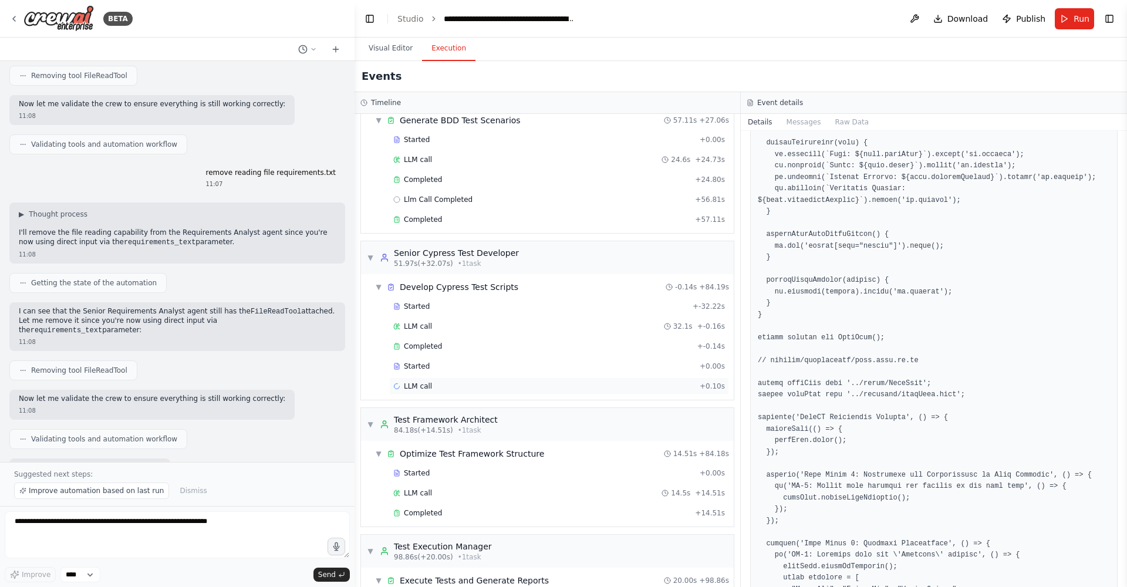
click at [432, 375] on div "LLM call + 0.10s" at bounding box center [559, 386] width 332 height 9
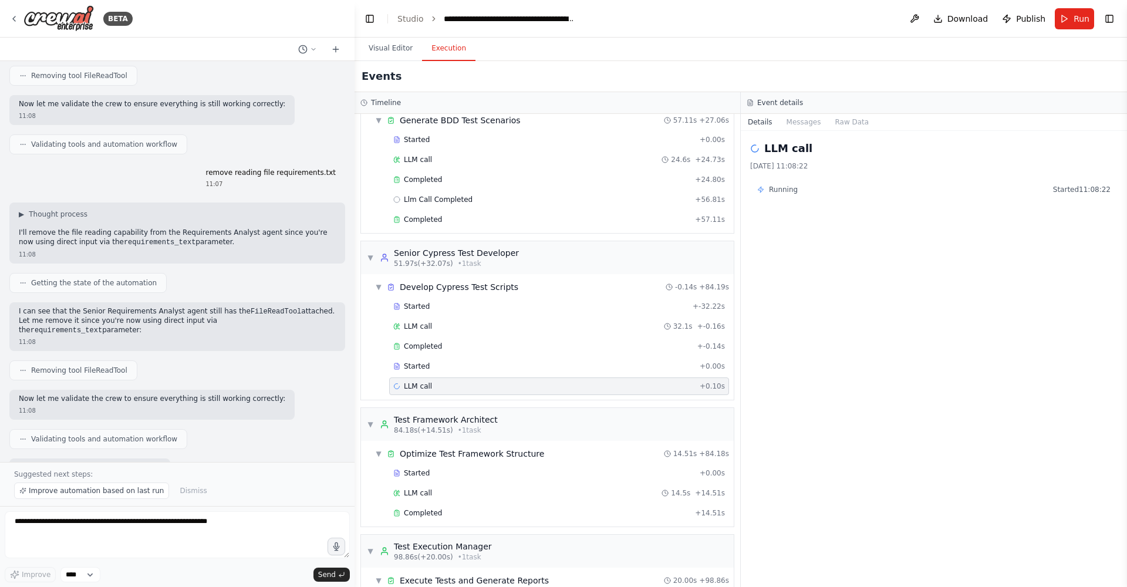
scroll to position [0, 0]
click at [462, 363] on div "Started" at bounding box center [544, 366] width 302 height 9
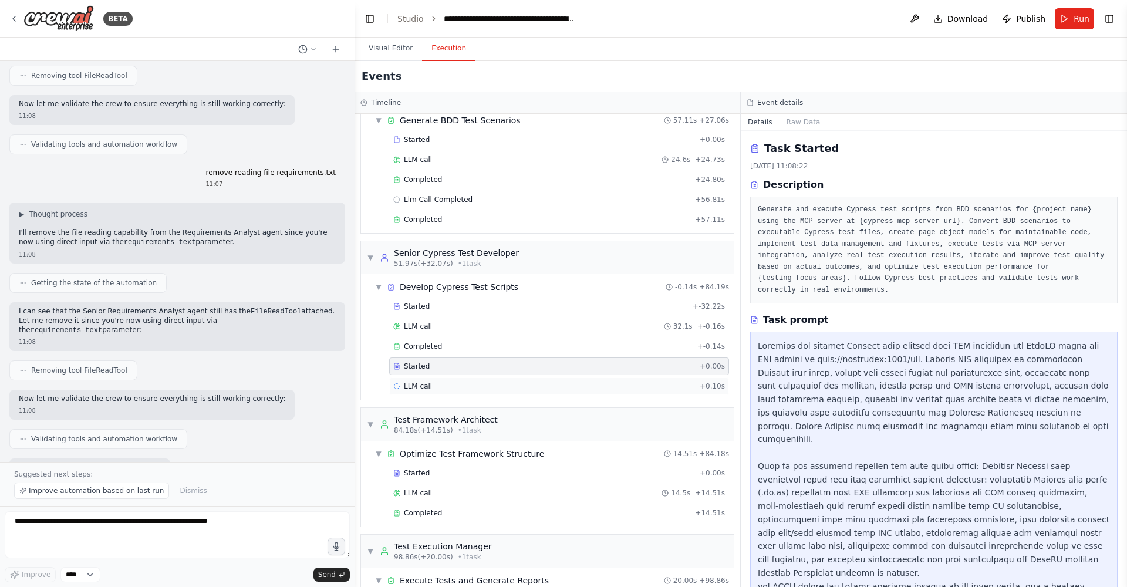
click at [477, 375] on div "LLM call + 0.10s" at bounding box center [559, 387] width 340 height 18
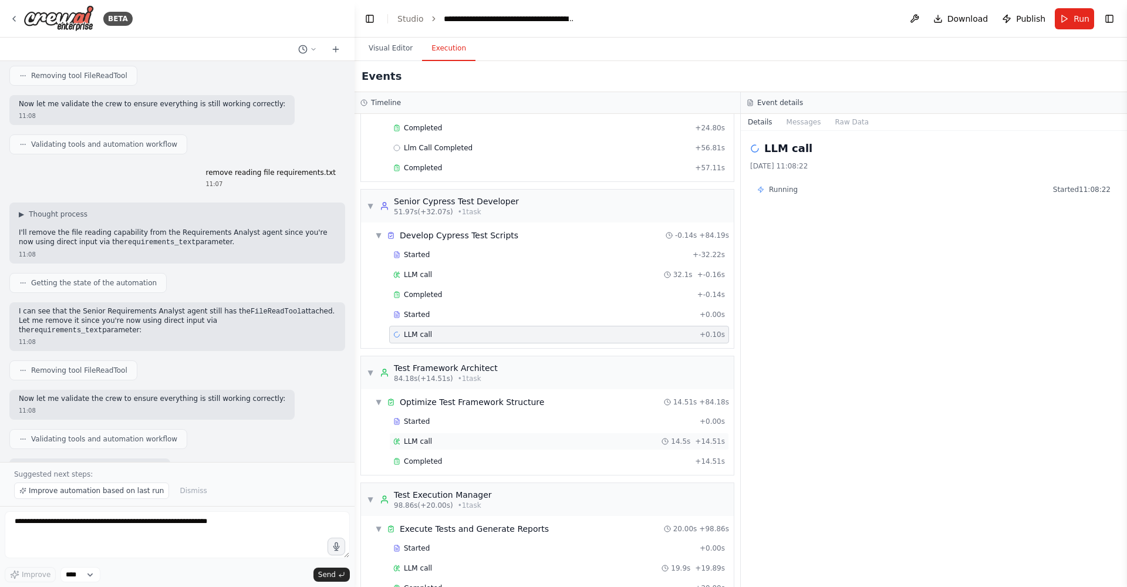
scroll to position [439, 0]
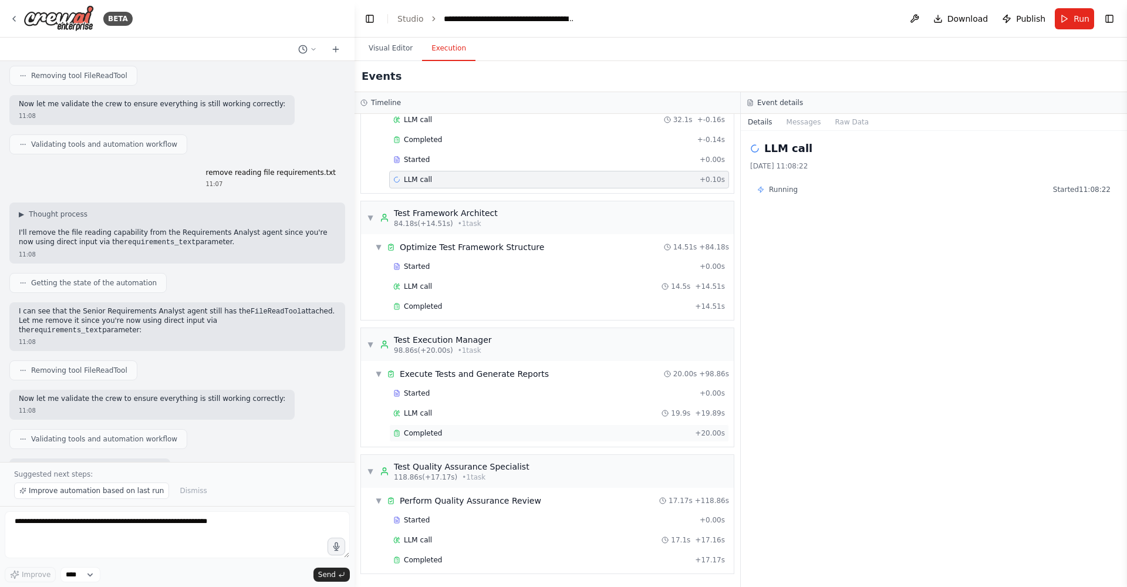
click at [447, 375] on div "Completed + 20.00s" at bounding box center [559, 434] width 340 height 18
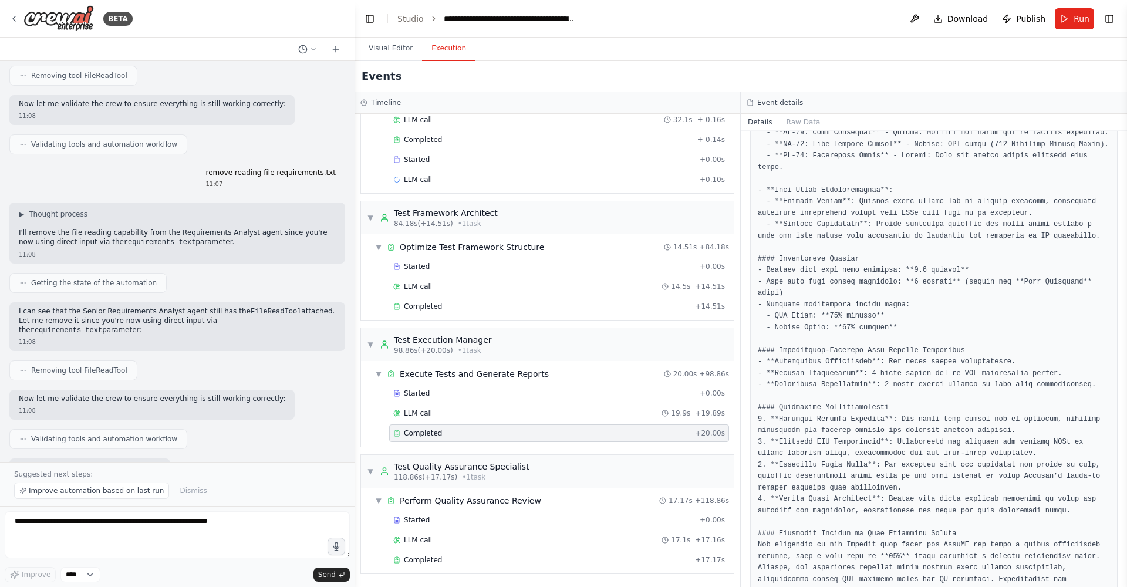
scroll to position [646, 0]
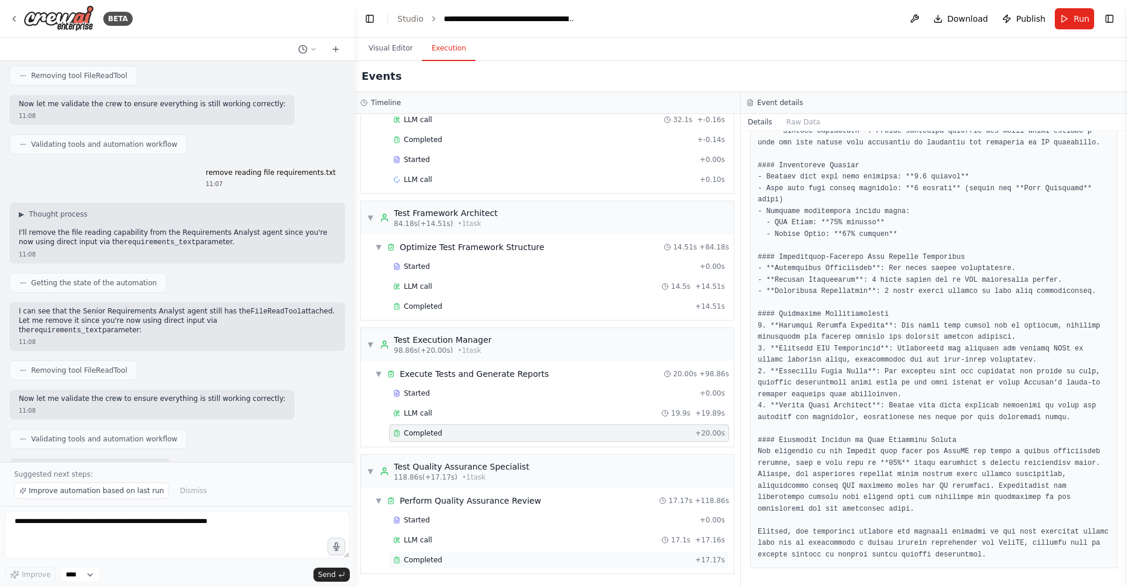
click at [423, 375] on span "Completed" at bounding box center [423, 559] width 38 height 9
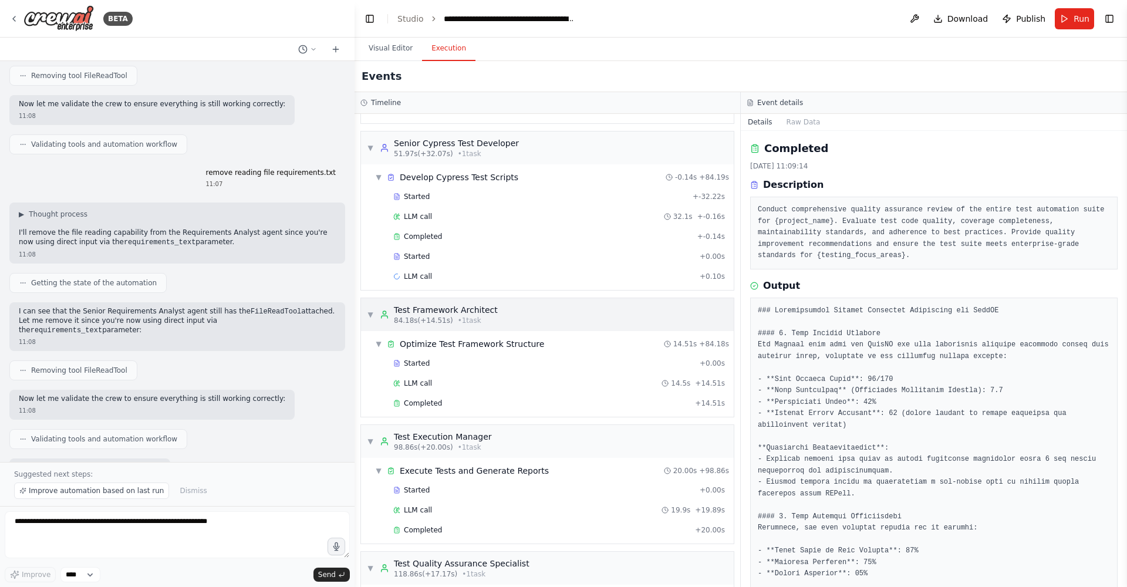
scroll to position [261, 0]
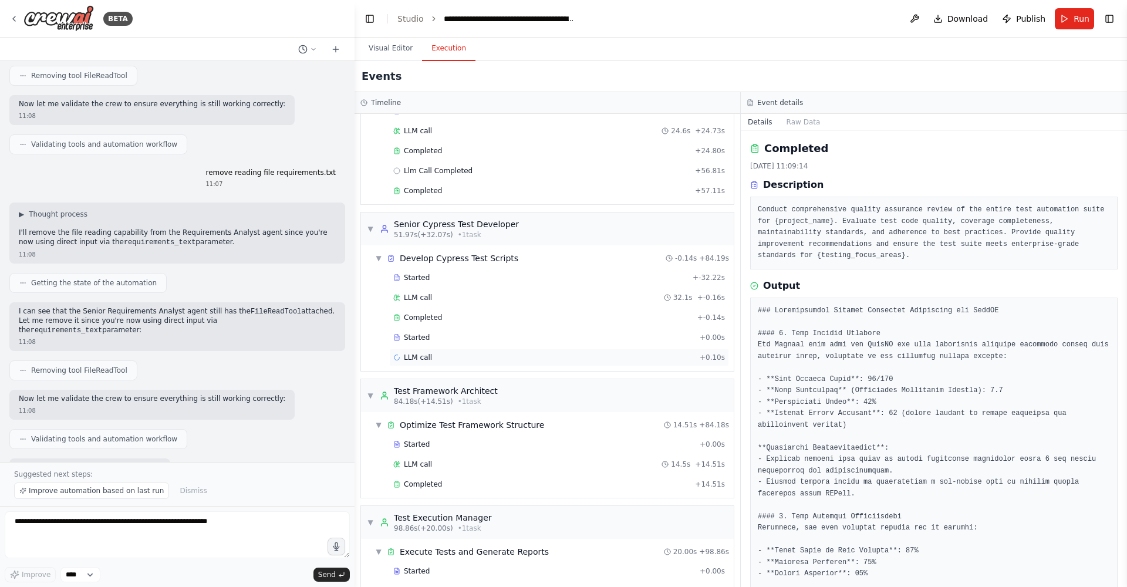
click at [430, 358] on span "LLM call" at bounding box center [418, 357] width 28 height 9
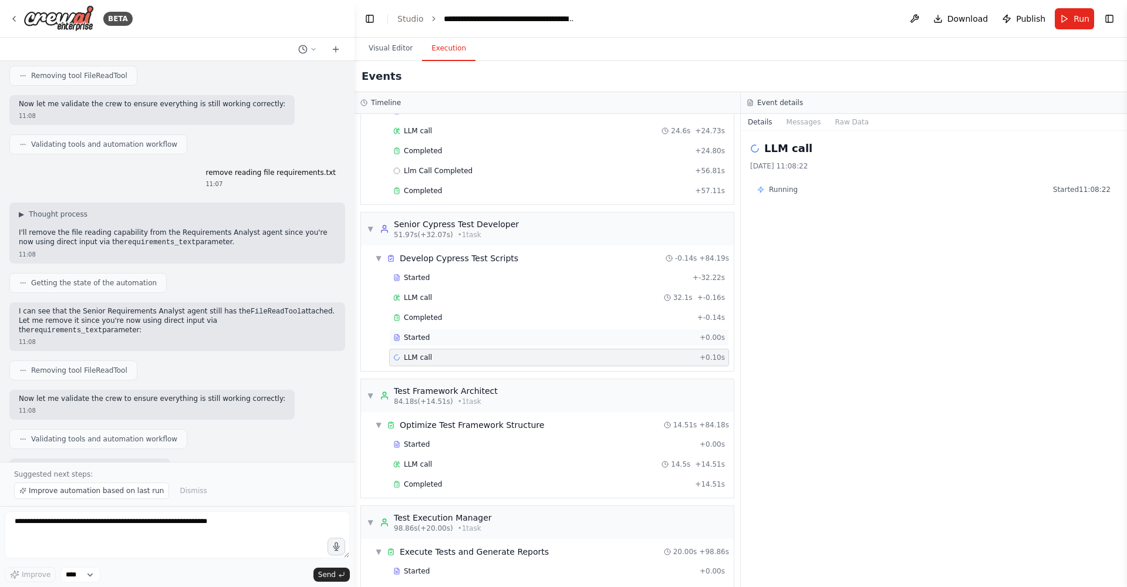
click at [439, 339] on div "Started" at bounding box center [544, 337] width 302 height 9
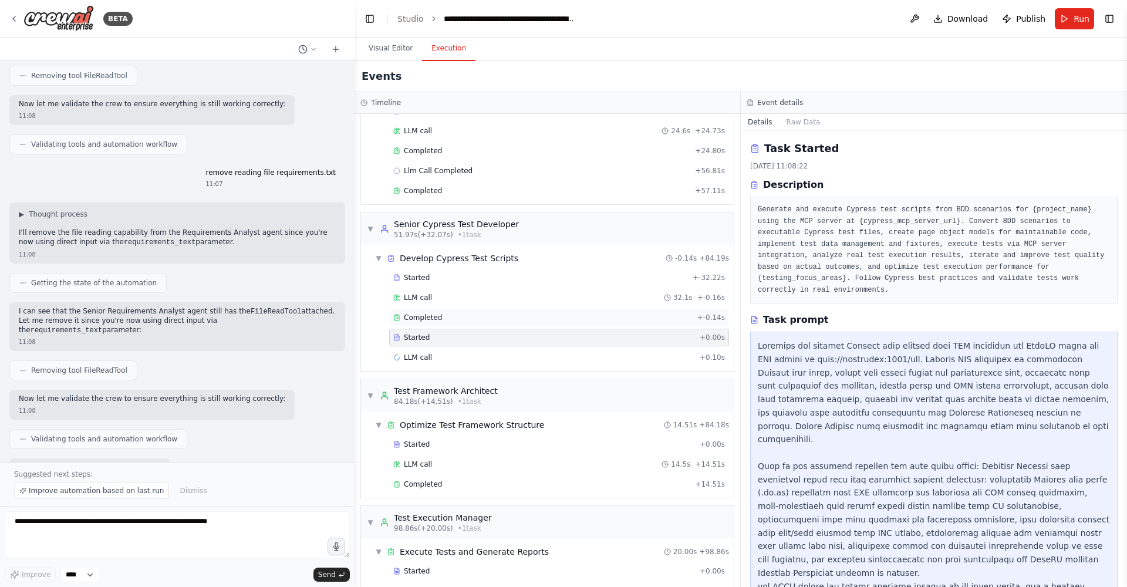
click at [440, 324] on div "Completed + -0.14s" at bounding box center [559, 318] width 340 height 18
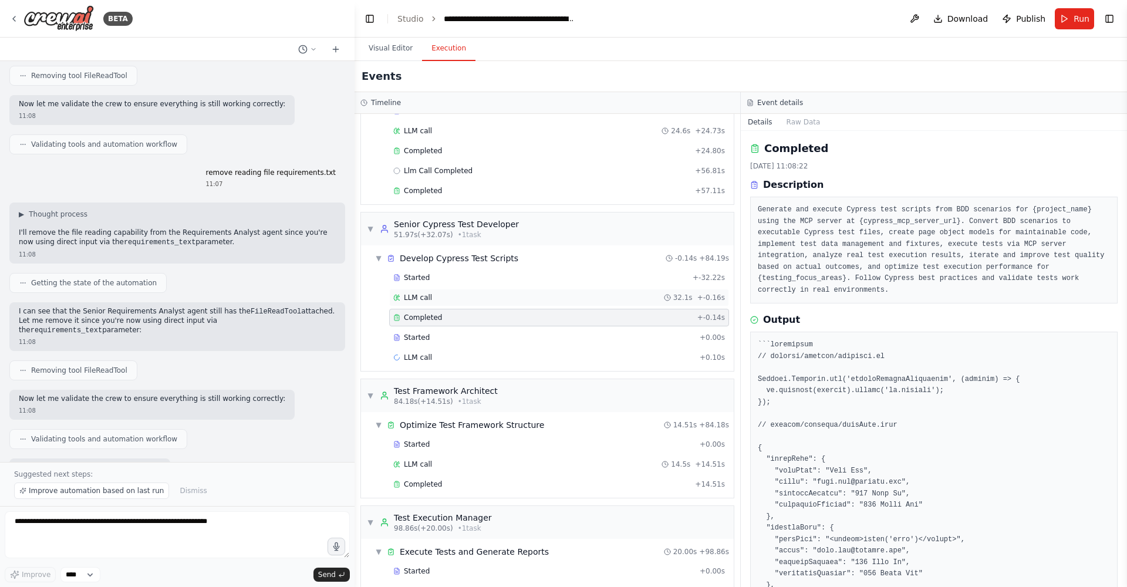
click at [439, 301] on div "LLM call 32.1s + -0.16s" at bounding box center [559, 297] width 332 height 9
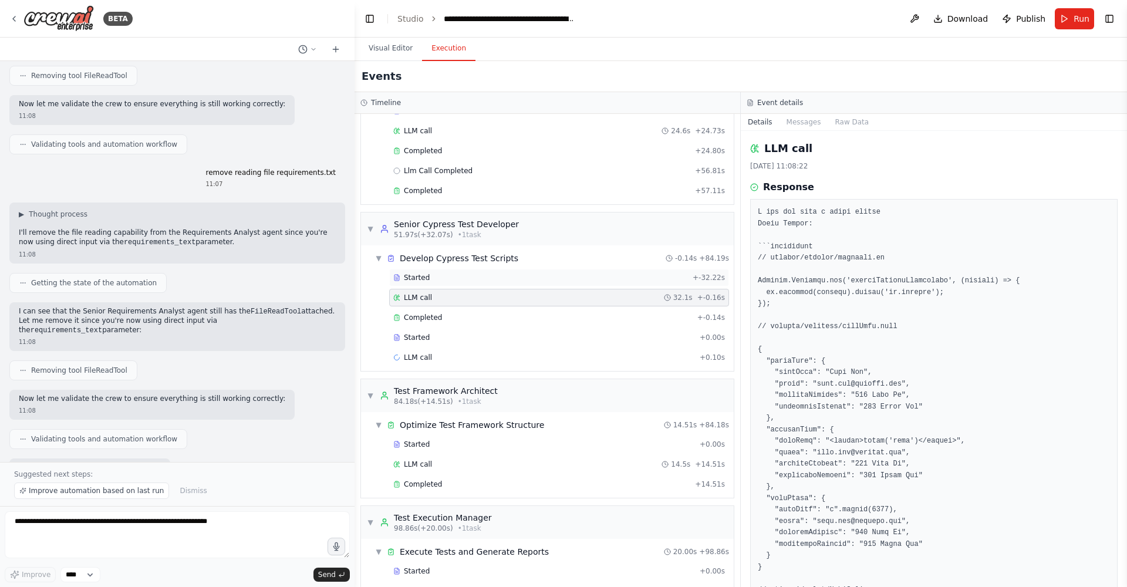
click at [438, 281] on div "Started" at bounding box center [540, 277] width 295 height 9
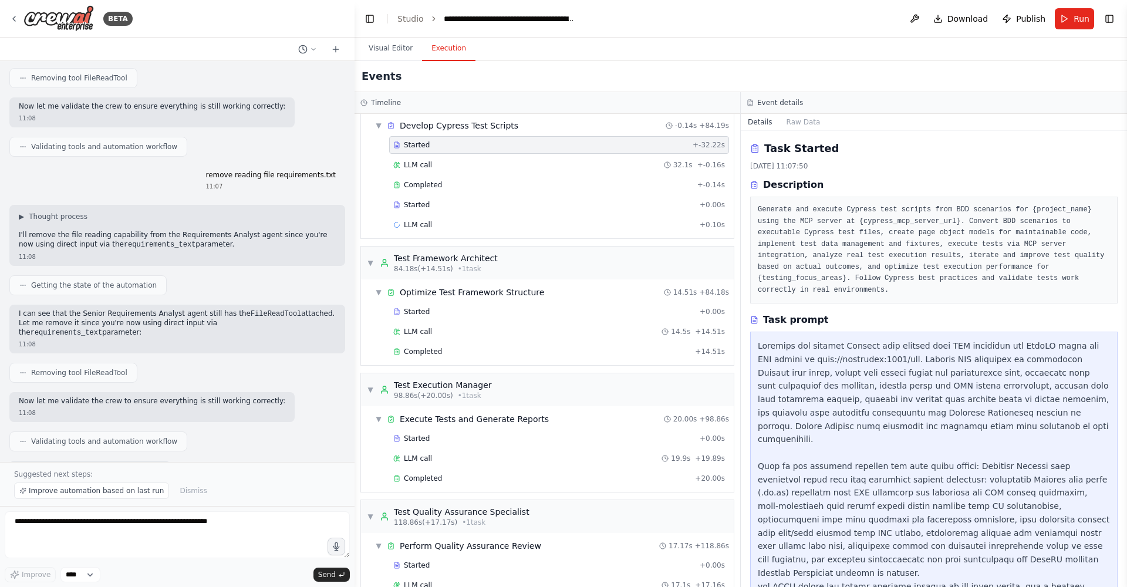
scroll to position [13003, 0]
click at [126, 375] on span "Improve automation based on last run" at bounding box center [96, 490] width 135 height 9
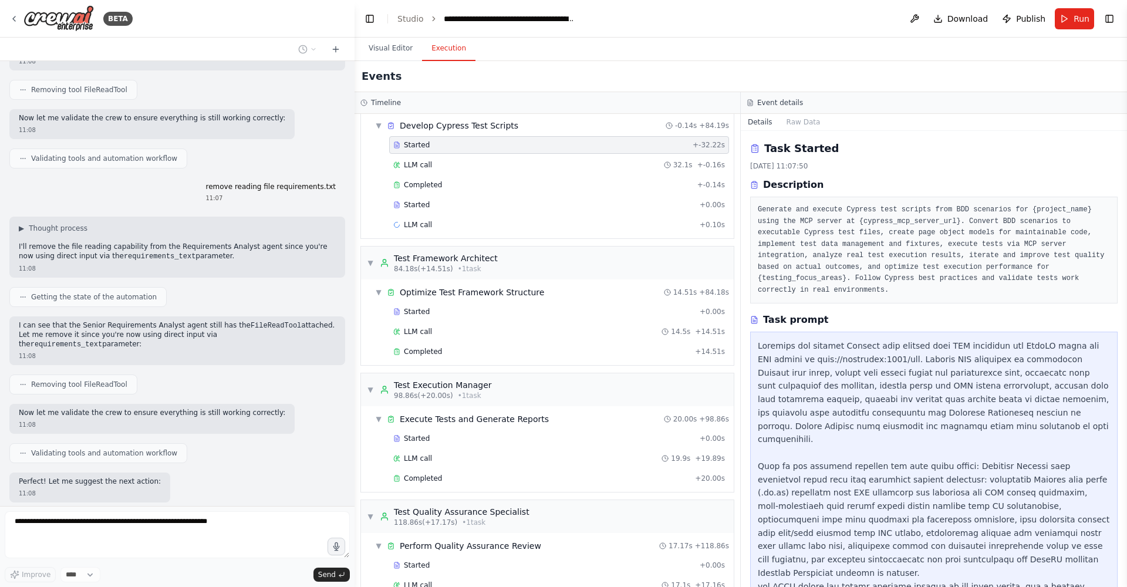
scroll to position [13037, 0]
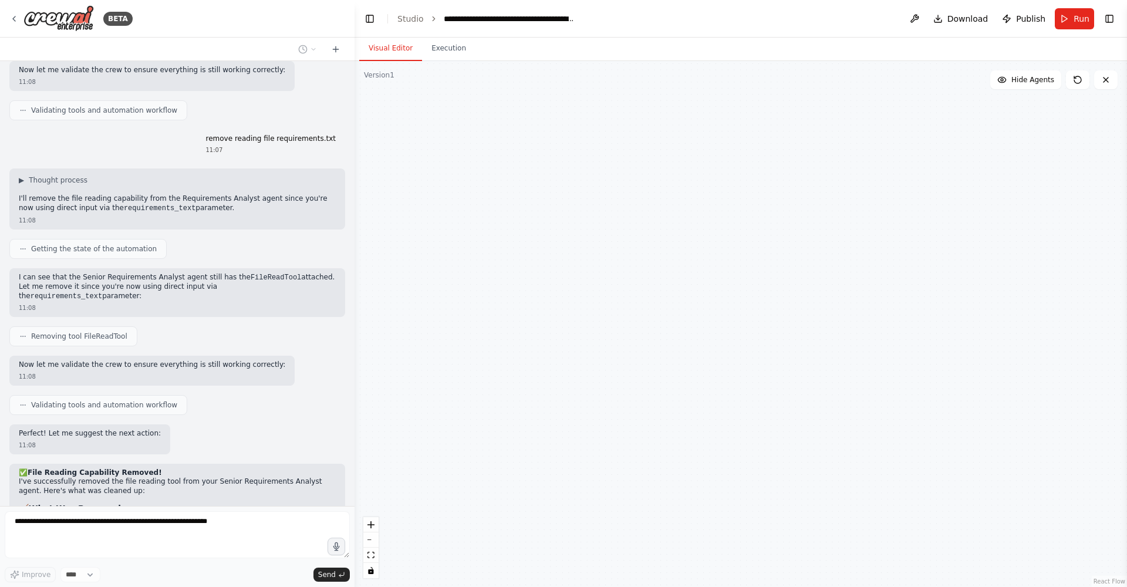
click at [400, 50] on button "Visual Editor" at bounding box center [390, 48] width 63 height 25
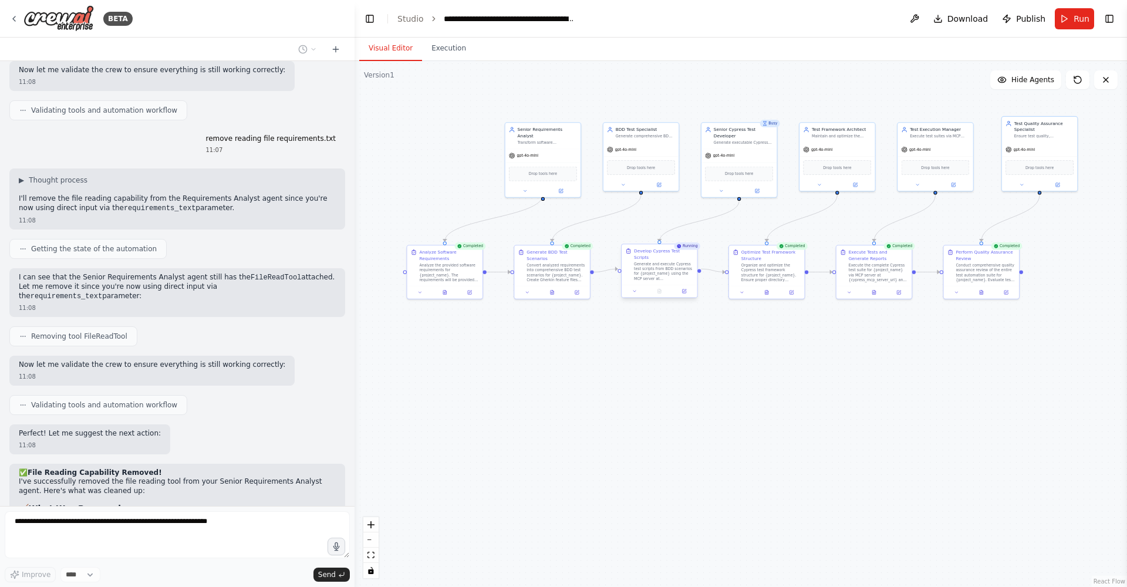
click at [687, 251] on div "Develop Cypress Test Scripts" at bounding box center [663, 254] width 59 height 12
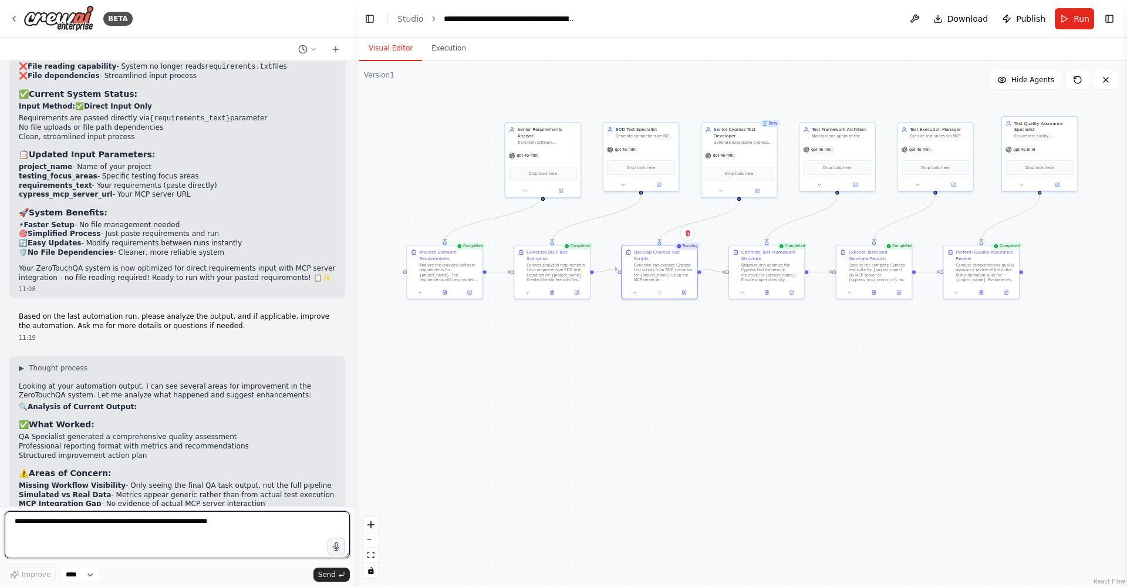
scroll to position [13510, 0]
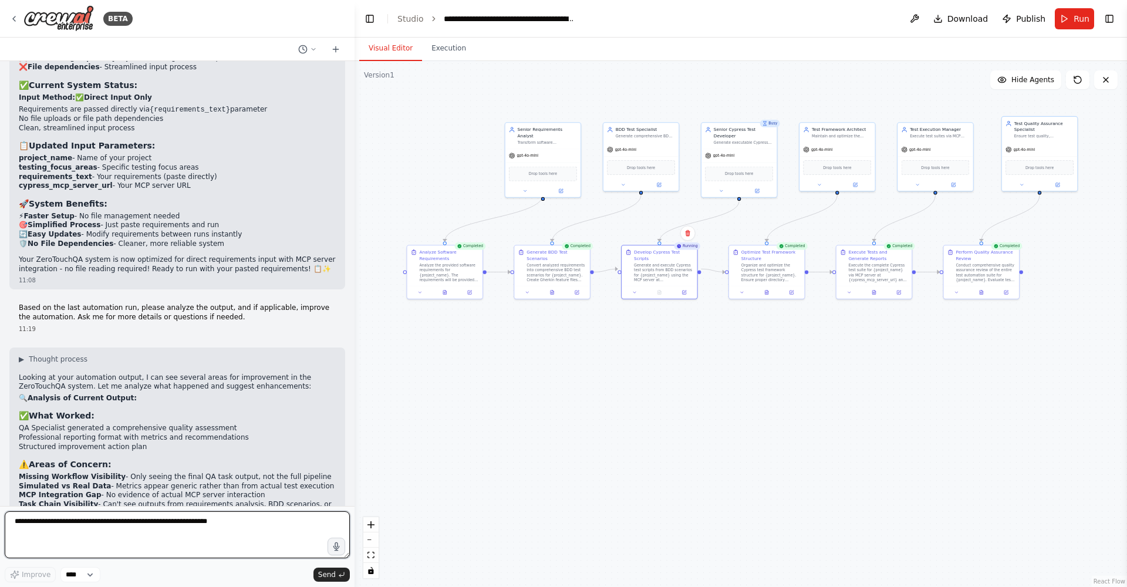
click at [50, 375] on textarea at bounding box center [177, 534] width 345 height 47
click at [44, 375] on textarea at bounding box center [177, 534] width 345 height 47
type textarea "**********"
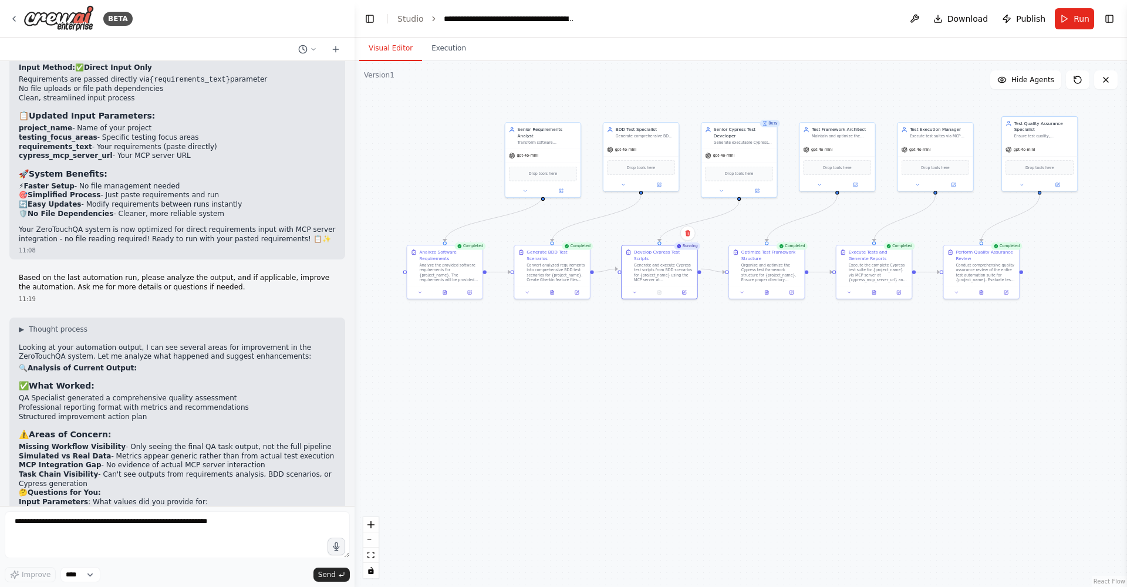
scroll to position [13579, 0]
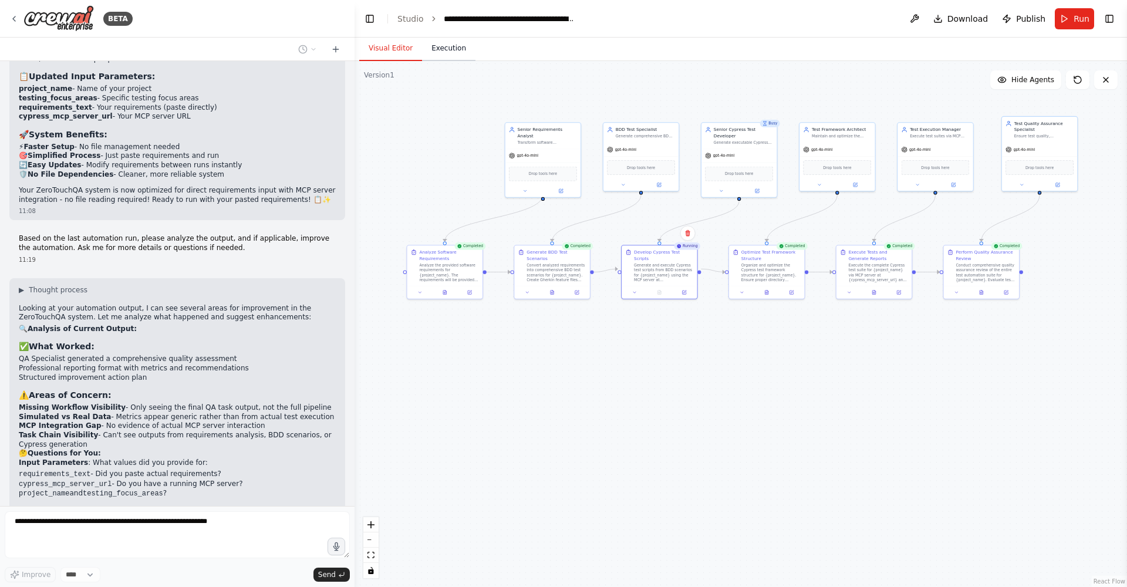
click at [453, 43] on button "Execution" at bounding box center [448, 48] width 53 height 25
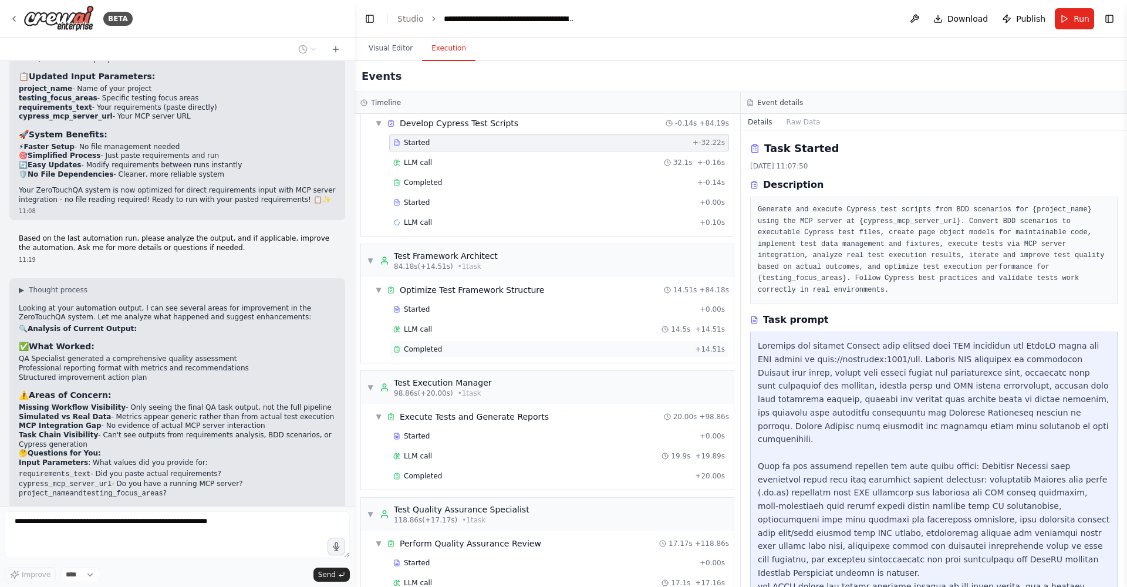
scroll to position [361, 0]
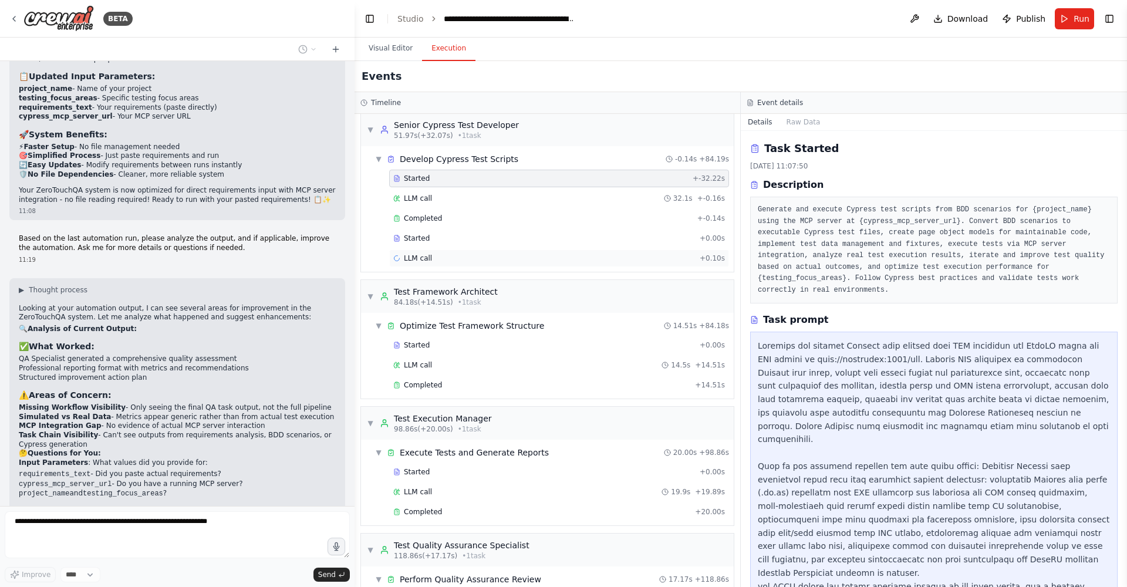
click at [632, 264] on div "LLM call + 0.10s" at bounding box center [559, 259] width 340 height 18
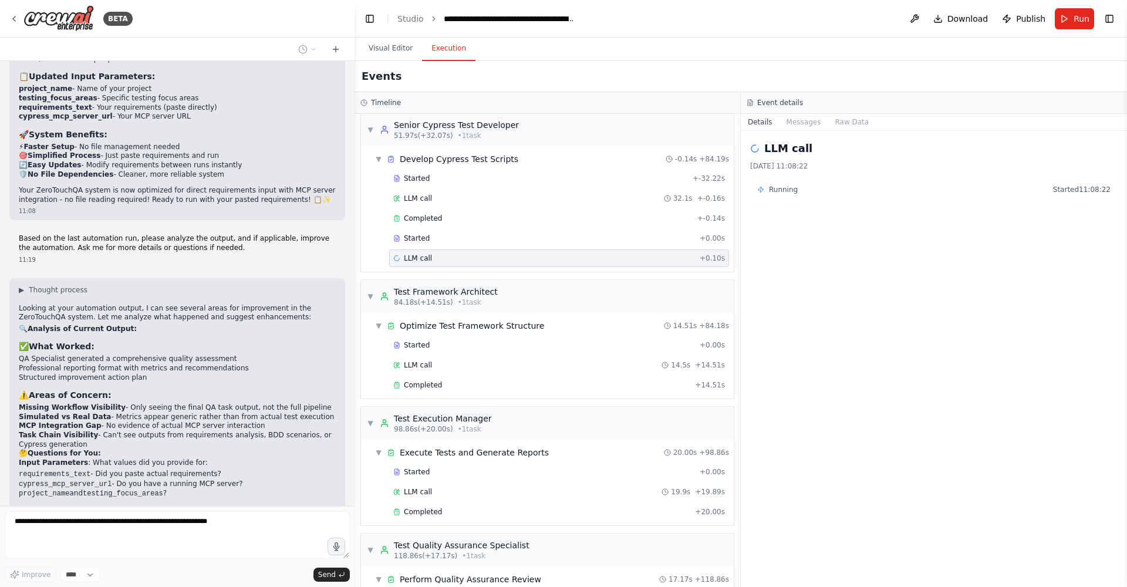
click at [625, 228] on div "Started + -32.22s LLM call 32.1s + -0.16s Completed + -0.14s Started + 0.00s LL…" at bounding box center [551, 220] width 363 height 100
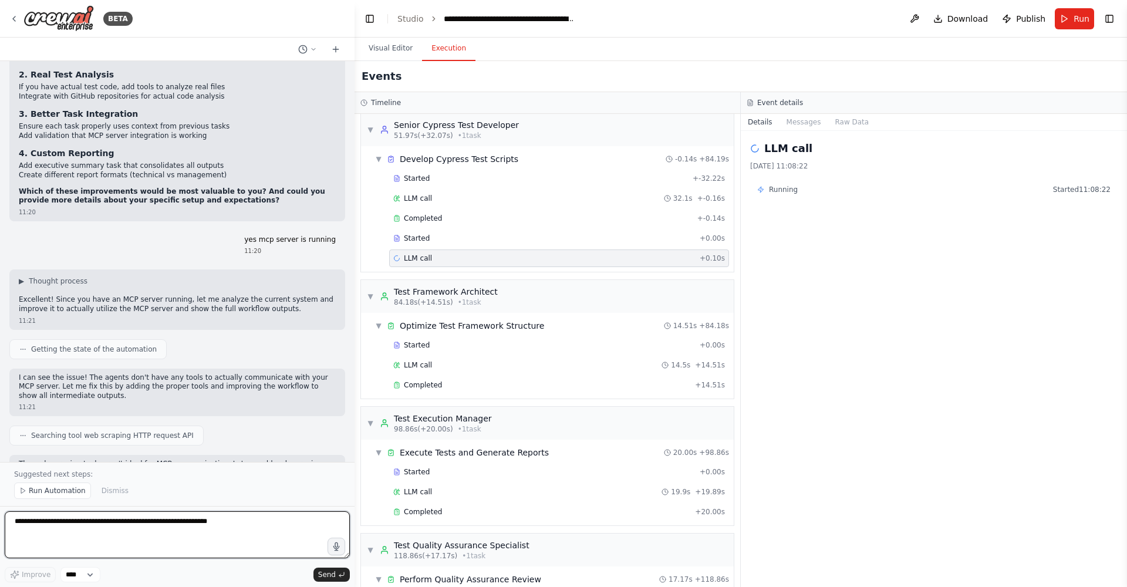
scroll to position [14196, 0]
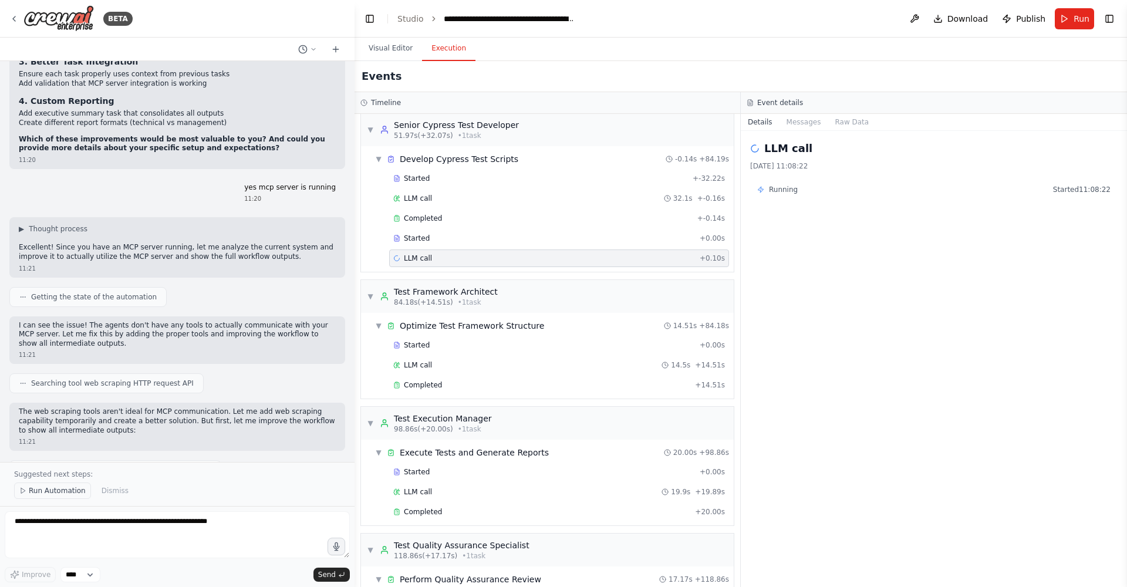
click at [56, 375] on span "Run Automation" at bounding box center [57, 490] width 57 height 9
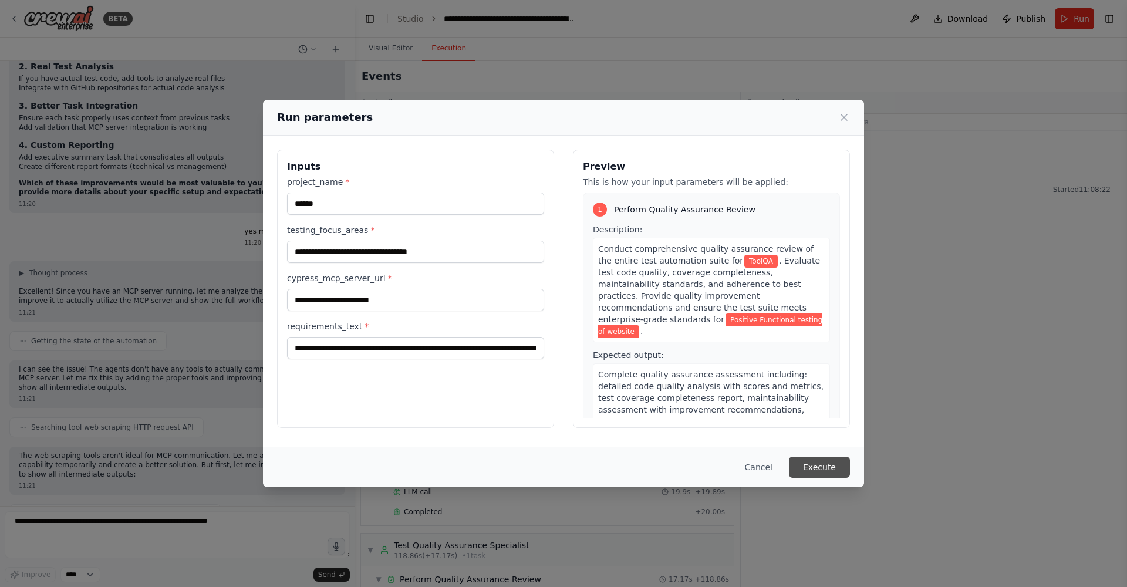
click at [742, 375] on button "Execute" at bounding box center [819, 467] width 61 height 21
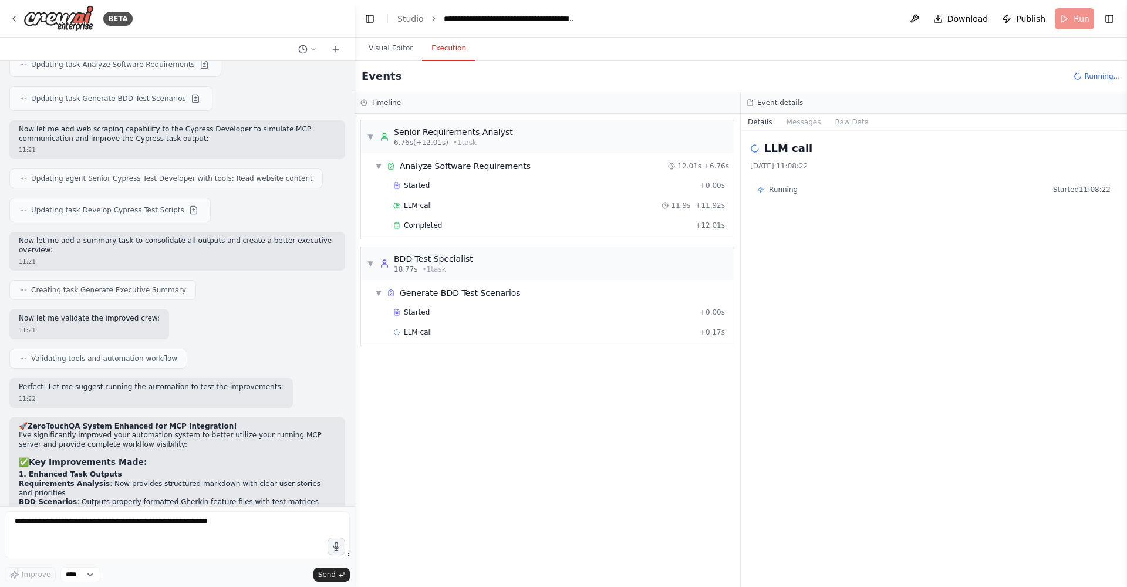
scroll to position [14604, 0]
click at [435, 224] on span "Completed" at bounding box center [423, 225] width 38 height 9
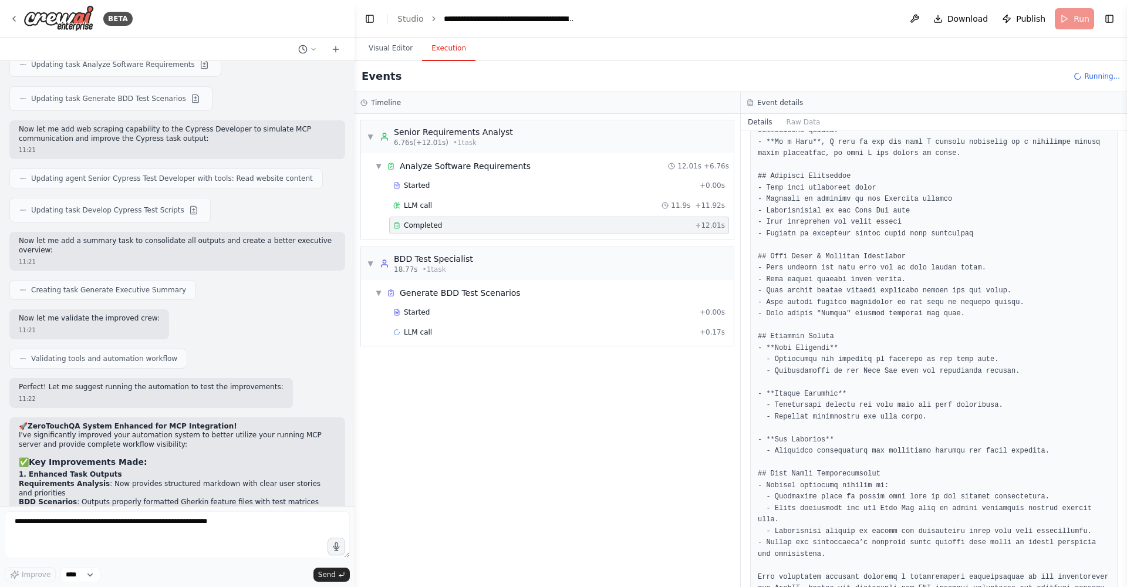
scroll to position [959, 0]
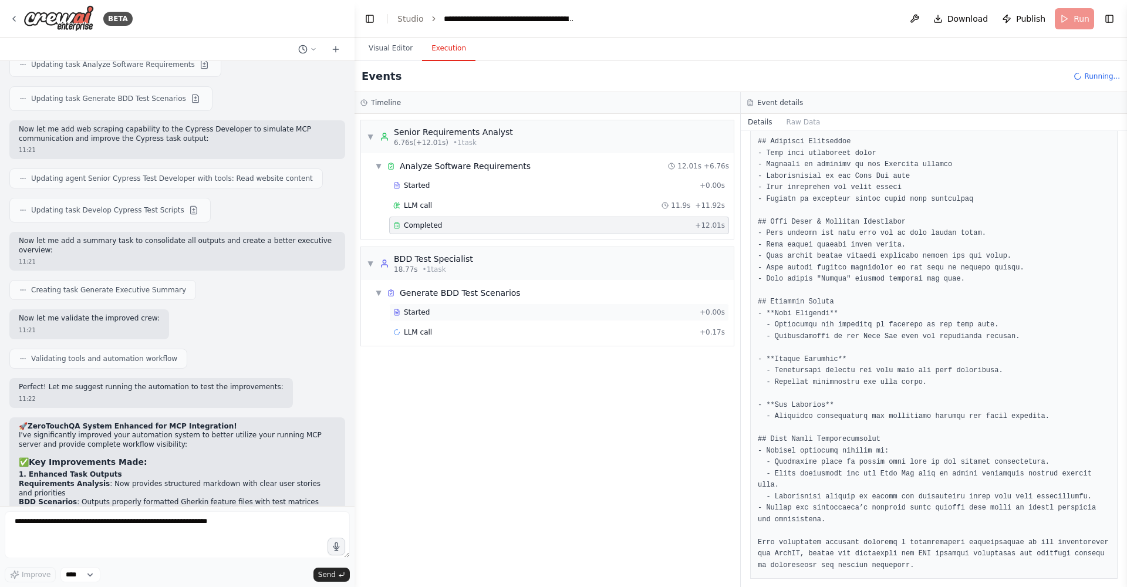
click at [422, 315] on span "Started" at bounding box center [417, 312] width 26 height 9
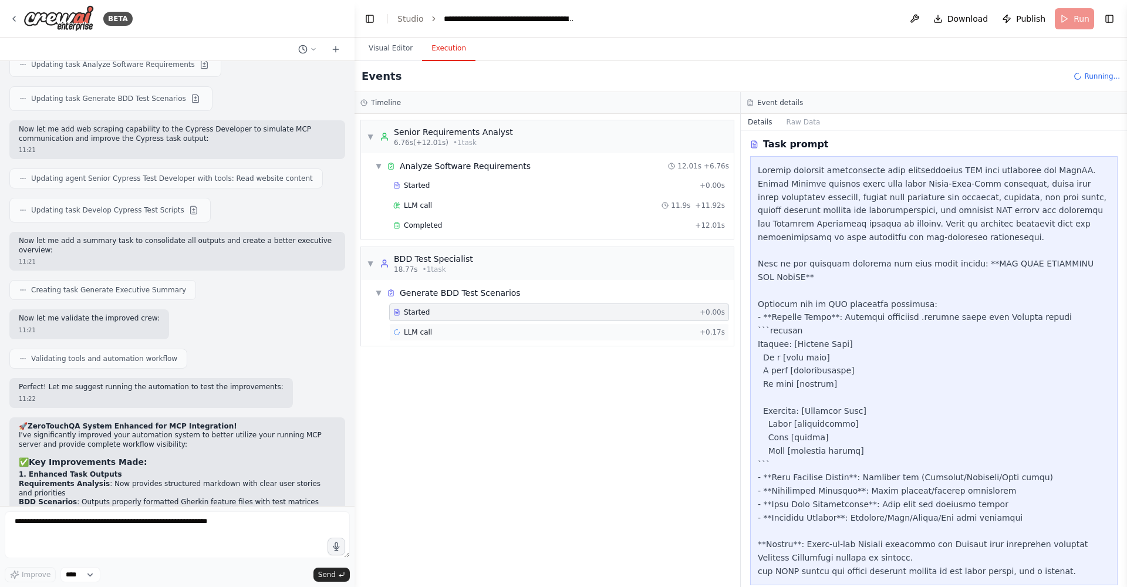
click at [414, 331] on span "LLM call" at bounding box center [418, 332] width 28 height 9
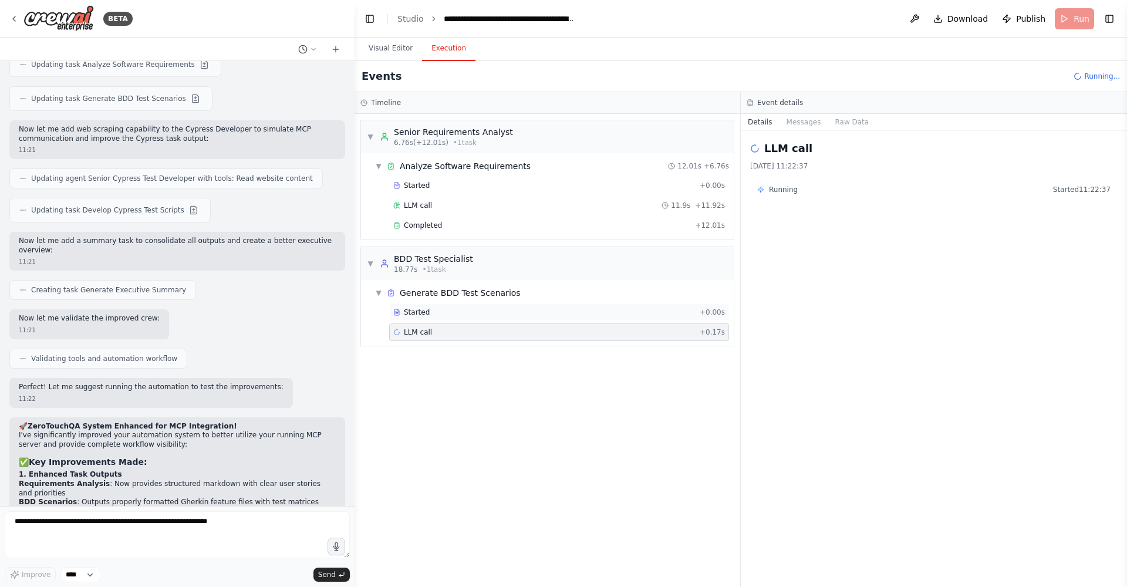
click at [442, 318] on div "Started + 0.00s" at bounding box center [559, 313] width 340 height 18
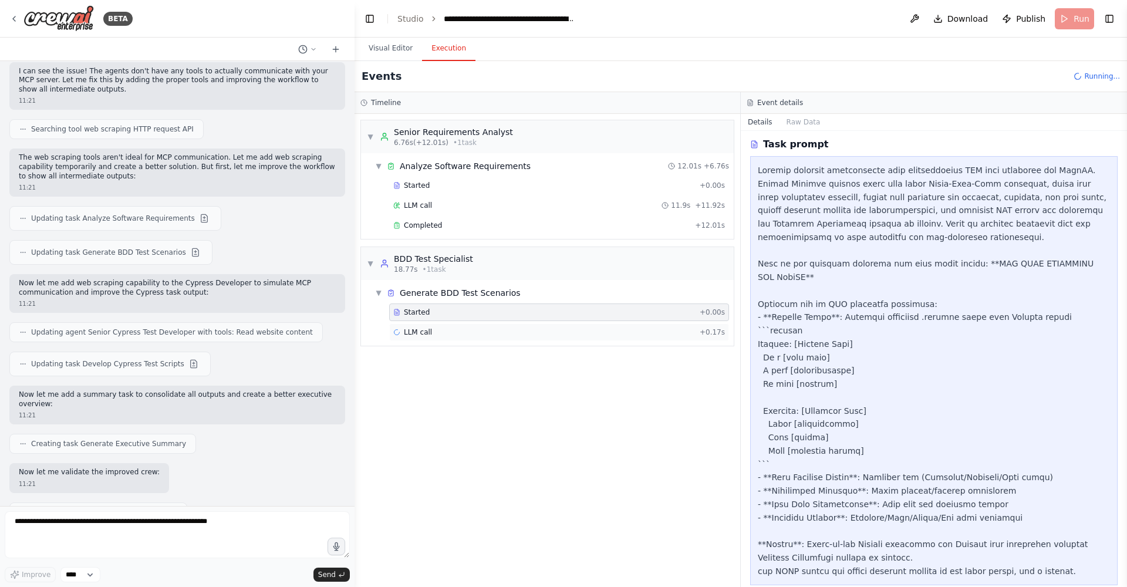
click at [561, 336] on div "LLM call + 0.17s" at bounding box center [559, 332] width 332 height 9
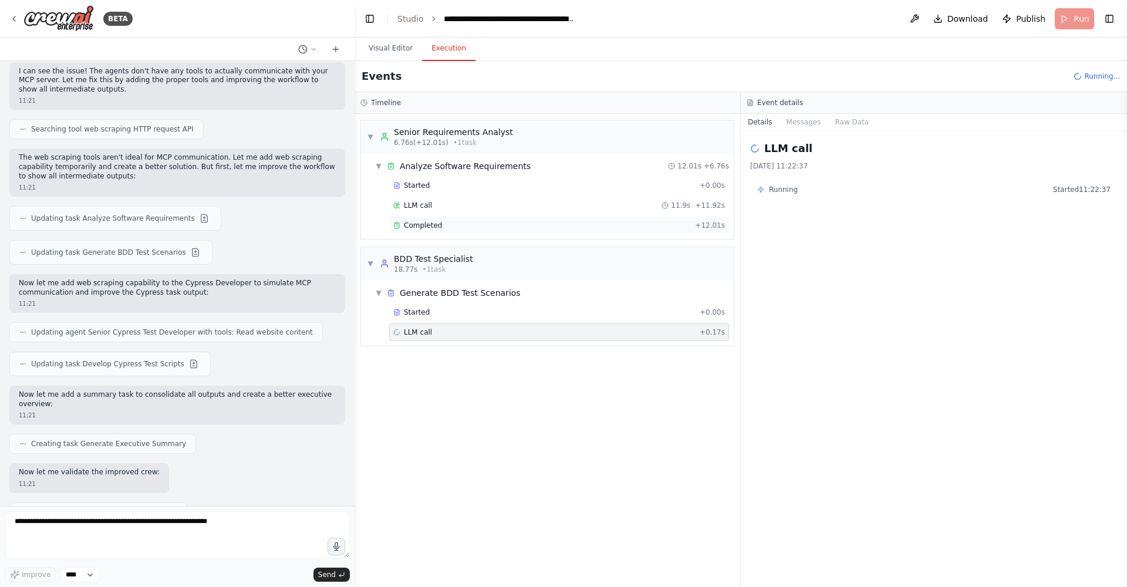
click at [402, 222] on div "Completed" at bounding box center [541, 225] width 297 height 9
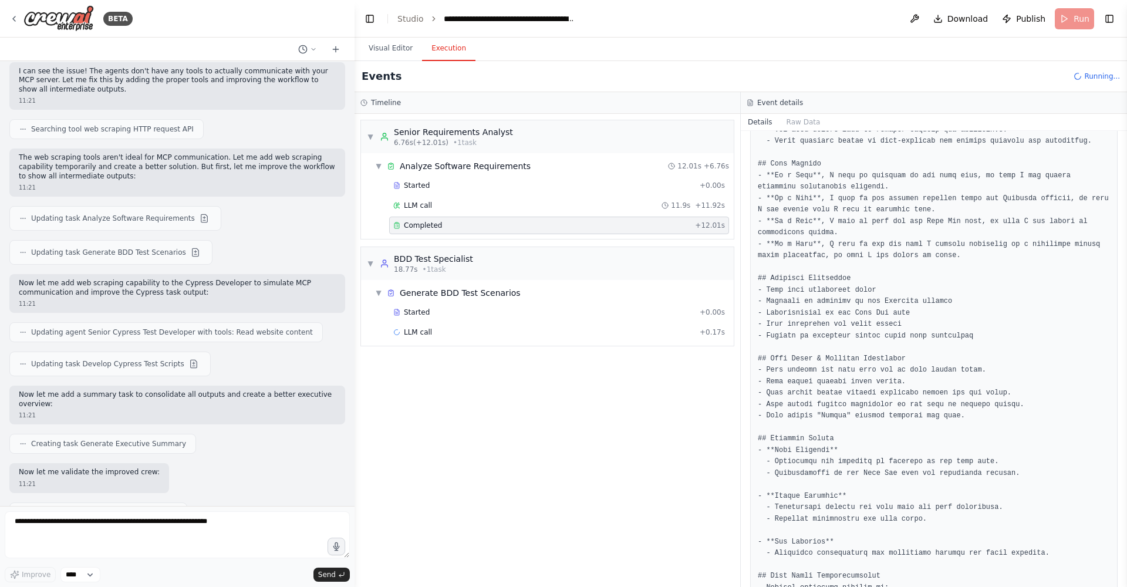
scroll to position [959, 0]
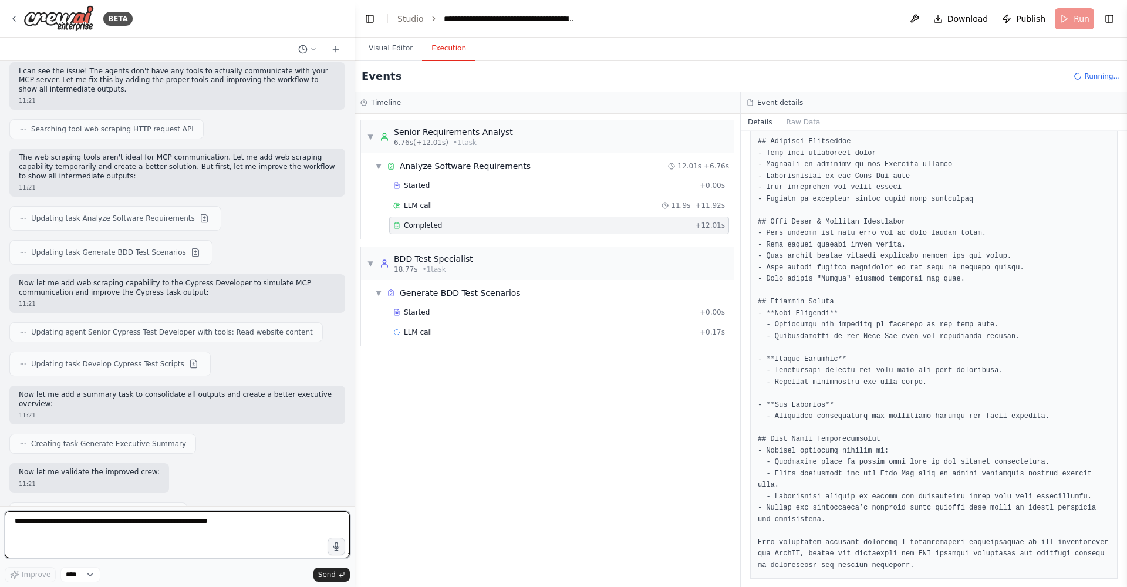
click at [35, 375] on textarea at bounding box center [177, 534] width 345 height 47
type textarea "**********"
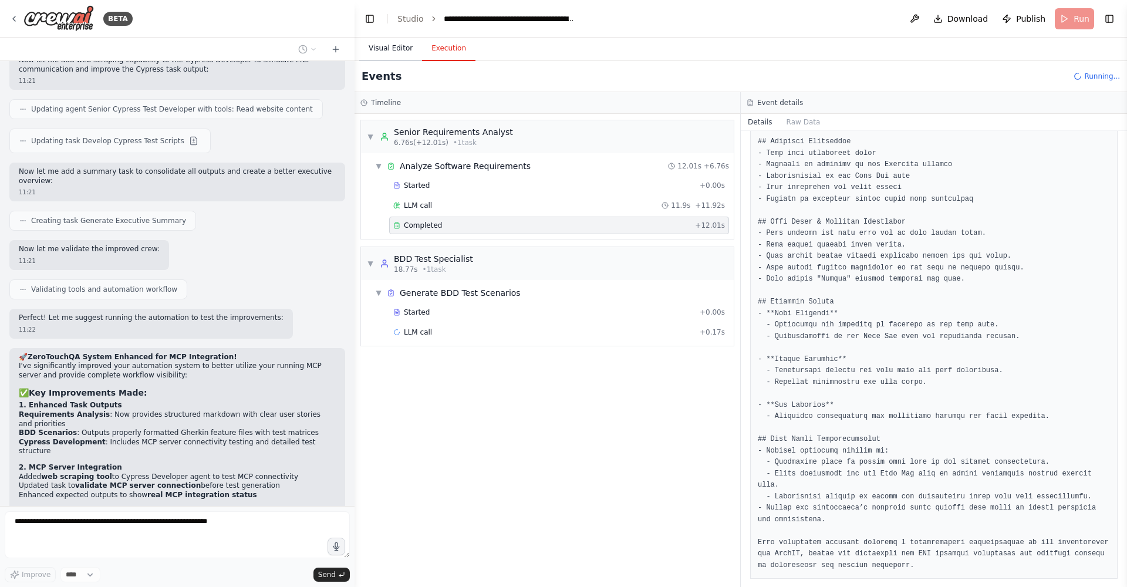
click at [393, 50] on button "Visual Editor" at bounding box center [390, 48] width 63 height 25
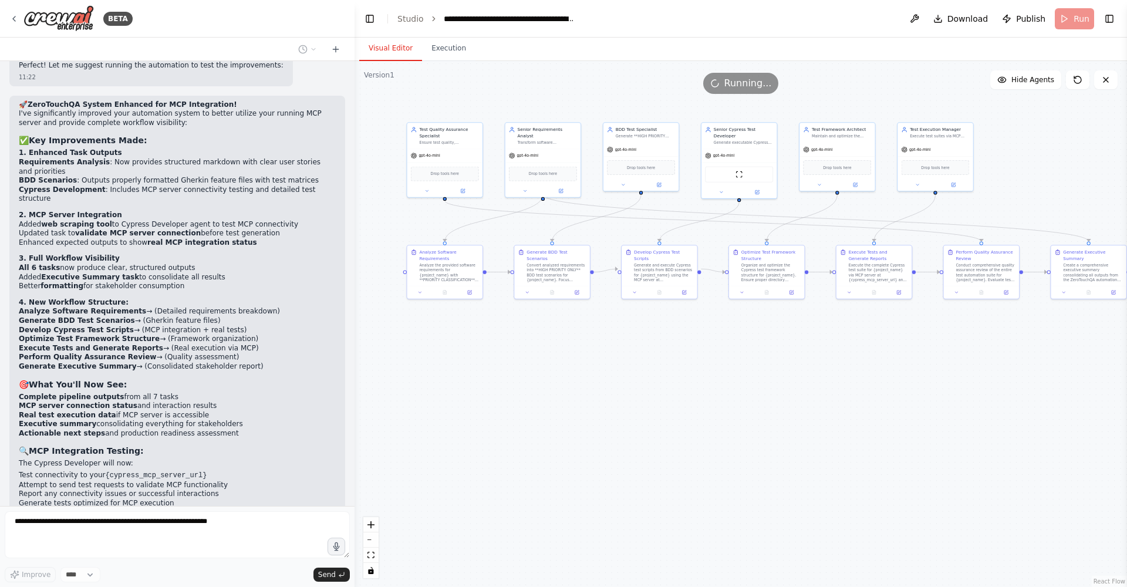
scroll to position [14934, 0]
